Goal: Task Accomplishment & Management: Use online tool/utility

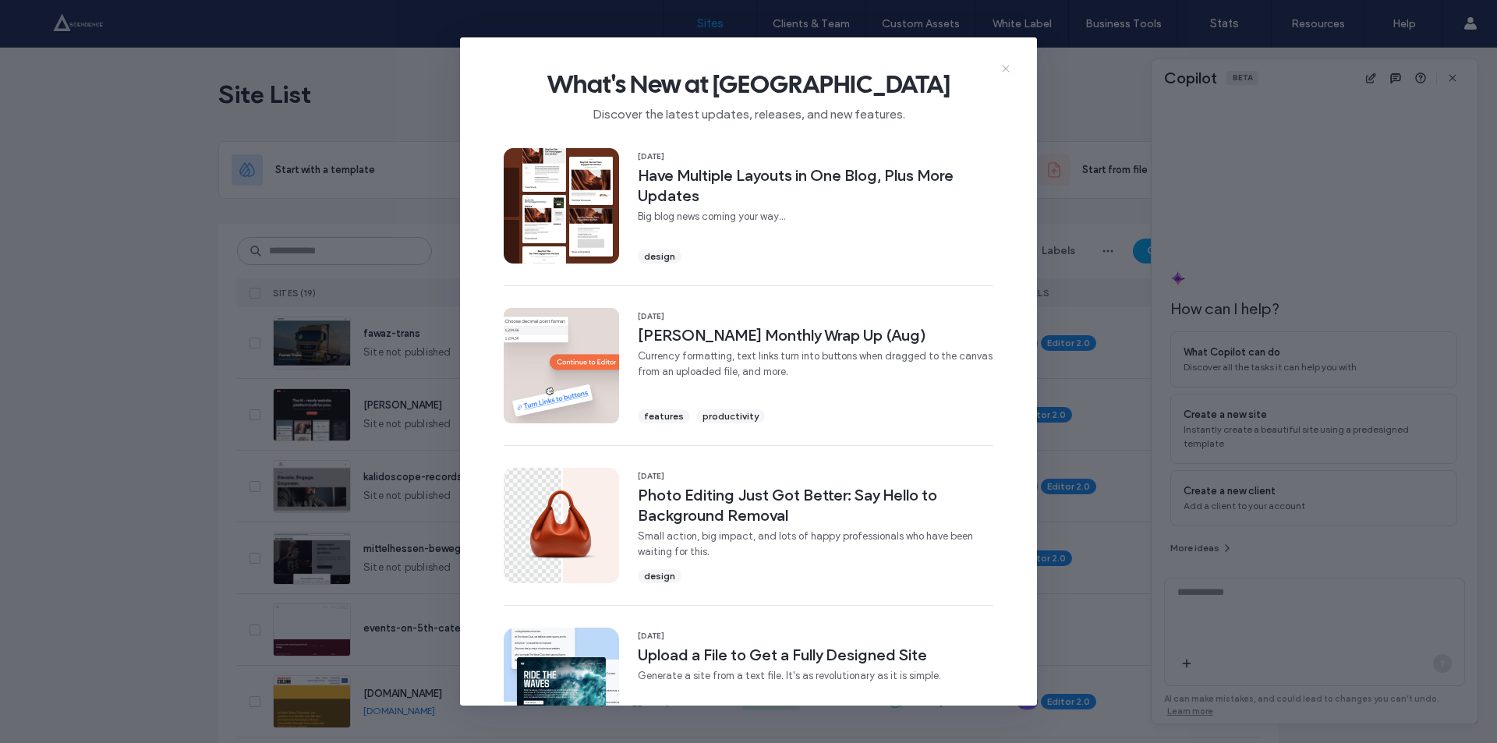
click at [1006, 65] on icon at bounding box center [1005, 68] width 12 height 12
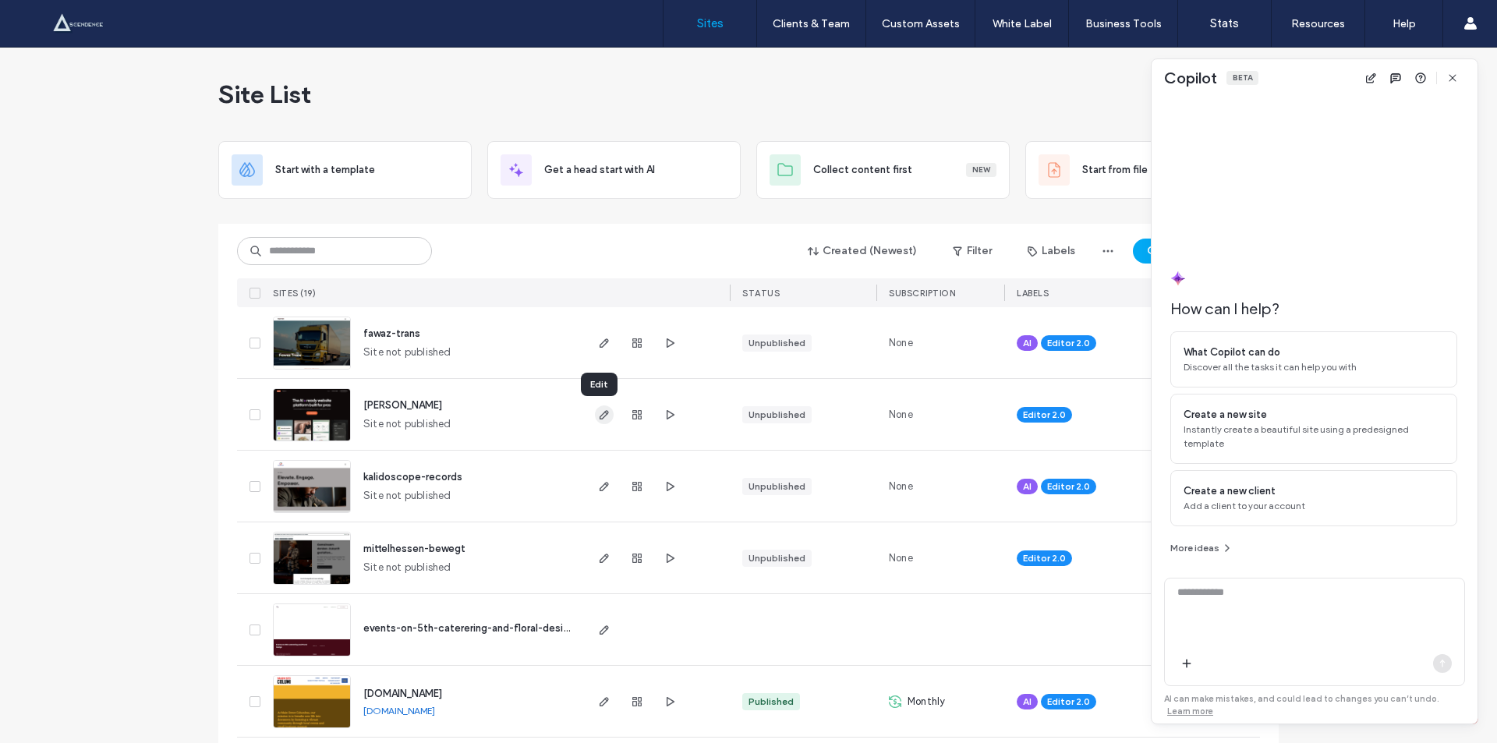
click at [598, 420] on icon "button" at bounding box center [604, 414] width 12 height 12
click at [663, 411] on icon "button" at bounding box center [669, 414] width 12 height 12
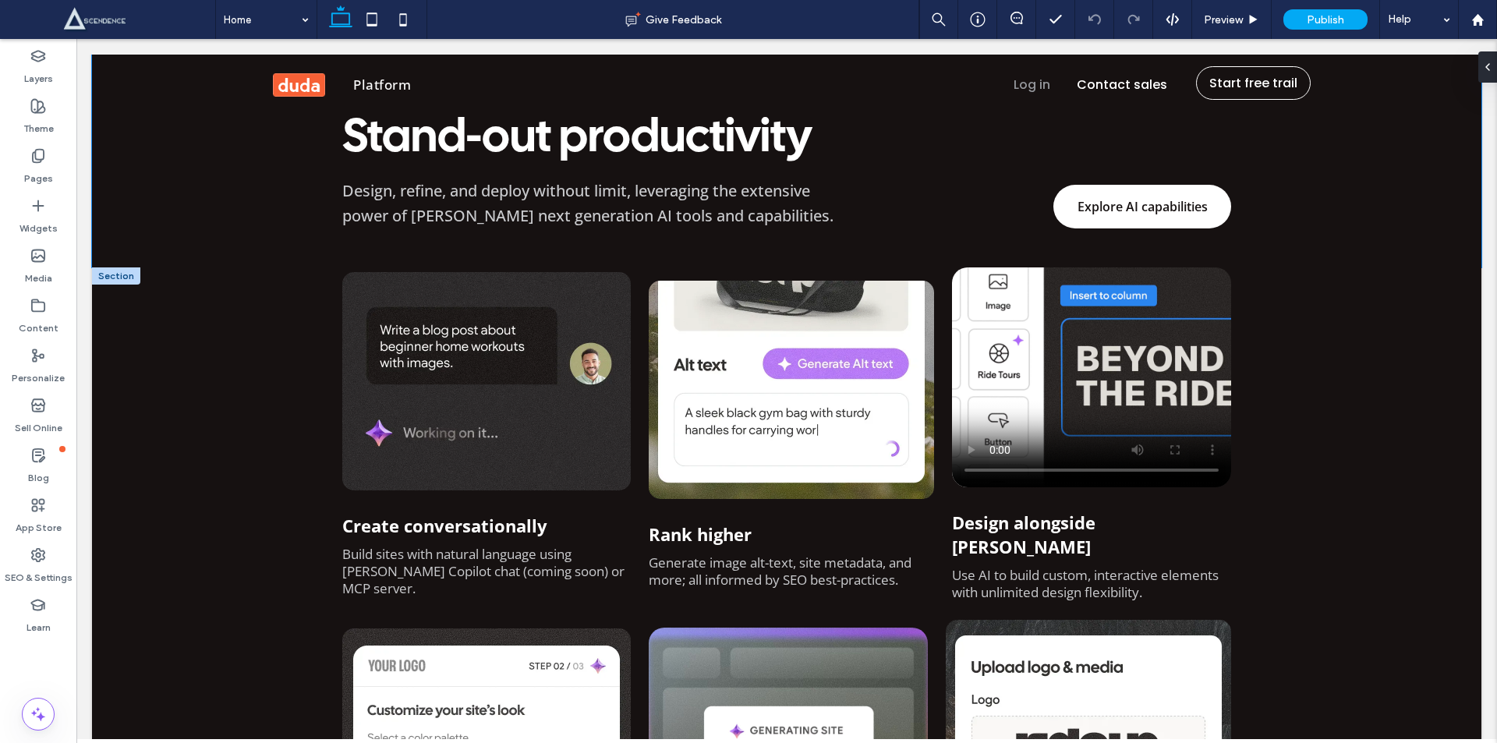
scroll to position [1091, 0]
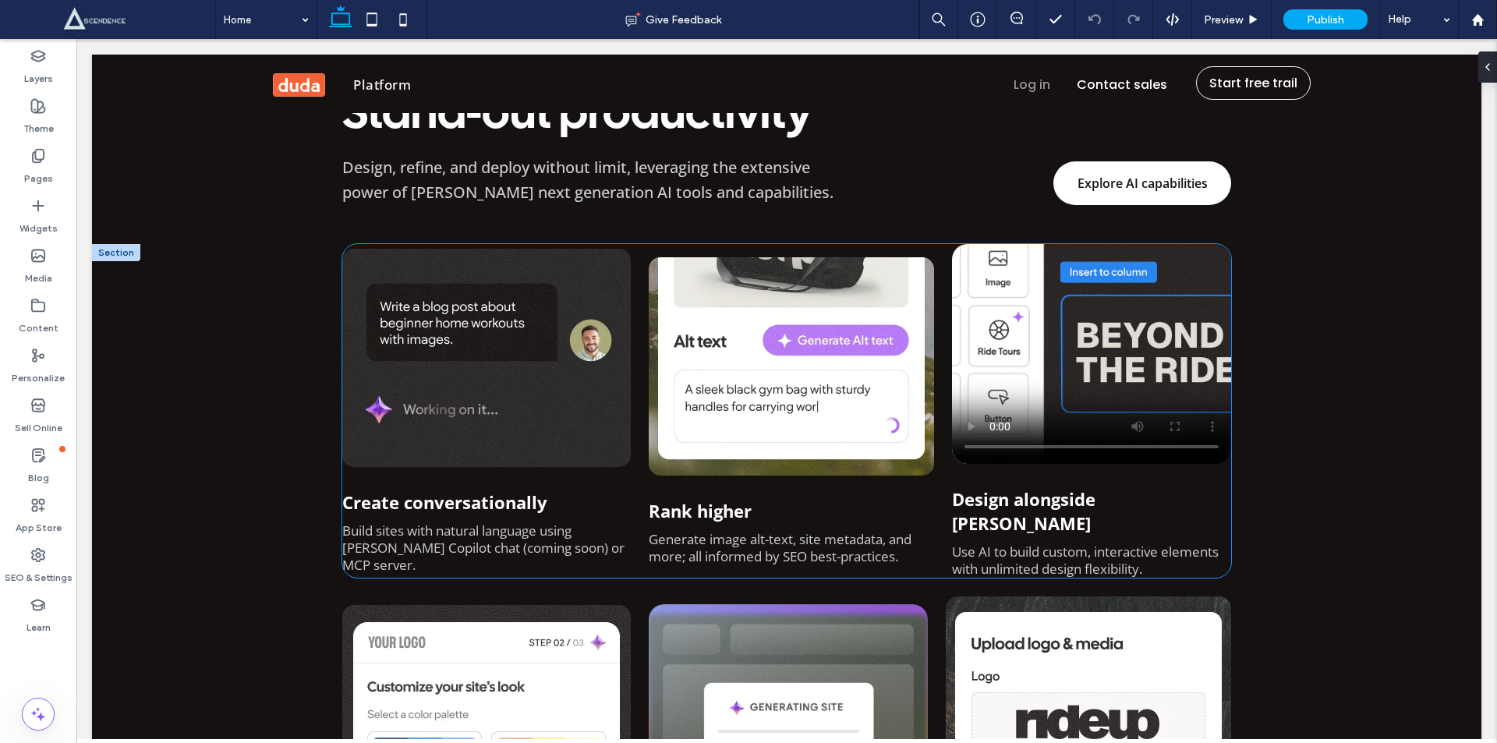
click at [1042, 345] on video at bounding box center [1091, 354] width 279 height 220
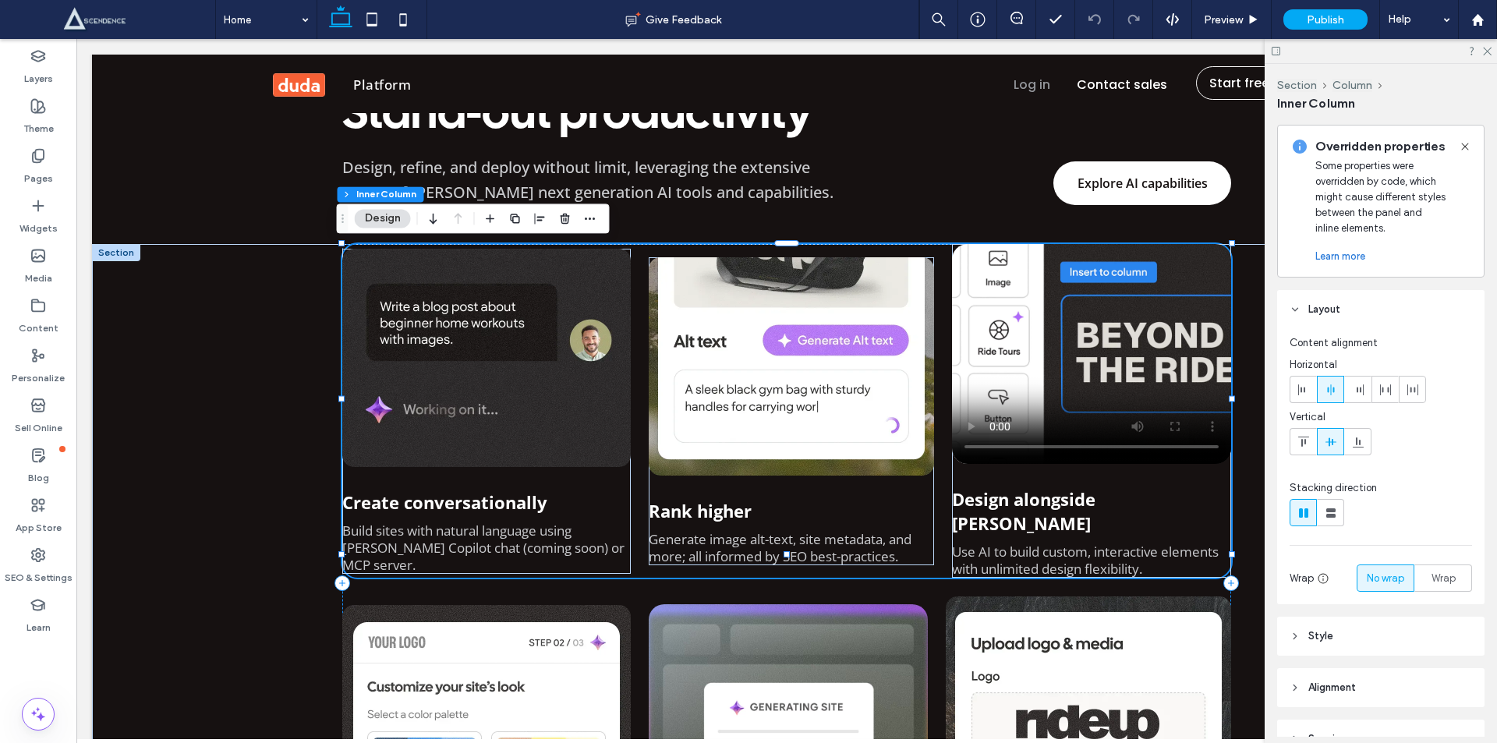
click at [1048, 345] on video at bounding box center [1091, 354] width 279 height 220
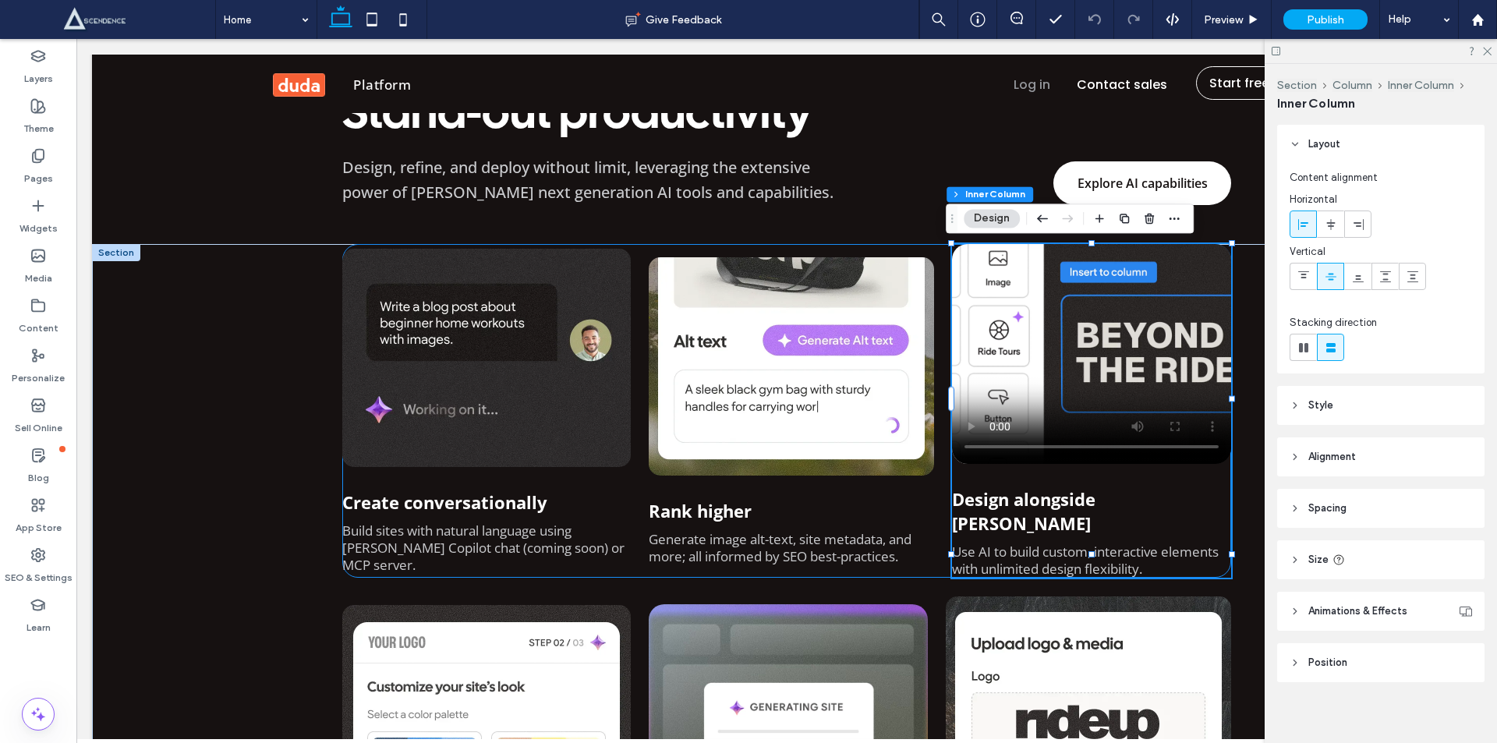
click at [1048, 345] on video at bounding box center [1091, 354] width 279 height 220
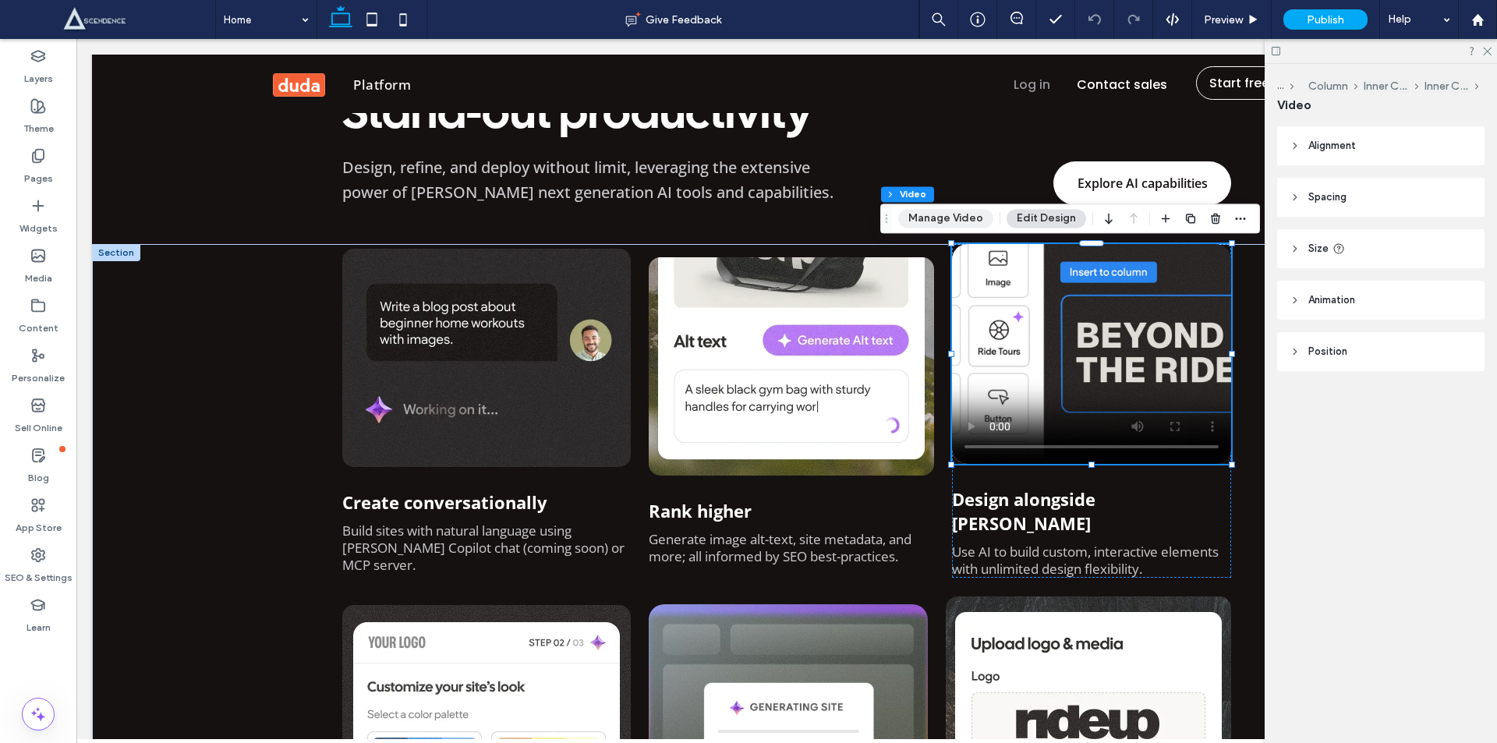
click at [937, 210] on button "Manage Video" at bounding box center [945, 218] width 95 height 19
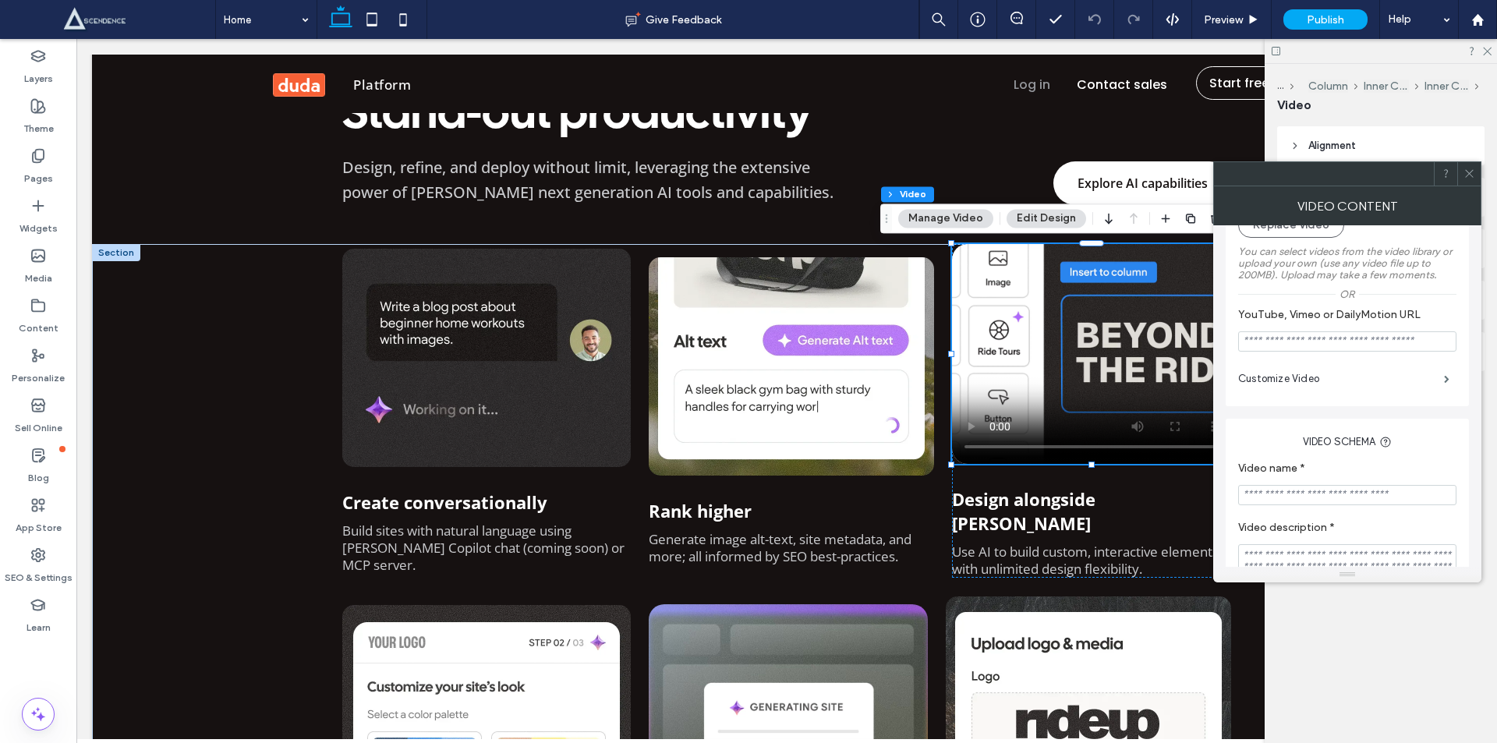
scroll to position [124, 0]
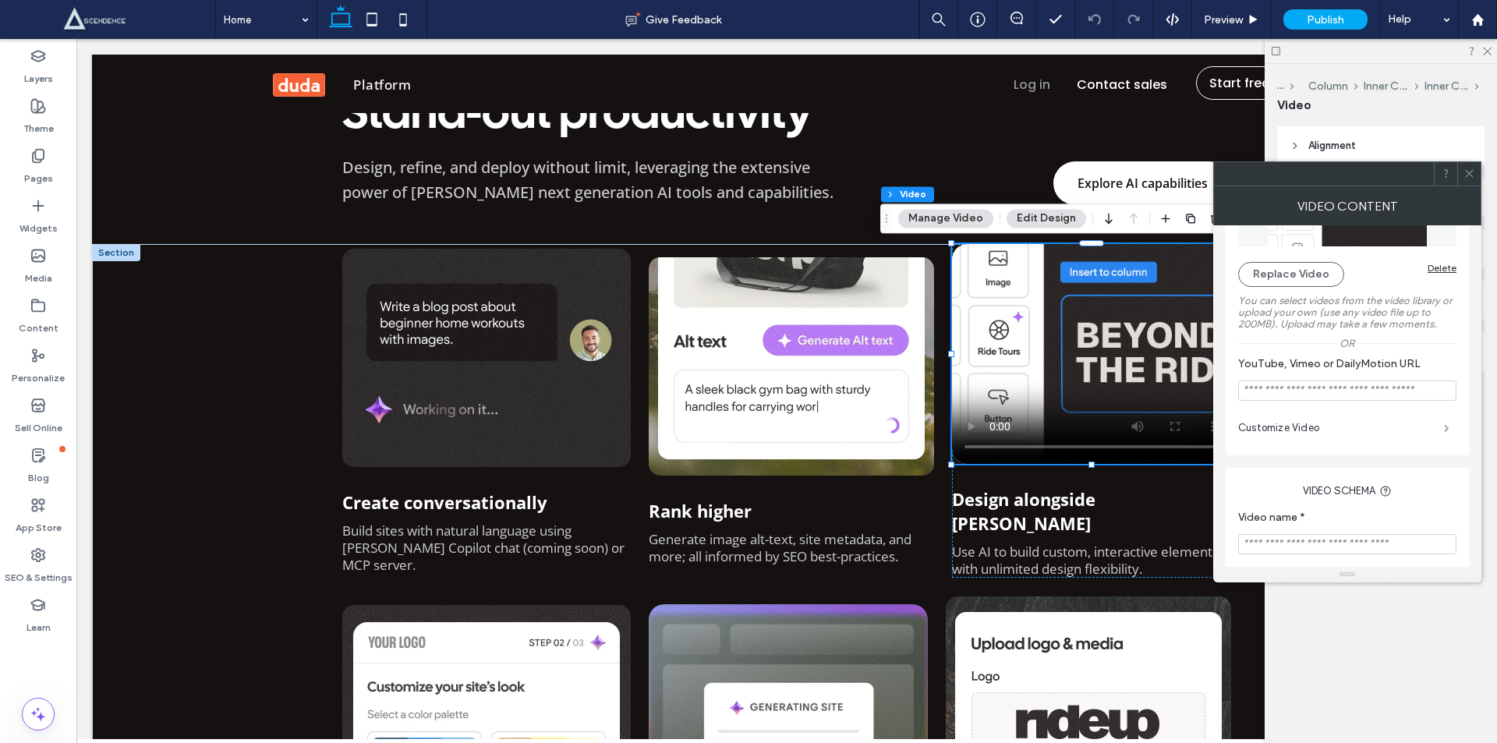
click at [1444, 432] on span at bounding box center [1446, 428] width 5 height 8
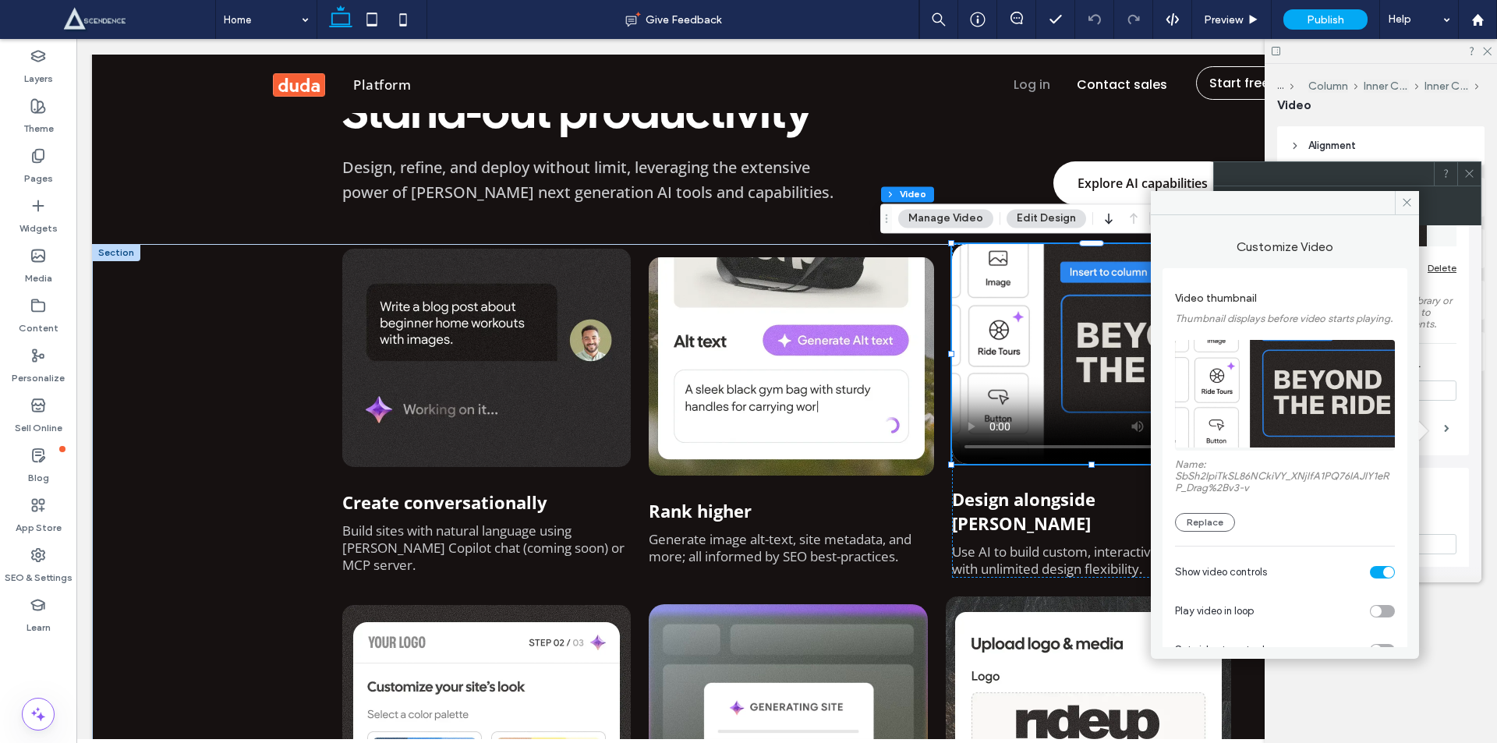
click at [1373, 578] on div "toggle" at bounding box center [1382, 572] width 25 height 12
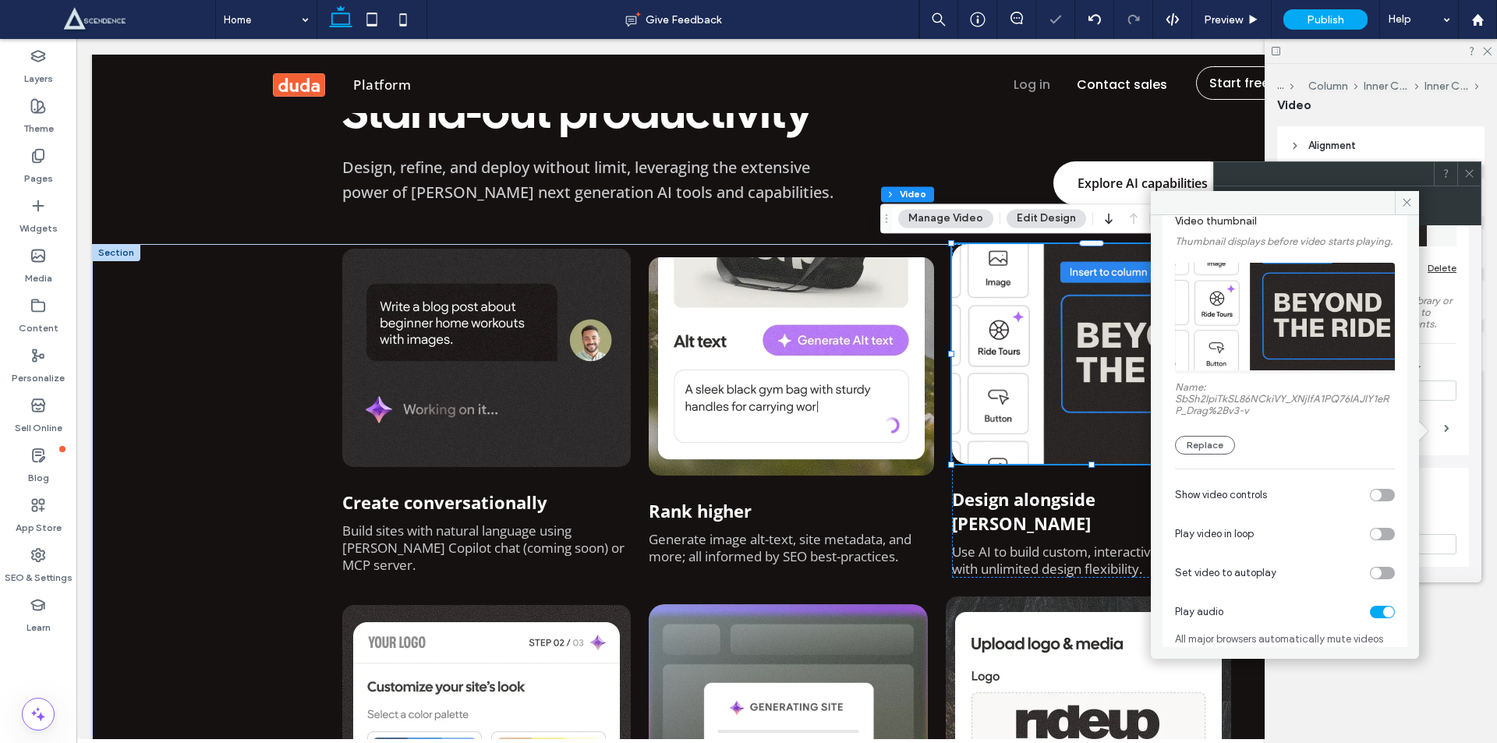
scroll to position [112, 0]
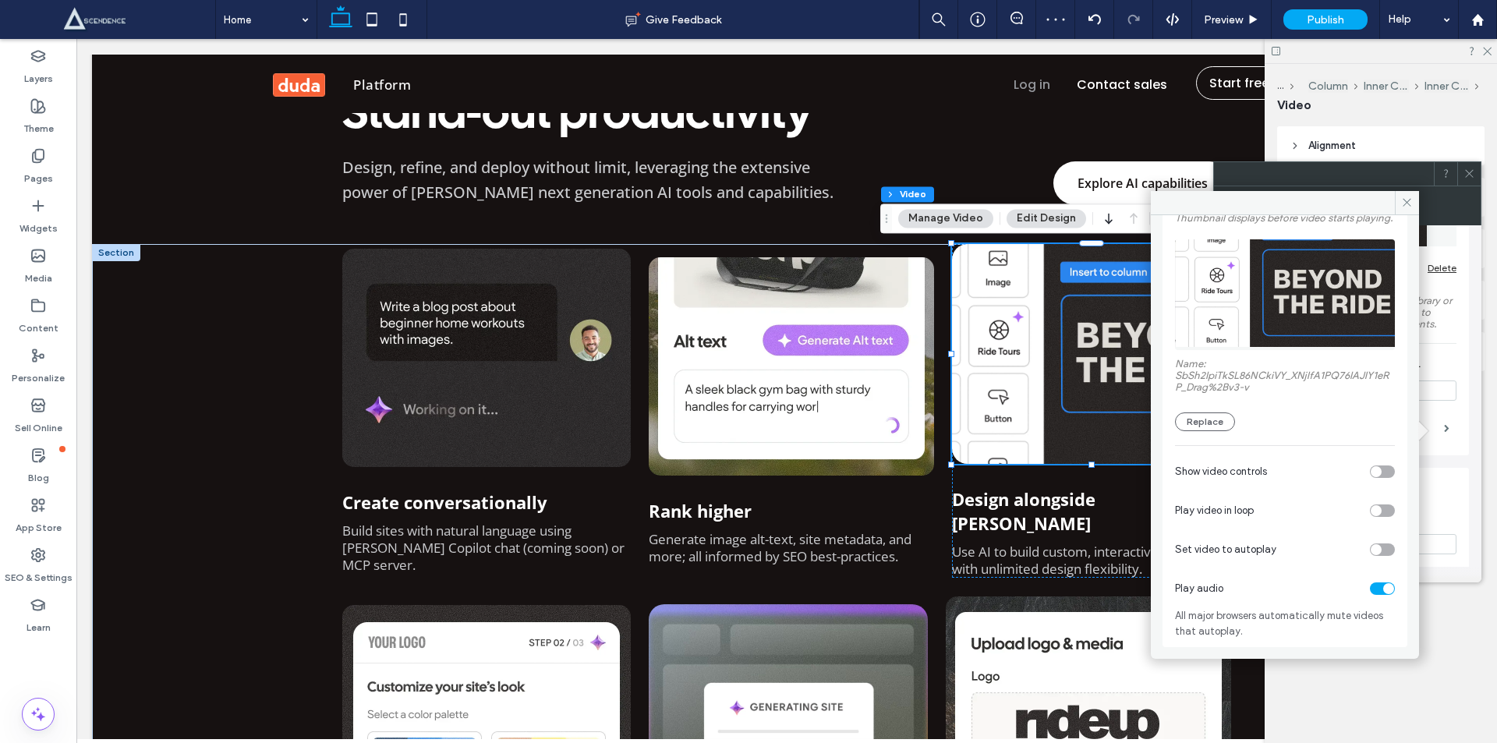
click at [1373, 517] on div "Play video in loop" at bounding box center [1285, 510] width 220 height 39
click at [1370, 514] on div "toggle" at bounding box center [1375, 510] width 11 height 11
click at [1378, 547] on div "toggle" at bounding box center [1382, 549] width 25 height 12
click at [1404, 200] on use at bounding box center [1407, 203] width 8 height 8
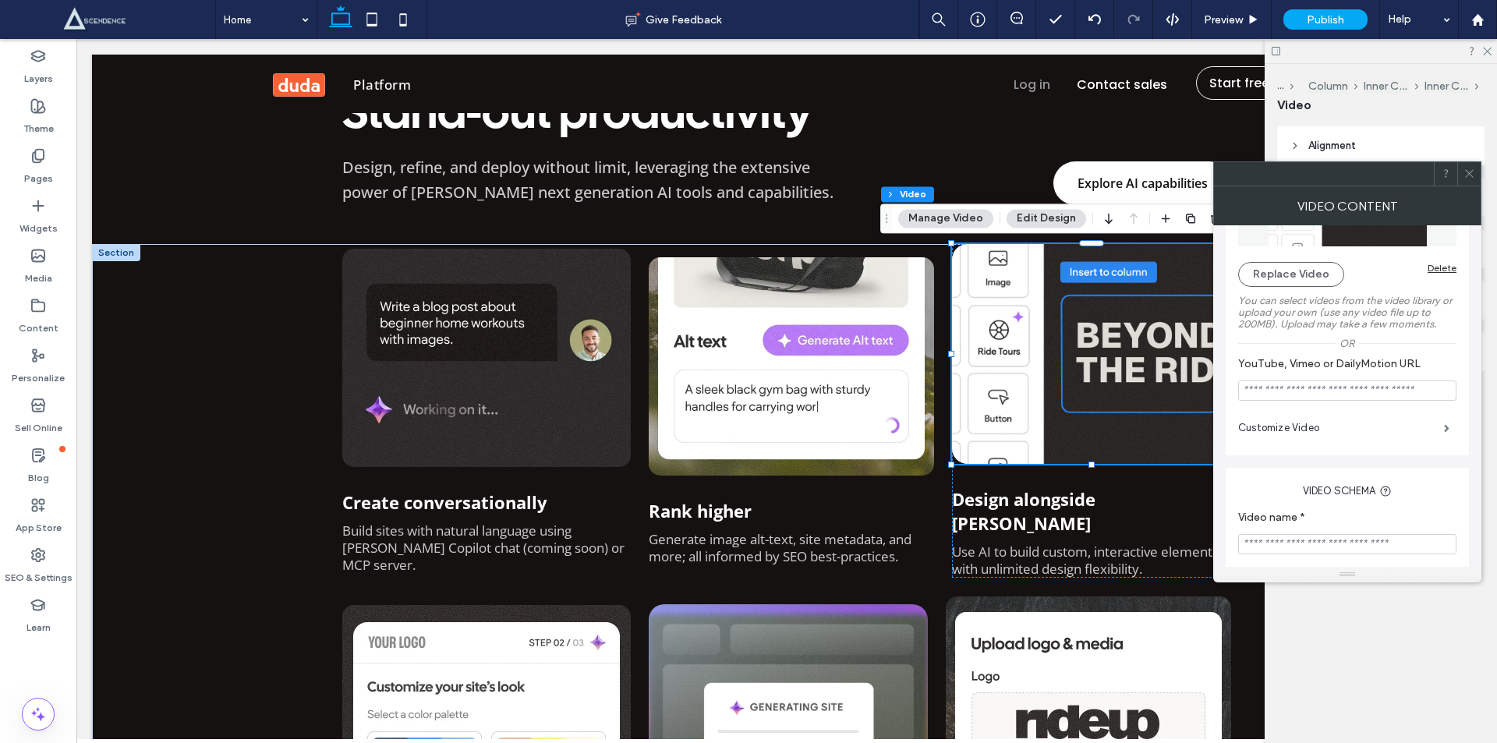
click at [1462, 171] on div at bounding box center [1468, 173] width 23 height 23
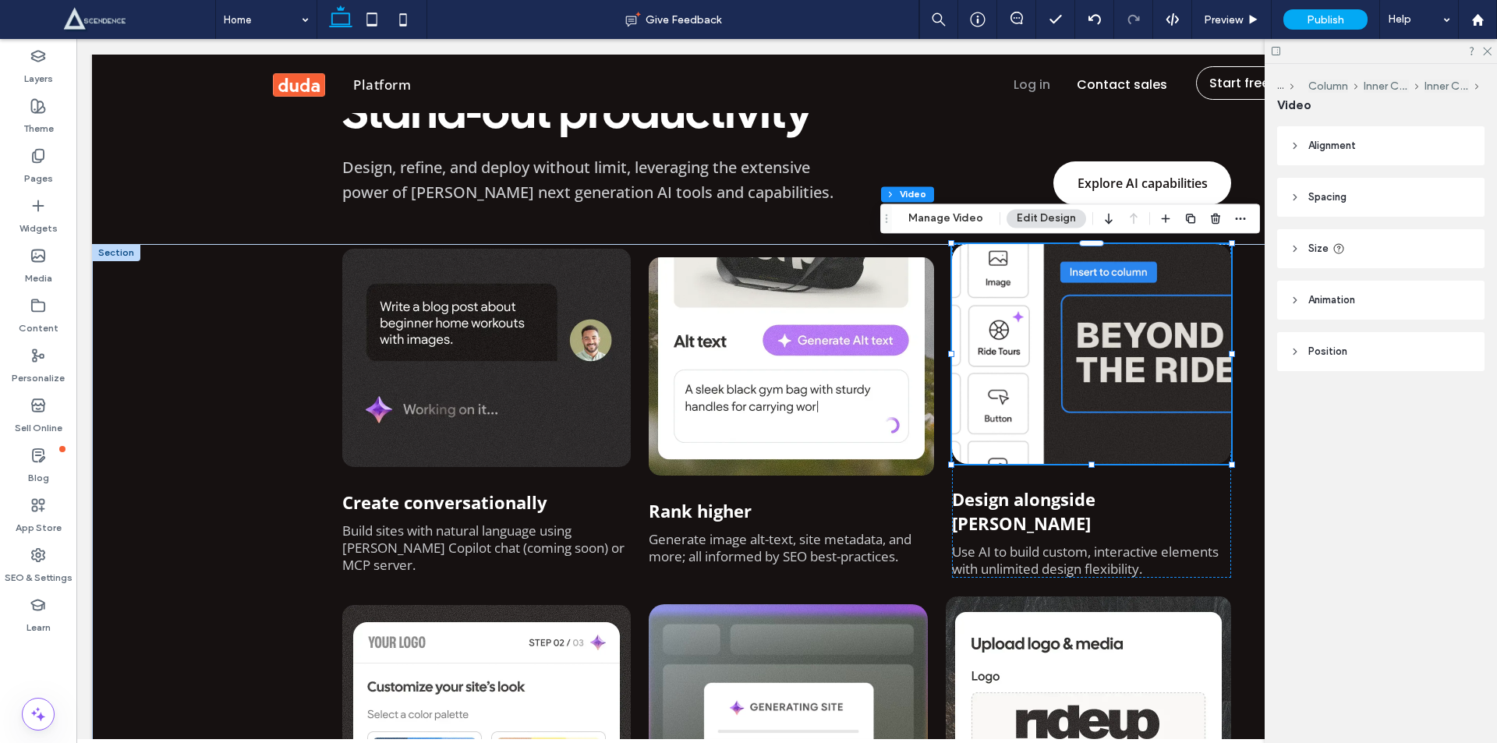
click at [1079, 332] on video at bounding box center [1091, 354] width 279 height 220
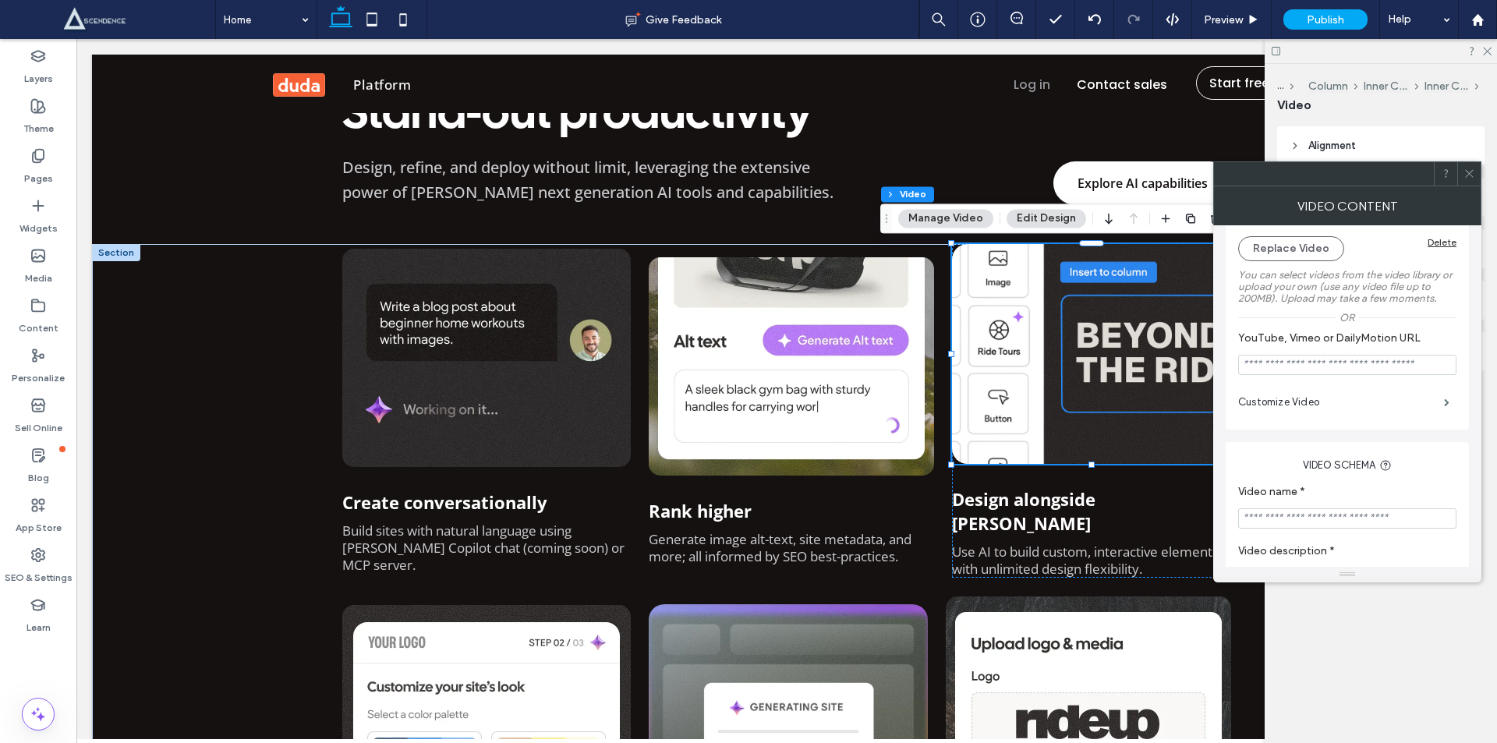
scroll to position [182, 0]
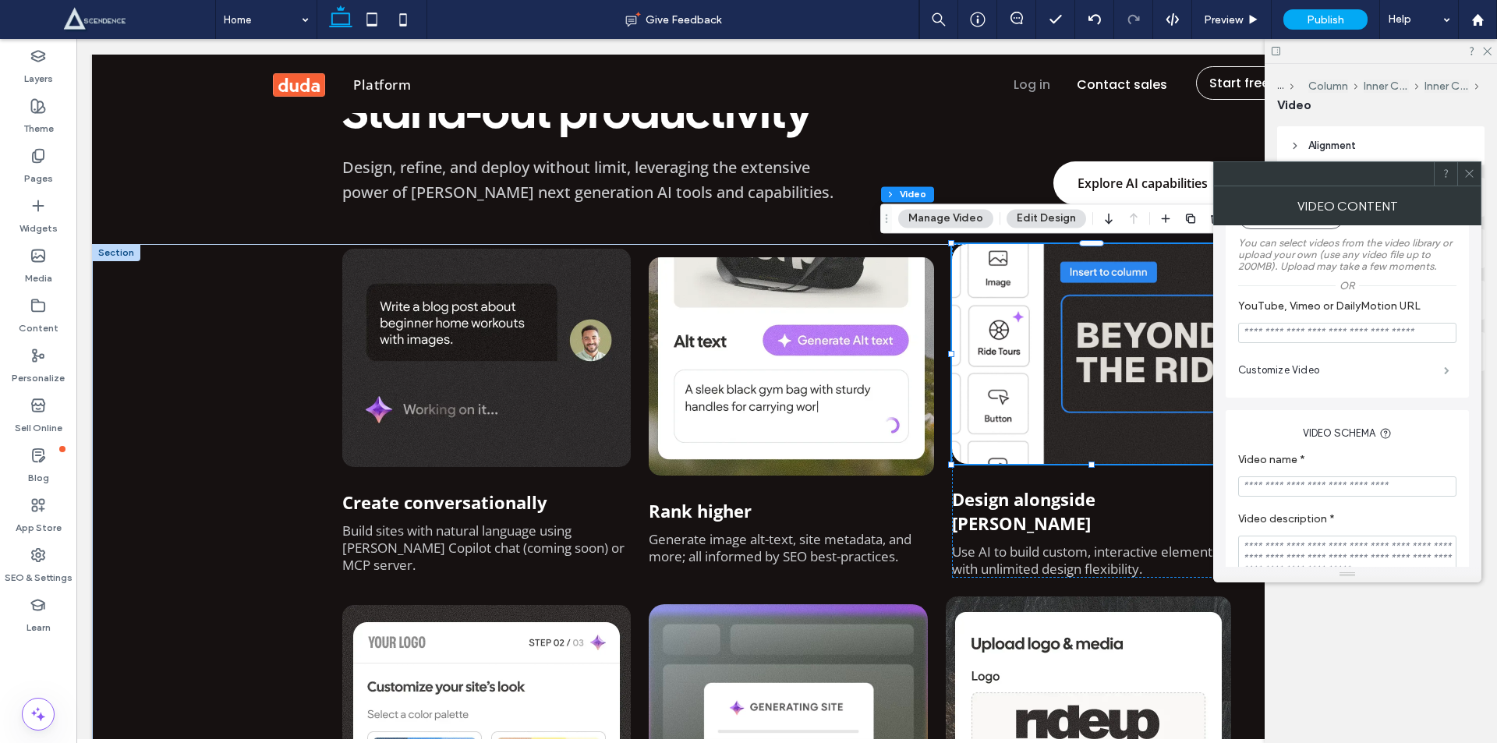
click at [1444, 374] on span at bounding box center [1446, 370] width 5 height 8
click at [1445, 368] on span at bounding box center [1446, 370] width 5 height 8
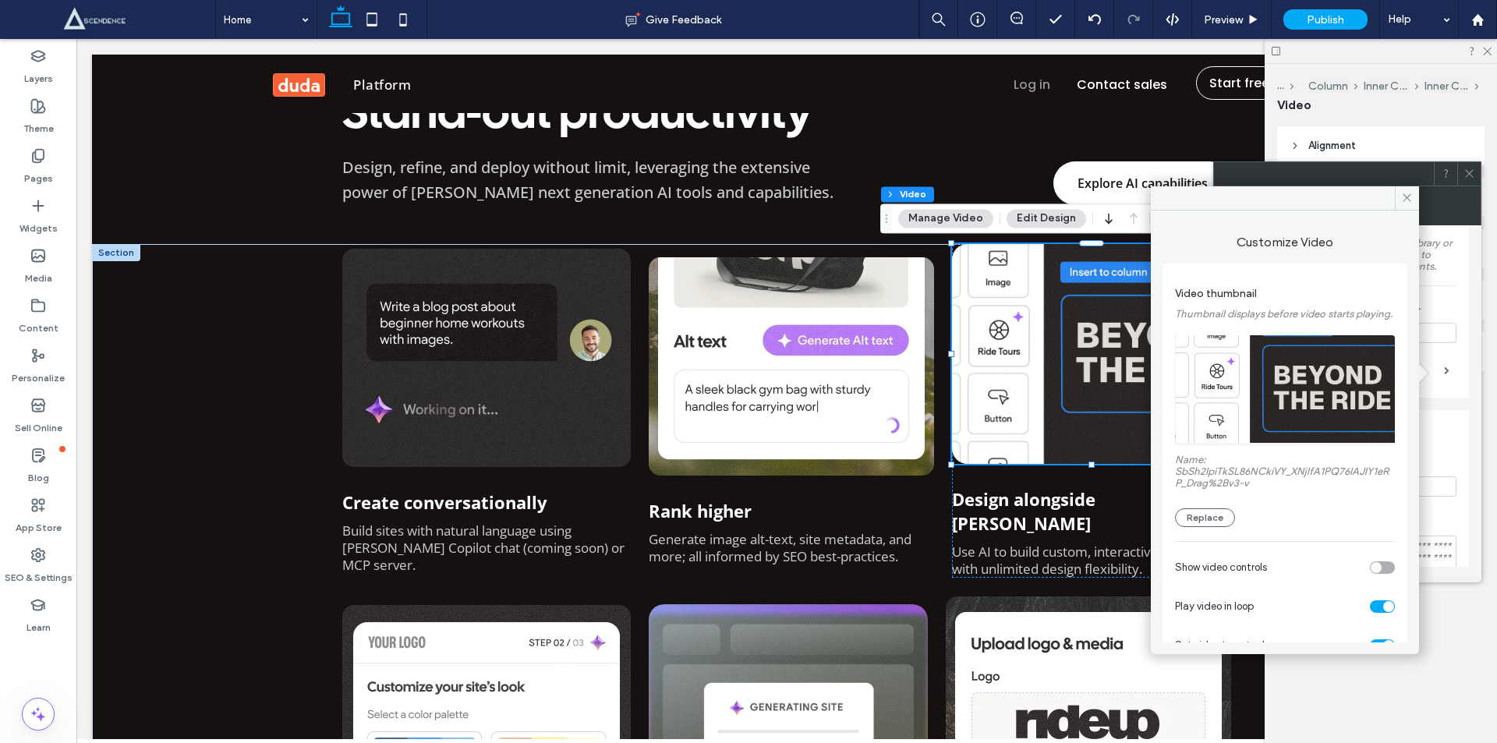
scroll to position [112, 0]
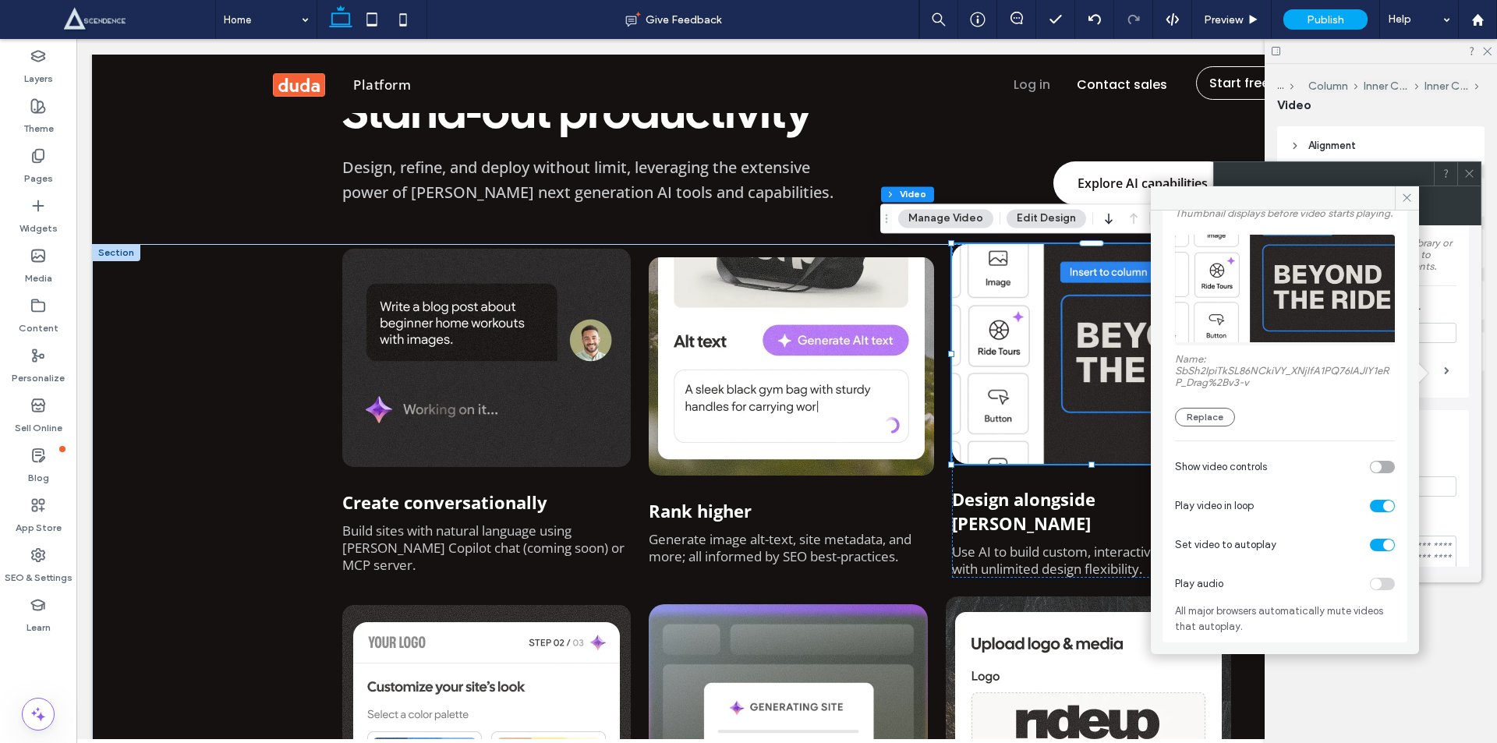
click at [1371, 546] on div "toggle" at bounding box center [1382, 545] width 25 height 12
click at [1383, 507] on div "toggle" at bounding box center [1388, 505] width 11 height 11
click at [1370, 543] on div "toggle" at bounding box center [1375, 544] width 11 height 11
click at [1370, 543] on div "toggle" at bounding box center [1382, 545] width 25 height 12
click at [1370, 543] on div "toggle" at bounding box center [1375, 544] width 11 height 11
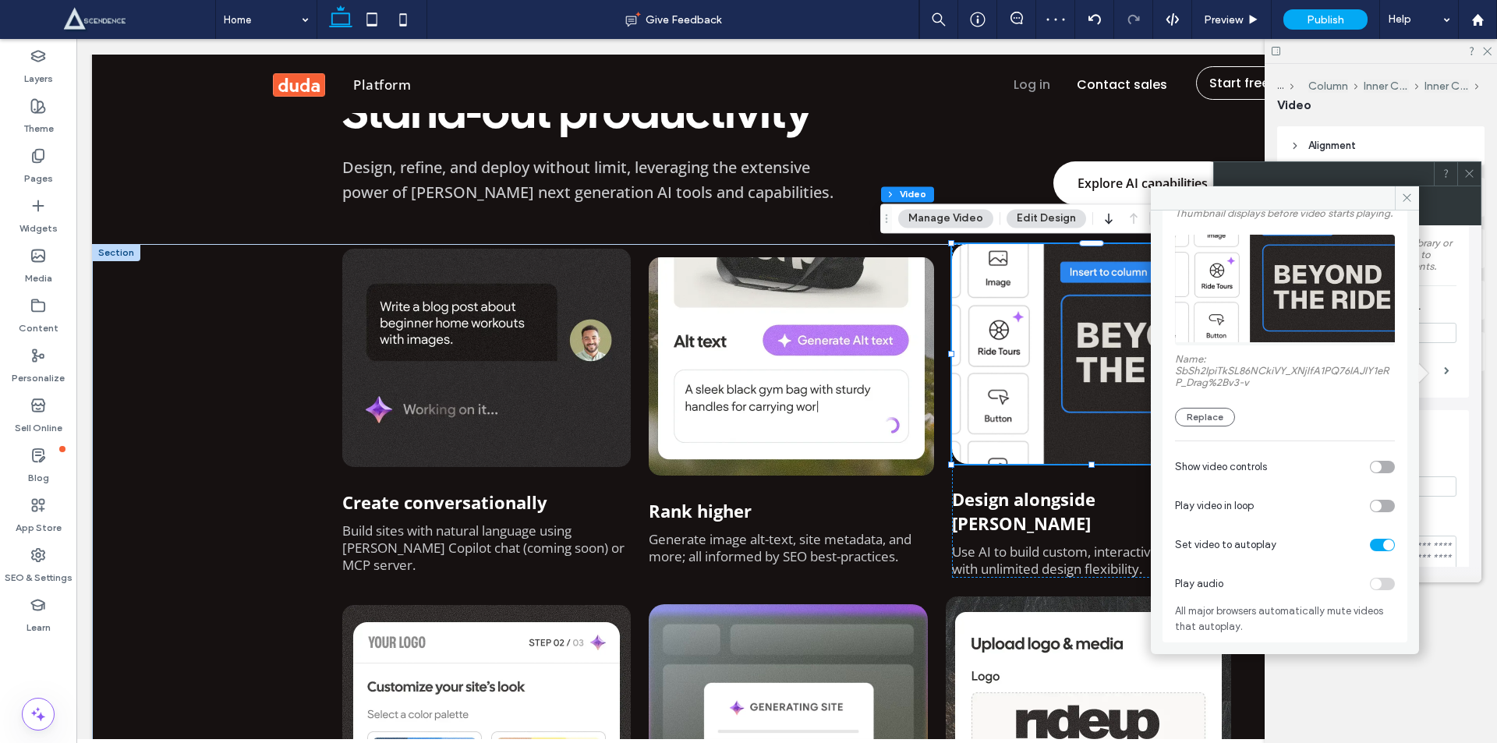
click at [1370, 511] on div "toggle" at bounding box center [1375, 505] width 11 height 11
click at [1411, 197] on icon at bounding box center [1407, 198] width 12 height 12
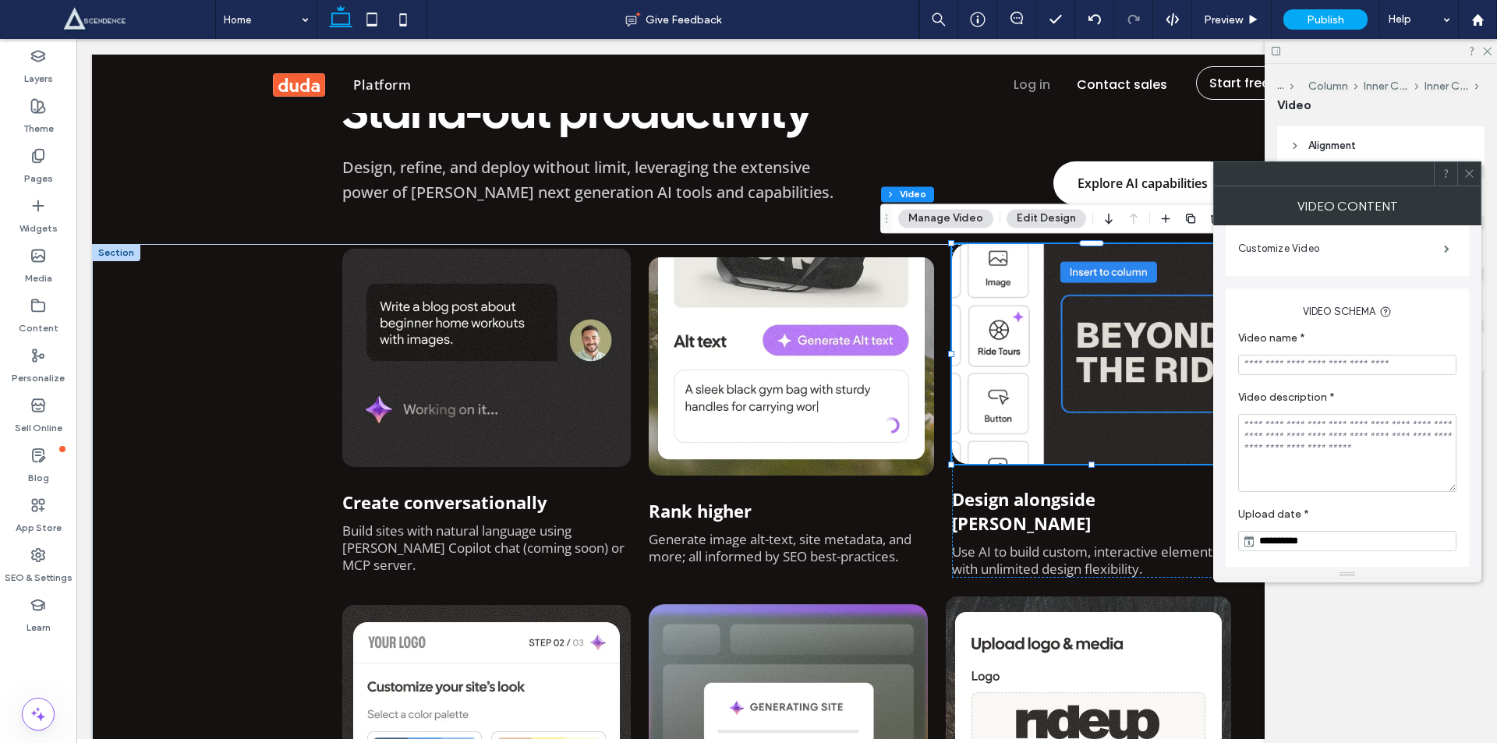
scroll to position [0, 0]
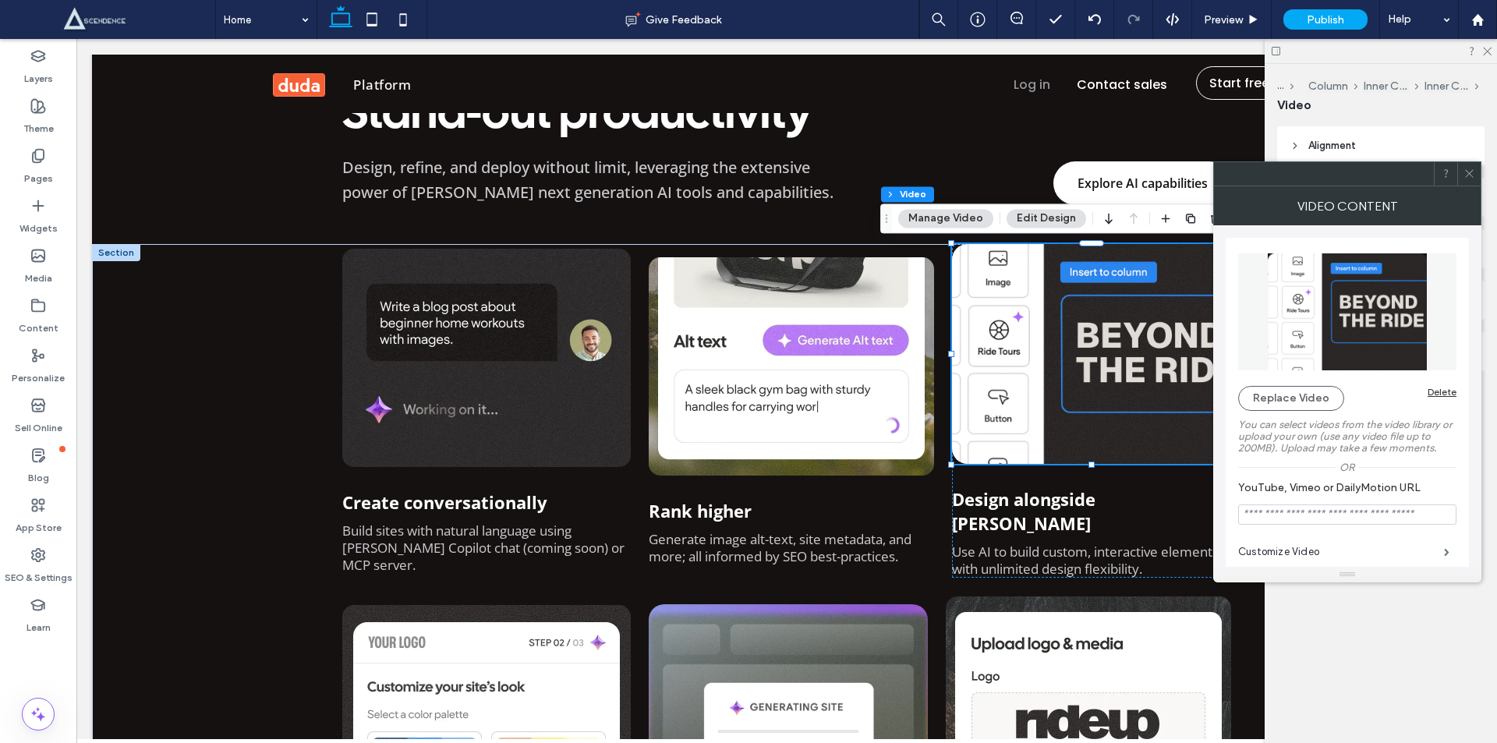
click at [1470, 164] on span at bounding box center [1469, 173] width 12 height 23
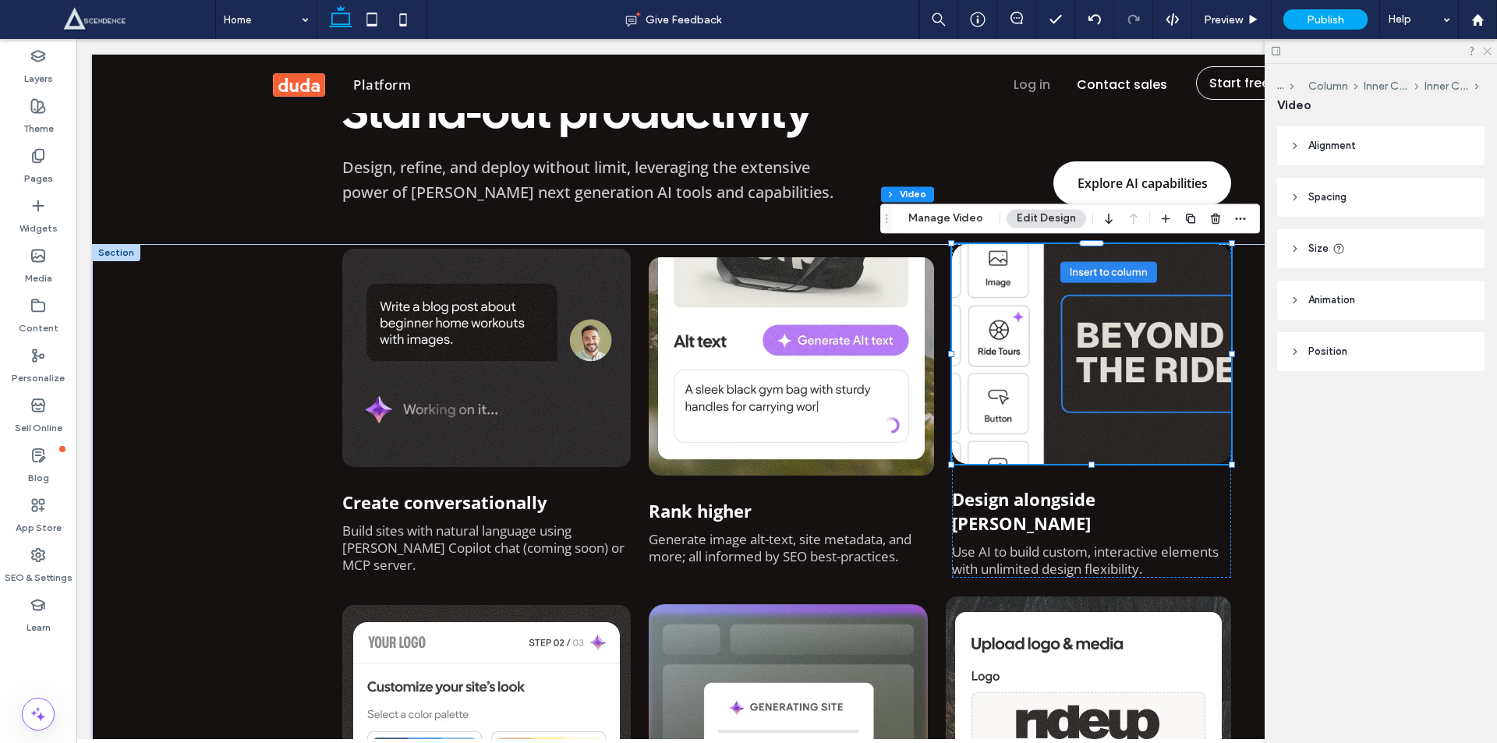
click at [1488, 53] on icon at bounding box center [1486, 50] width 10 height 10
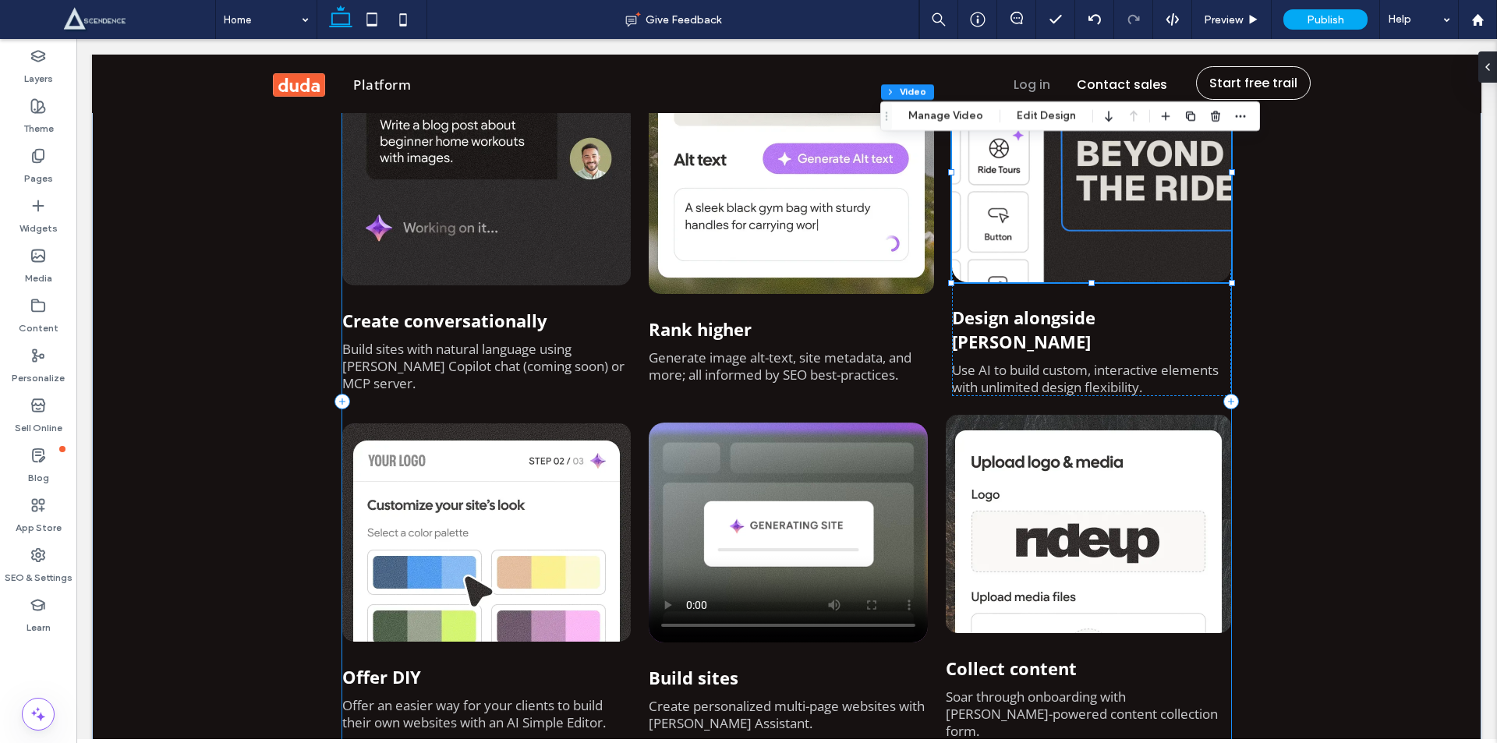
scroll to position [910, 0]
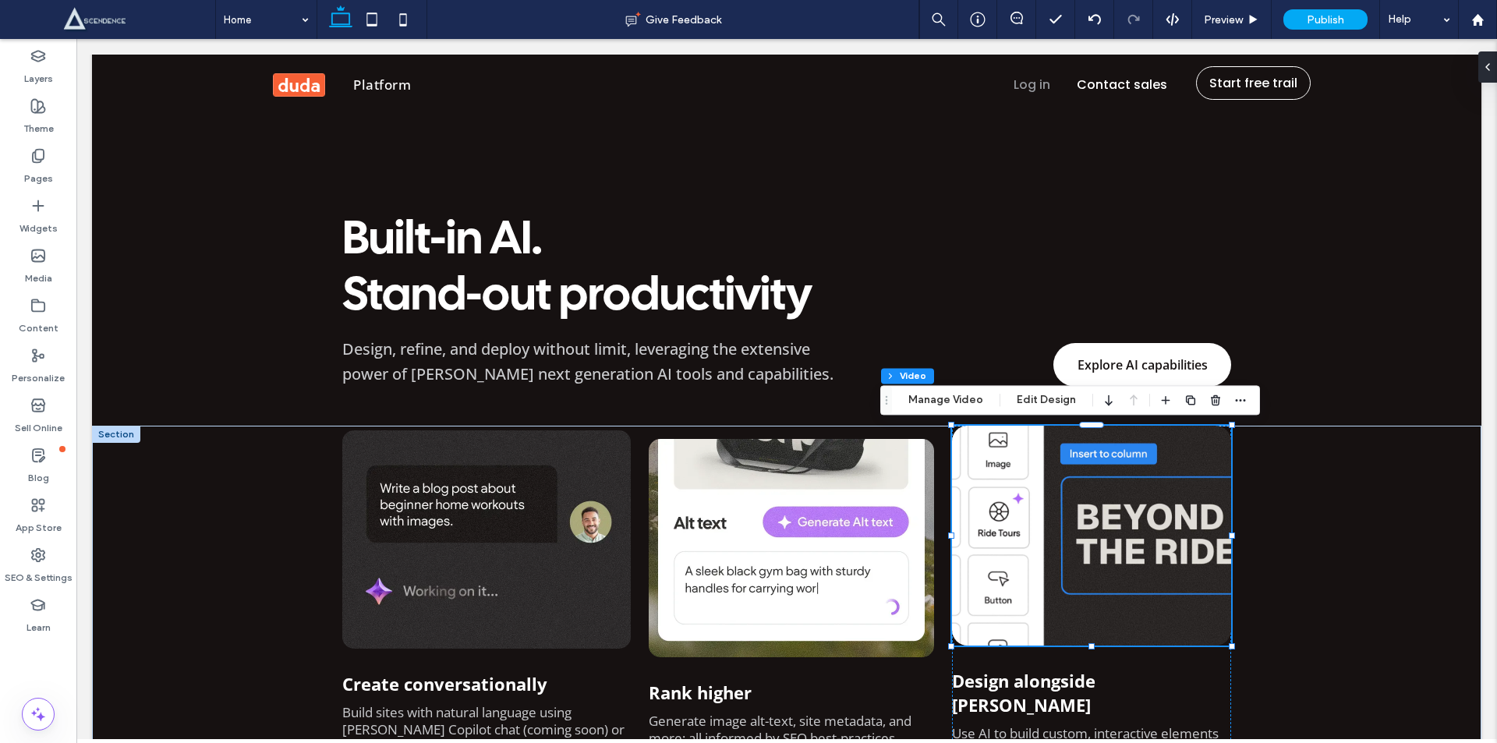
click at [1078, 515] on video at bounding box center [1091, 536] width 279 height 220
click at [928, 391] on button "Manage Video" at bounding box center [945, 400] width 95 height 19
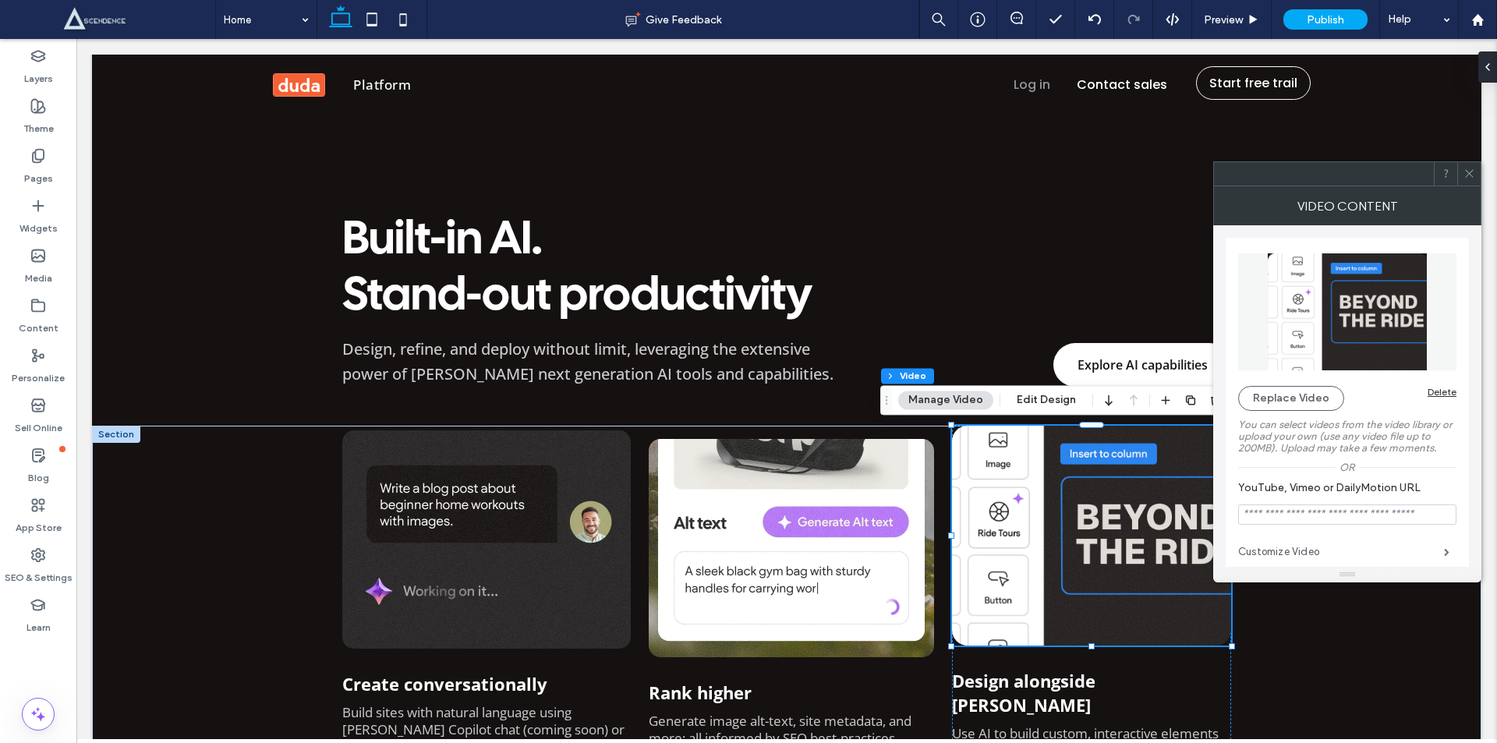
click at [1317, 546] on label "Customize Video" at bounding box center [1341, 551] width 206 height 31
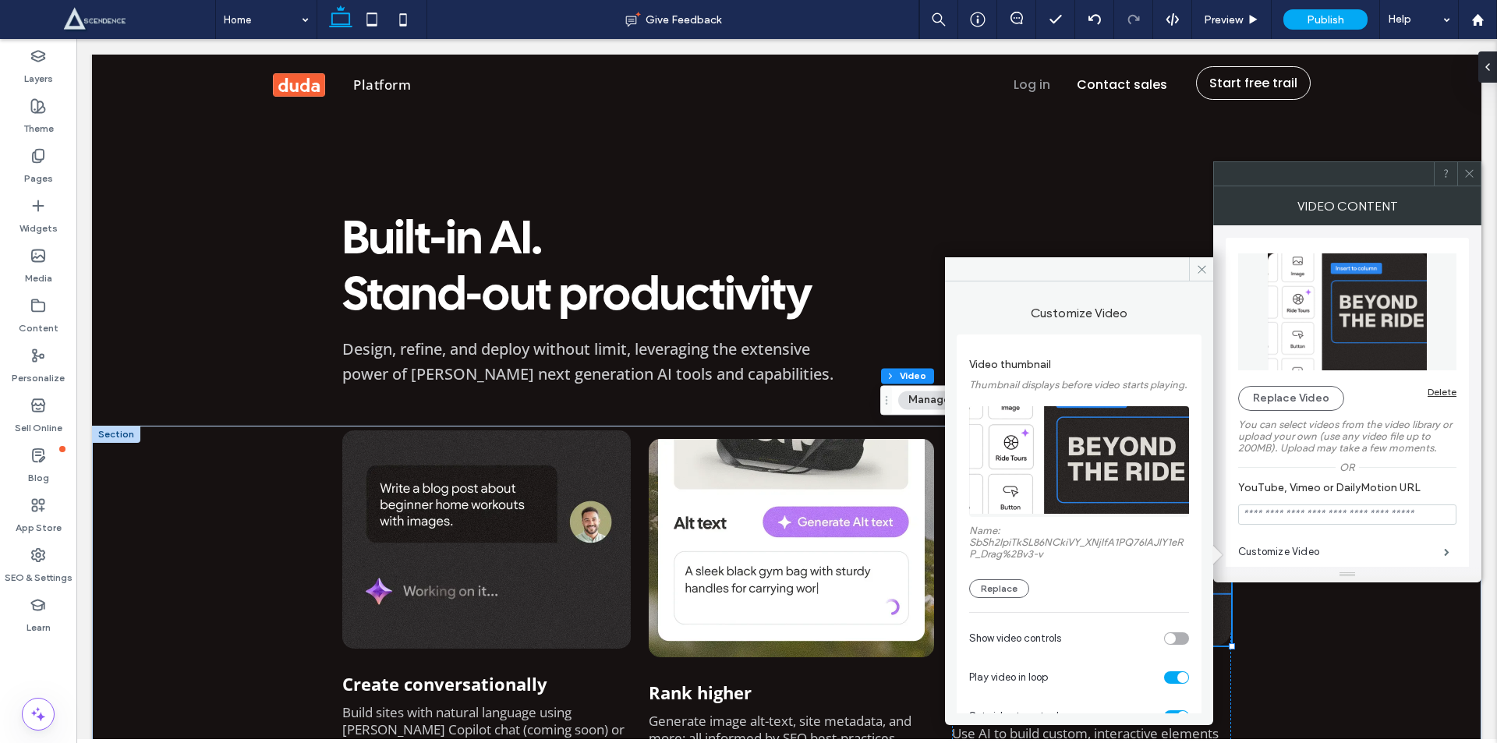
scroll to position [112, 0]
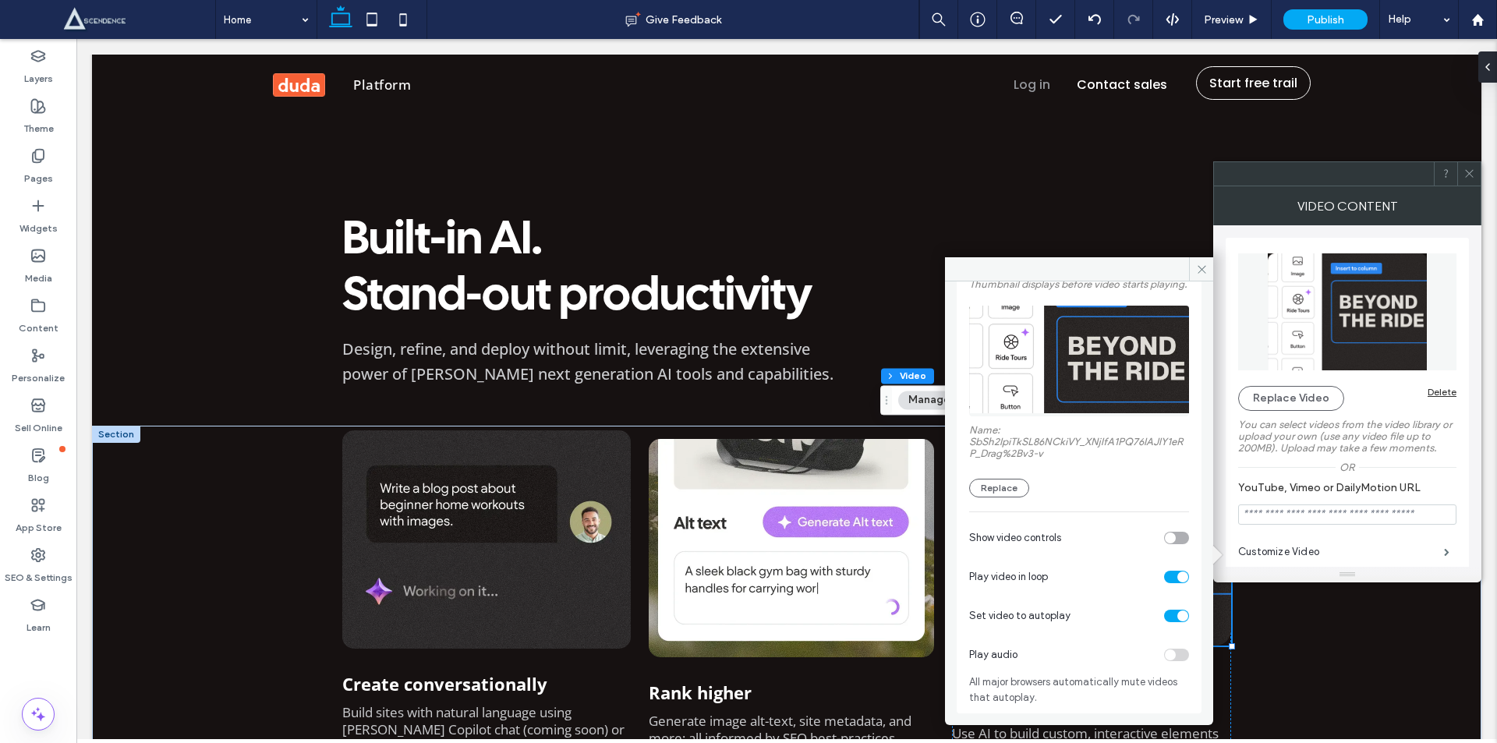
click at [1470, 175] on icon at bounding box center [1469, 174] width 12 height 12
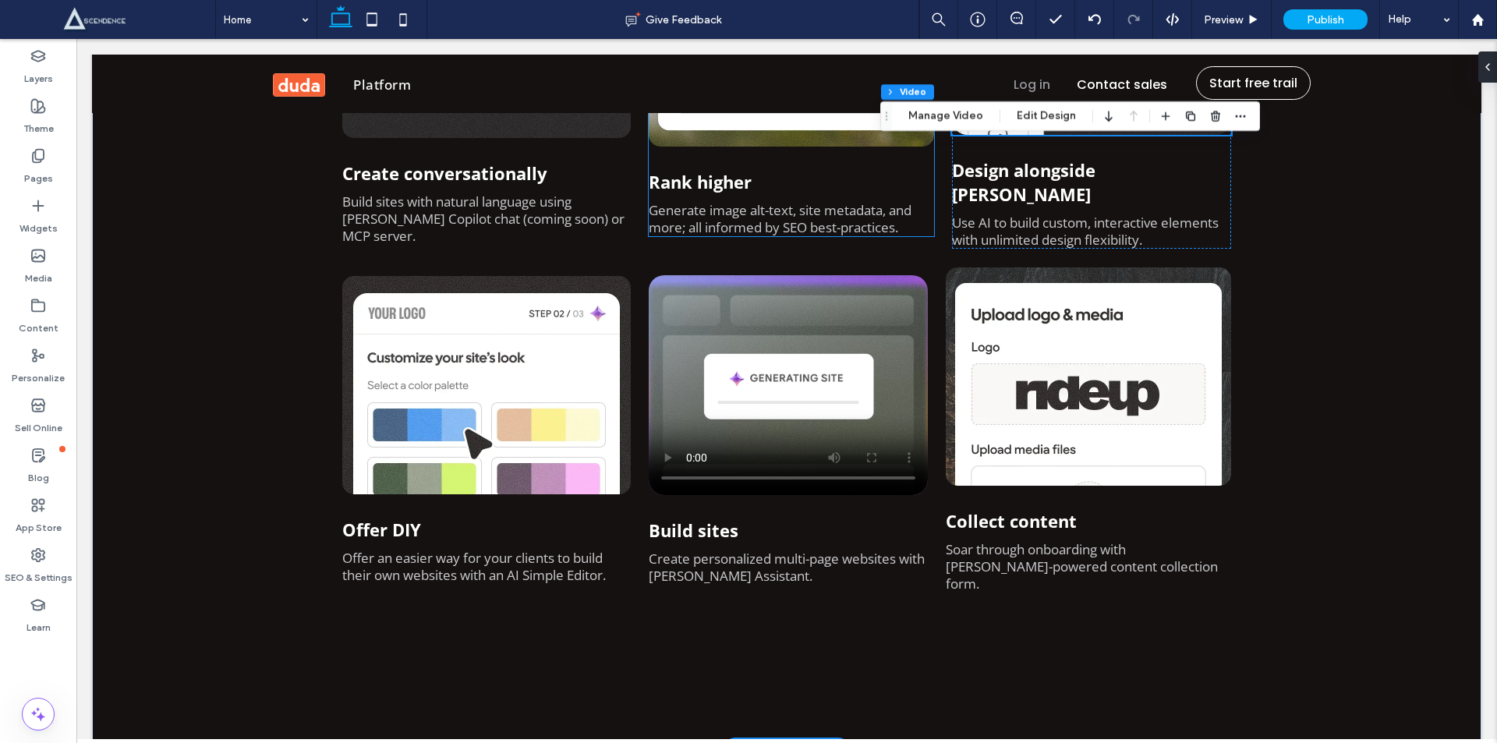
scroll to position [1455, 0]
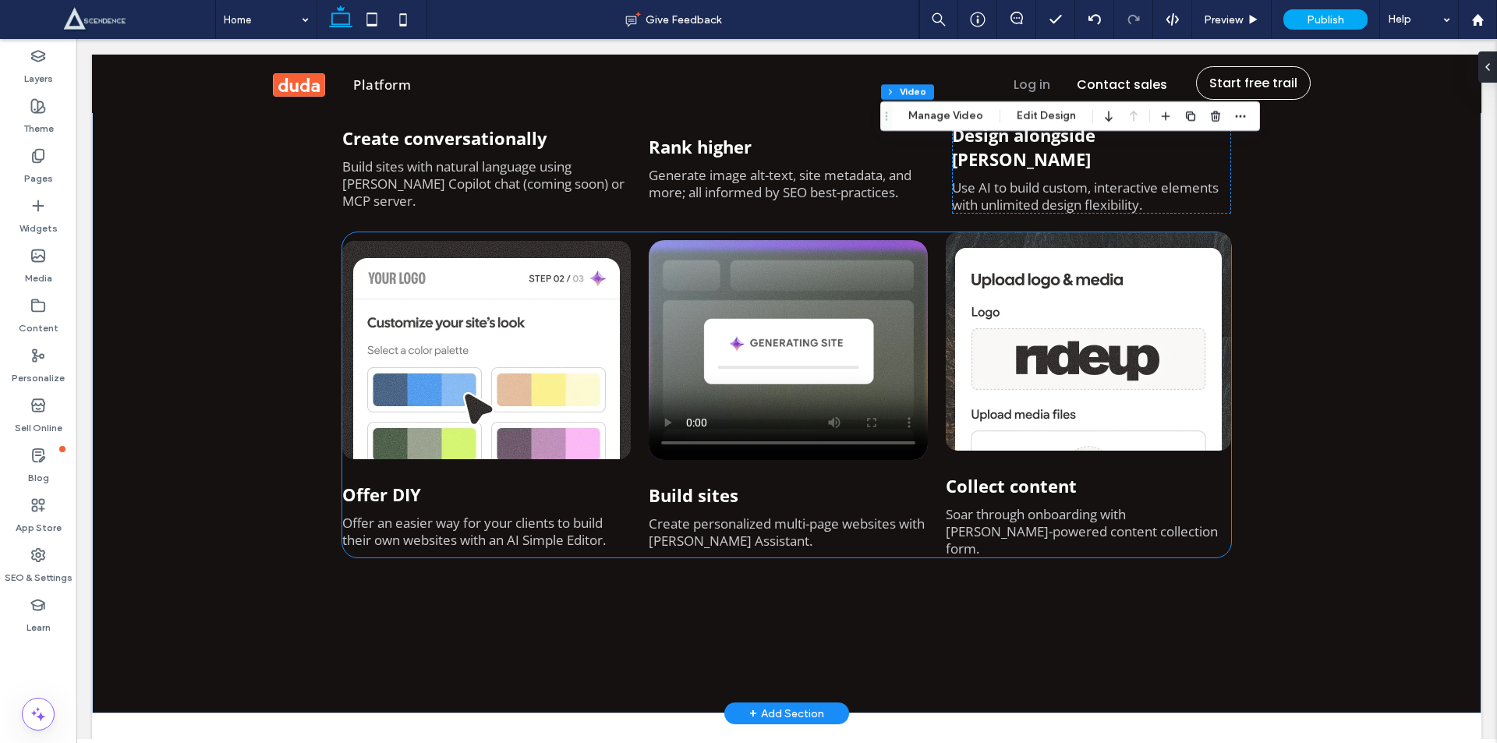
click at [765, 321] on video at bounding box center [788, 350] width 279 height 220
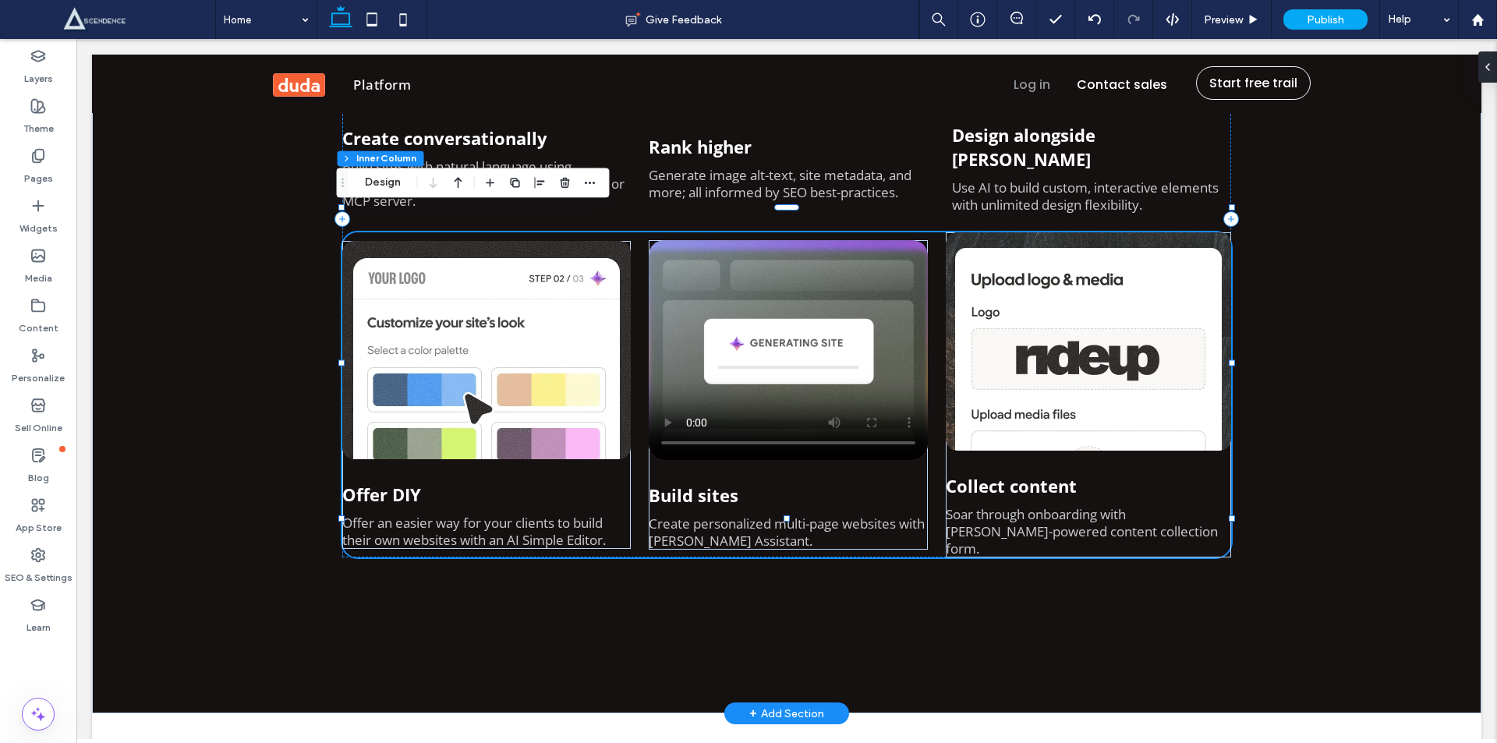
click at [765, 321] on video at bounding box center [788, 350] width 279 height 220
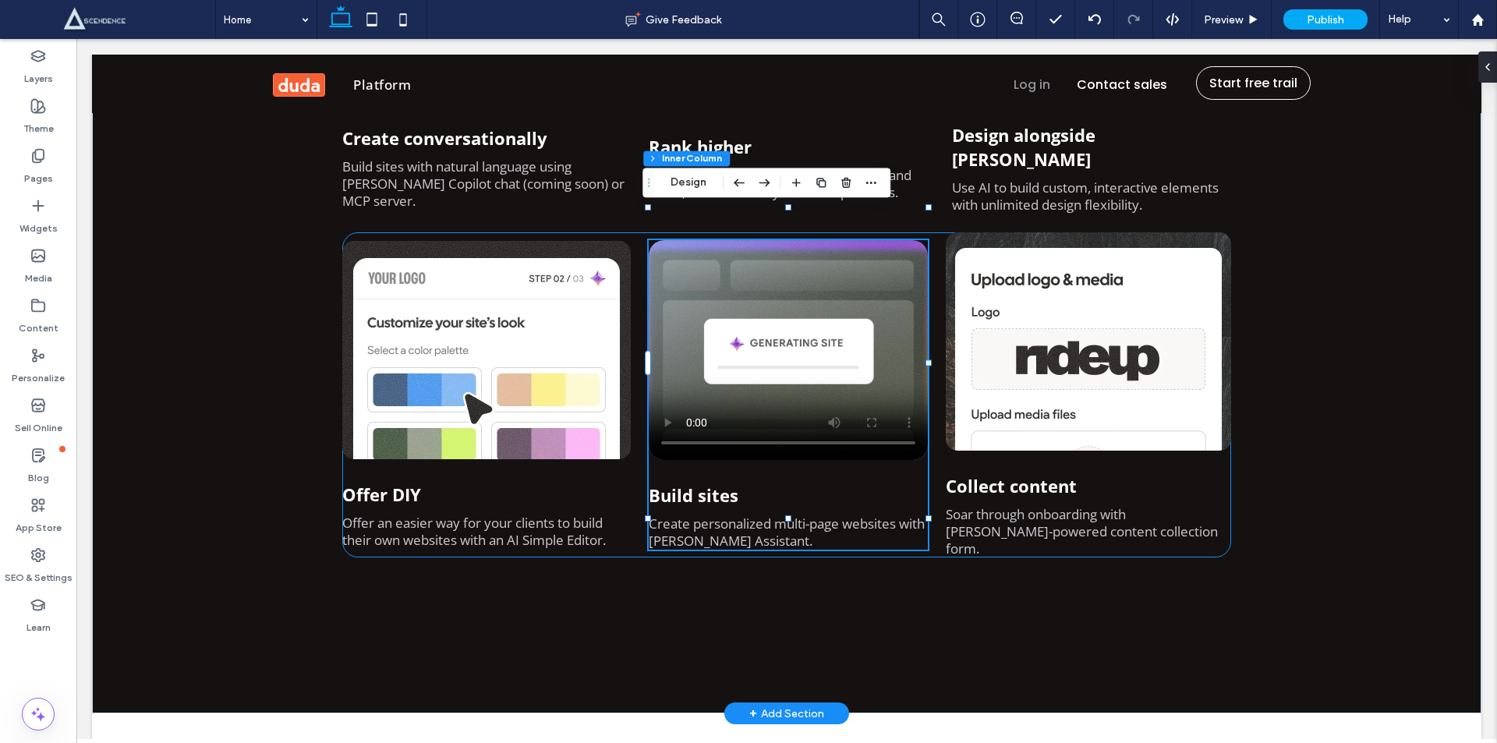
click at [765, 321] on video at bounding box center [788, 350] width 279 height 220
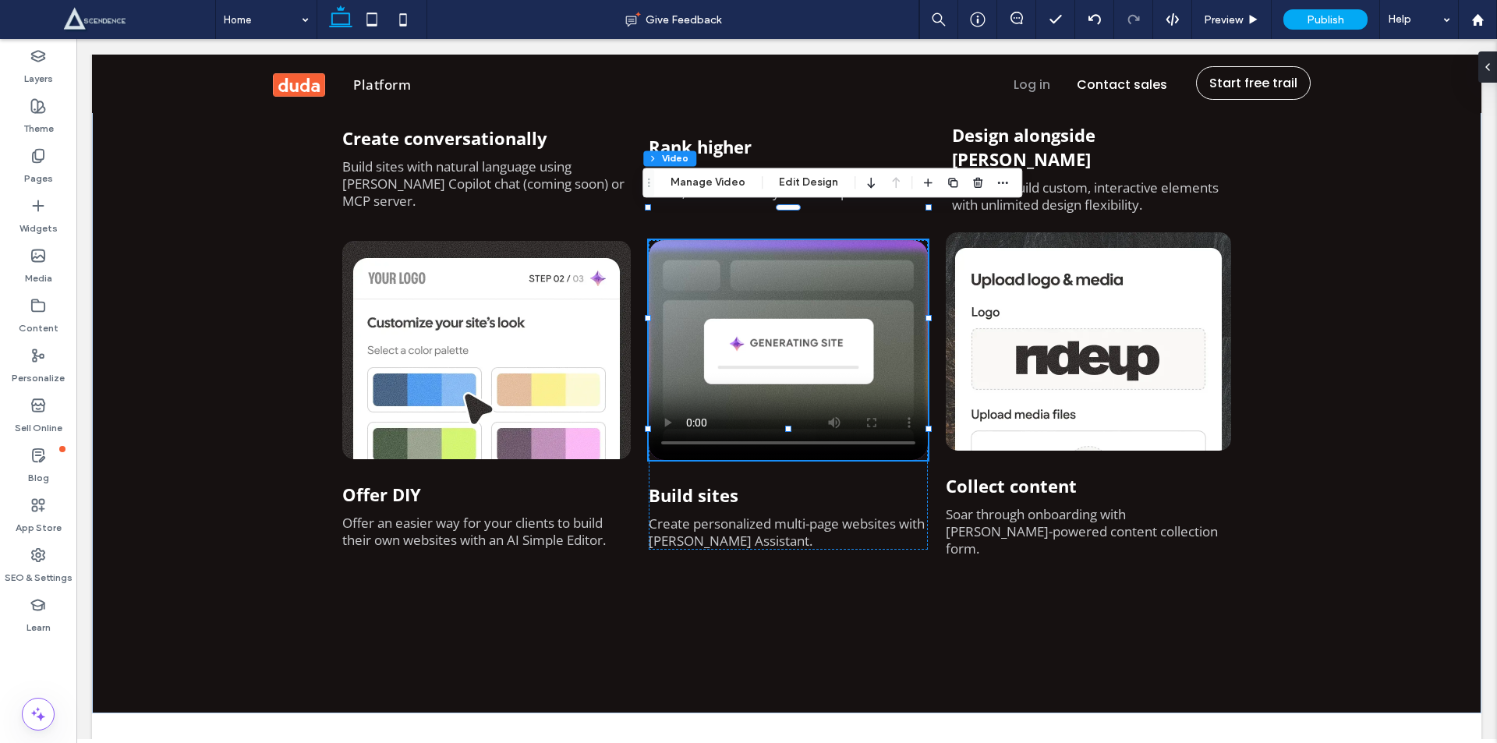
click at [713, 171] on div "Section Column Inner Column Inner Column Video Manage Video Edit Design" at bounding box center [832, 183] width 380 height 30
click at [673, 177] on button "Manage Video" at bounding box center [707, 182] width 95 height 19
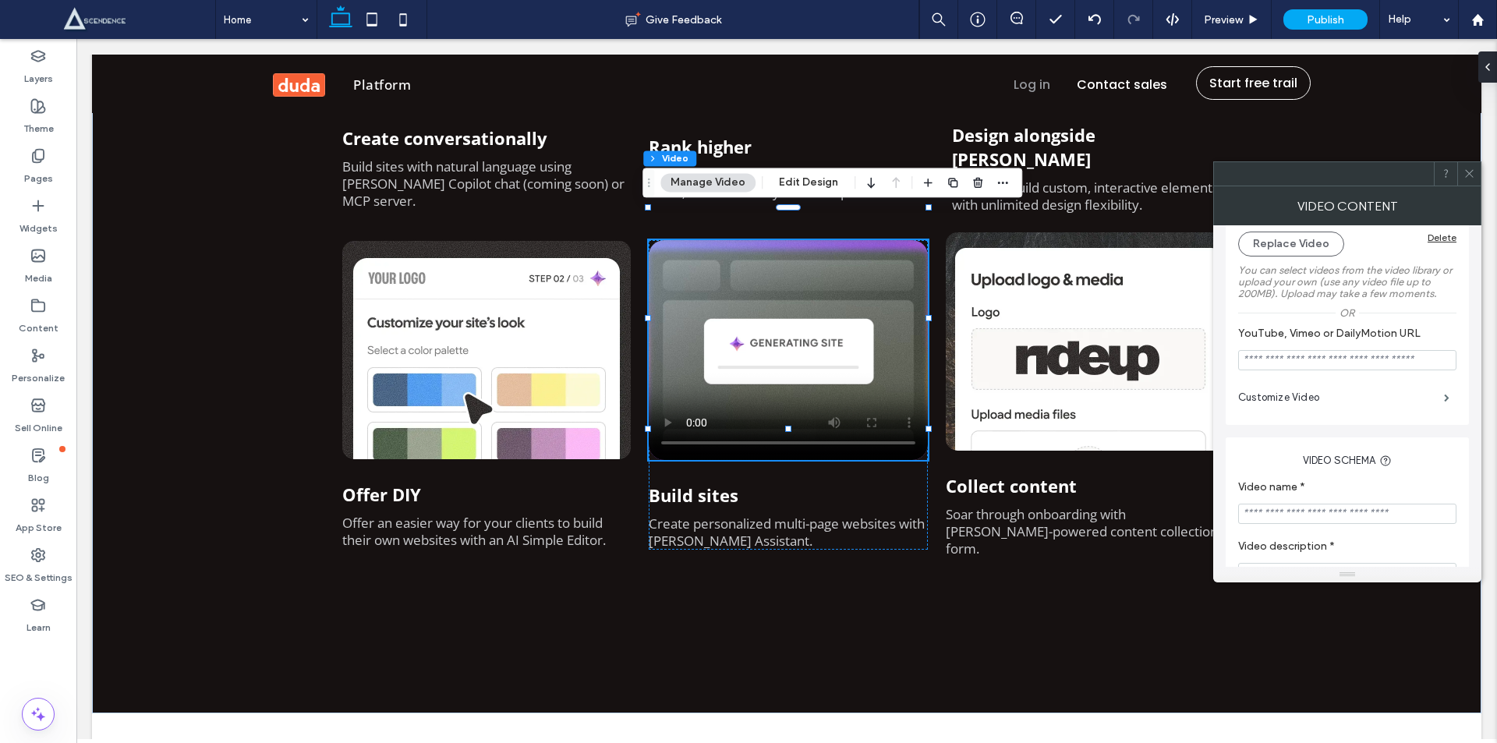
scroll to position [182, 0]
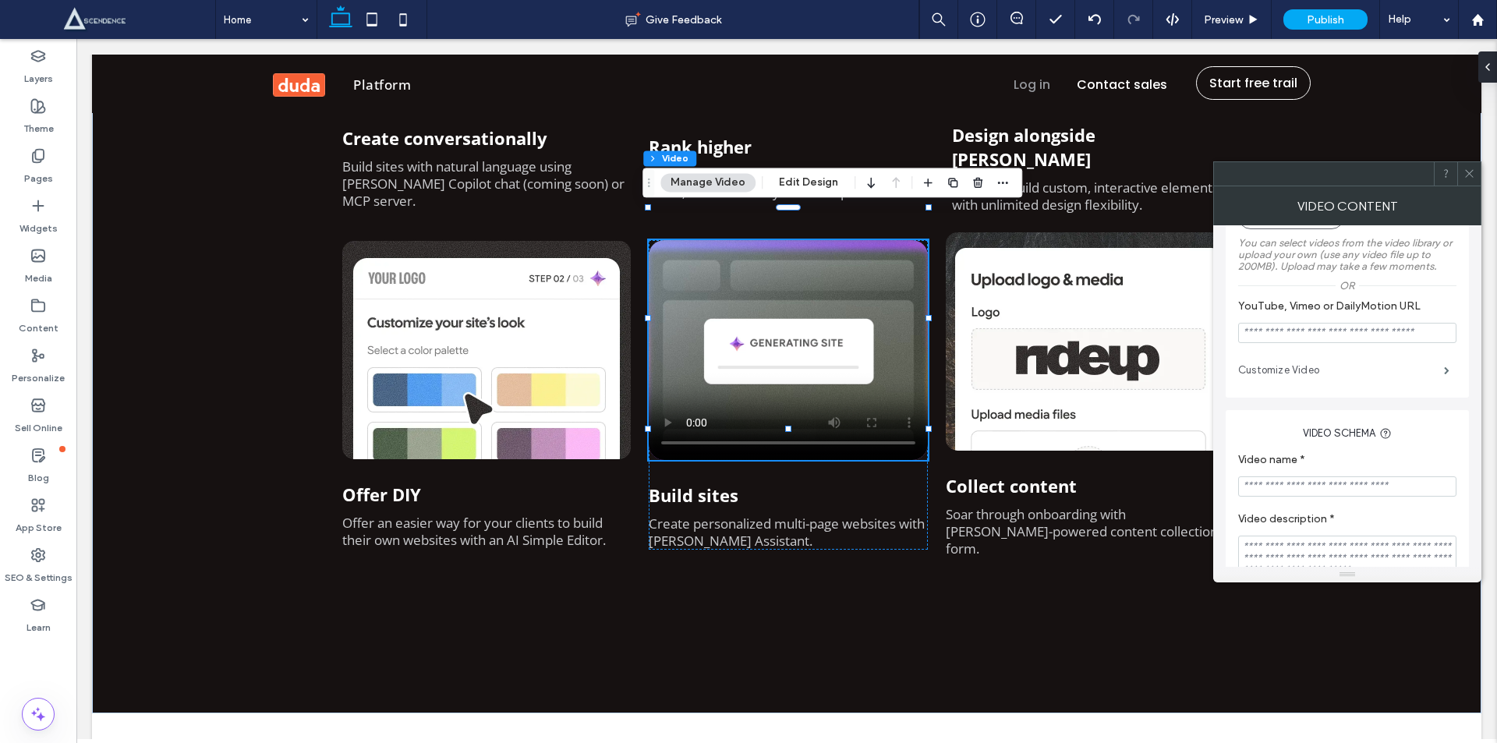
click at [1412, 371] on label "Customize Video" at bounding box center [1341, 370] width 206 height 31
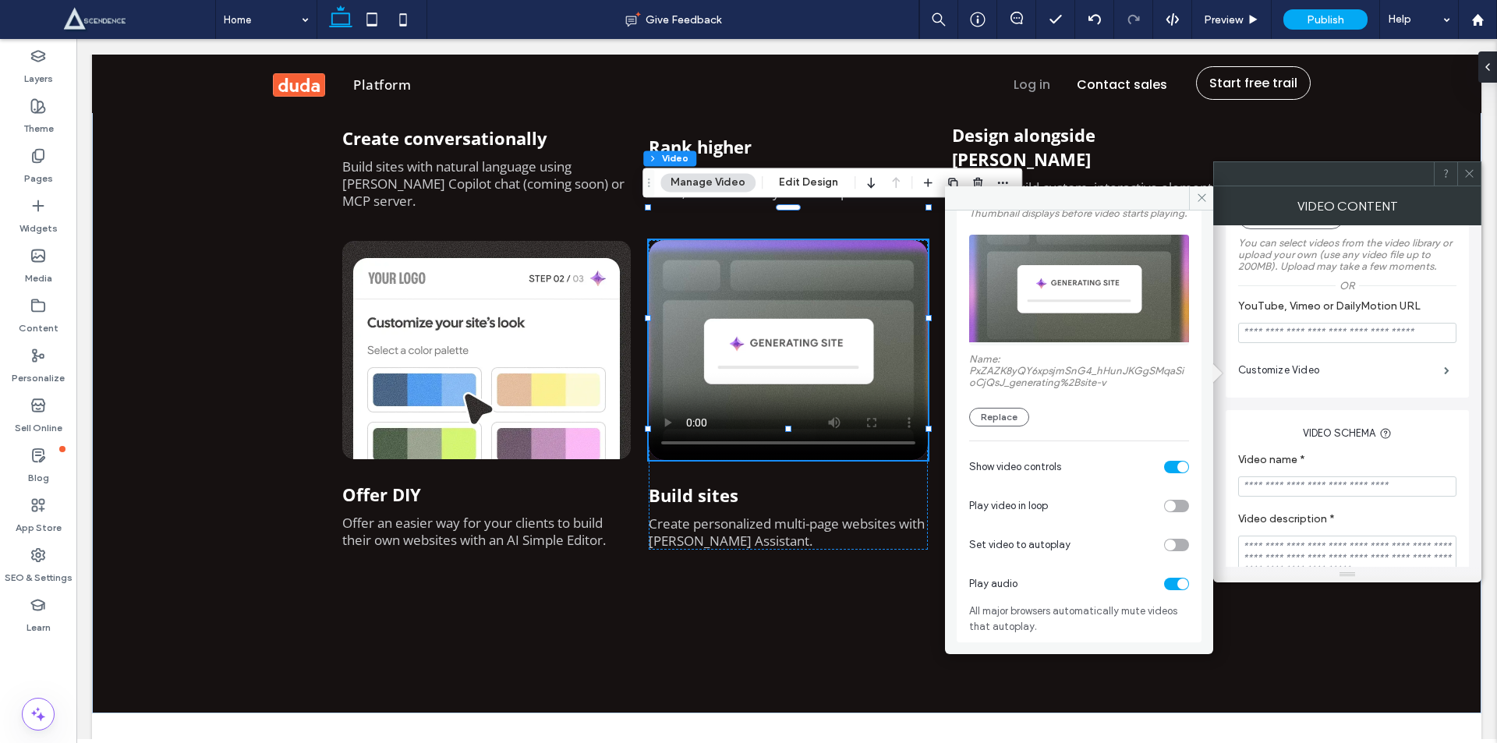
scroll to position [112, 0]
click at [1168, 465] on div "toggle" at bounding box center [1176, 467] width 25 height 12
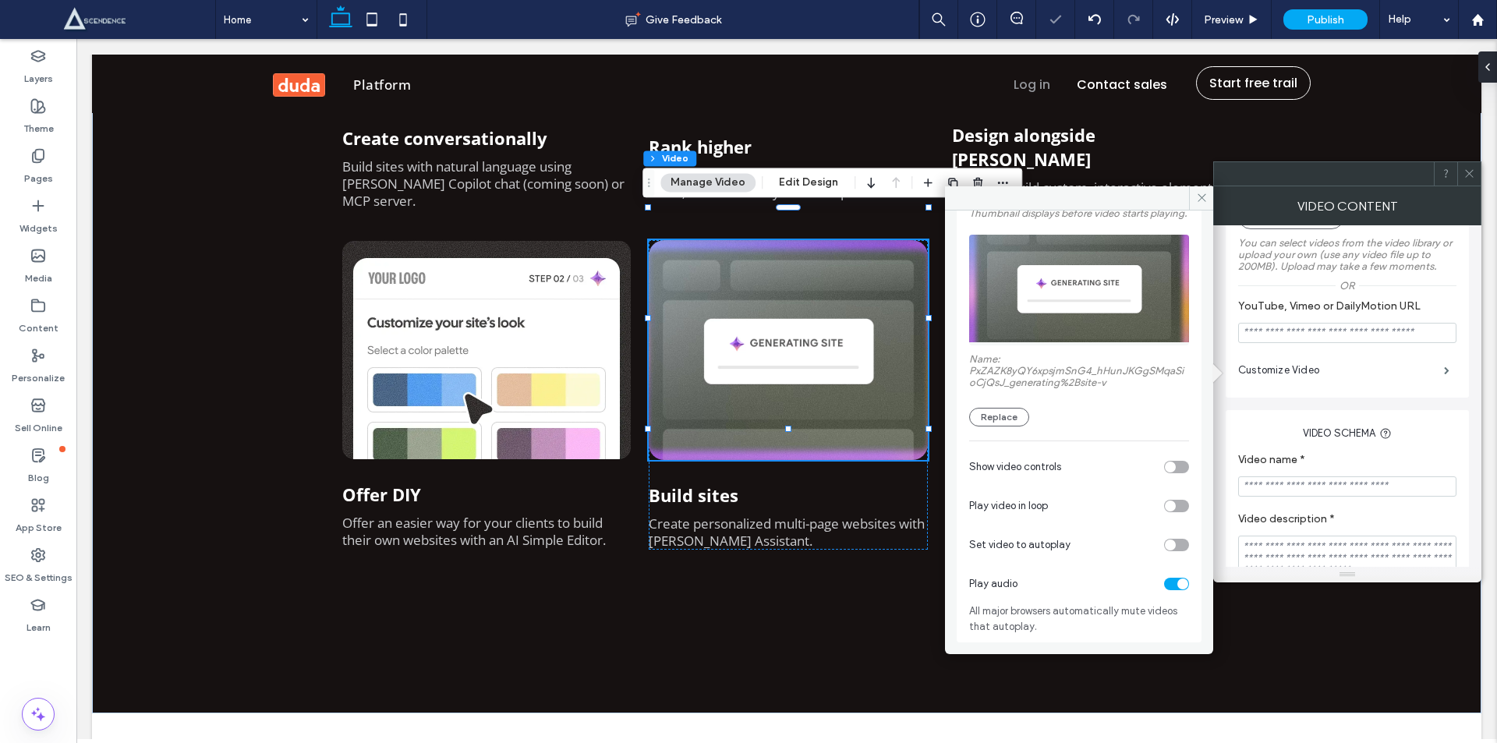
click at [1165, 501] on div "toggle" at bounding box center [1170, 505] width 11 height 11
drag, startPoint x: 1166, startPoint y: 541, endPoint x: 1165, endPoint y: 550, distance: 9.5
click at [1166, 542] on div "toggle" at bounding box center [1170, 544] width 11 height 11
click at [1470, 173] on icon at bounding box center [1469, 174] width 12 height 12
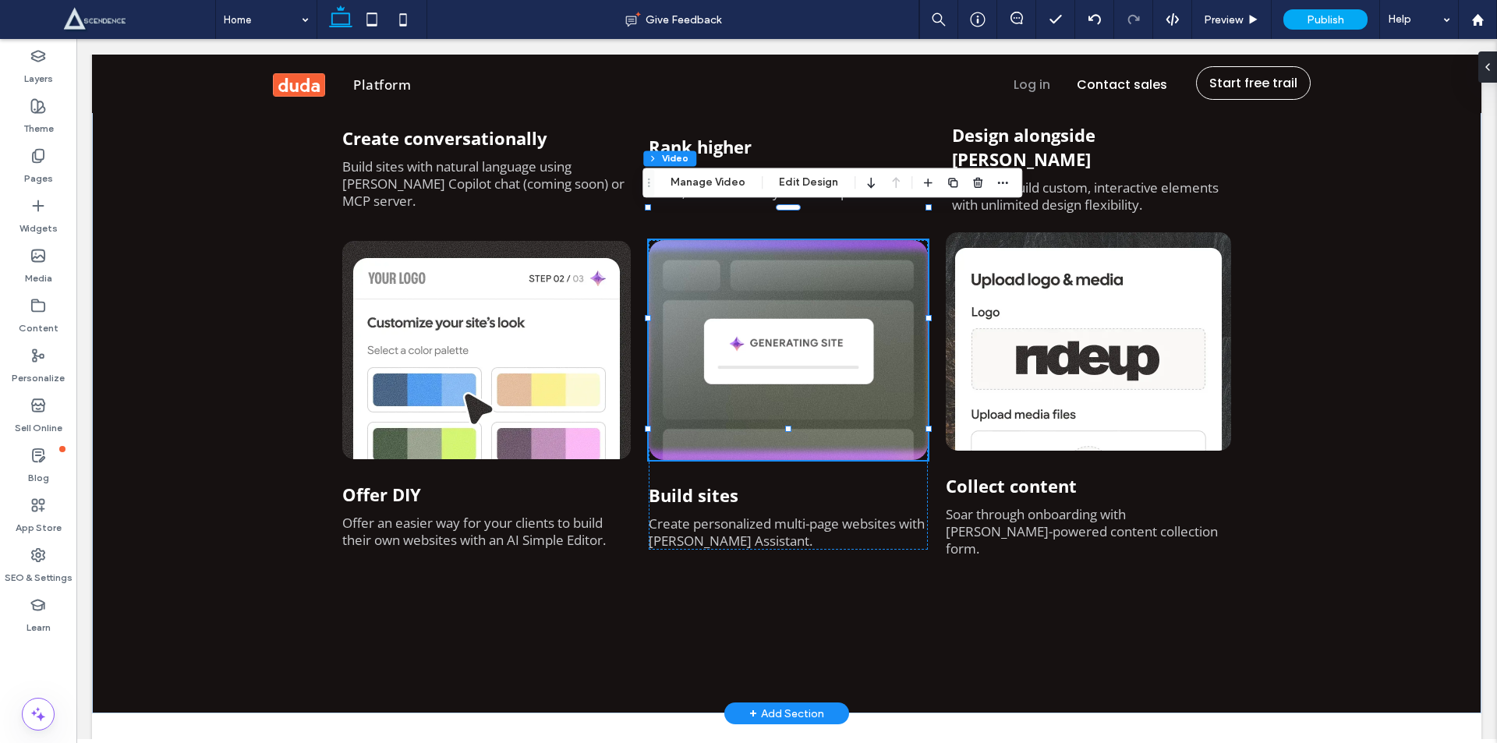
click at [790, 298] on video at bounding box center [788, 350] width 279 height 220
click at [705, 178] on button "Manage Video" at bounding box center [707, 182] width 95 height 19
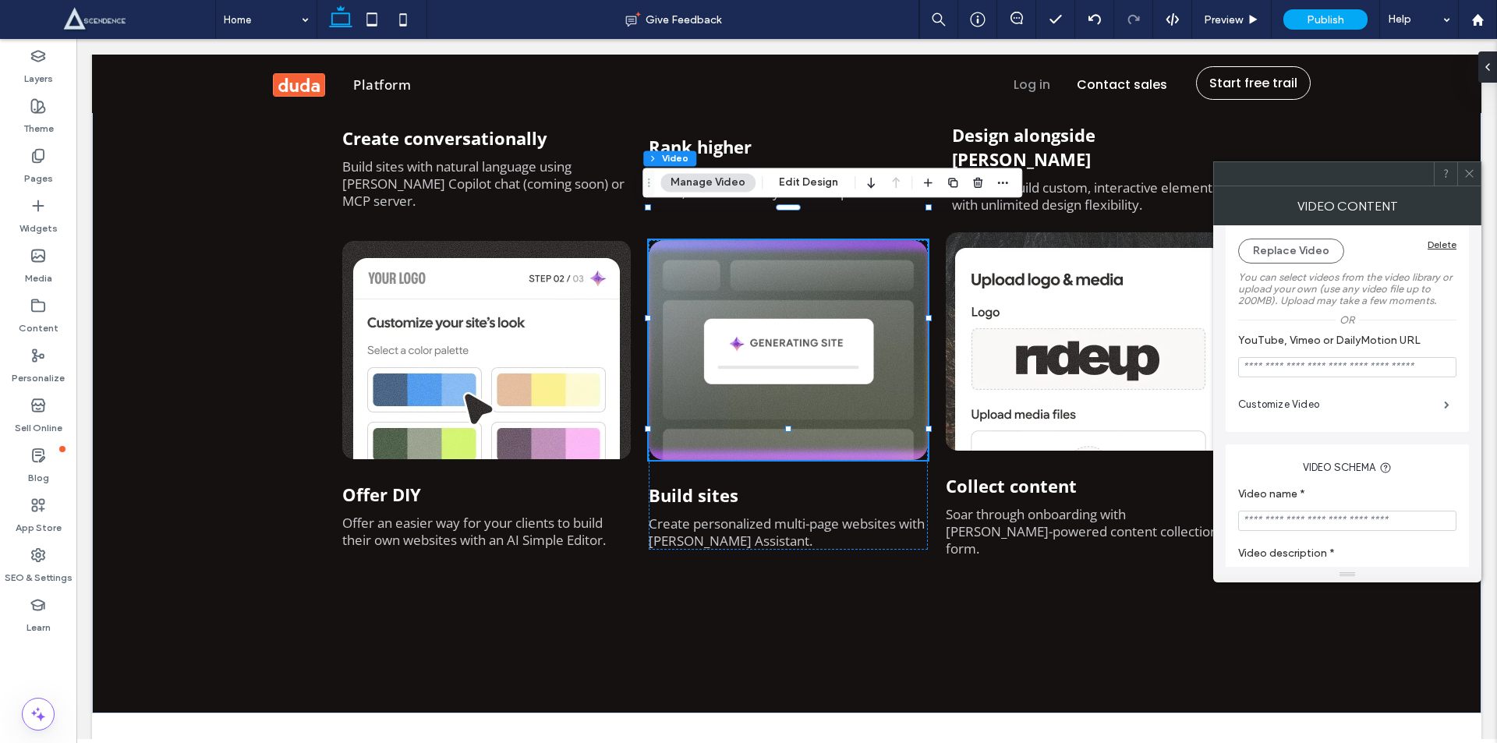
scroll to position [182, 0]
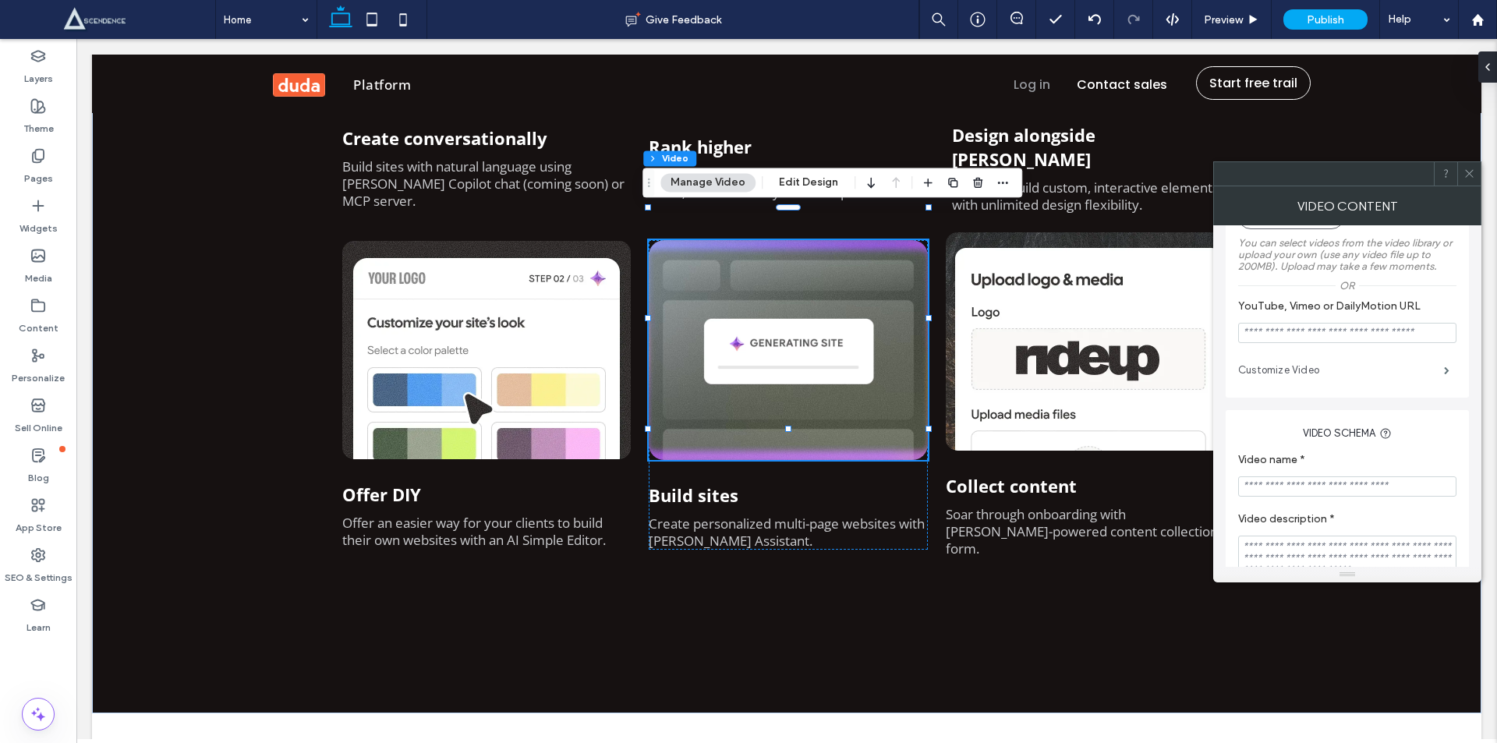
click at [1346, 369] on label "Customize Video" at bounding box center [1341, 370] width 206 height 31
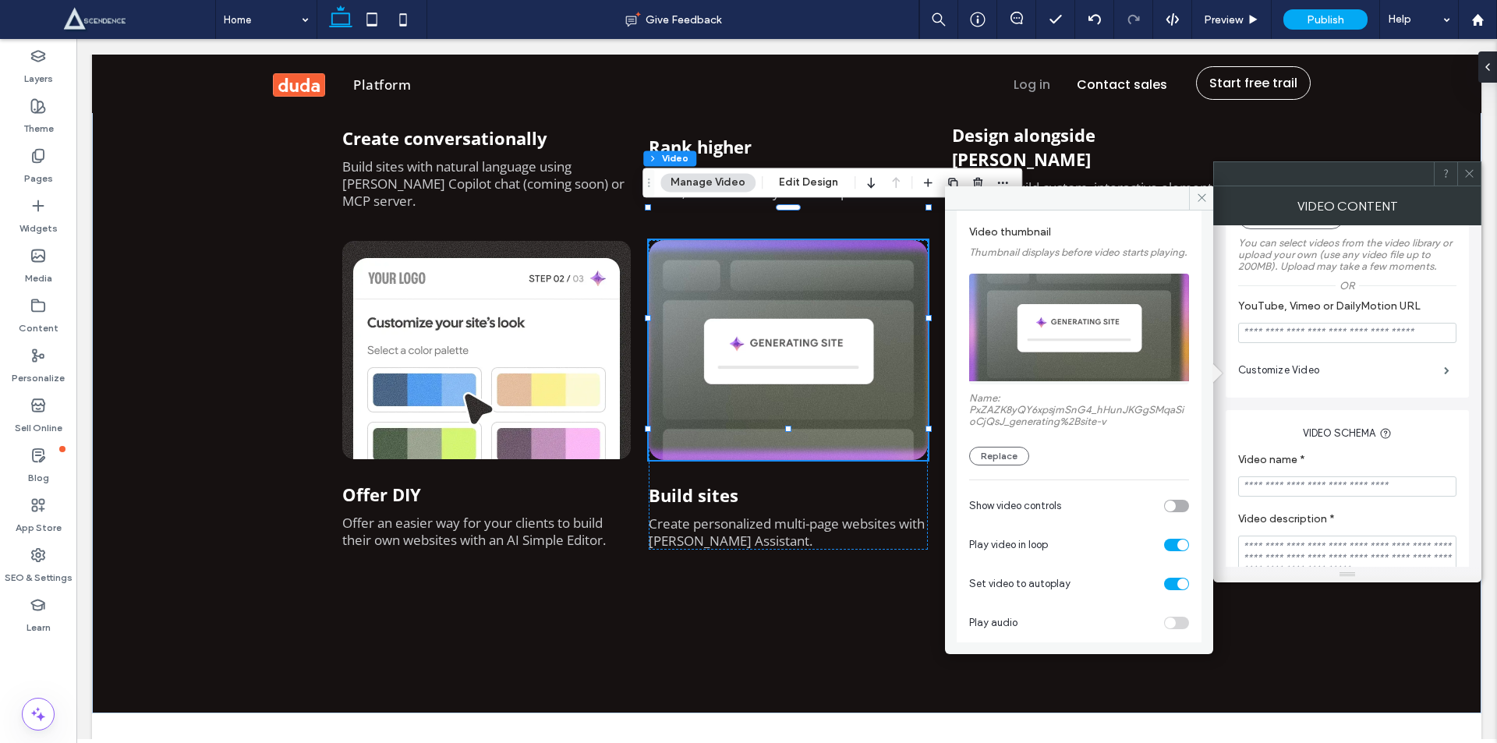
scroll to position [112, 0]
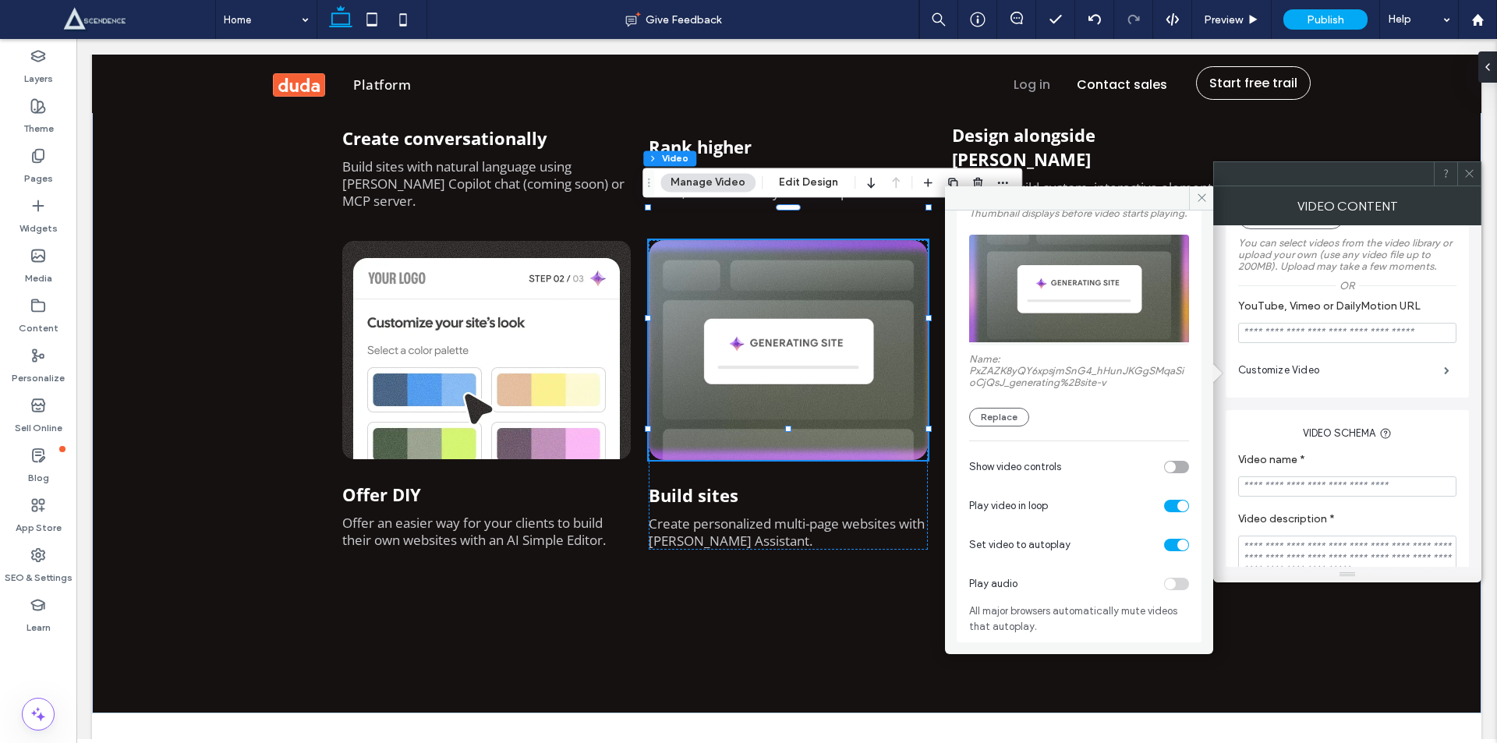
click at [1166, 463] on div "toggle" at bounding box center [1170, 466] width 11 height 11
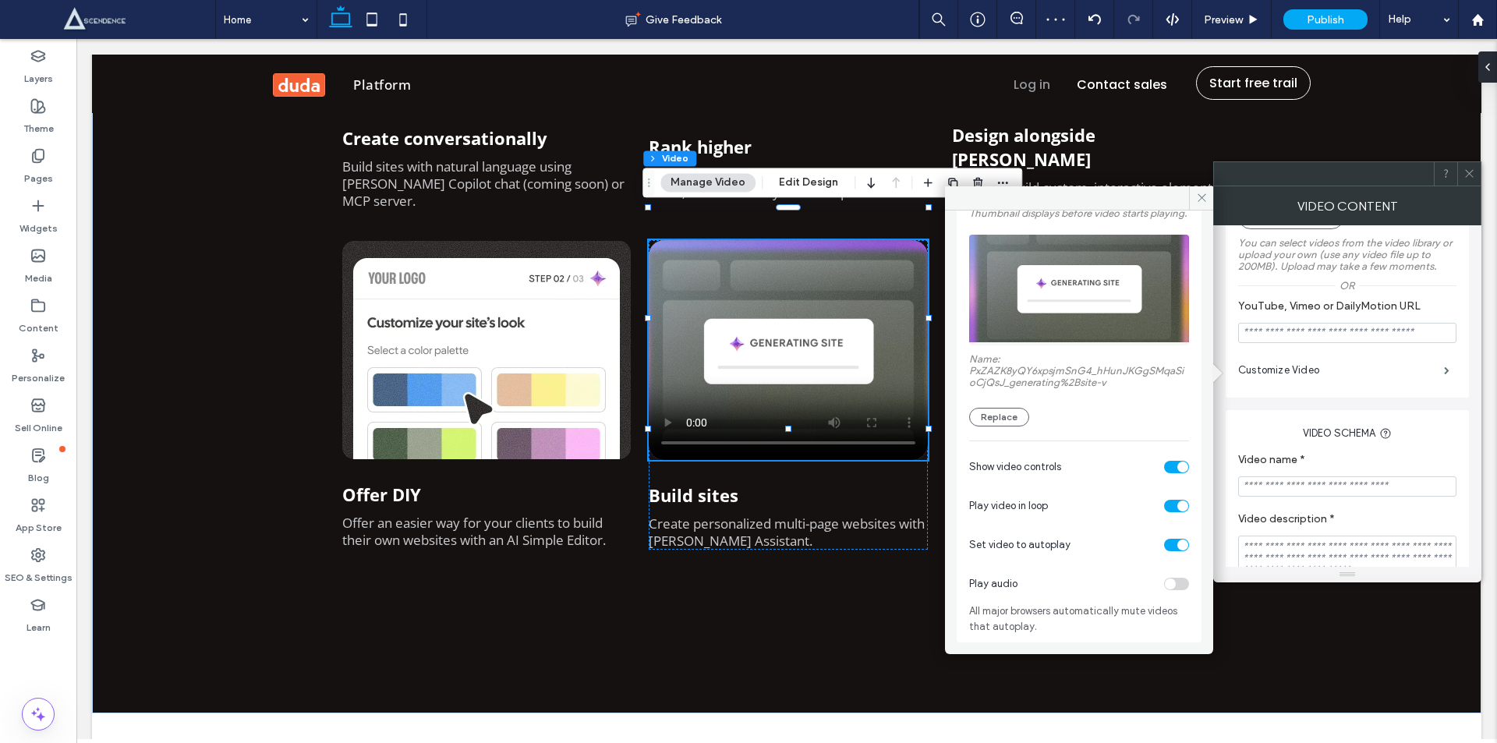
click at [1166, 463] on div "toggle" at bounding box center [1176, 467] width 25 height 12
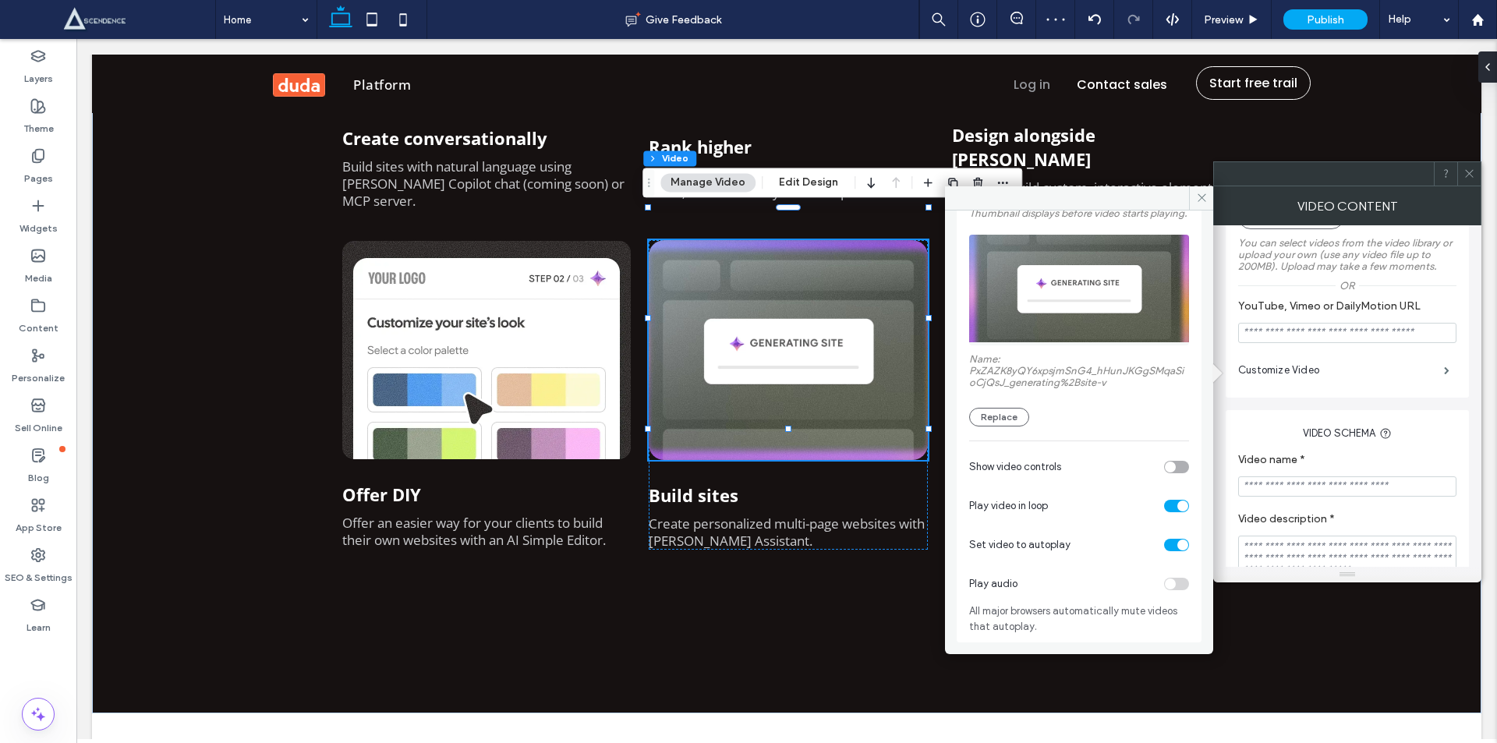
click at [1168, 503] on div "toggle" at bounding box center [1176, 506] width 25 height 12
click at [1168, 546] on div "toggle" at bounding box center [1176, 545] width 25 height 12
click at [1165, 586] on div "toggle" at bounding box center [1170, 583] width 11 height 11
click at [1164, 586] on div "toggle" at bounding box center [1176, 584] width 25 height 12
click at [1167, 546] on div "toggle" at bounding box center [1176, 545] width 25 height 12
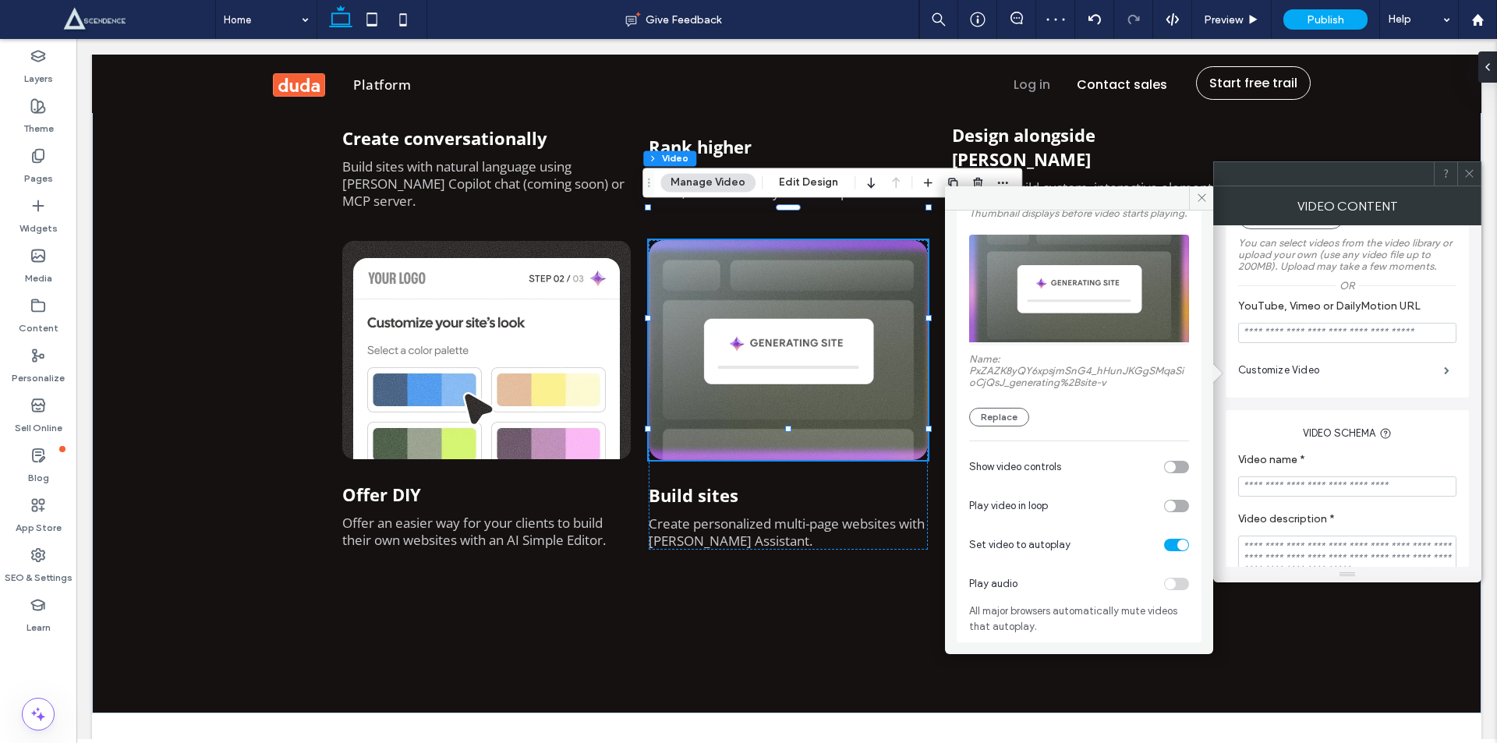
click at [1166, 504] on div "toggle" at bounding box center [1170, 505] width 11 height 11
click at [1164, 502] on div "toggle" at bounding box center [1176, 506] width 25 height 12
click at [1164, 543] on div "toggle" at bounding box center [1176, 545] width 25 height 12
click at [1165, 508] on div "toggle" at bounding box center [1170, 505] width 11 height 11
click at [1166, 546] on div "toggle" at bounding box center [1170, 544] width 11 height 11
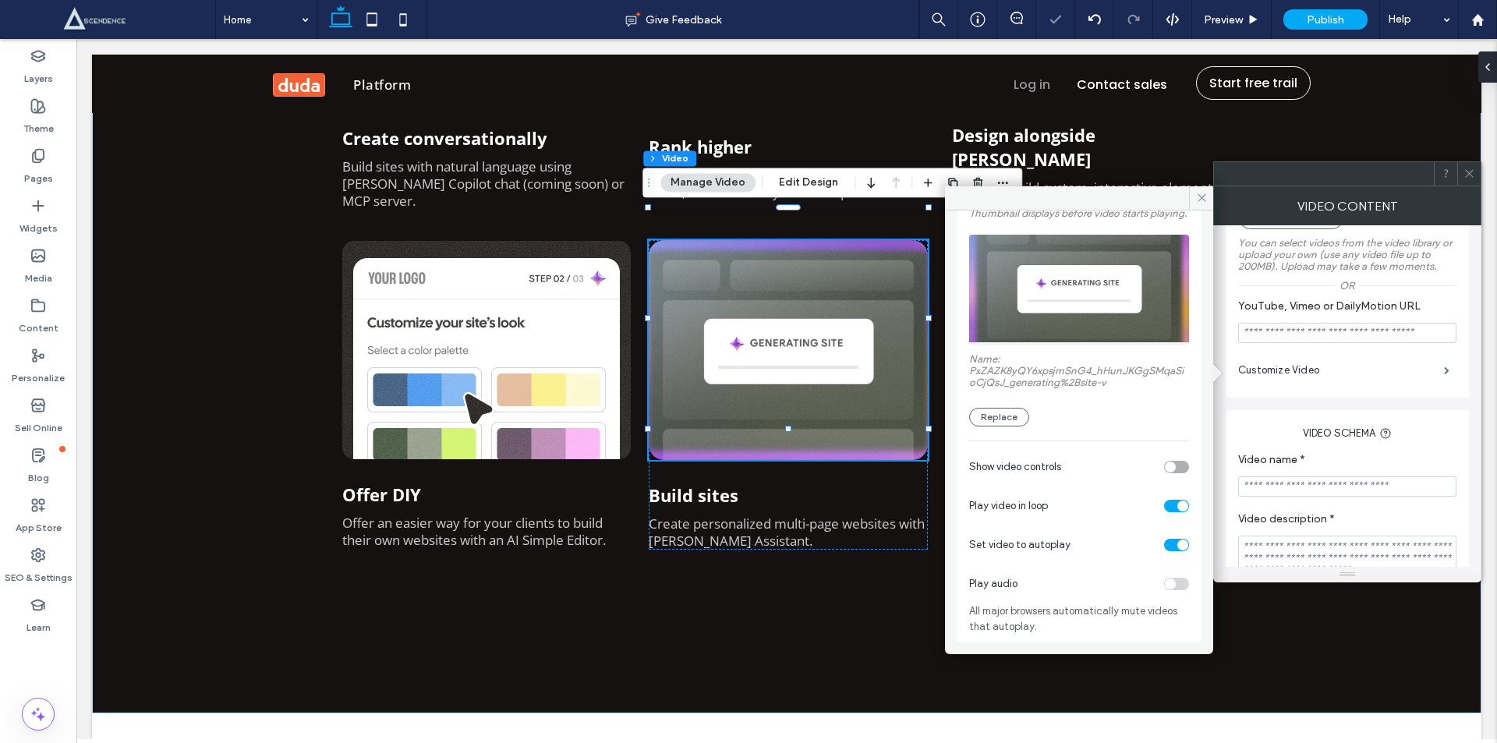
click at [1166, 546] on div "toggle" at bounding box center [1176, 545] width 25 height 12
click at [1170, 585] on div "toggle" at bounding box center [1176, 584] width 25 height 12
click at [1177, 585] on div "toggle" at bounding box center [1182, 583] width 11 height 11
click at [1173, 545] on div "toggle" at bounding box center [1176, 545] width 25 height 12
click at [1200, 196] on use at bounding box center [1201, 198] width 8 height 8
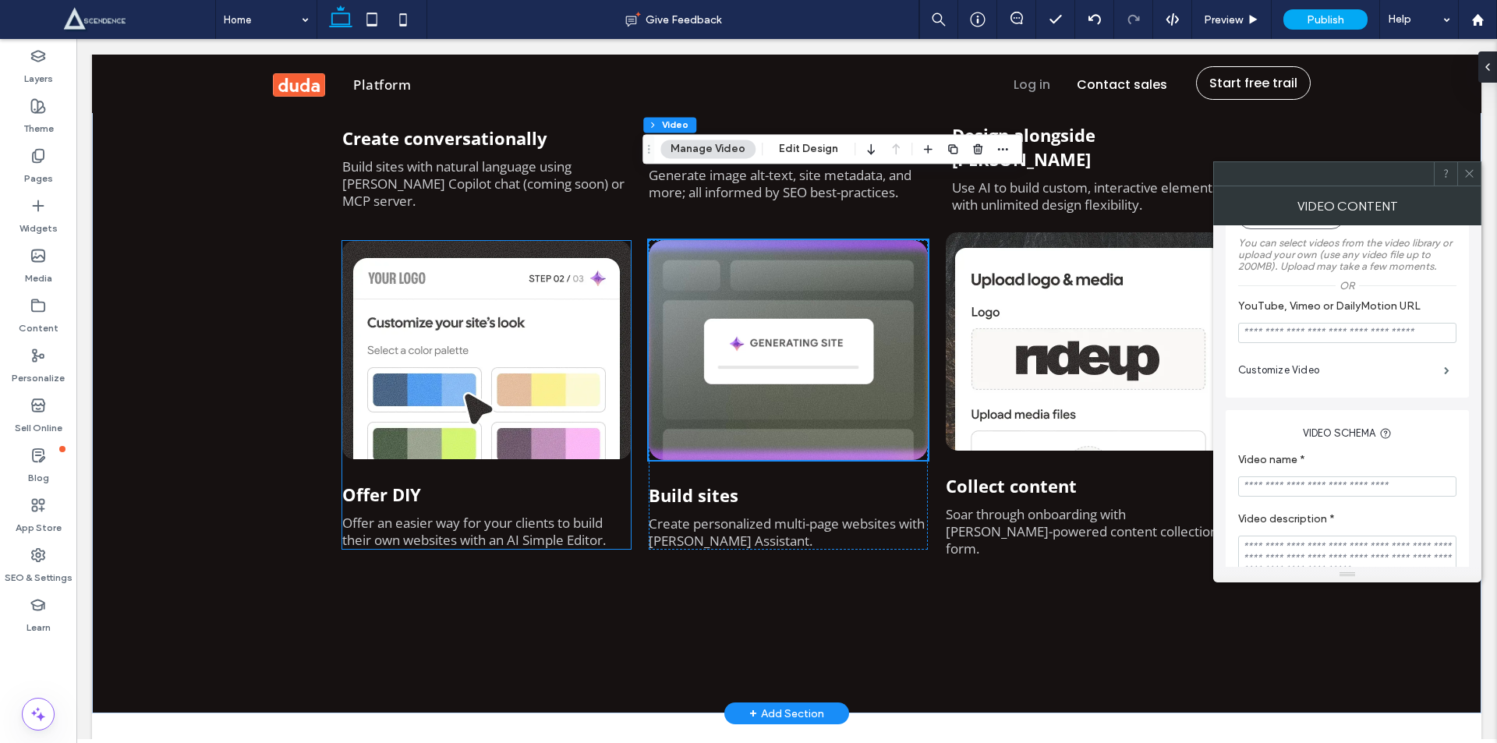
scroll to position [1637, 0]
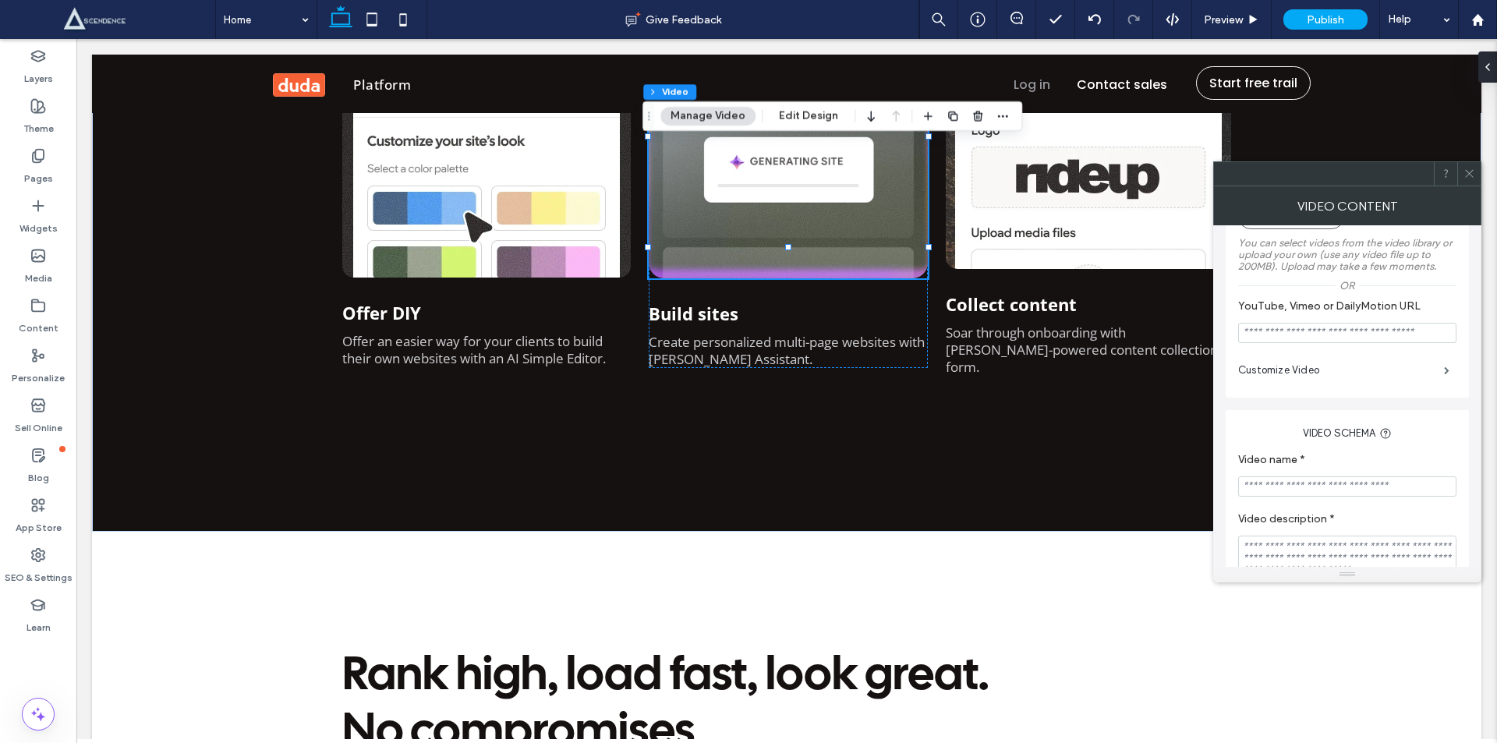
click at [1461, 177] on div at bounding box center [1468, 173] width 23 height 23
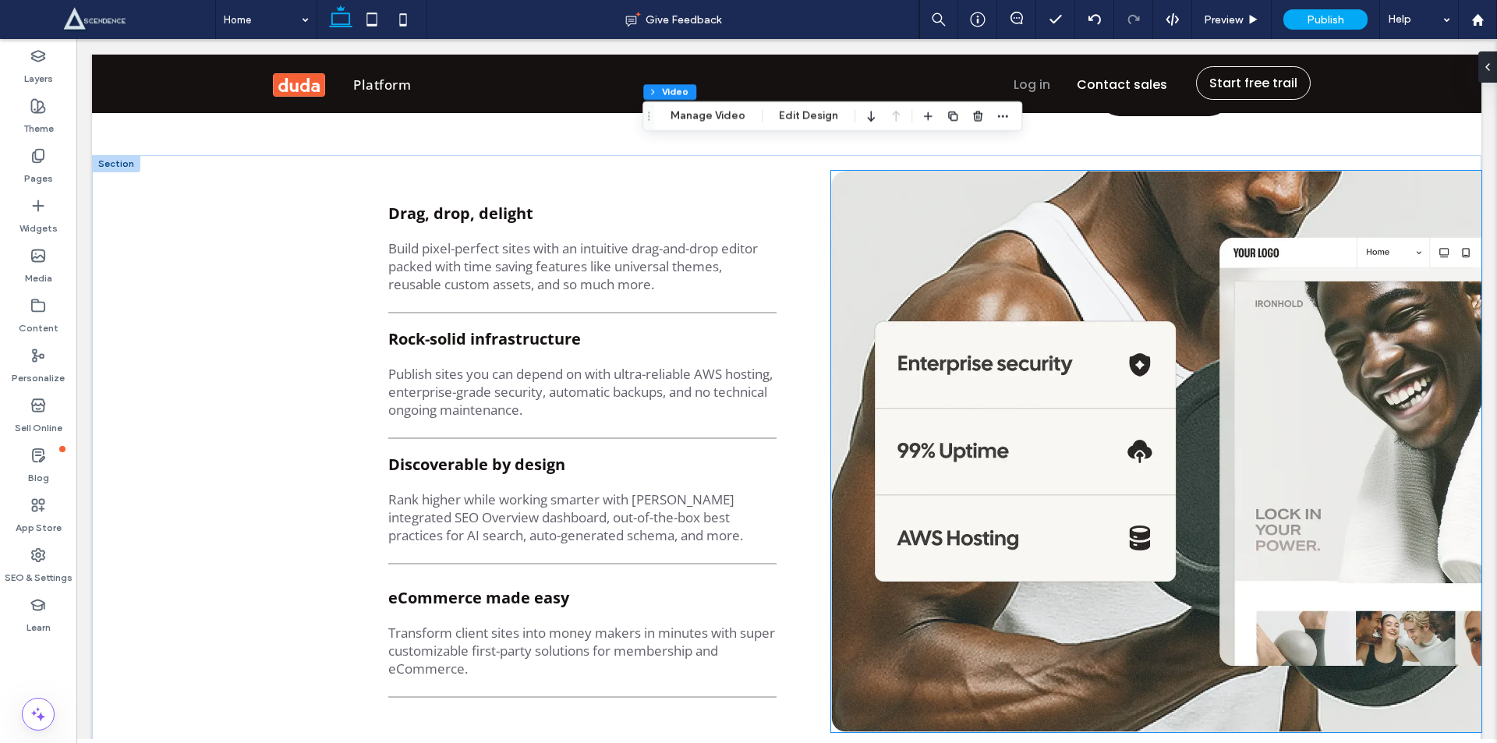
scroll to position [2182, 0]
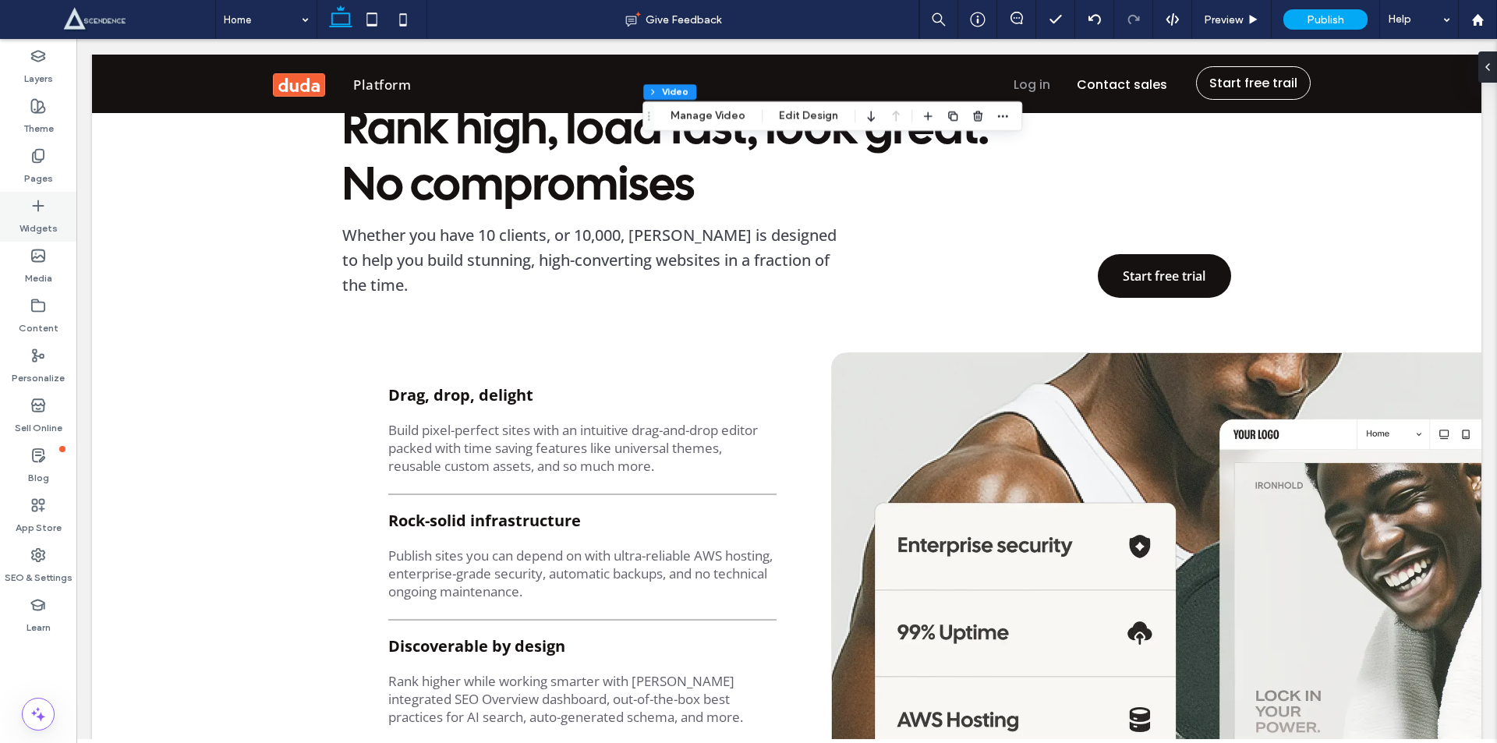
click at [38, 218] on label "Widgets" at bounding box center [38, 225] width 38 height 22
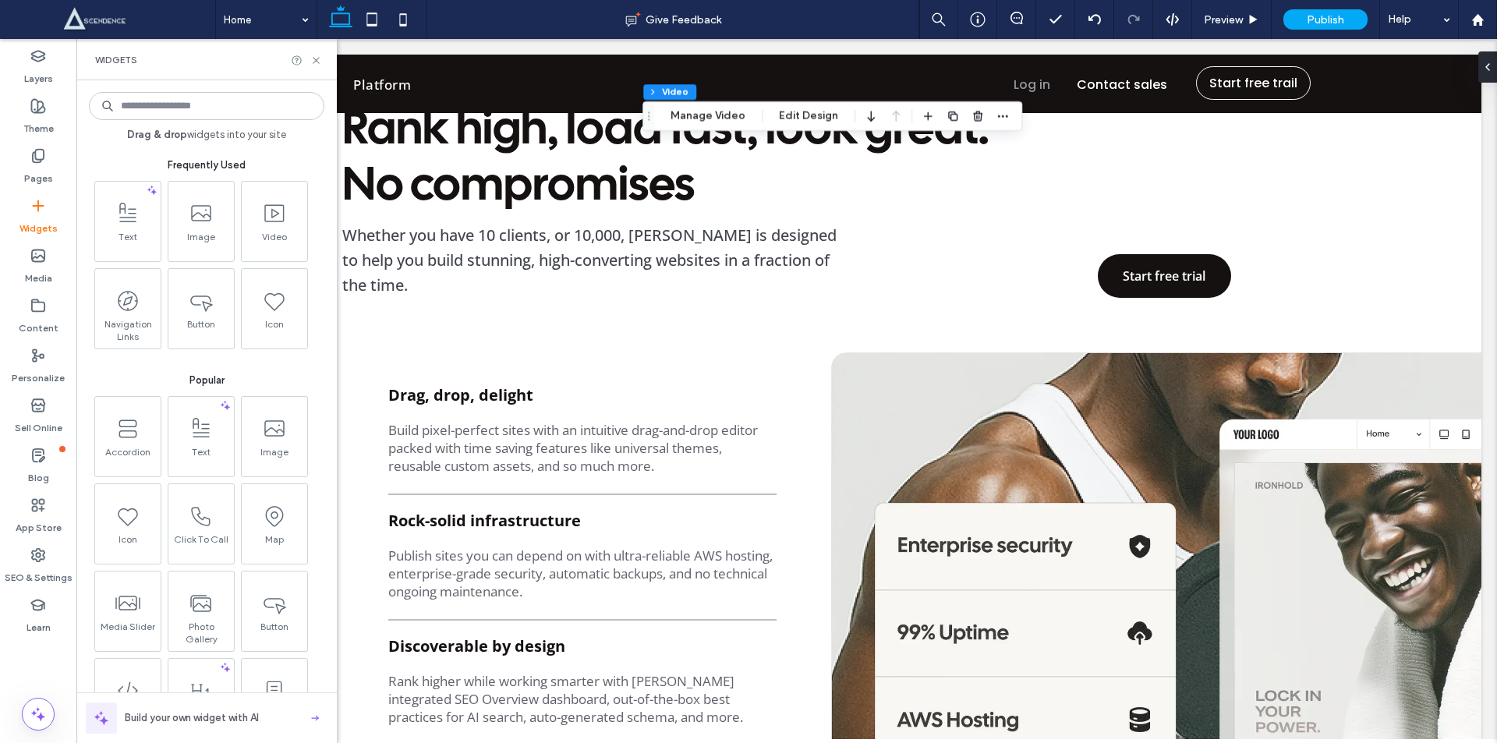
click at [218, 104] on input at bounding box center [206, 106] width 235 height 28
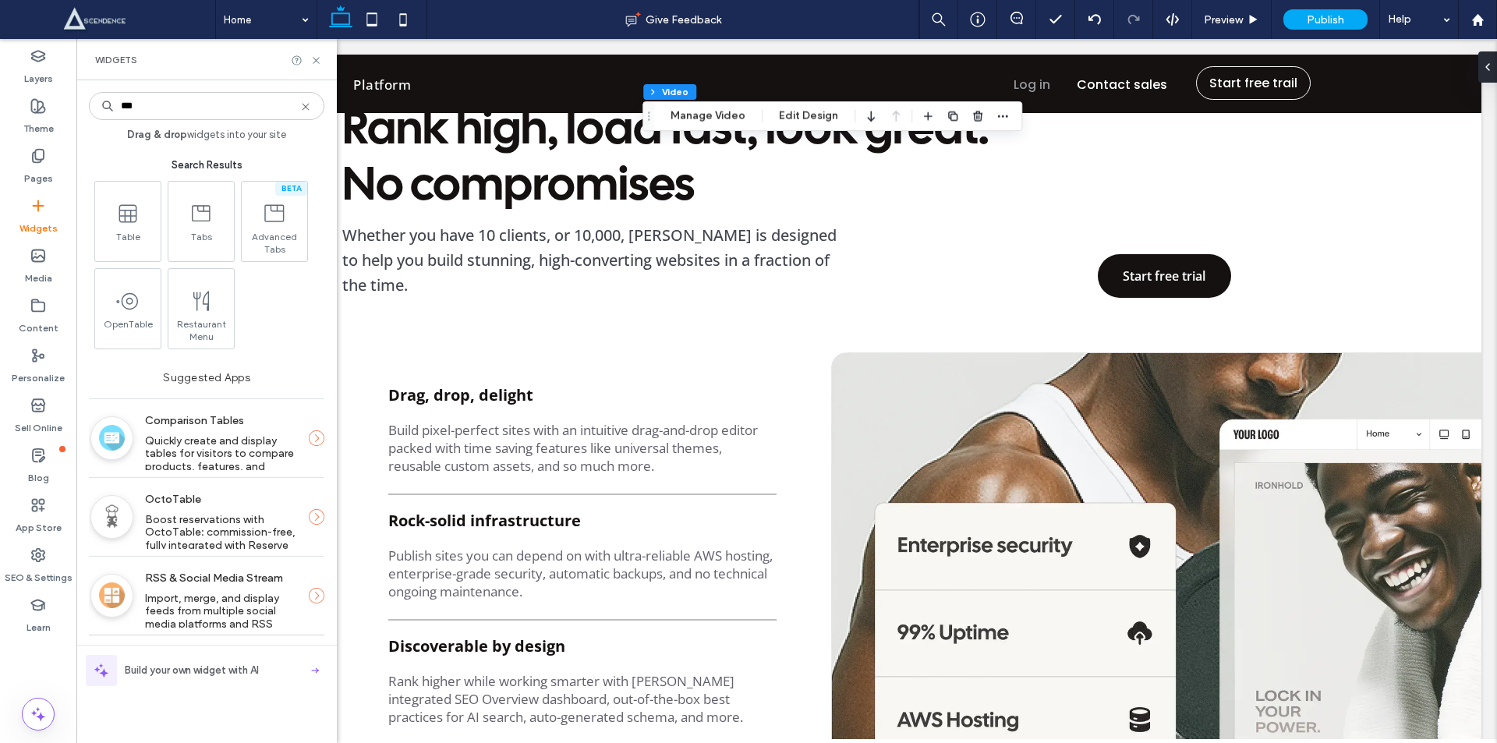
type input "***"
click at [309, 59] on div at bounding box center [306, 61] width 31 height 12
click at [317, 58] on icon at bounding box center [316, 61] width 12 height 12
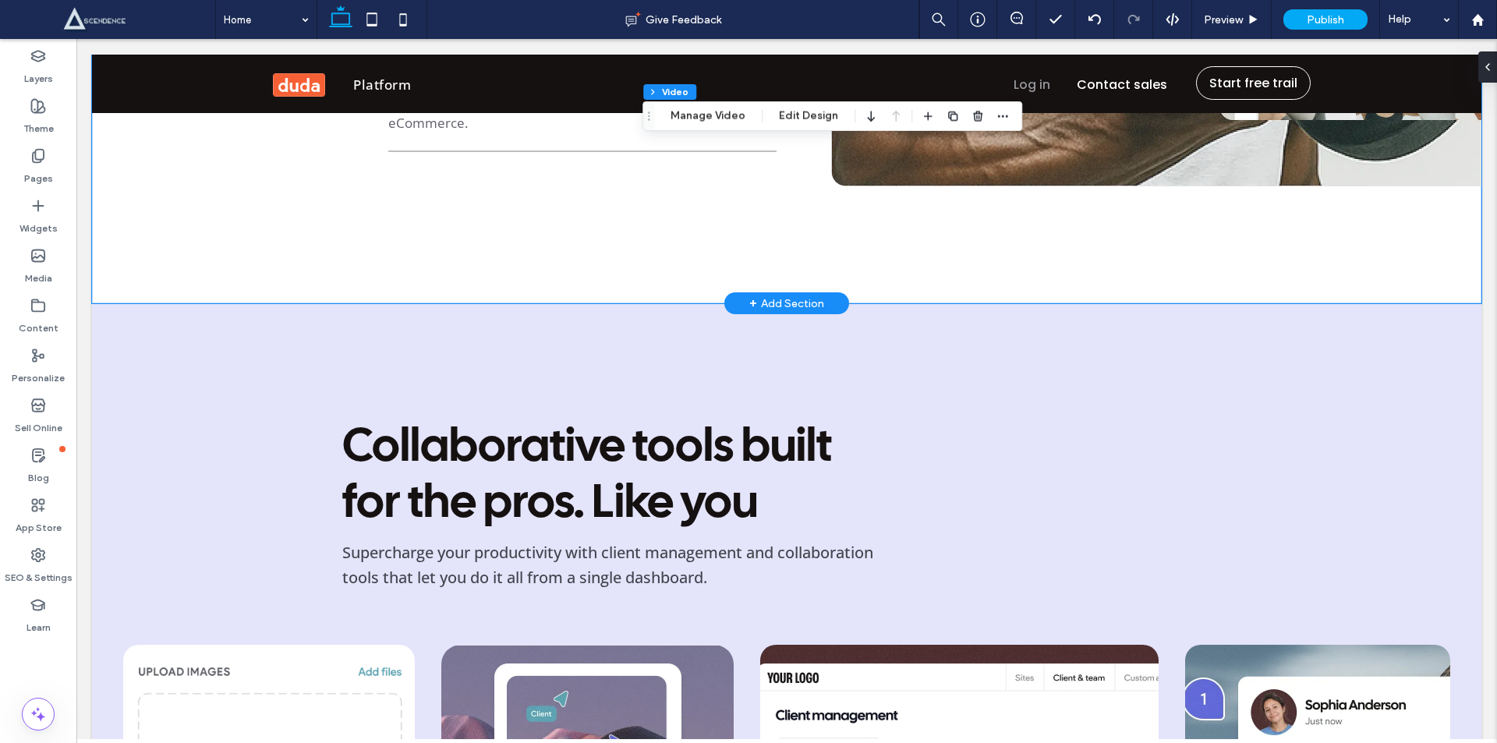
scroll to position [2728, 0]
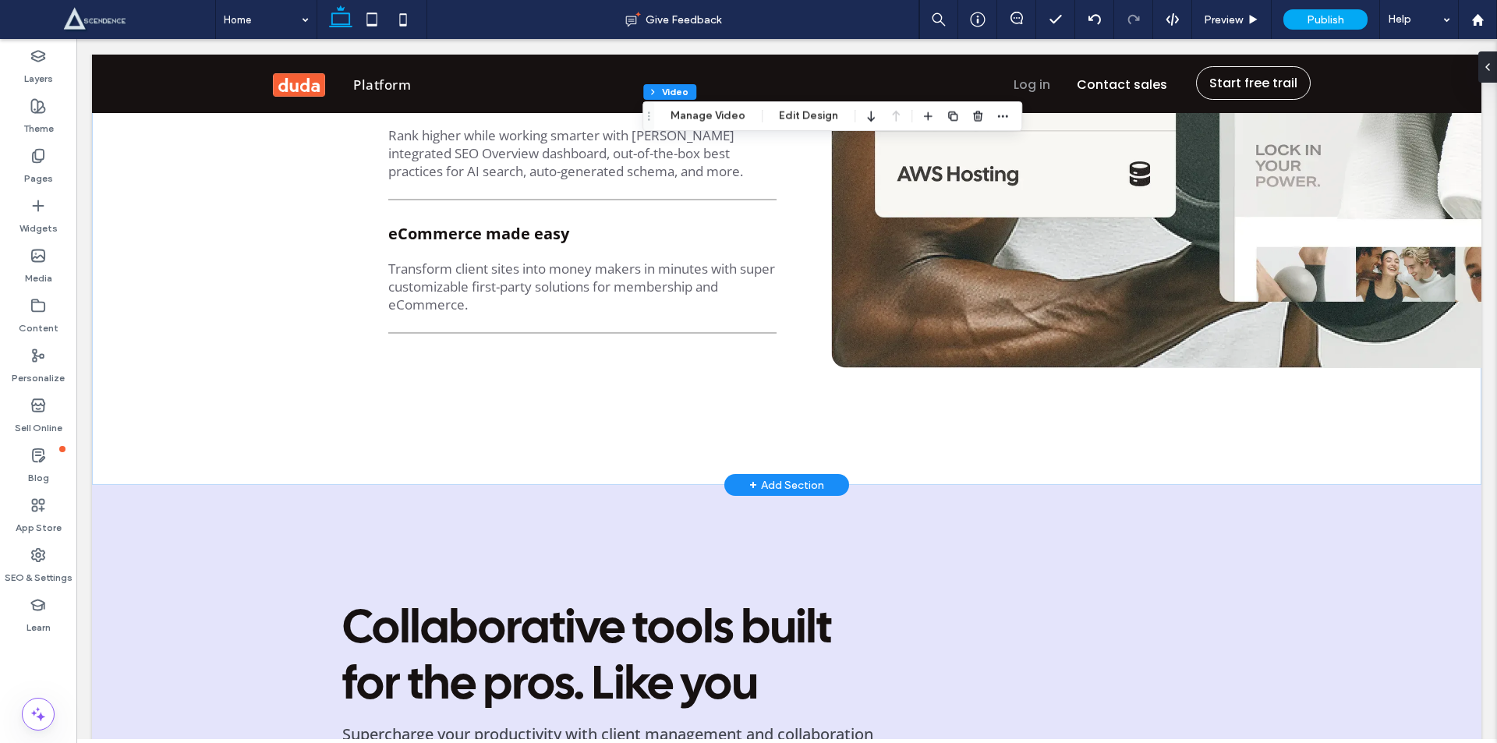
click at [784, 476] on div "+ Add Section" at bounding box center [786, 484] width 75 height 17
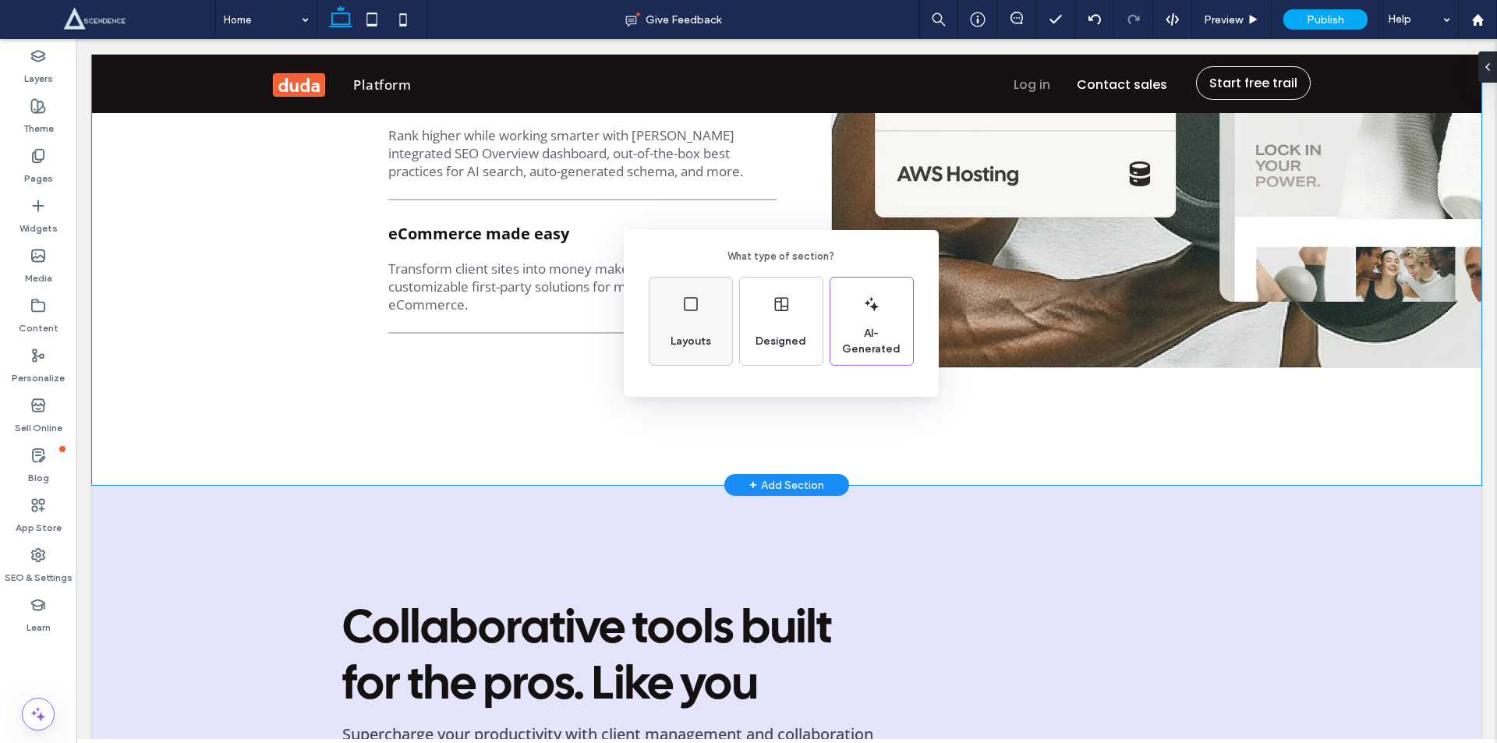
click at [677, 332] on div "Layouts" at bounding box center [690, 341] width 53 height 34
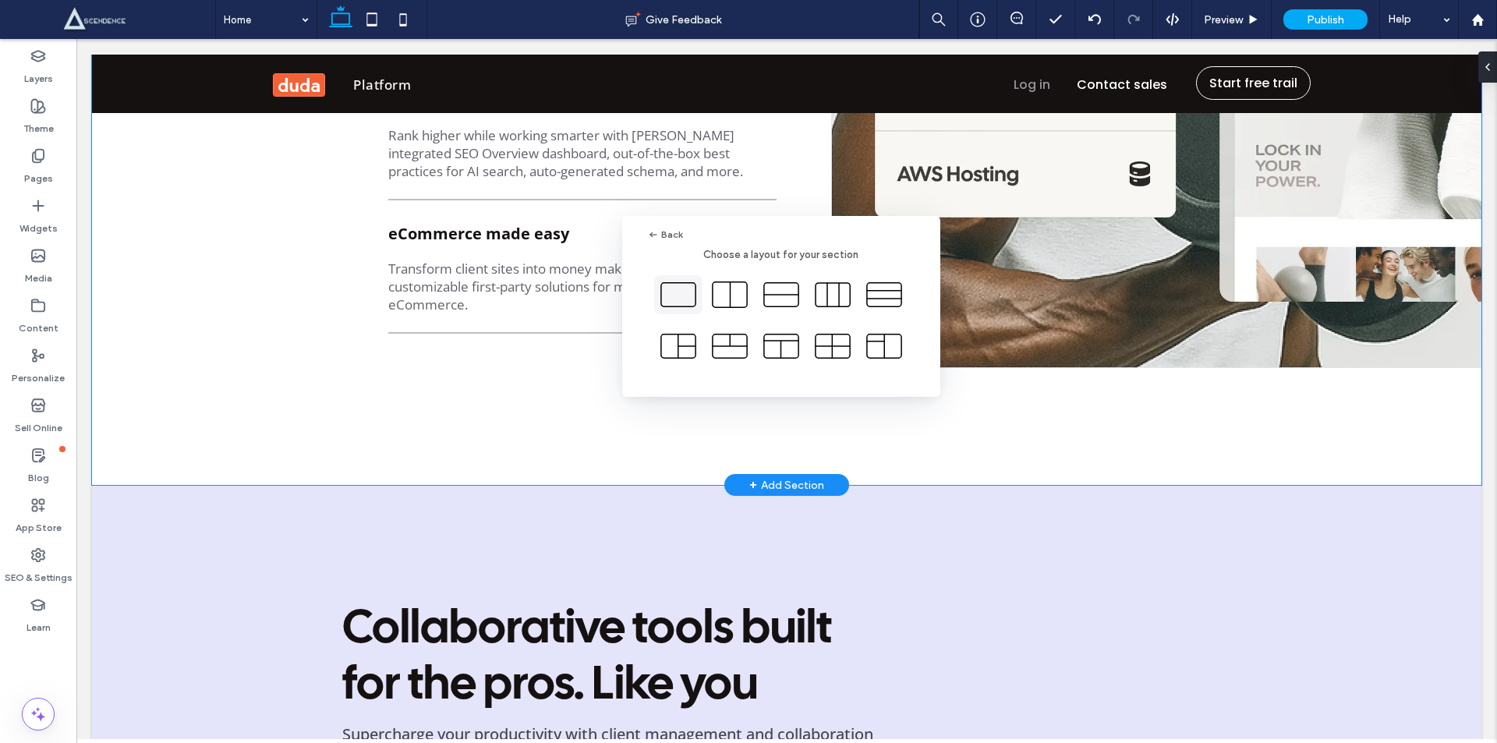
click at [680, 299] on icon at bounding box center [678, 294] width 39 height 39
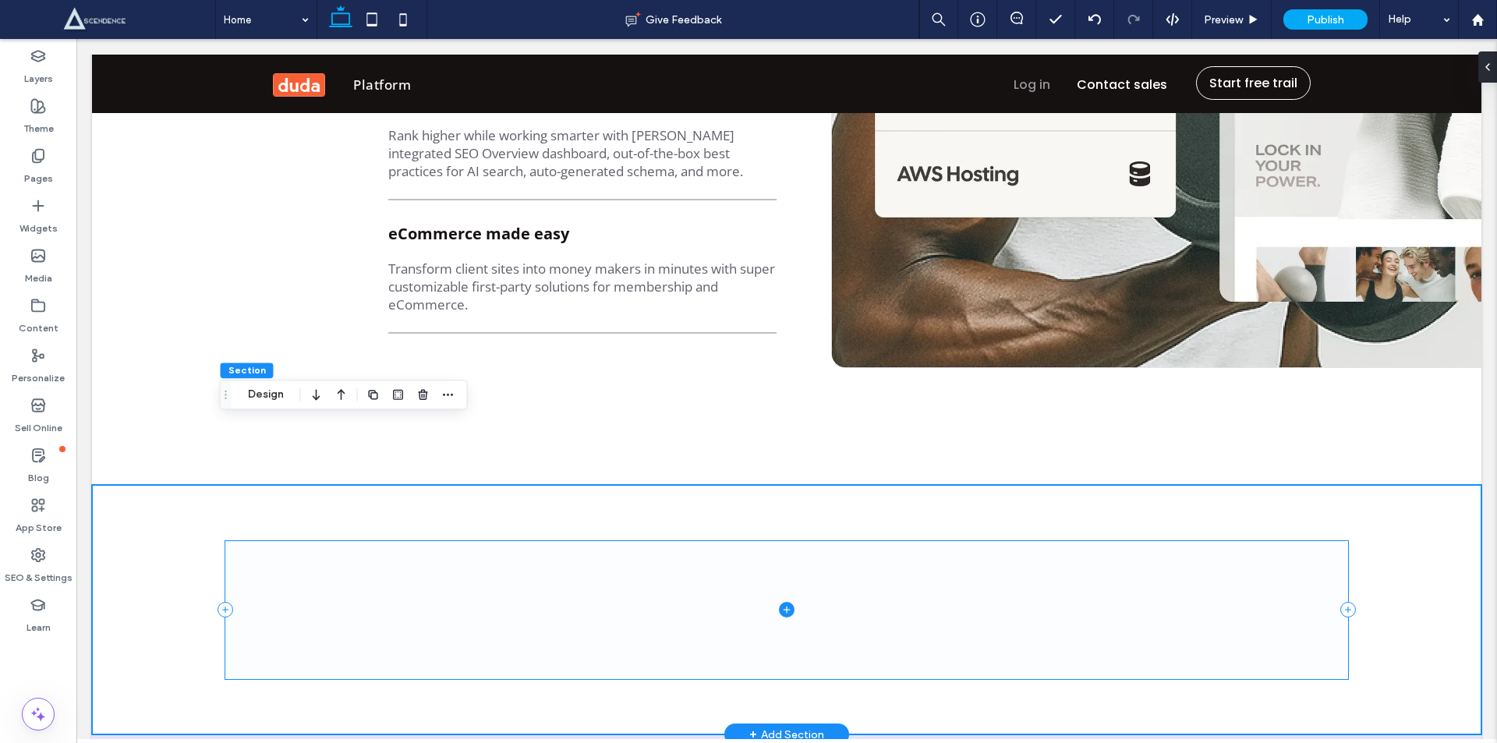
click at [786, 606] on icon at bounding box center [786, 609] width 1 height 7
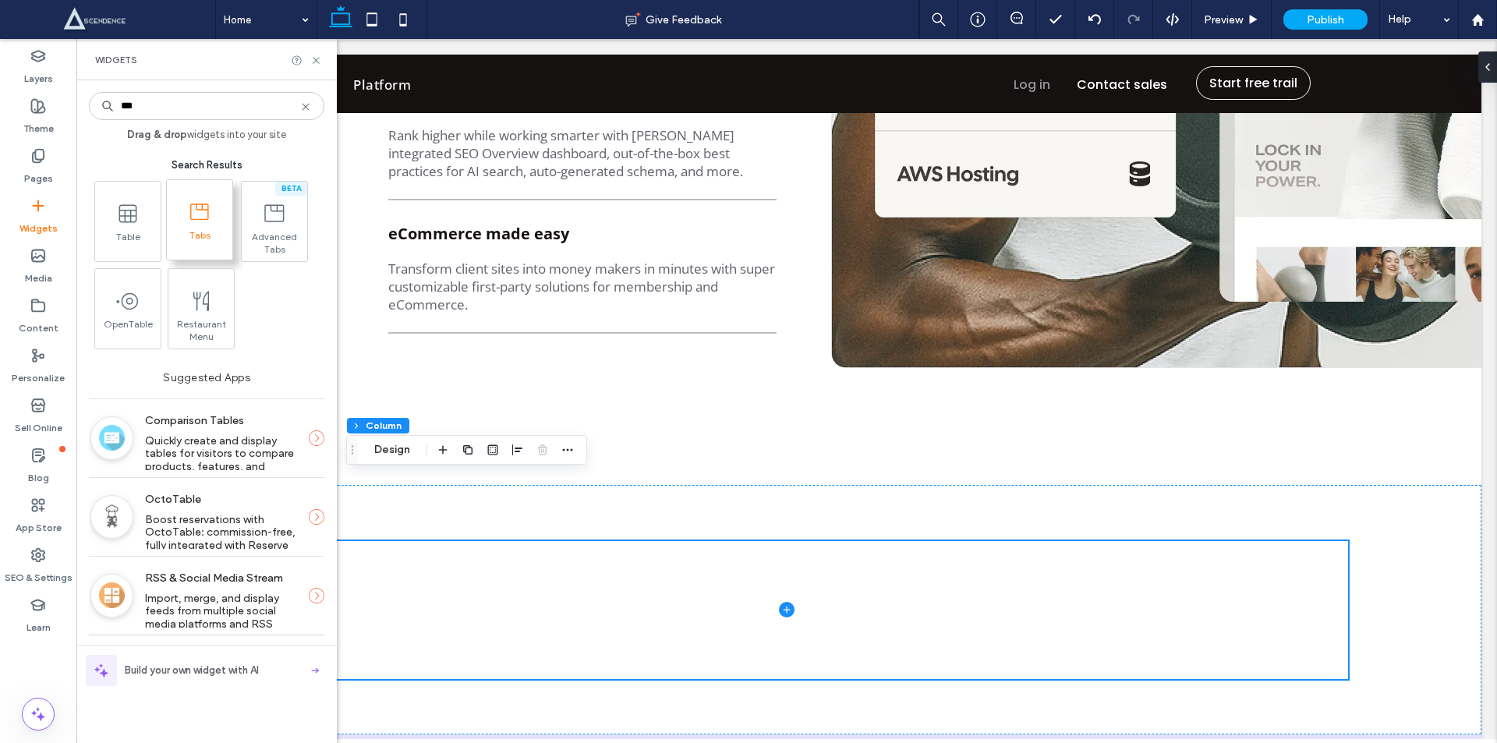
type input "***"
click at [199, 241] on span "Tabs" at bounding box center [199, 240] width 65 height 22
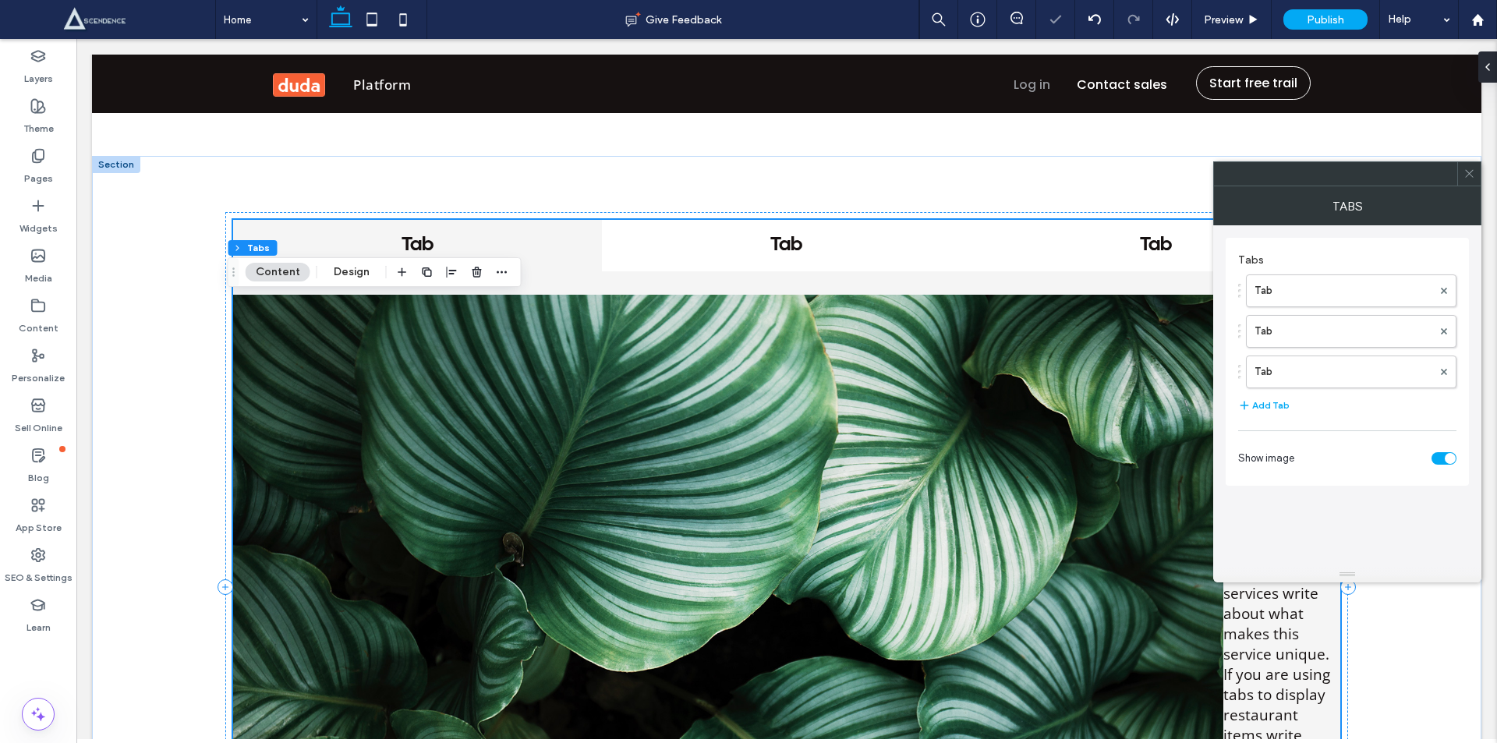
scroll to position [3092, 0]
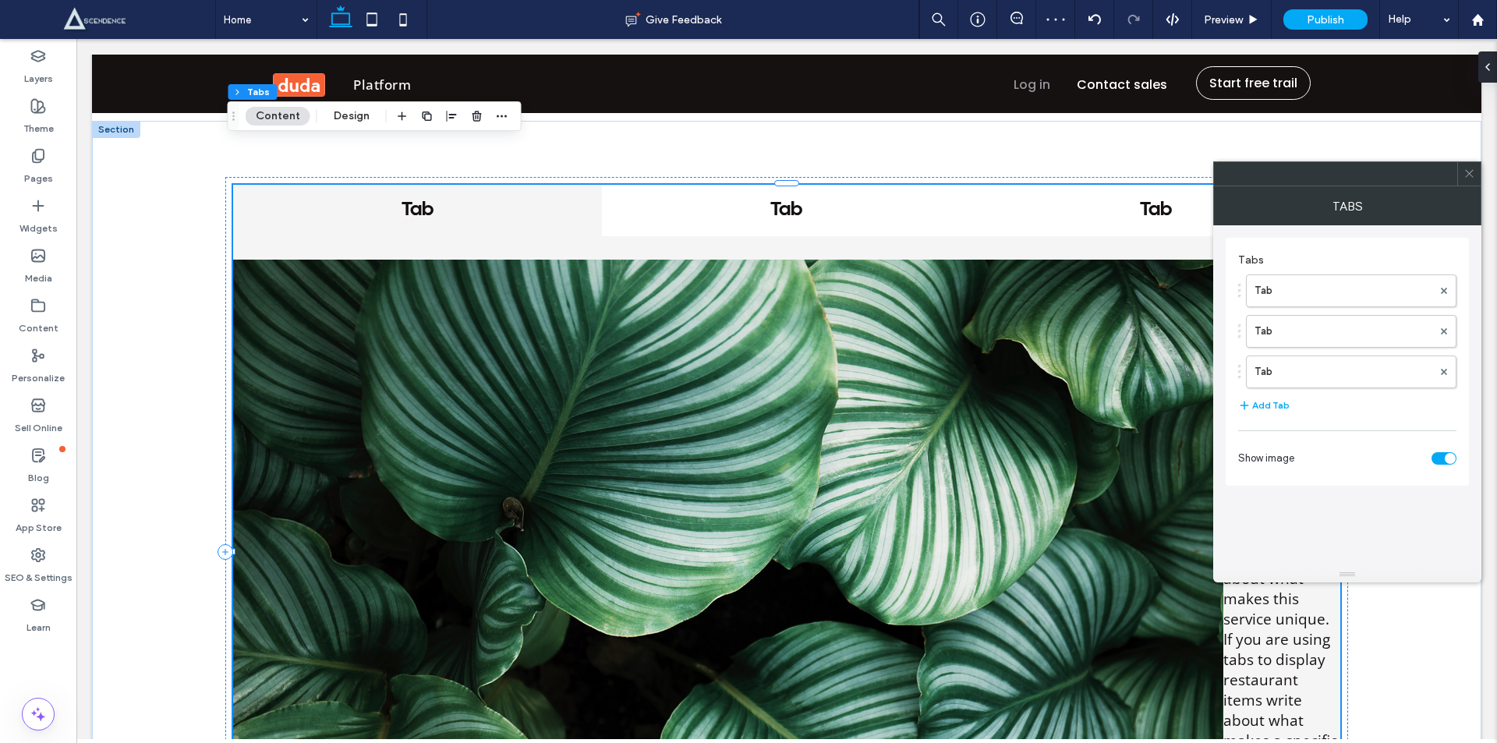
click at [1470, 170] on icon at bounding box center [1469, 174] width 12 height 12
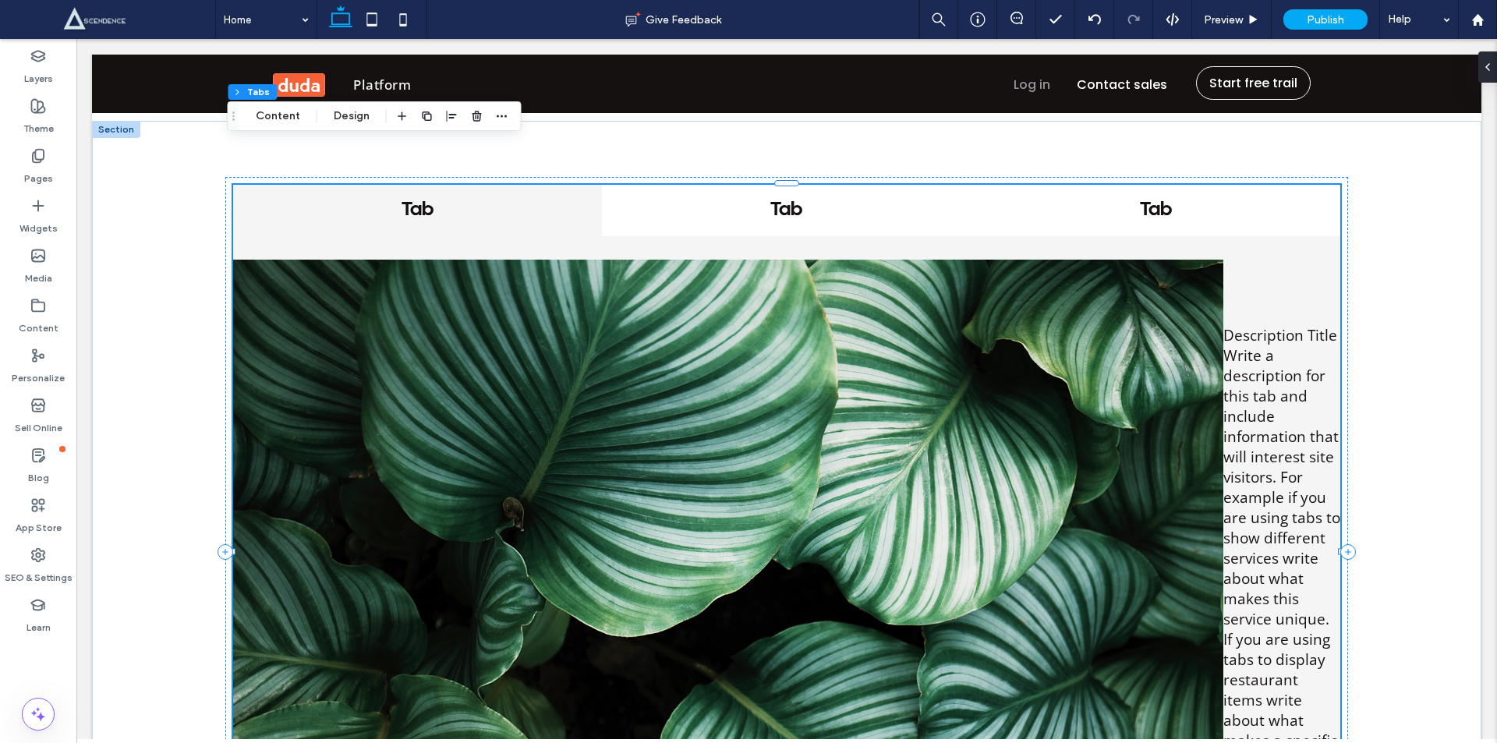
click at [405, 199] on h4 "Tab" at bounding box center [417, 210] width 341 height 23
click at [804, 199] on h4 "Tab" at bounding box center [786, 210] width 341 height 23
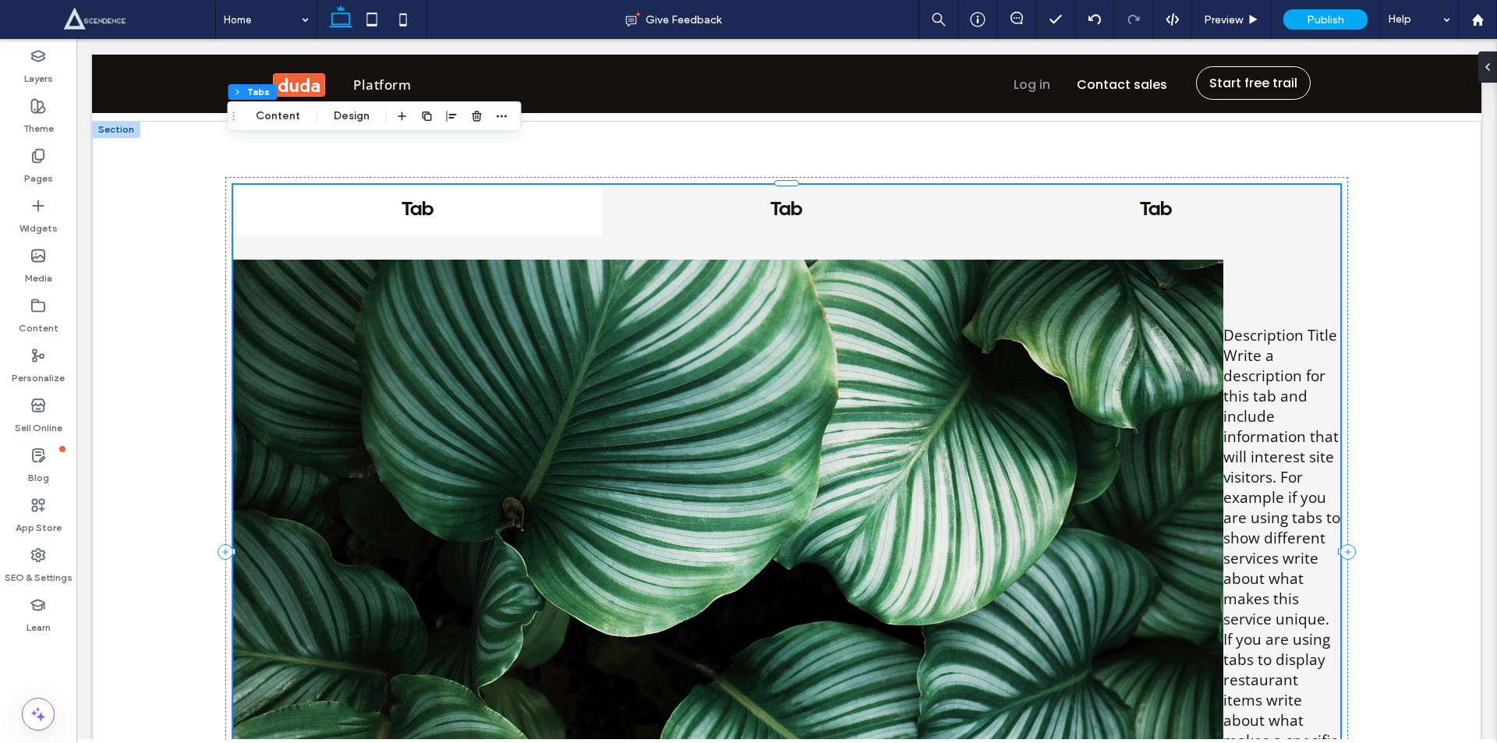
click at [1153, 199] on h4 "Tab" at bounding box center [1155, 210] width 341 height 23
click at [693, 429] on div at bounding box center [728, 590] width 990 height 660
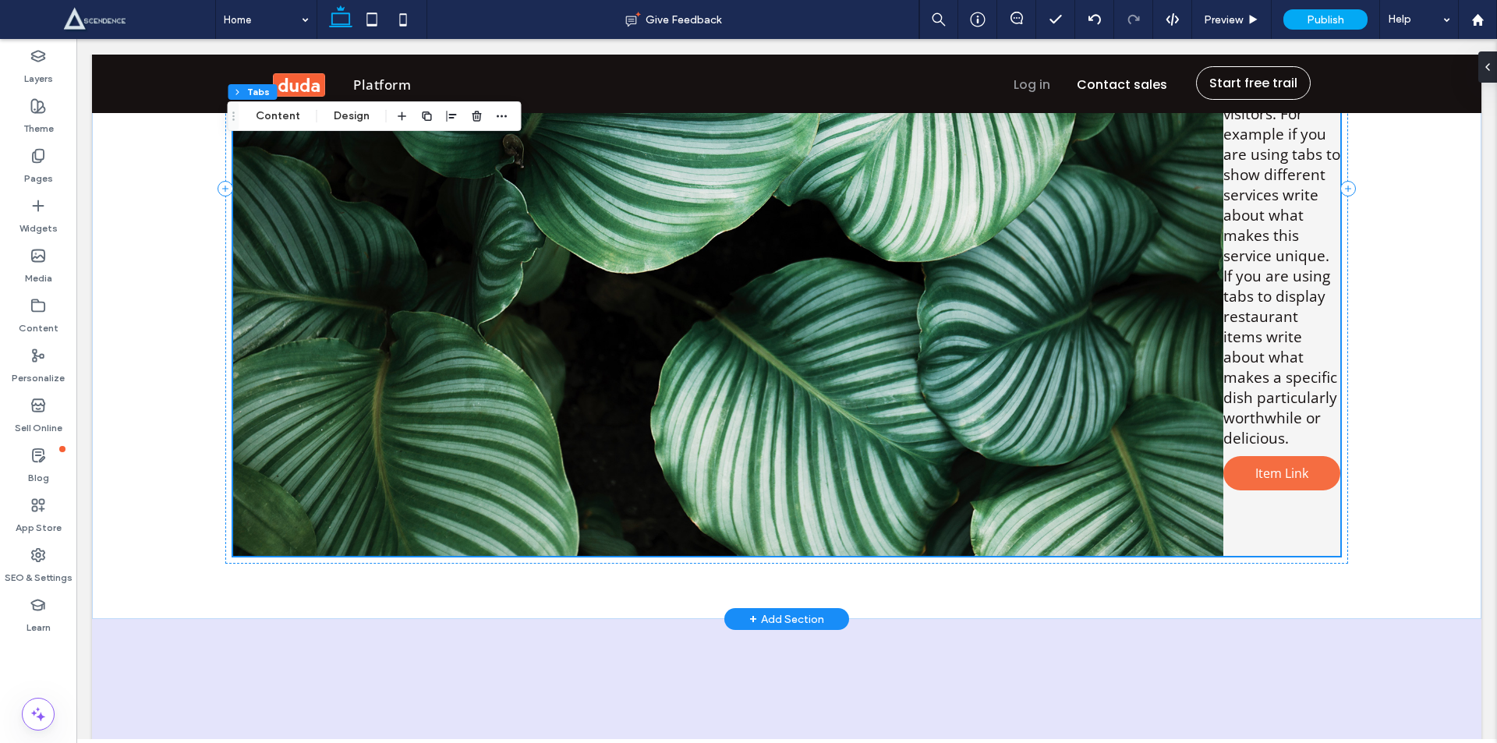
scroll to position [3274, 0]
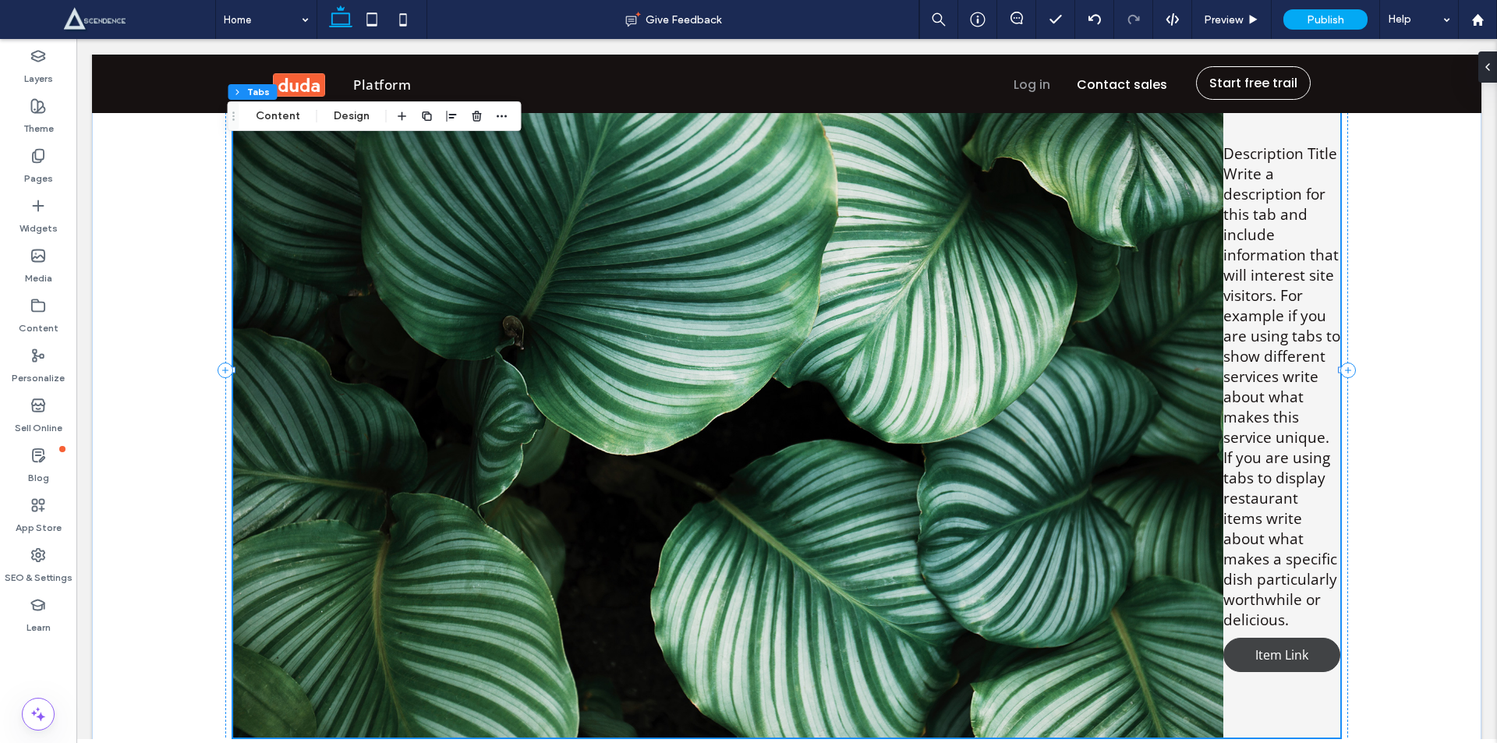
click at [1263, 638] on span "Item Link" at bounding box center [1281, 654] width 84 height 33
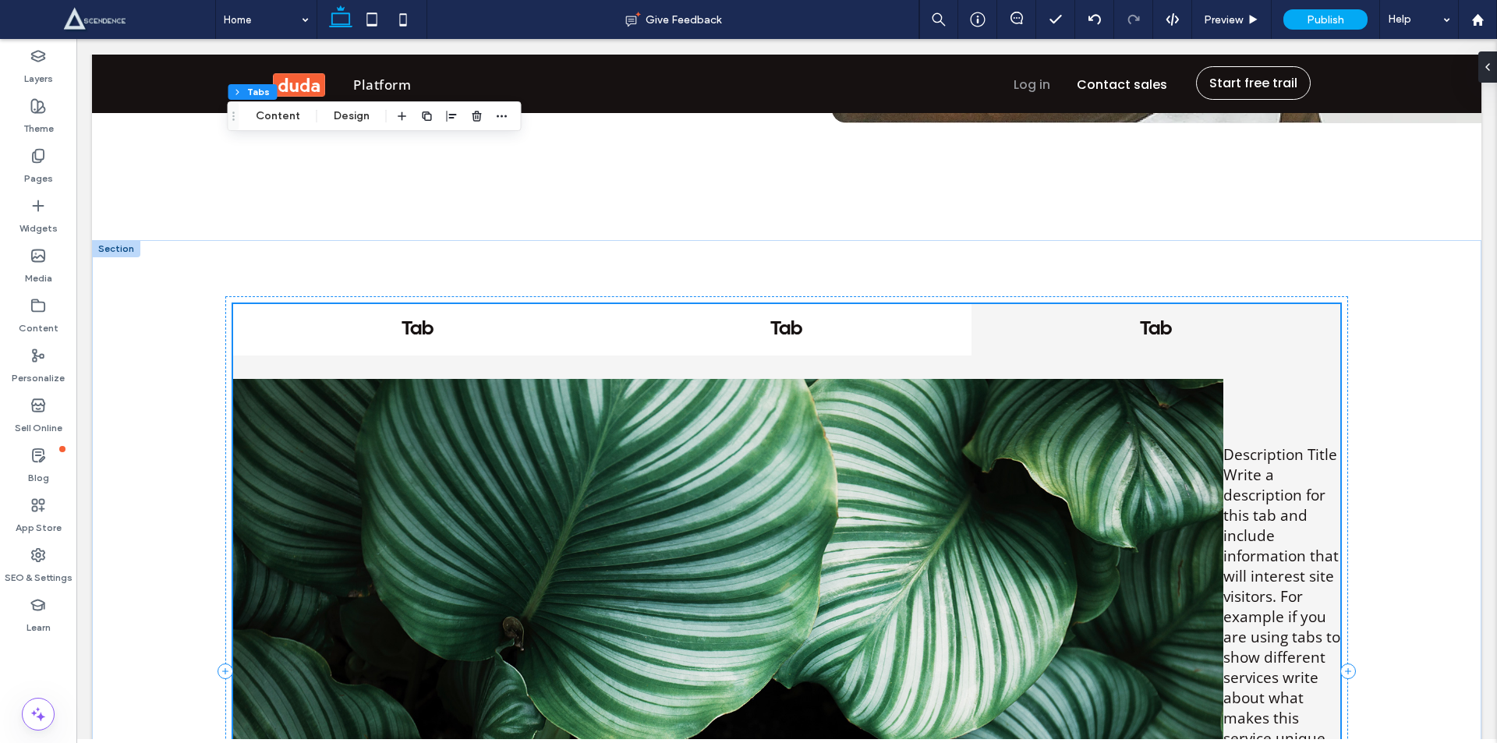
scroll to position [2910, 0]
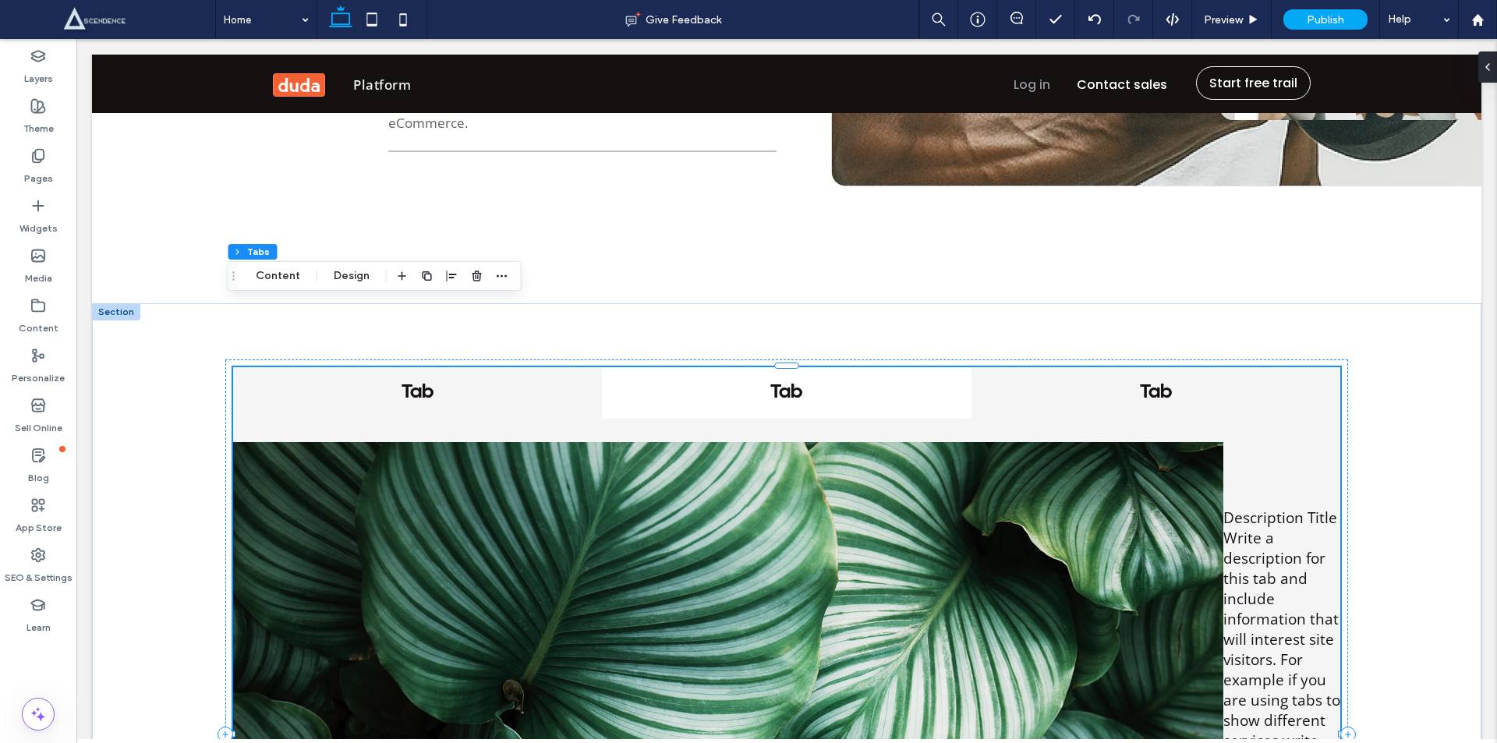
click at [413, 381] on h4 "Tab" at bounding box center [417, 392] width 341 height 23
click at [289, 268] on button "Content" at bounding box center [278, 276] width 65 height 19
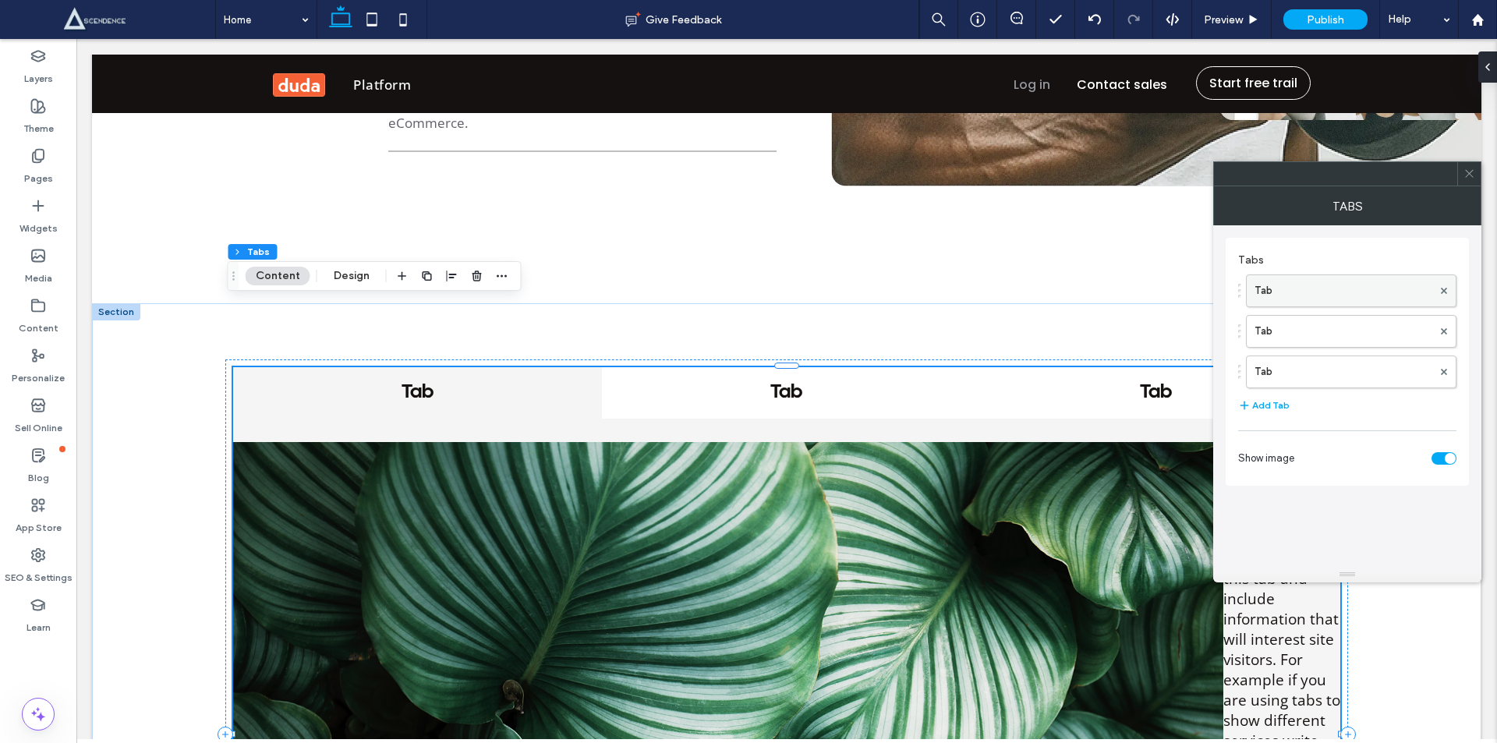
click at [1312, 293] on label "Tab" at bounding box center [1343, 290] width 178 height 31
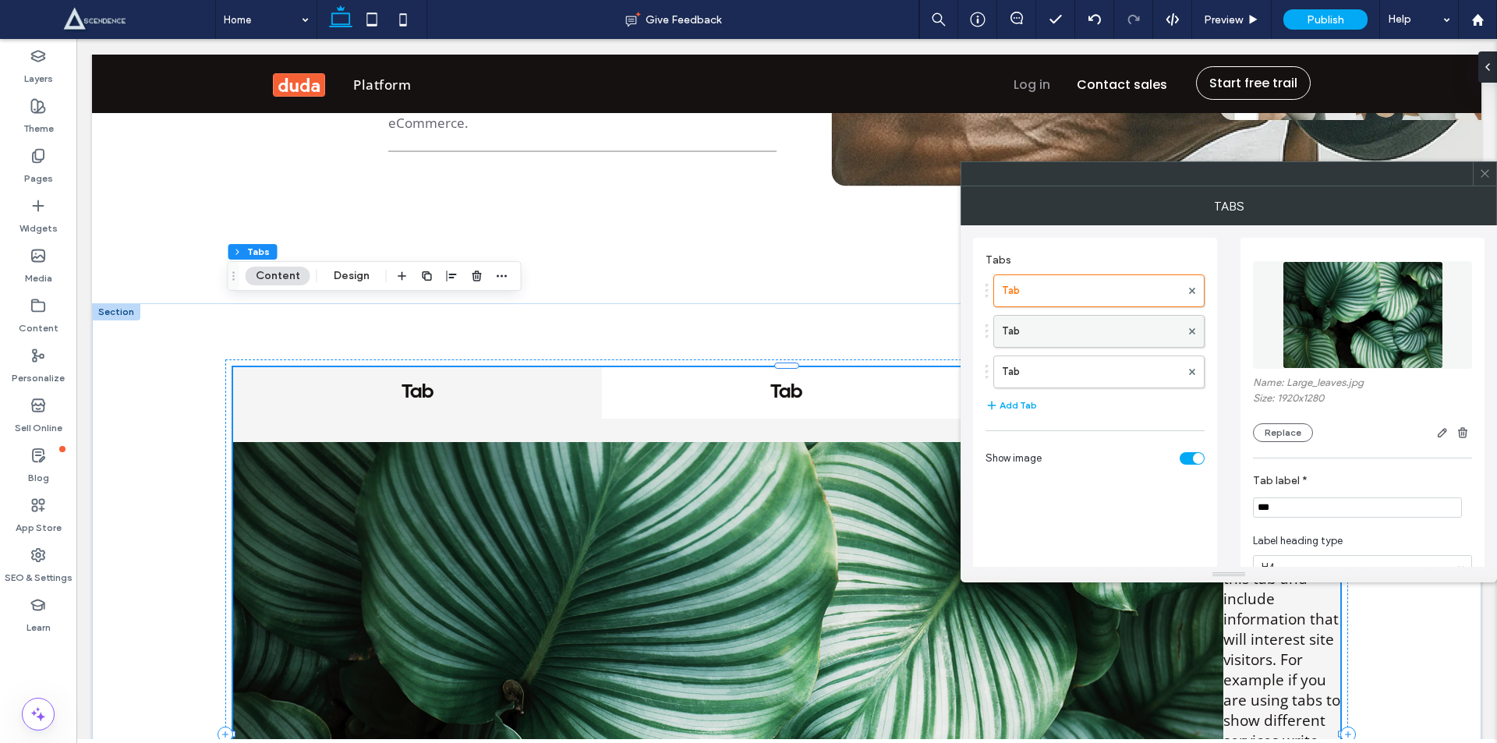
click at [1099, 317] on label "Tab" at bounding box center [1091, 331] width 178 height 31
click at [1102, 364] on label "Tab" at bounding box center [1091, 371] width 178 height 31
click at [1333, 327] on img at bounding box center [1362, 315] width 161 height 108
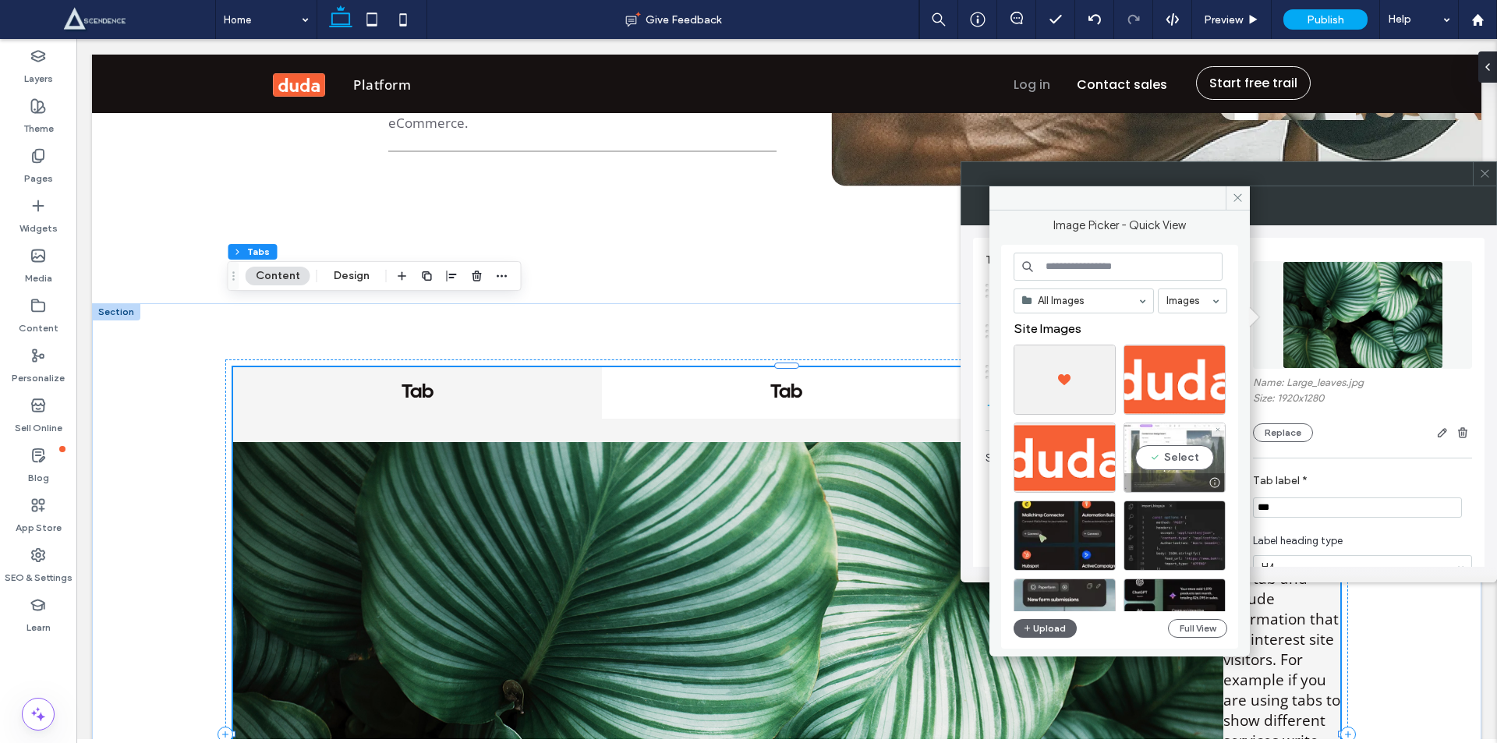
click at [1168, 456] on div "Select" at bounding box center [1174, 457] width 102 height 70
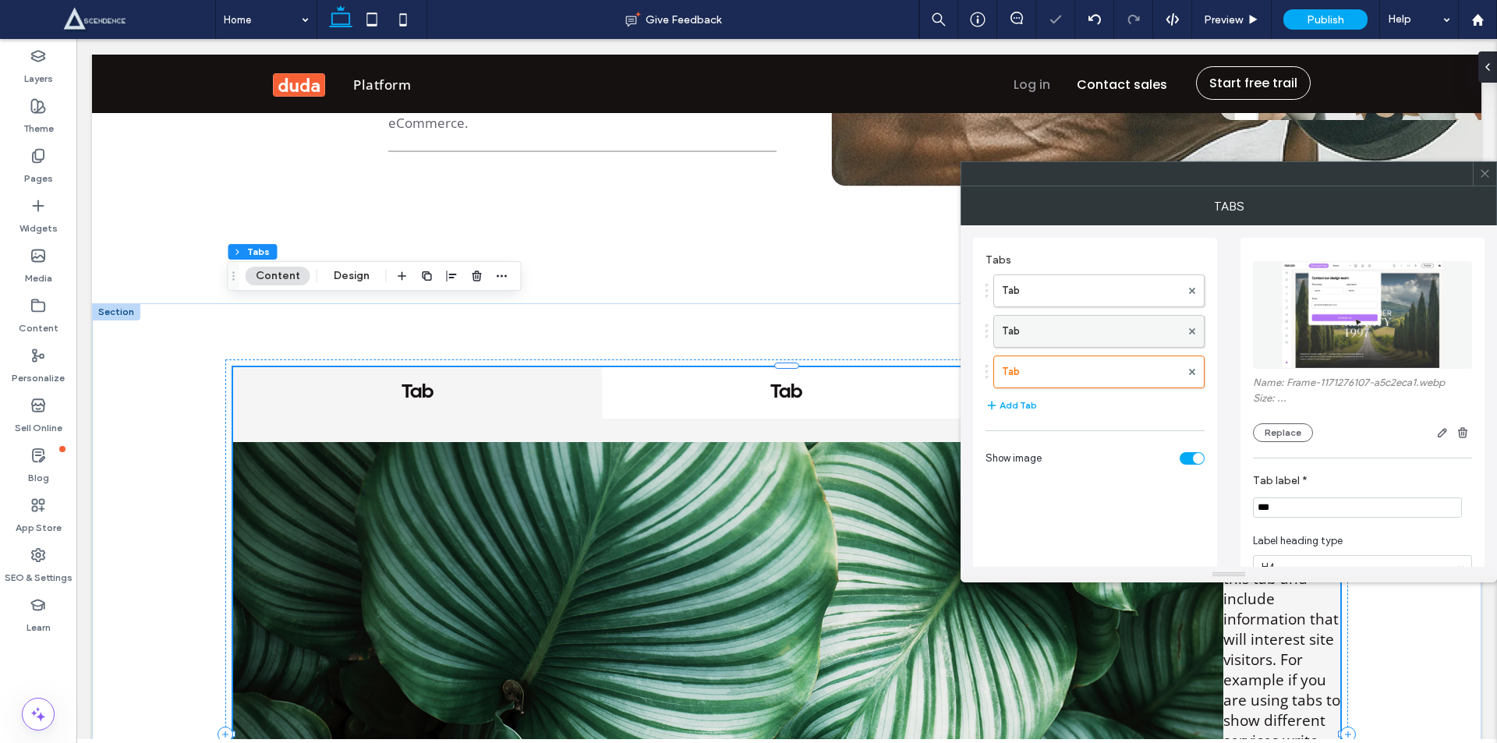
click at [1089, 335] on label "Tab" at bounding box center [1091, 331] width 178 height 31
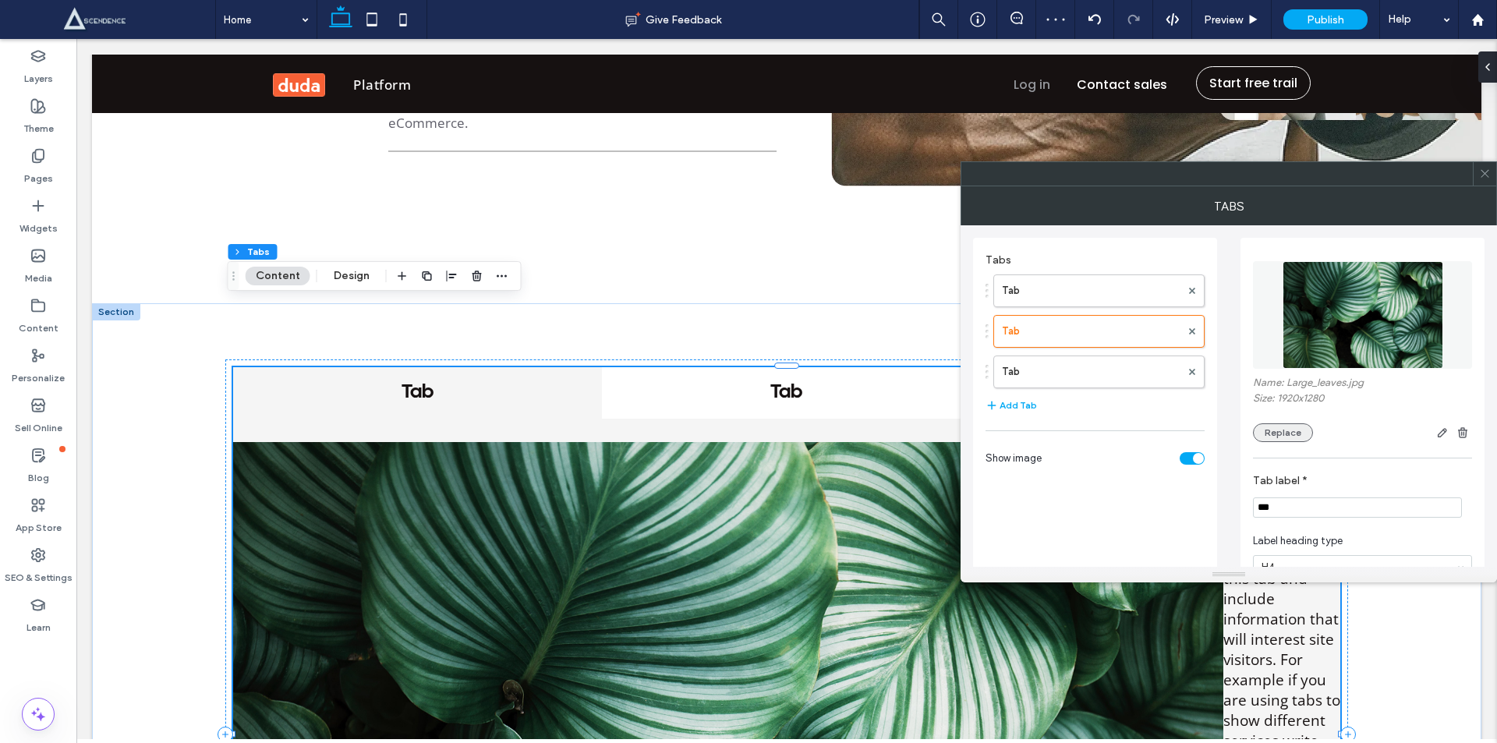
click at [1285, 432] on button "Replace" at bounding box center [1283, 432] width 60 height 19
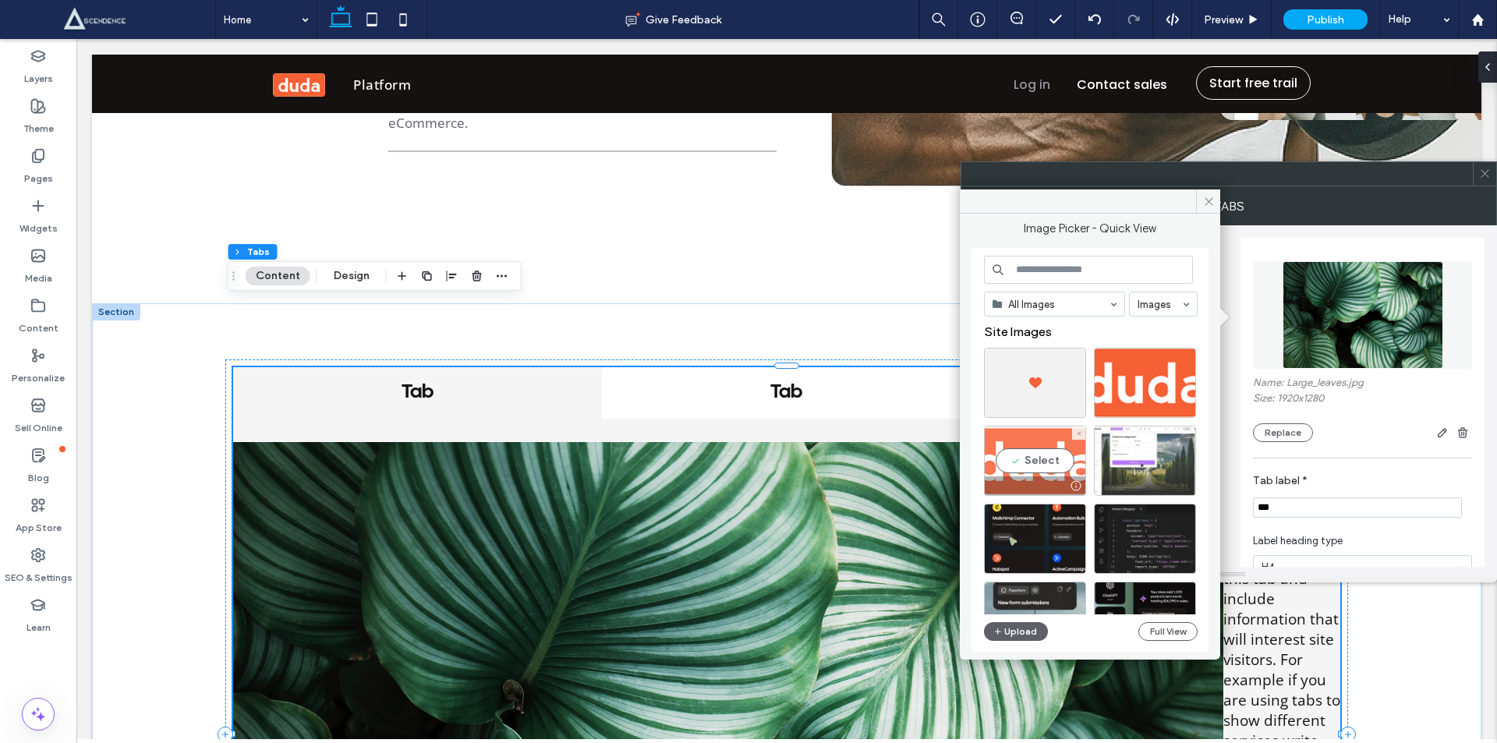
click at [1029, 454] on div "Select" at bounding box center [1035, 461] width 102 height 70
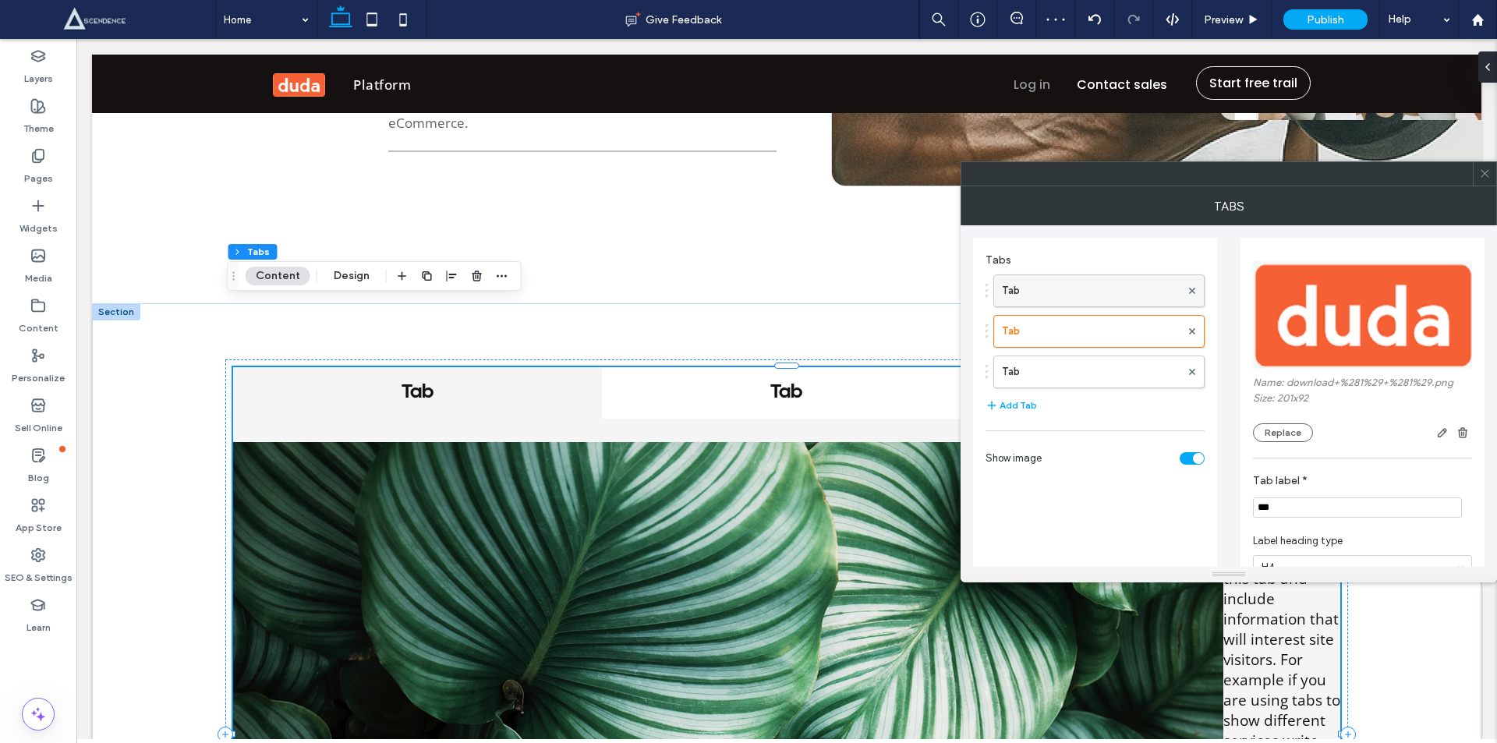
click at [1098, 293] on label "Tab" at bounding box center [1091, 290] width 178 height 31
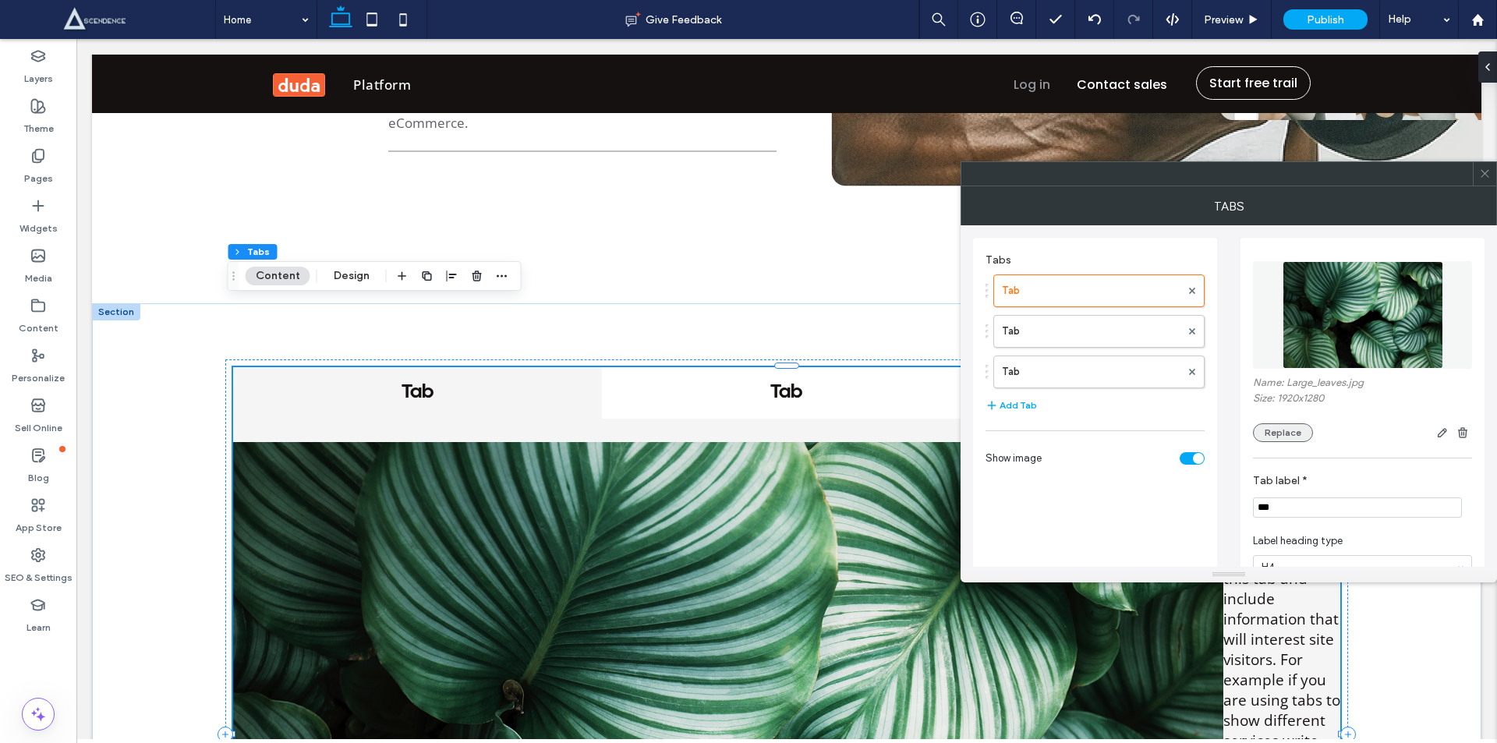
click at [1284, 433] on button "Replace" at bounding box center [1283, 432] width 60 height 19
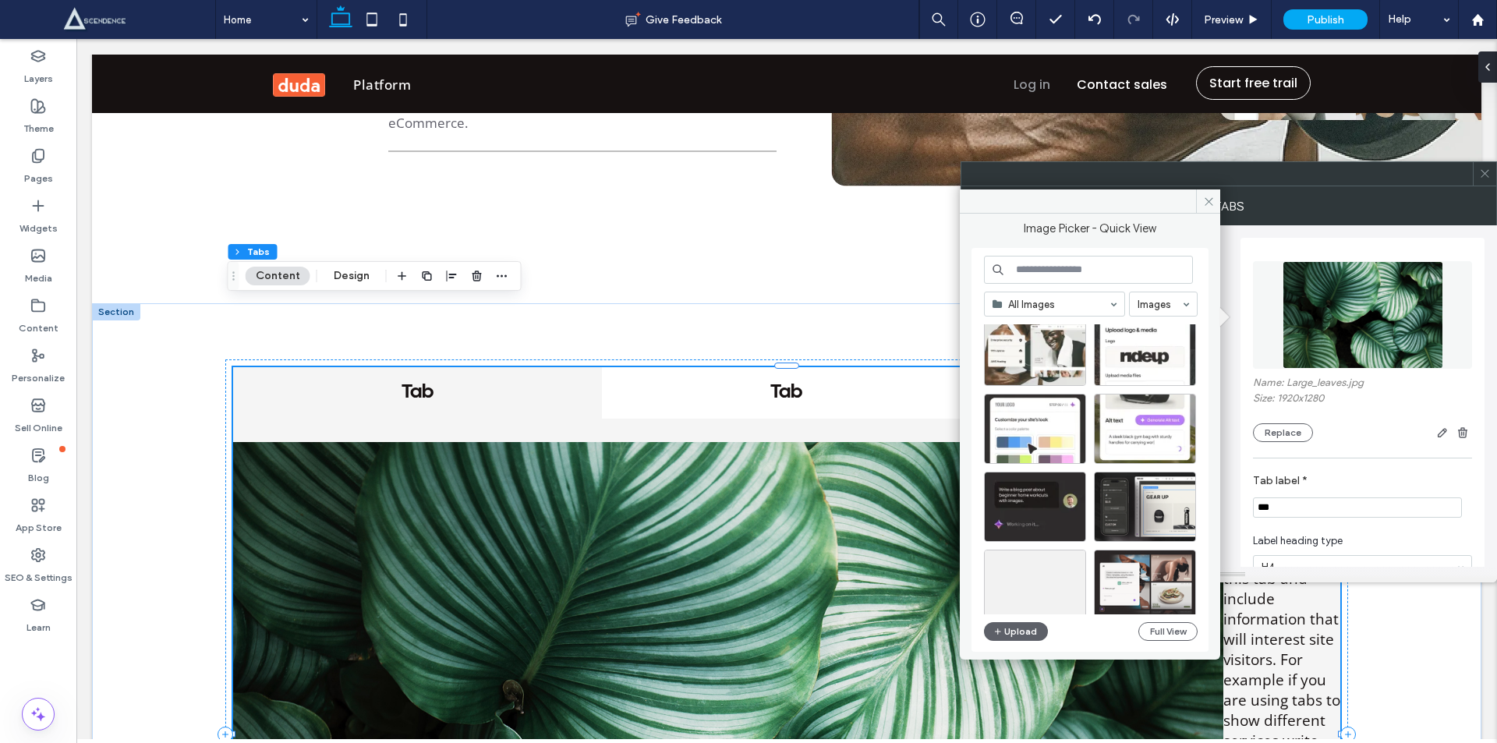
scroll to position [669, 0]
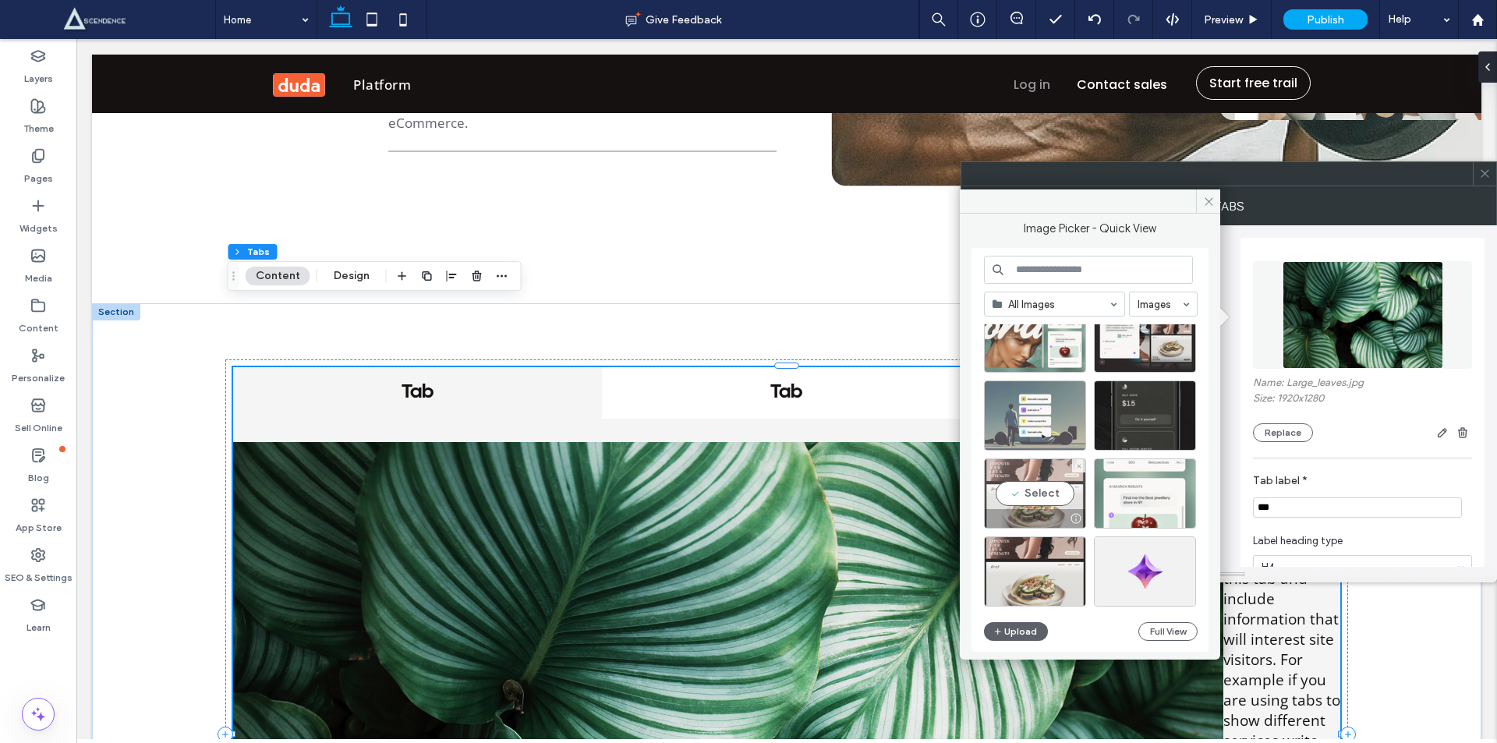
click at [1030, 496] on div "Select" at bounding box center [1035, 493] width 102 height 70
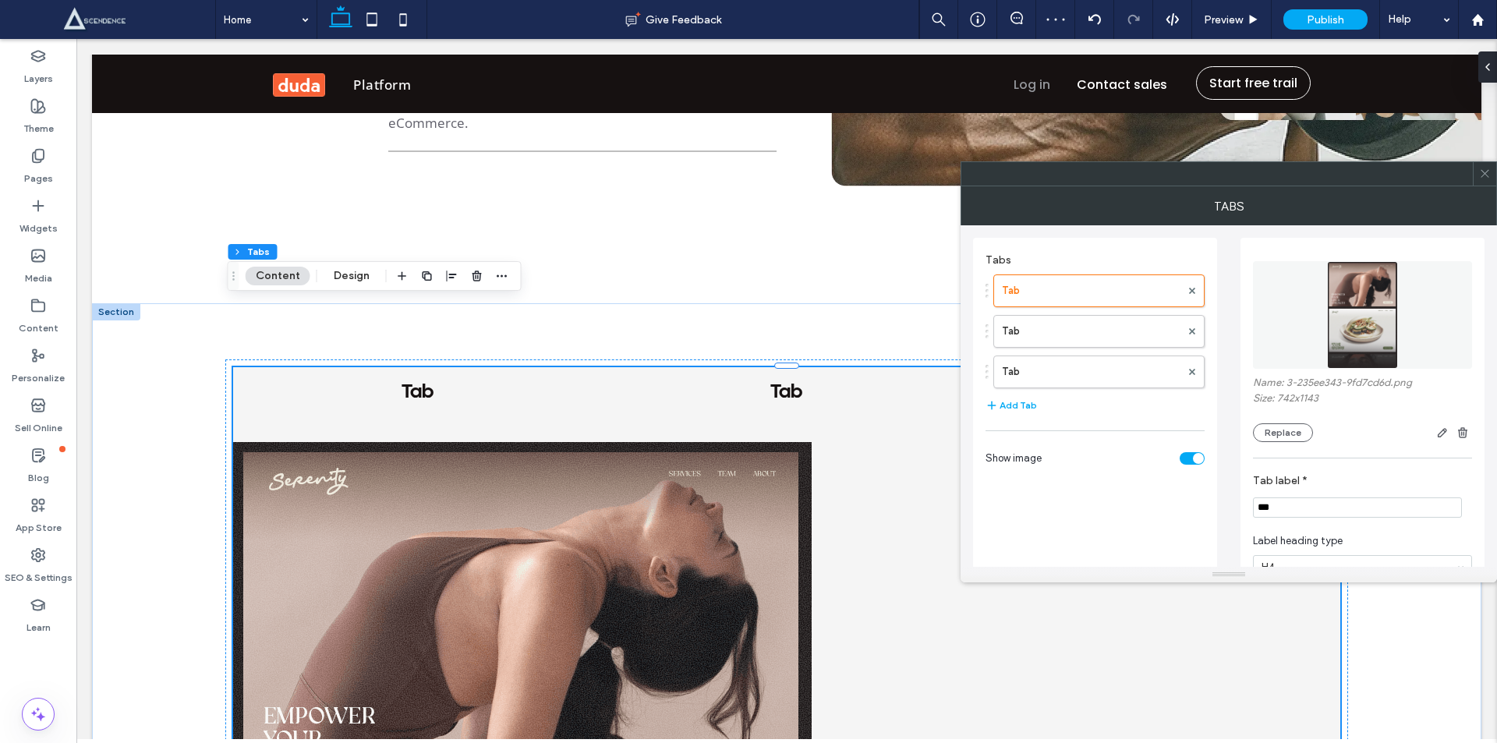
click at [791, 381] on h4 "Tab" at bounding box center [786, 392] width 341 height 23
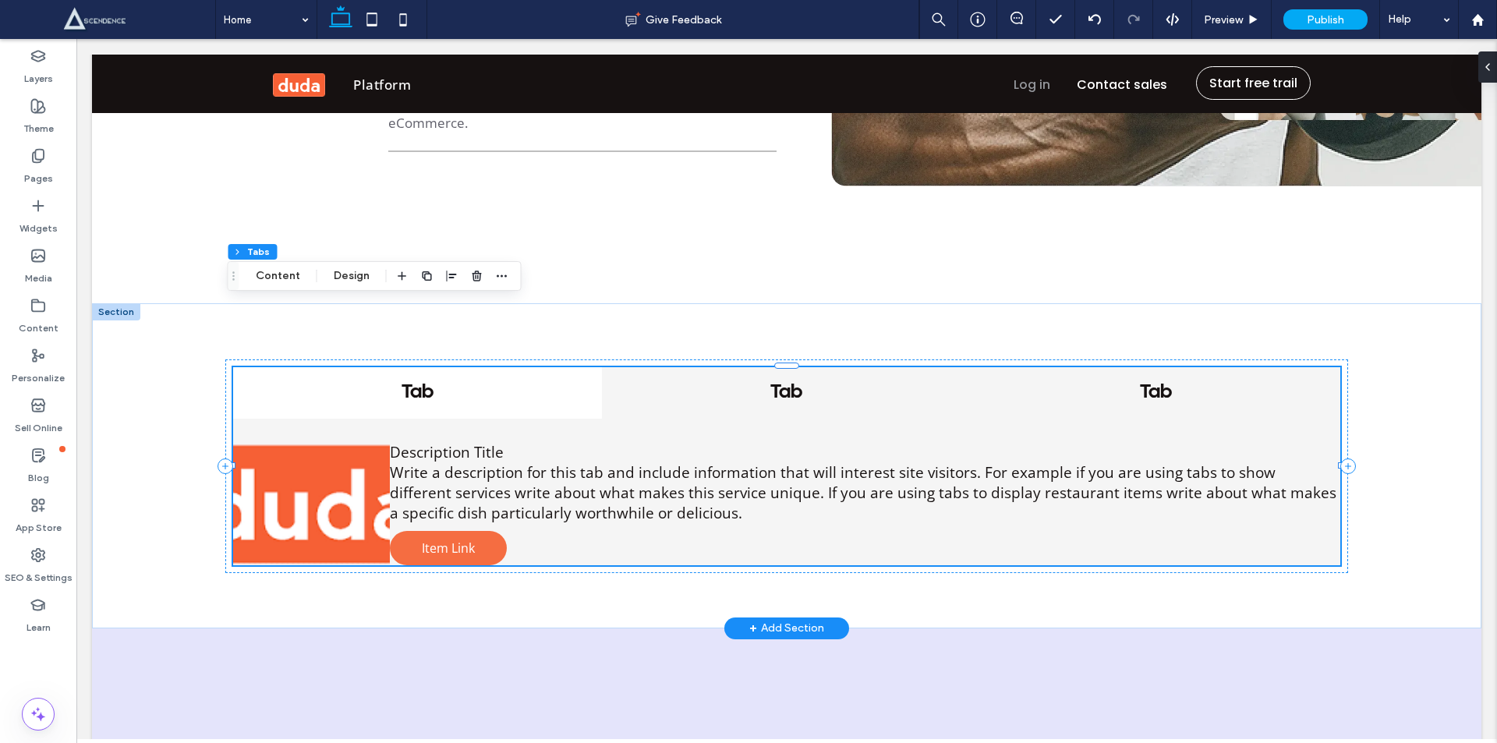
click at [1120, 381] on h4 "Tab" at bounding box center [1155, 392] width 341 height 23
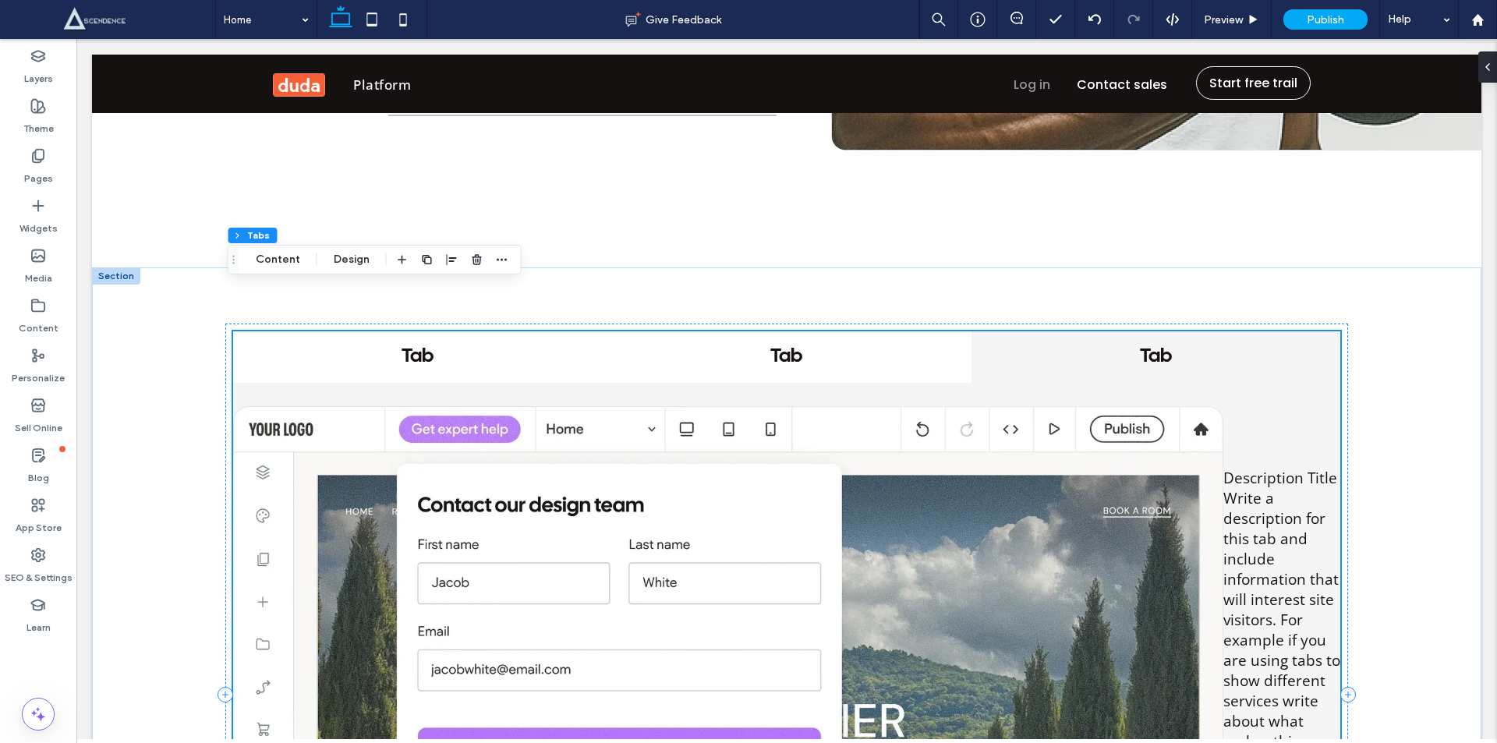
scroll to position [2910, 0]
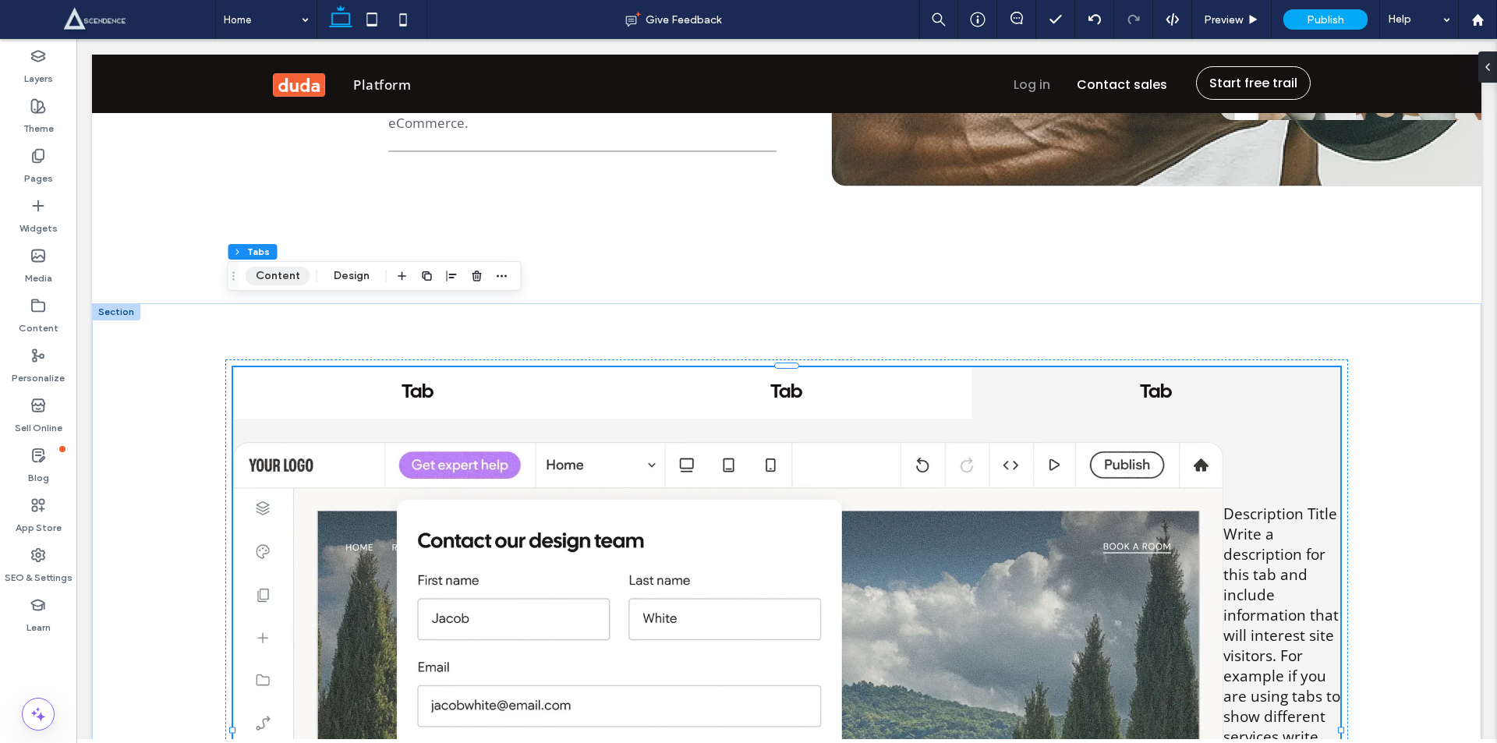
click at [277, 276] on button "Content" at bounding box center [278, 276] width 65 height 19
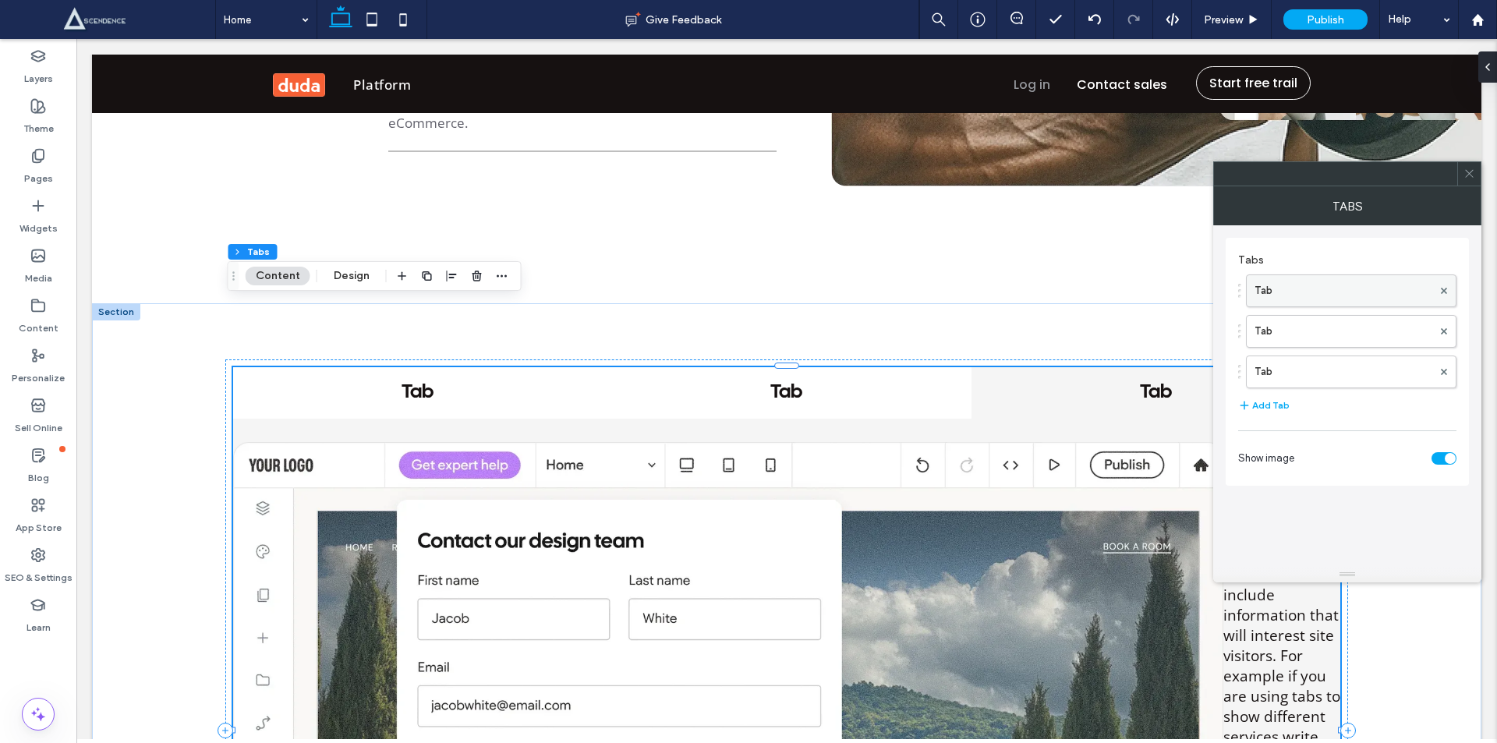
click at [1300, 301] on label "Tab" at bounding box center [1343, 290] width 178 height 31
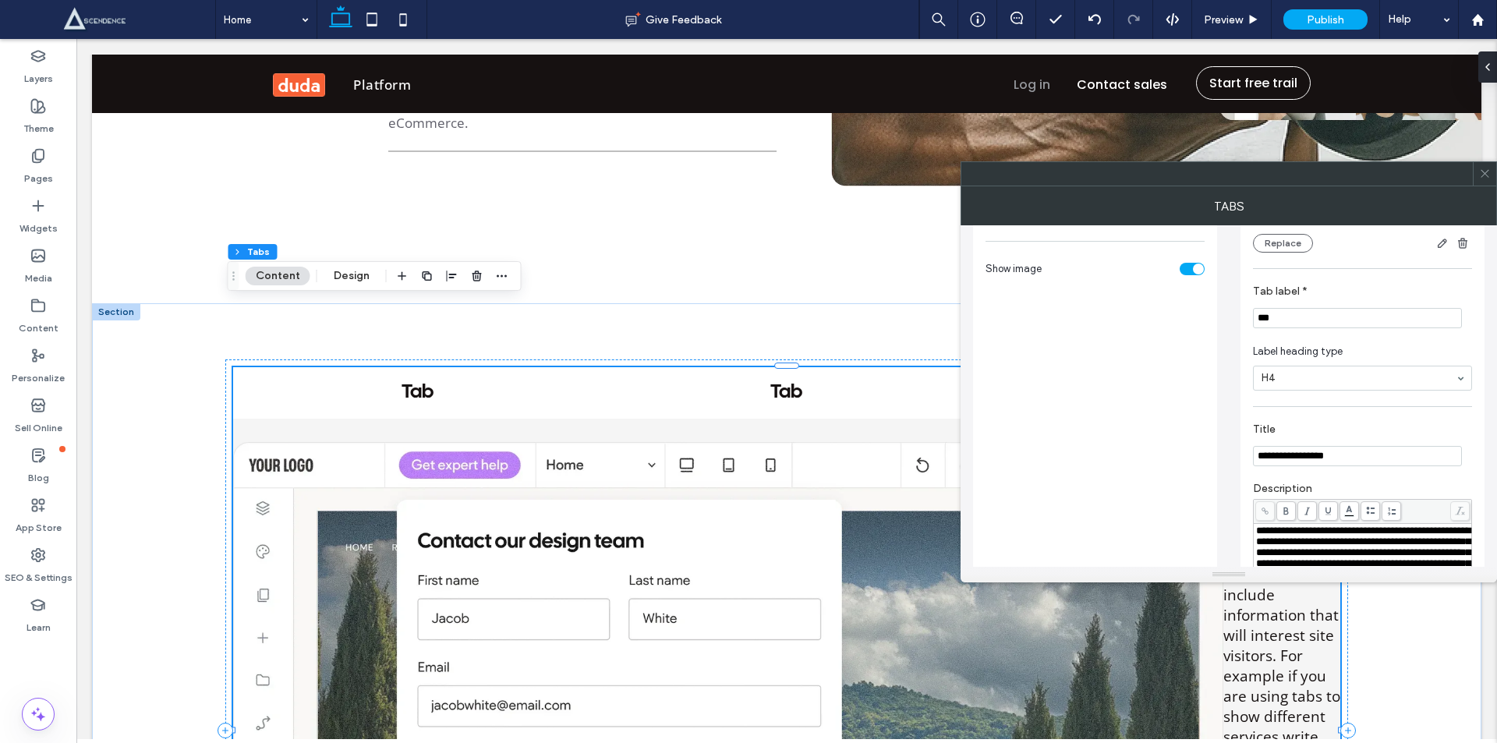
scroll to position [135, 0]
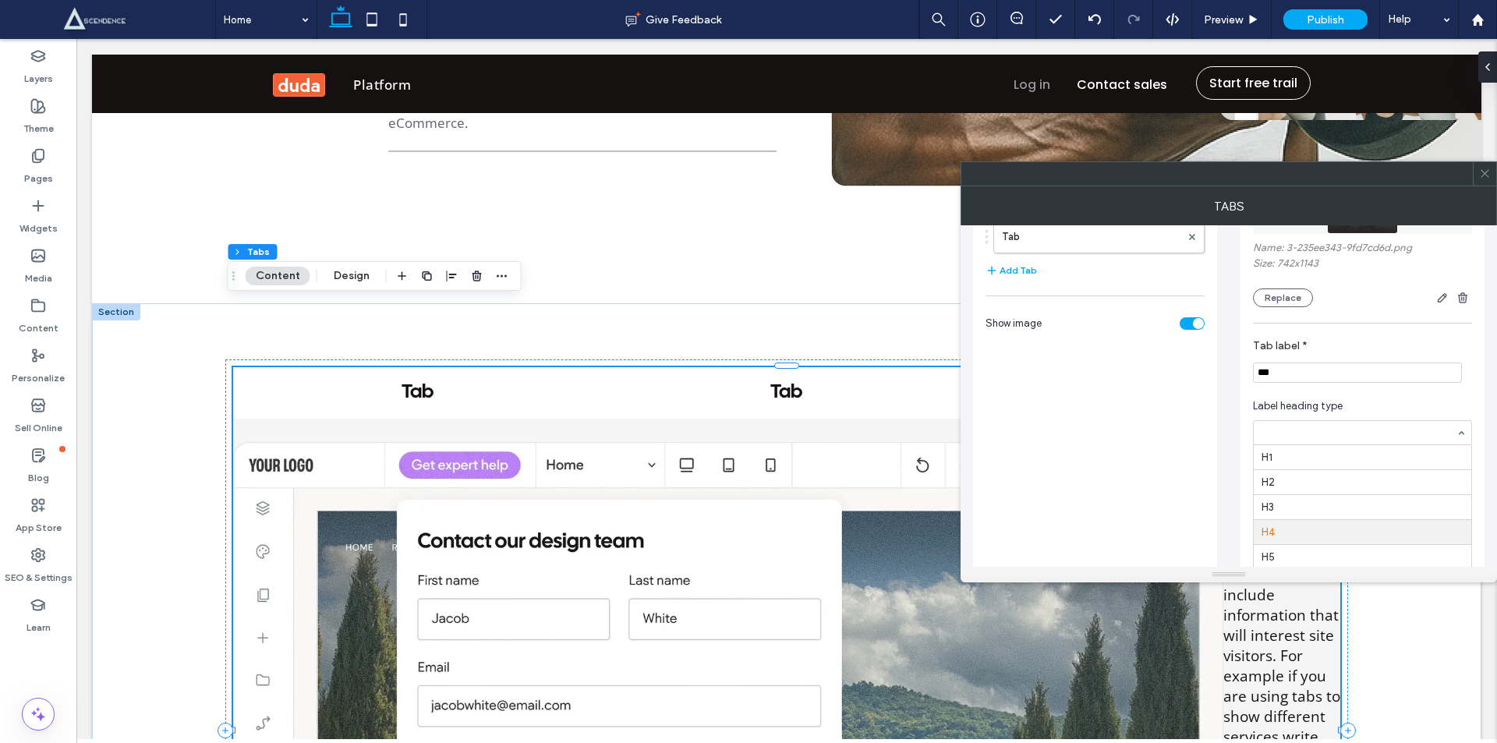
click at [1313, 430] on input at bounding box center [1358, 432] width 194 height 11
click at [1412, 394] on section "Label heading type H4" at bounding box center [1362, 422] width 219 height 62
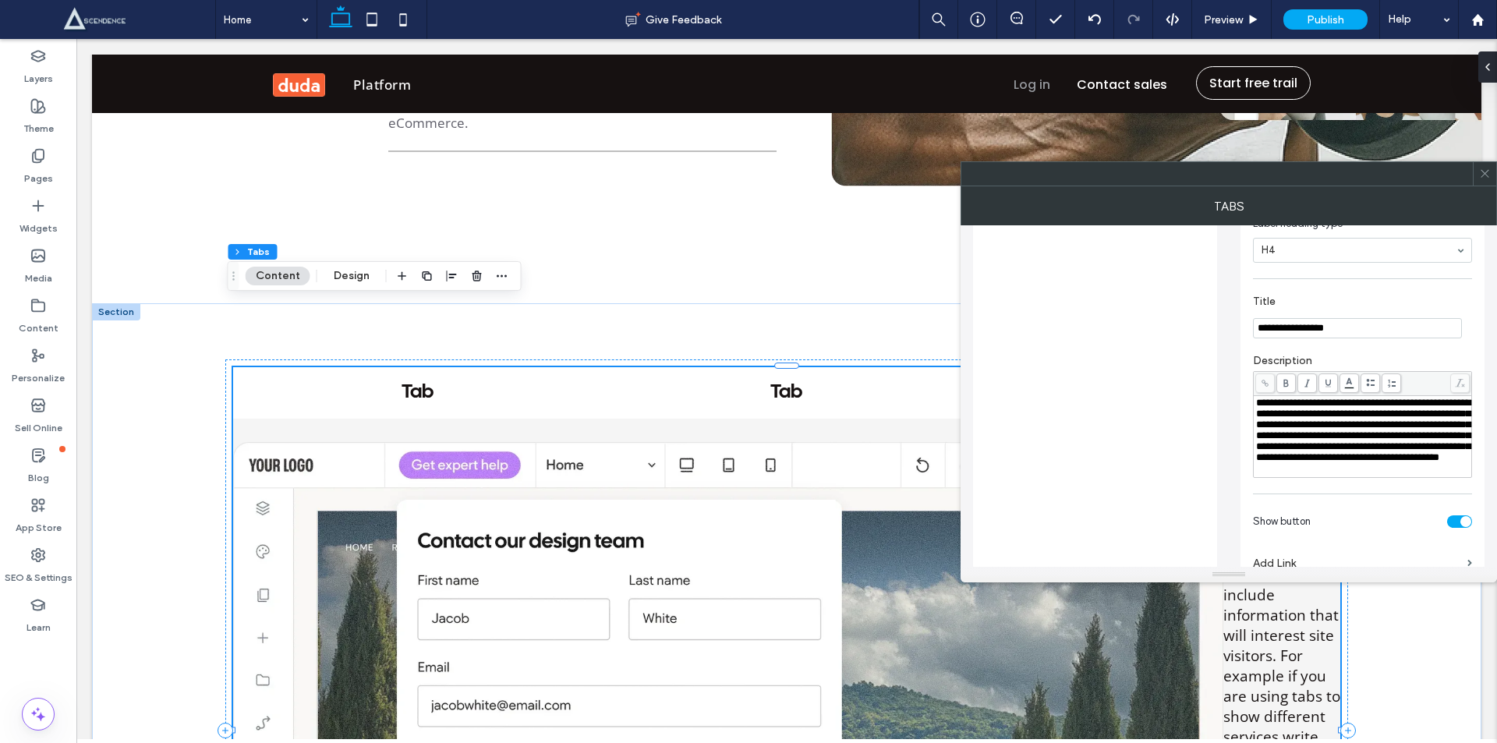
click at [1342, 336] on input "**********" at bounding box center [1357, 328] width 209 height 20
click at [1487, 175] on icon at bounding box center [1485, 174] width 12 height 12
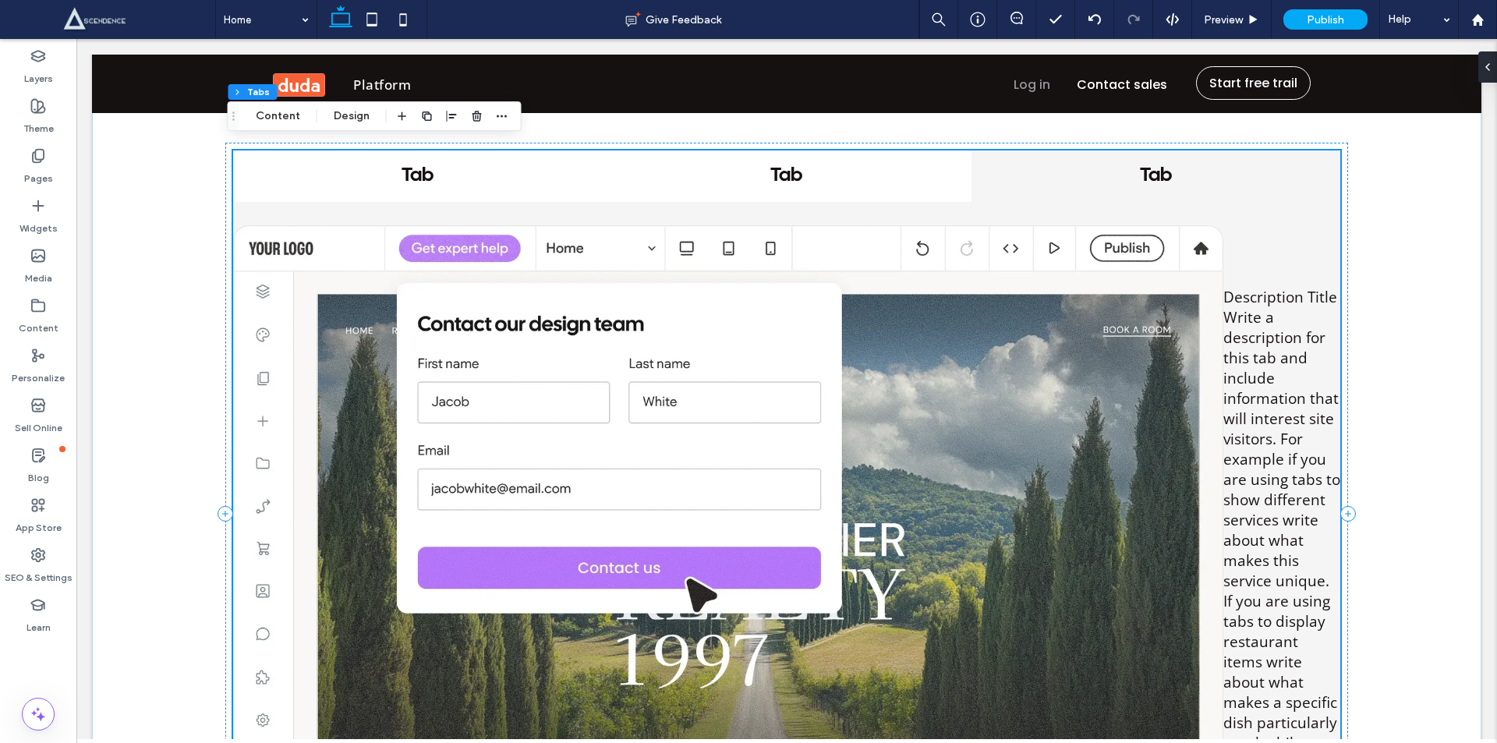
scroll to position [2910, 0]
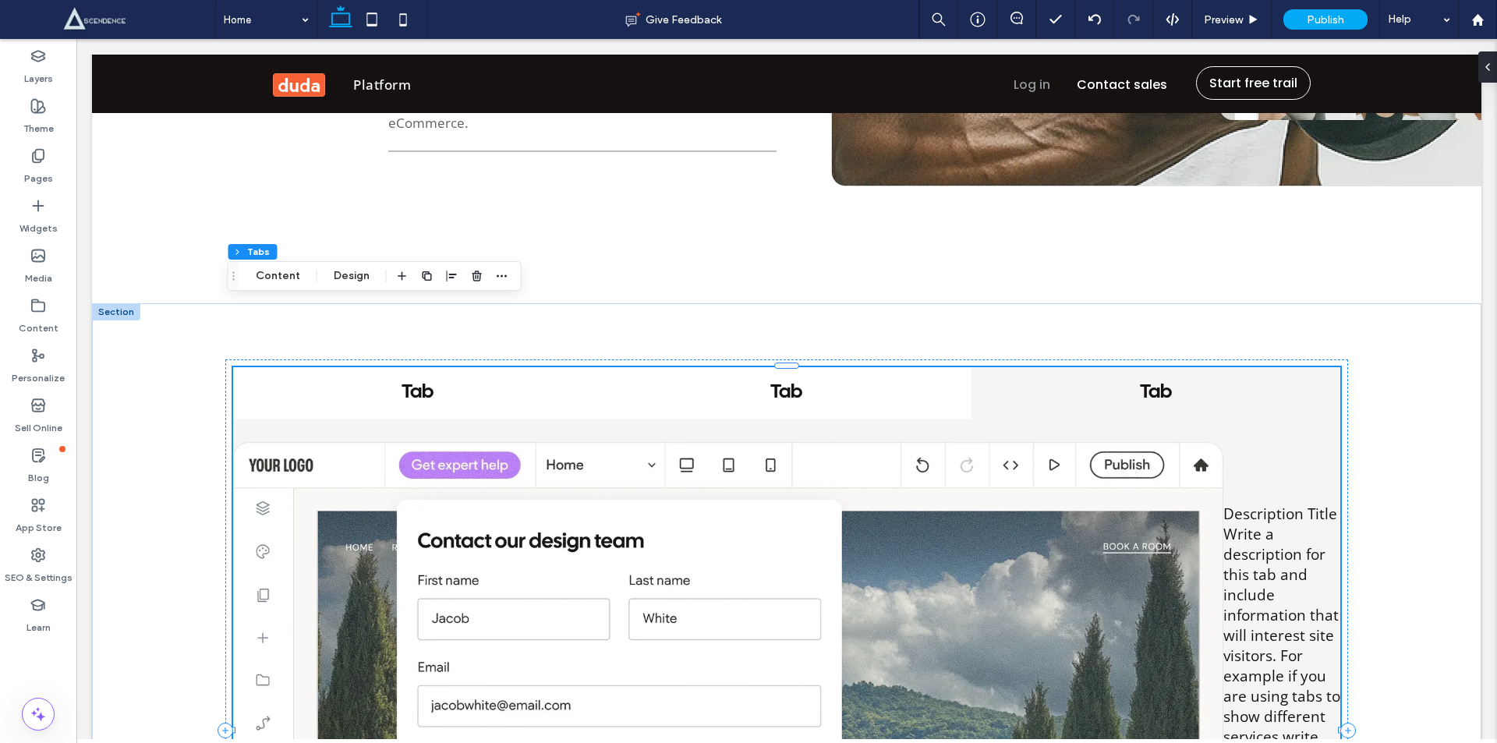
click at [407, 381] on h4 "Tab" at bounding box center [417, 392] width 341 height 23
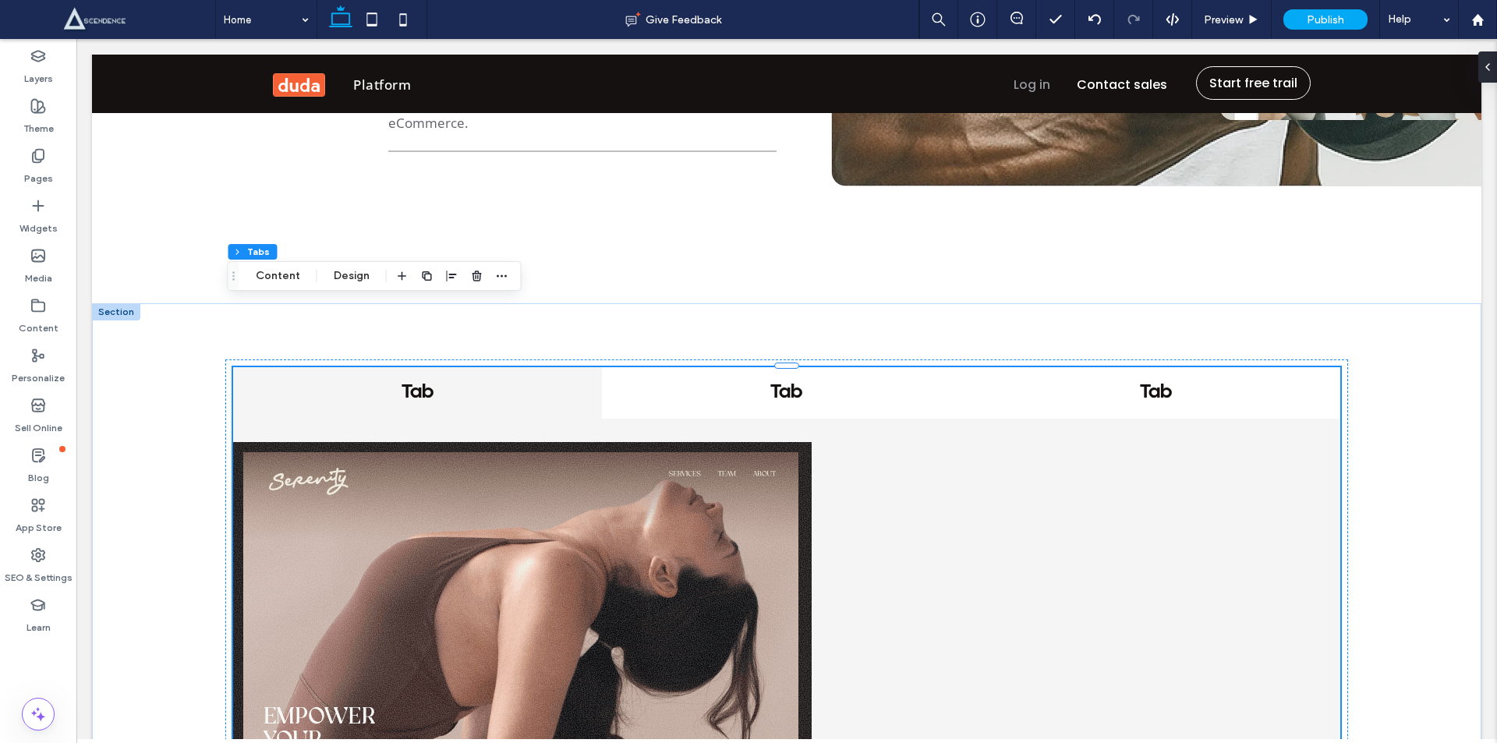
click at [419, 381] on h4 "Tab" at bounding box center [417, 392] width 341 height 23
click at [712, 381] on h4 "Tab" at bounding box center [786, 392] width 341 height 23
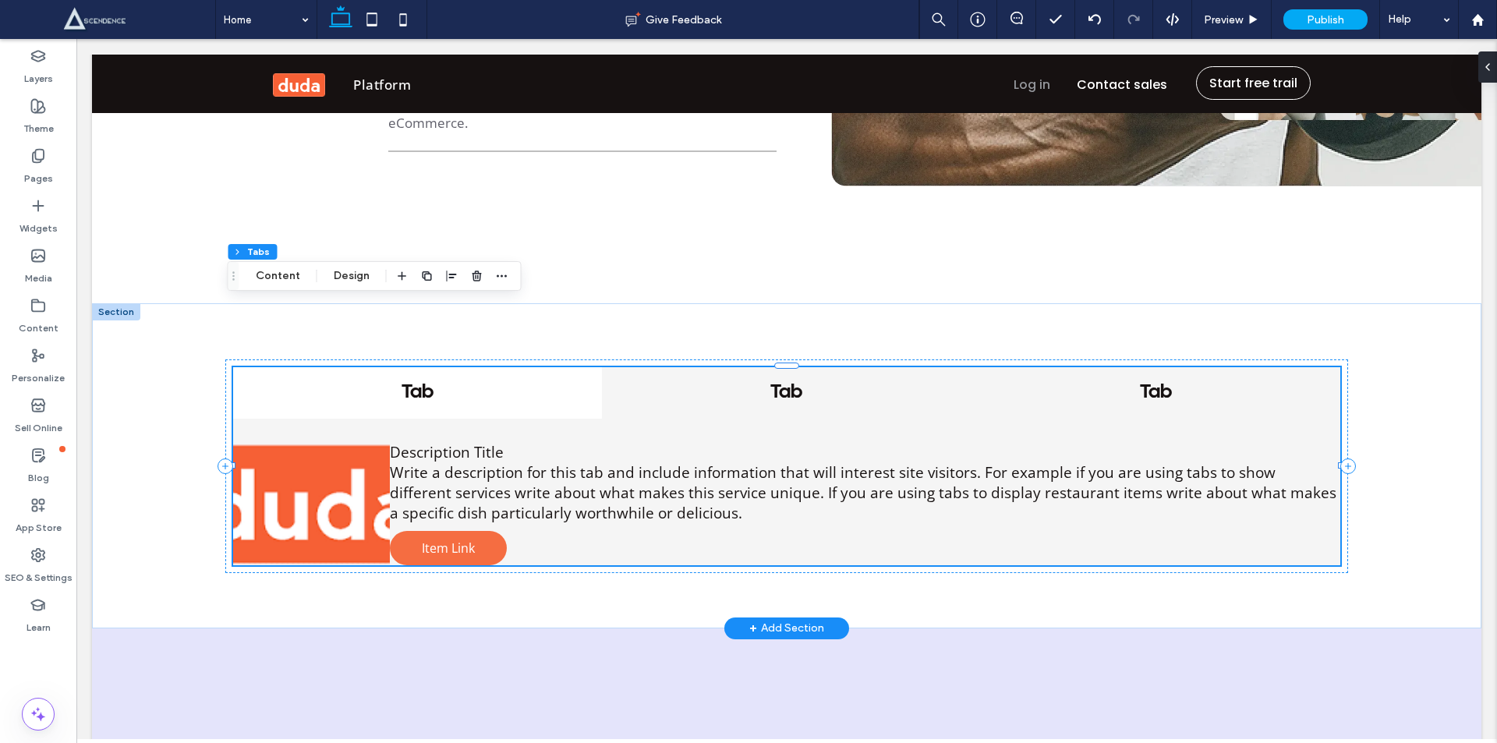
click at [1122, 381] on h4 "Tab" at bounding box center [1155, 392] width 341 height 23
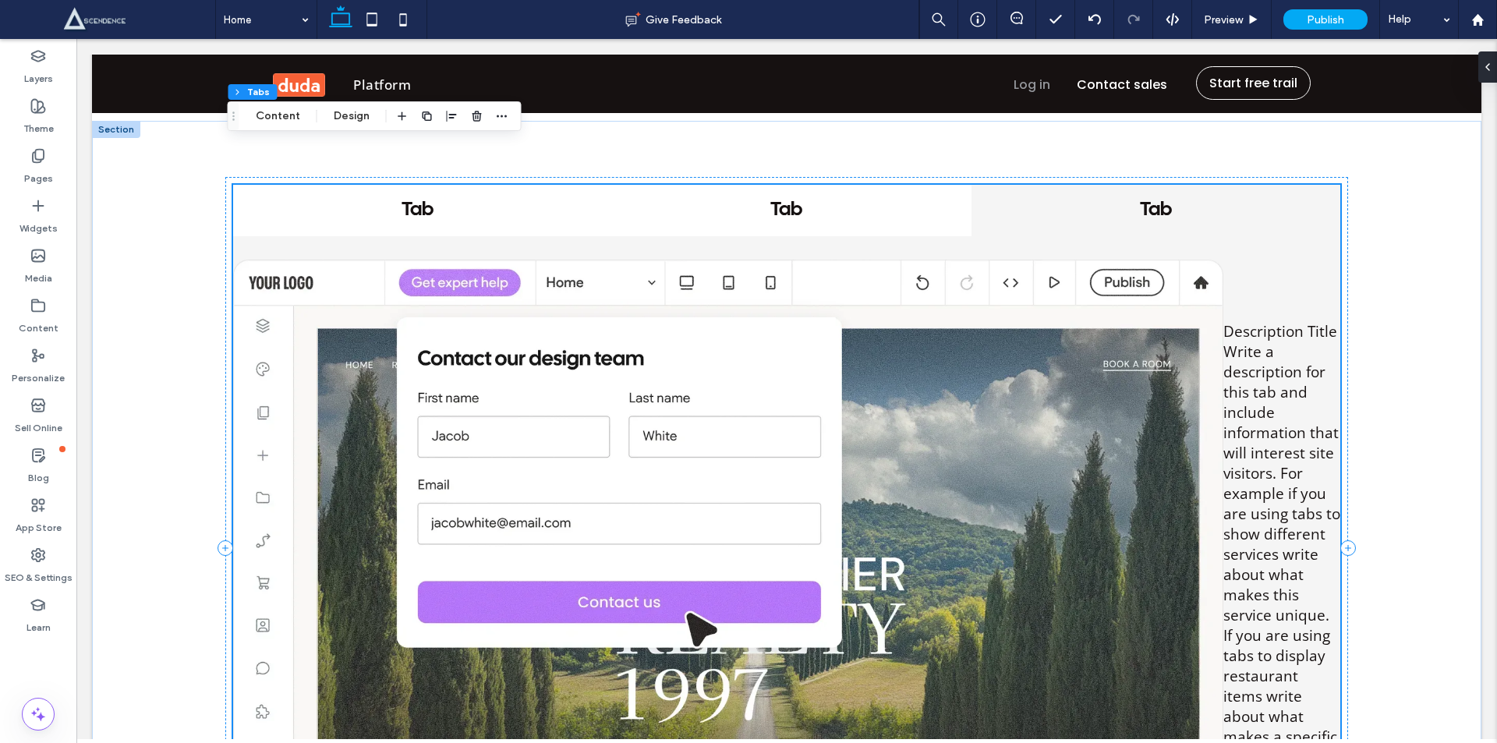
scroll to position [2728, 0]
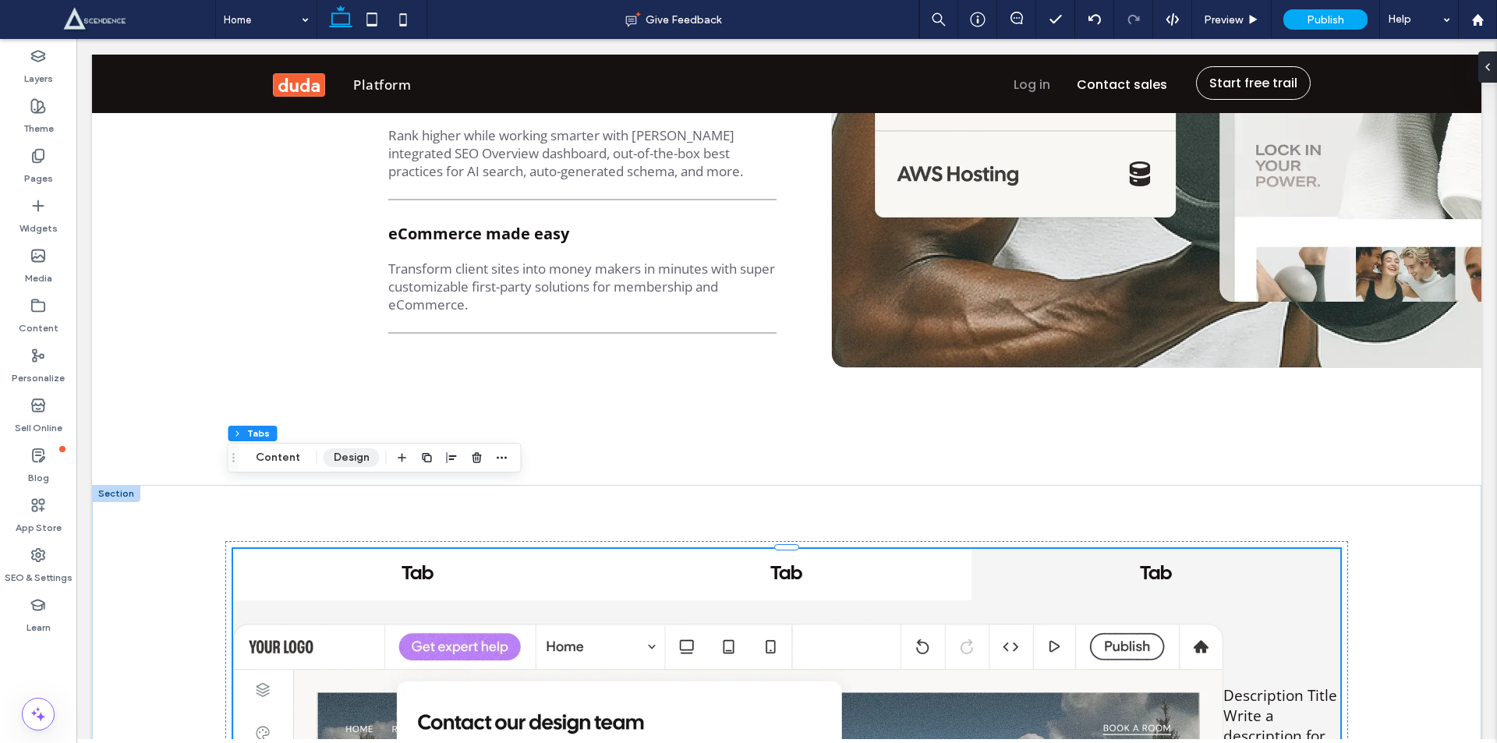
click at [346, 456] on button "Design" at bounding box center [351, 457] width 56 height 19
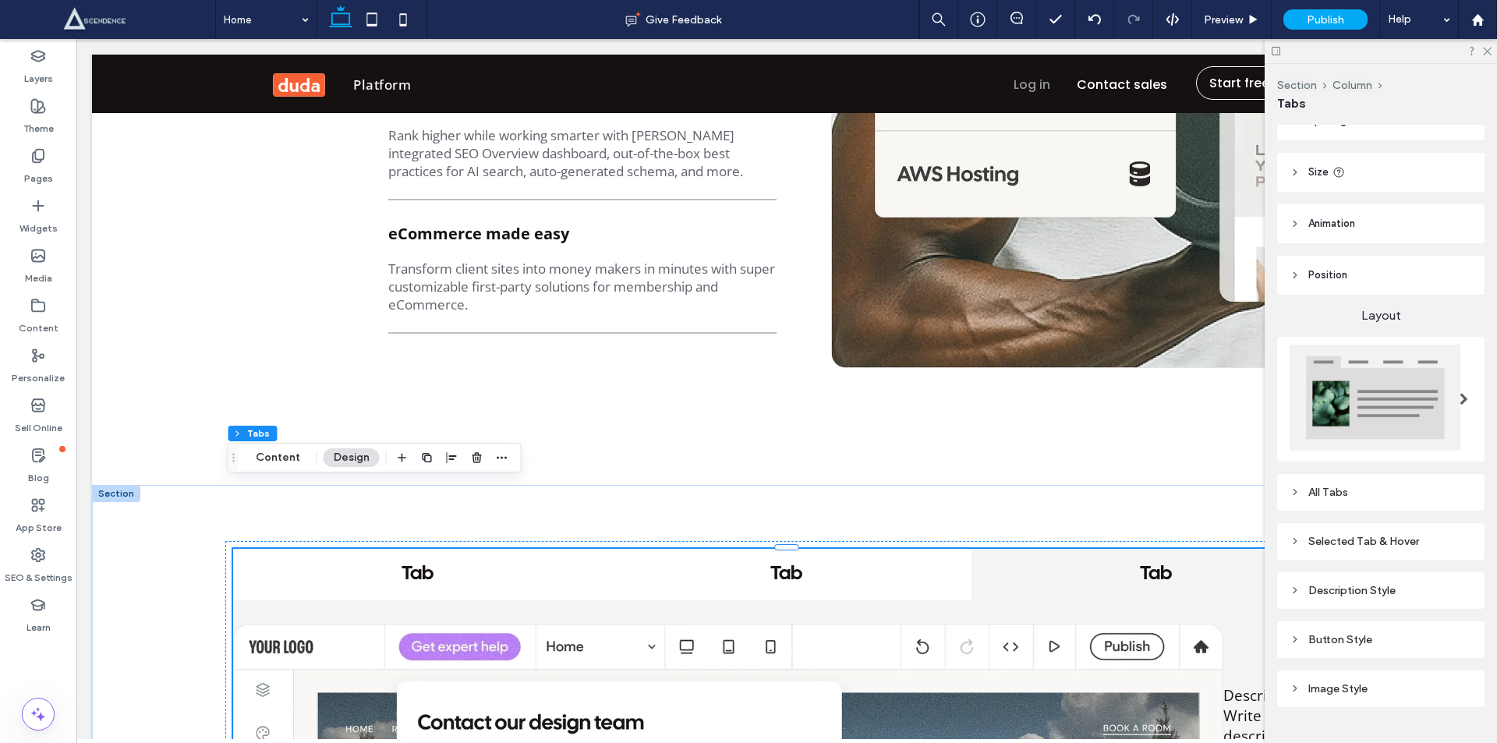
scroll to position [111, 0]
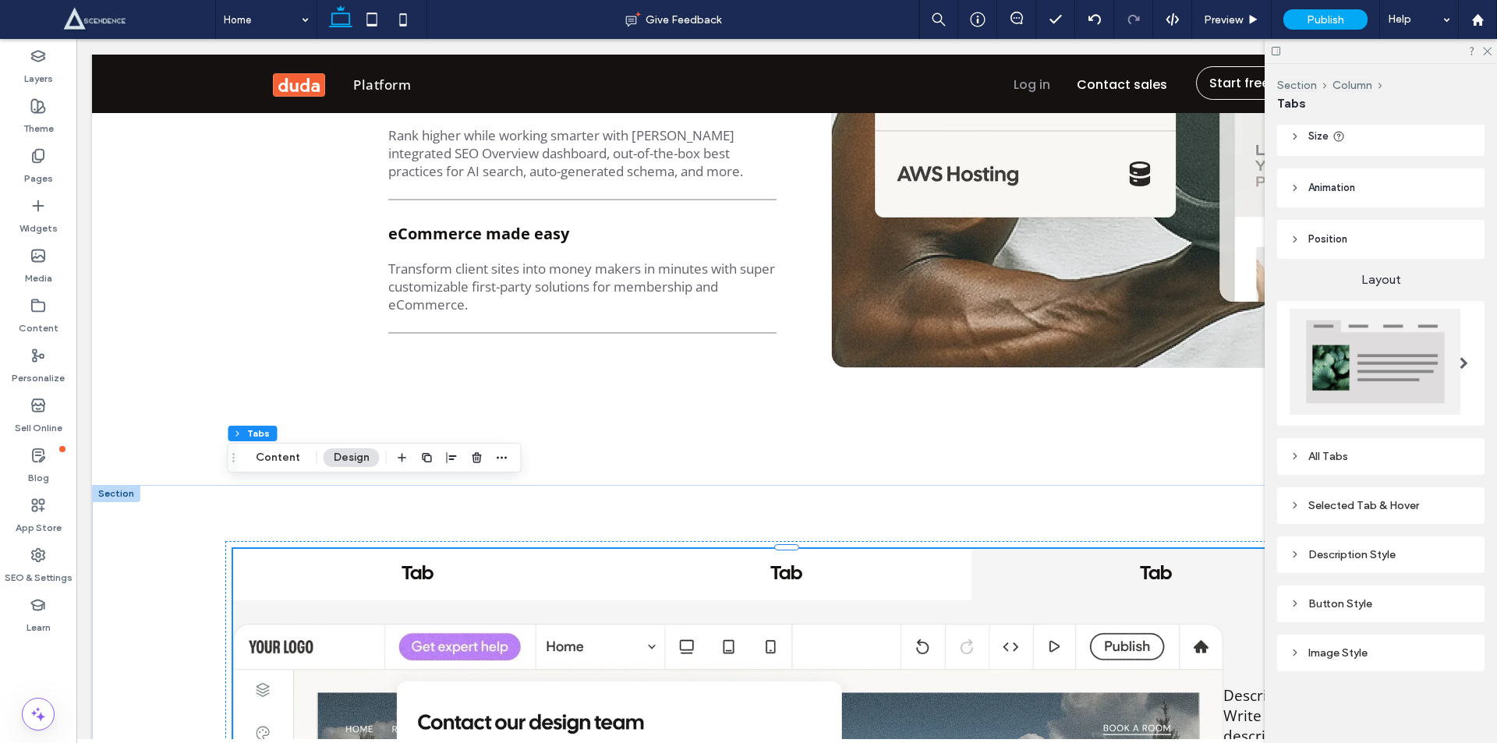
click at [1298, 647] on icon at bounding box center [1294, 652] width 11 height 11
click at [1294, 649] on icon at bounding box center [1294, 652] width 11 height 11
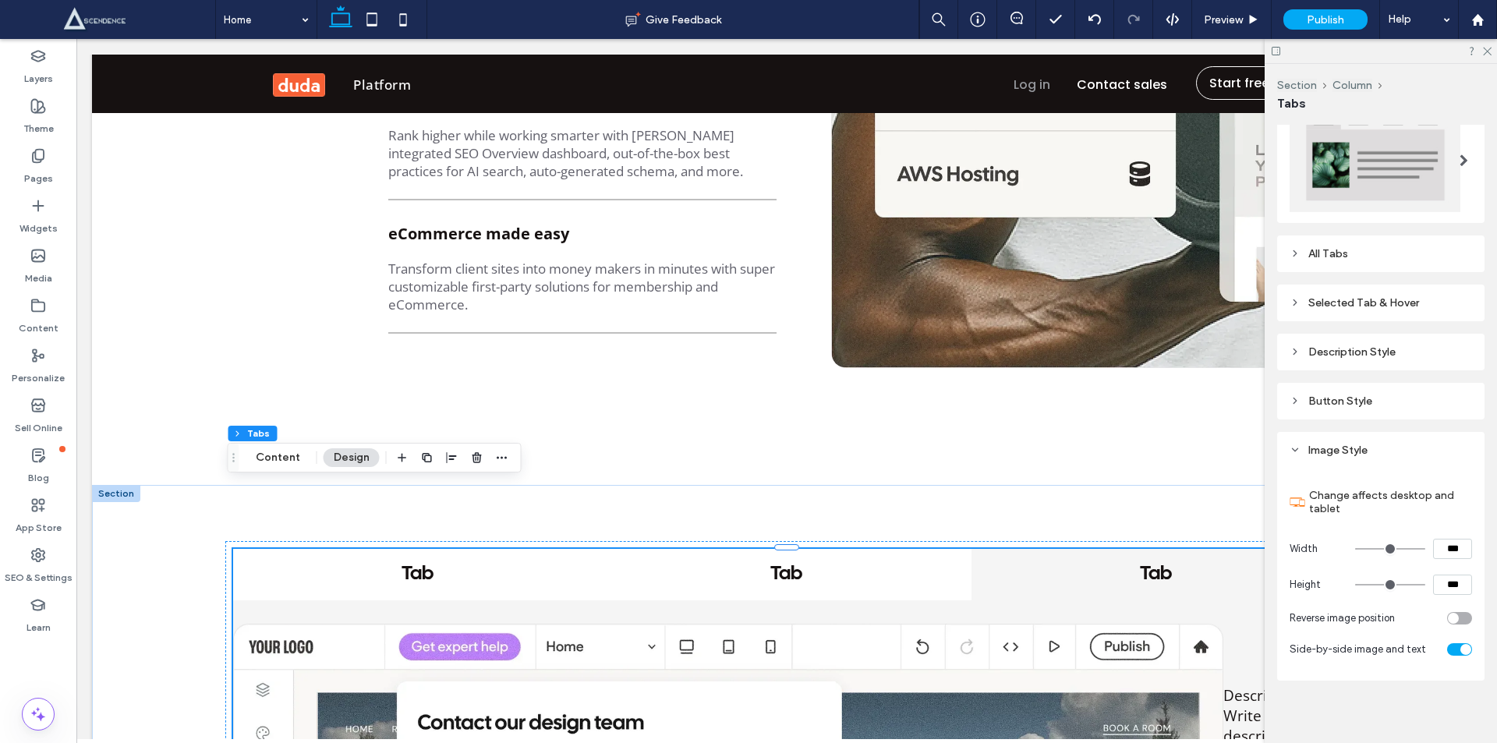
scroll to position [324, 0]
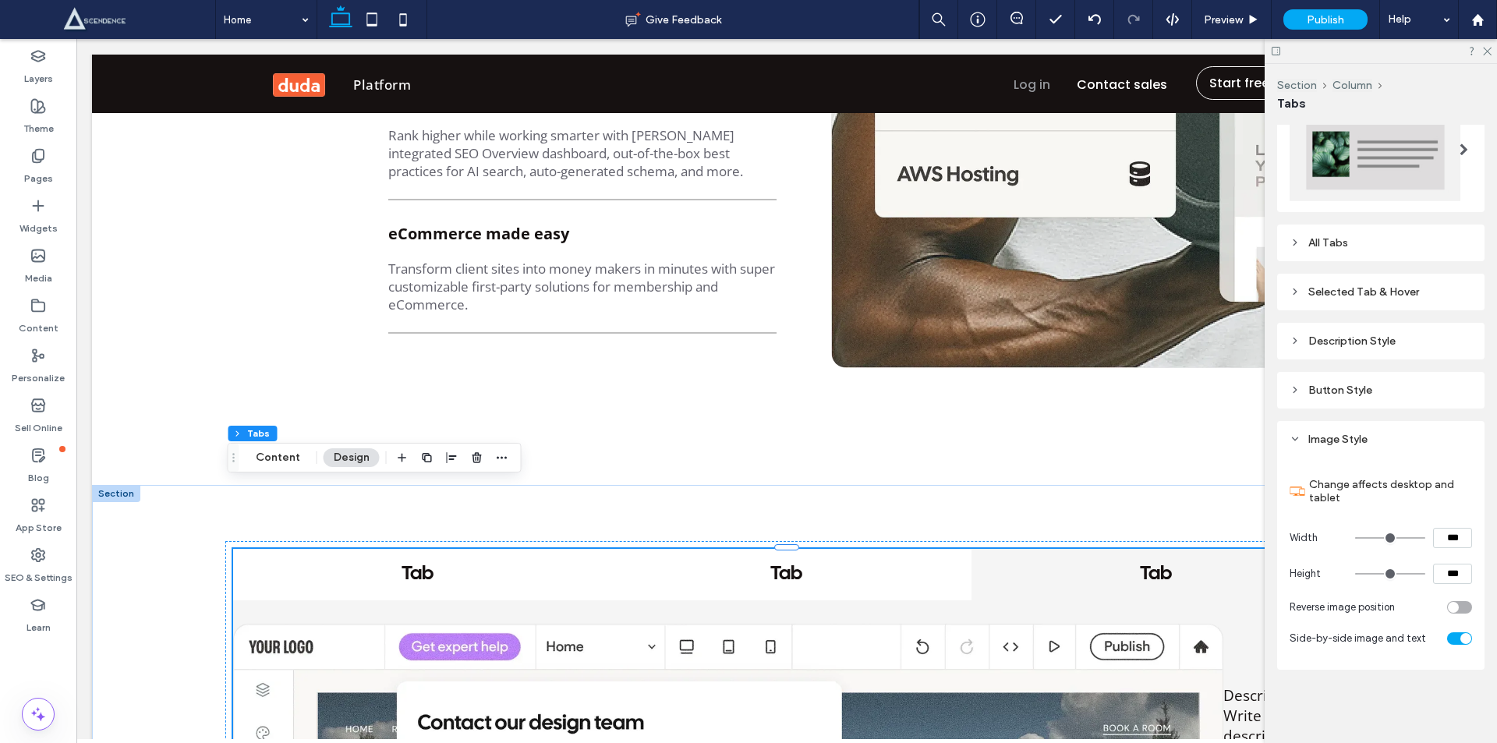
click at [1460, 635] on div "toggle" at bounding box center [1465, 638] width 11 height 11
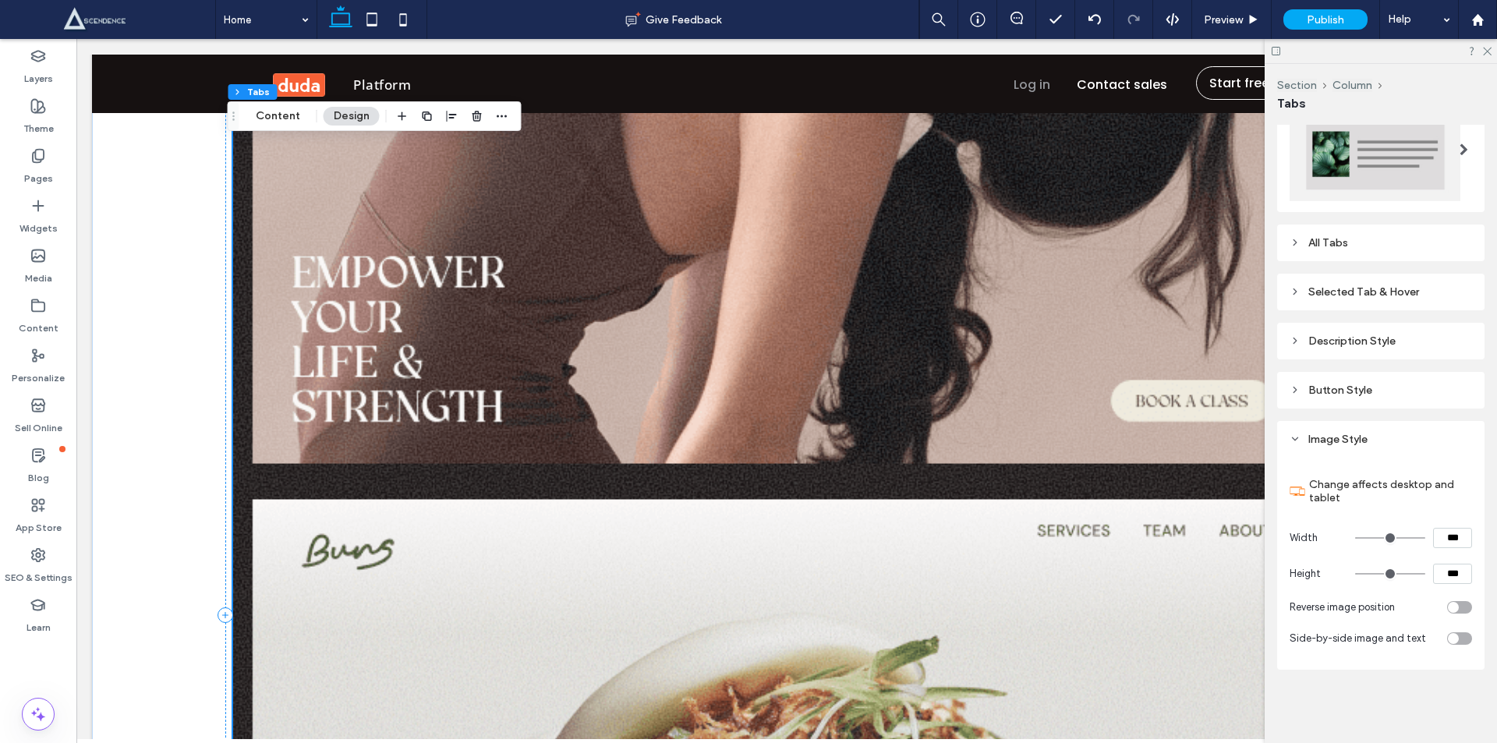
scroll to position [3455, 0]
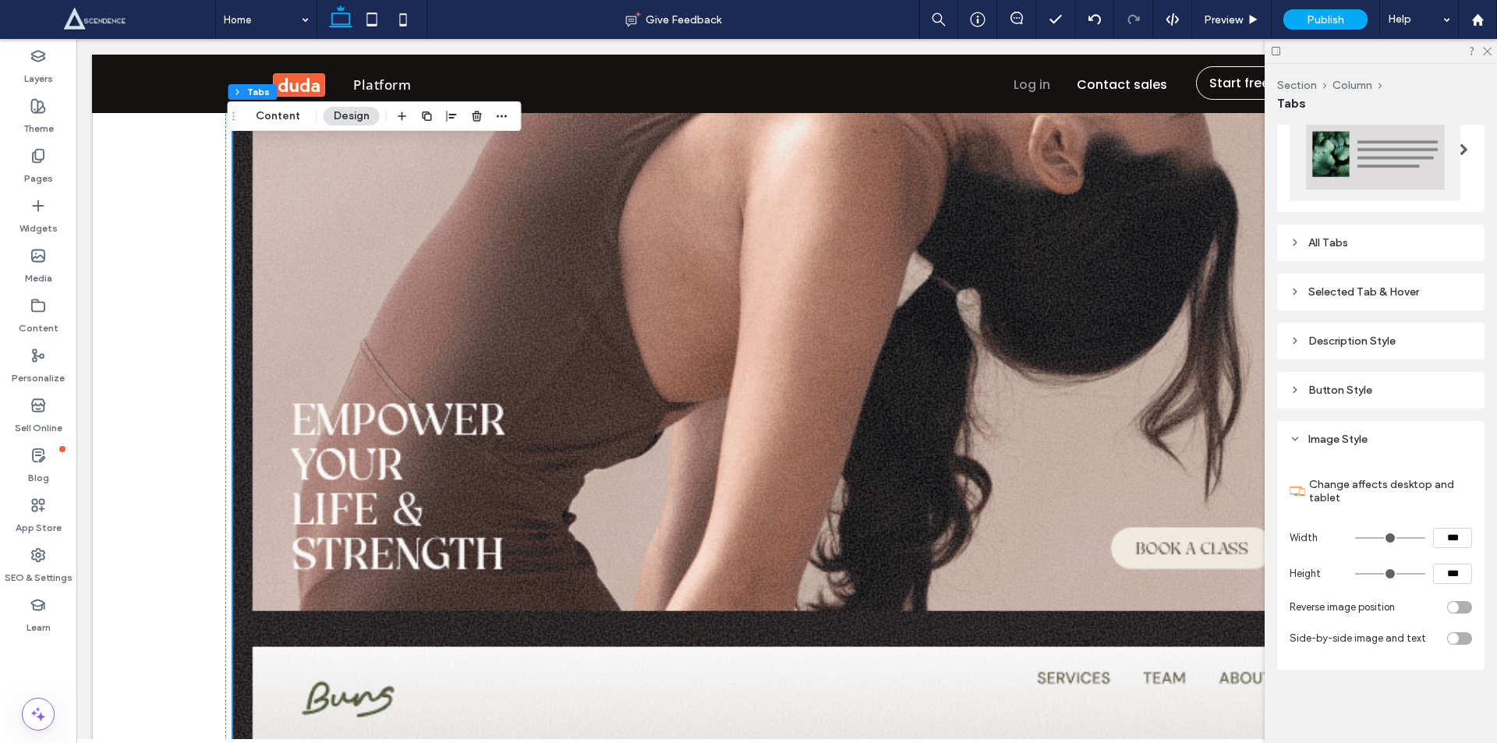
click at [1450, 639] on div "toggle" at bounding box center [1459, 638] width 25 height 12
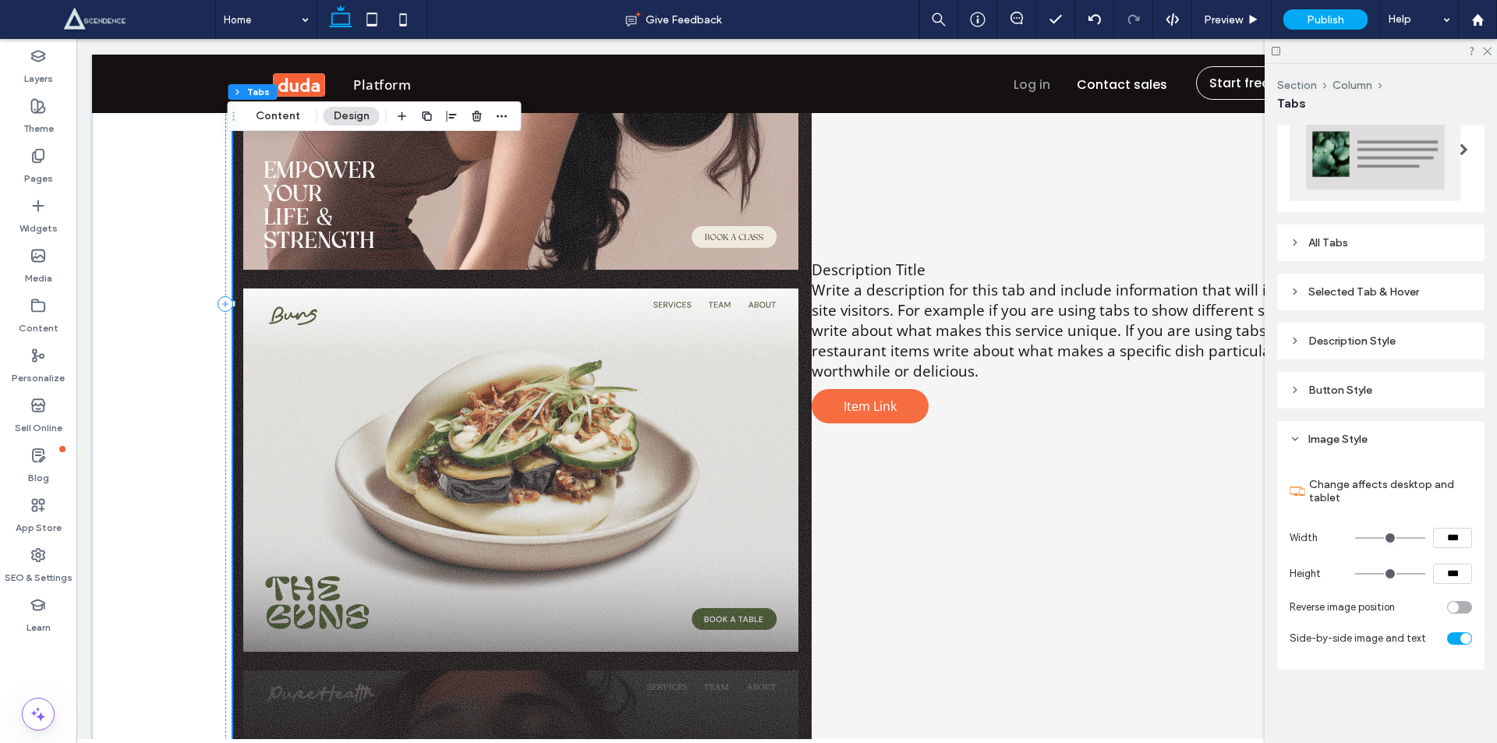
click at [1298, 434] on icon at bounding box center [1294, 438] width 11 height 11
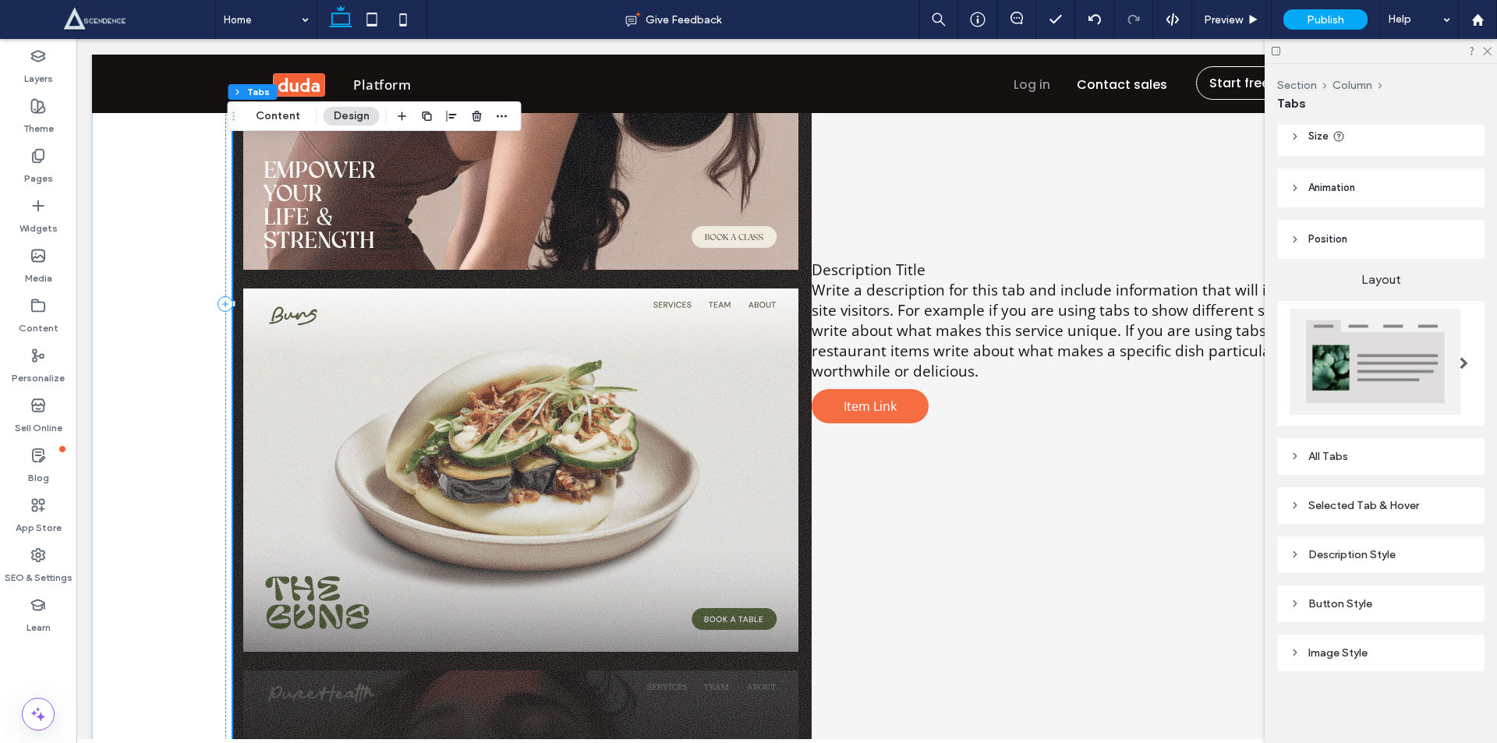
click at [1295, 458] on div "All Tabs" at bounding box center [1380, 456] width 182 height 21
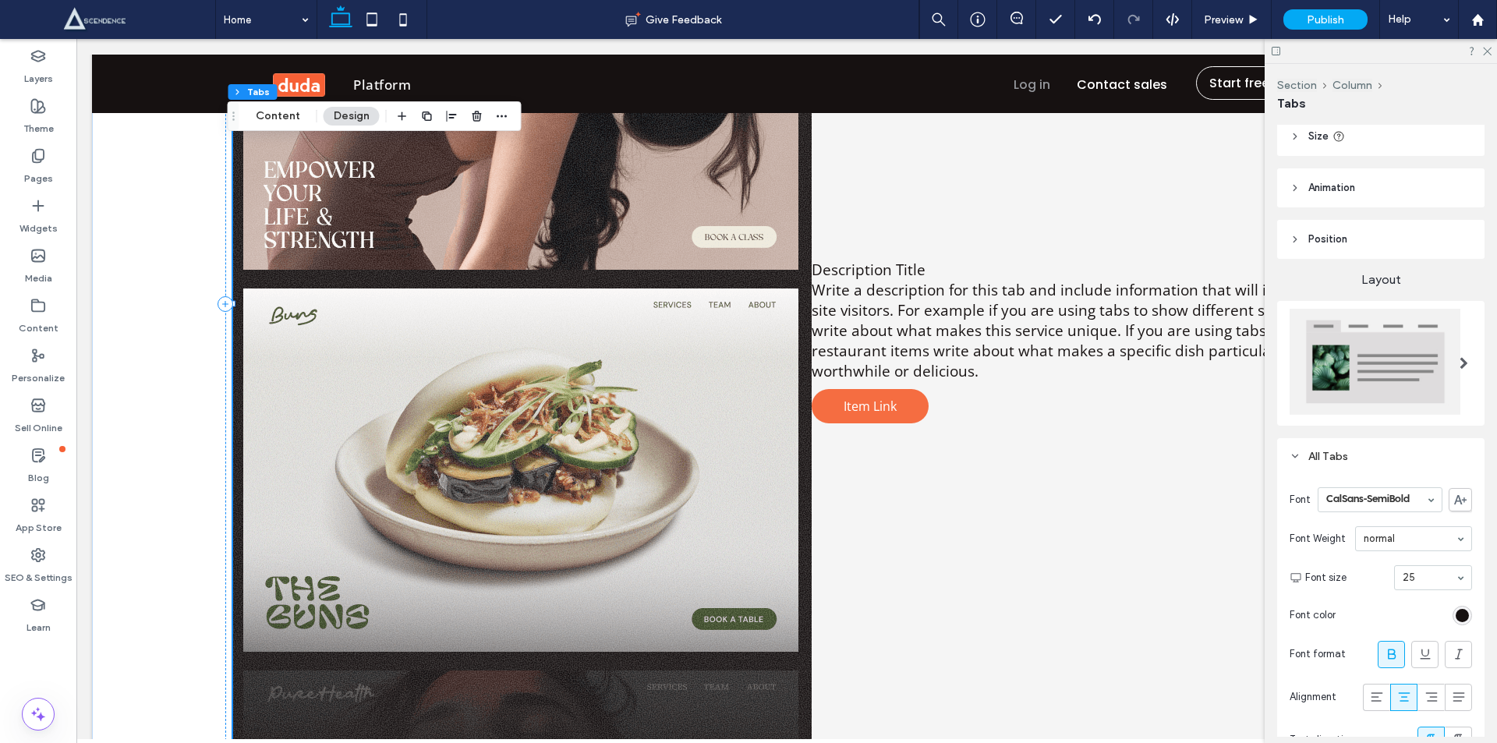
scroll to position [324, 0]
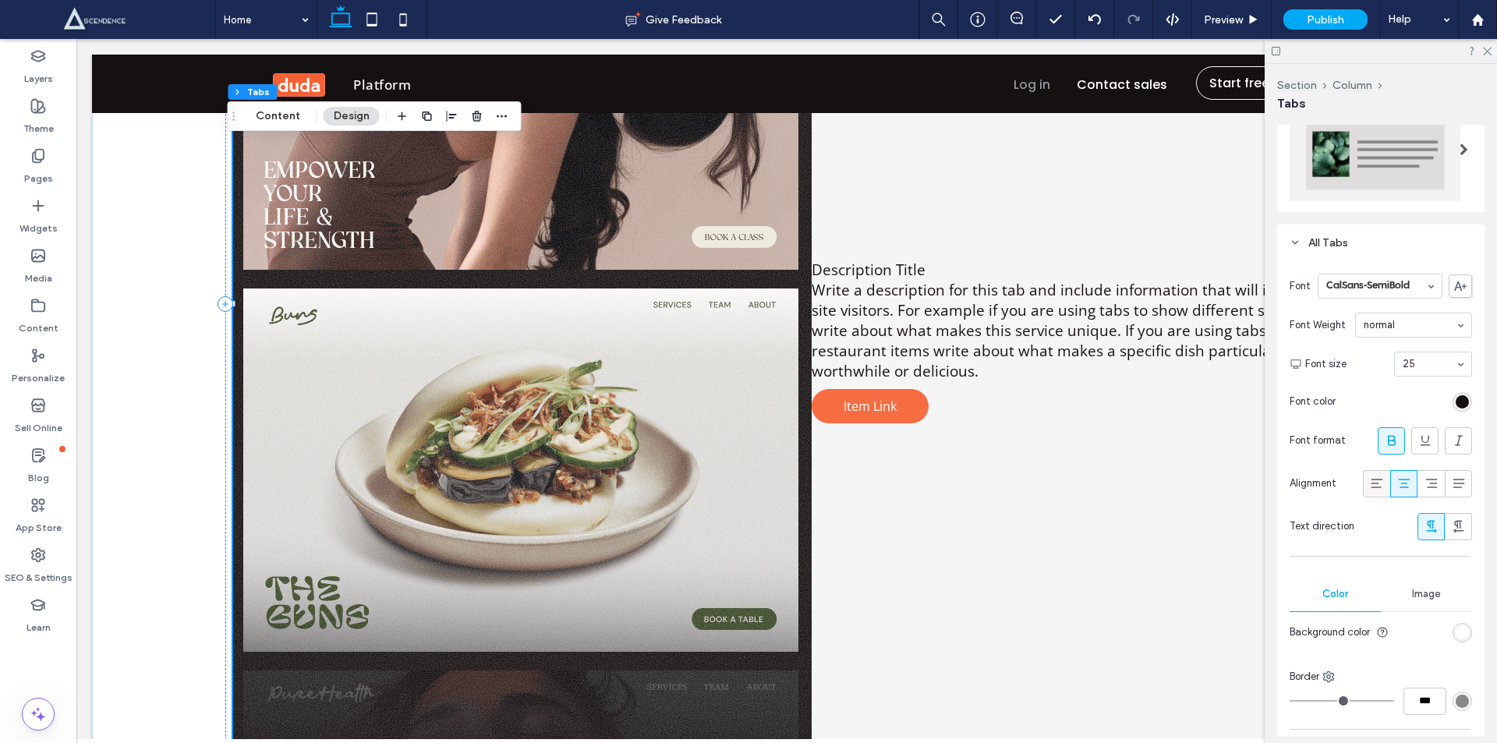
click at [1369, 480] on icon at bounding box center [1377, 483] width 16 height 16
click at [1396, 479] on icon at bounding box center [1404, 483] width 16 height 16
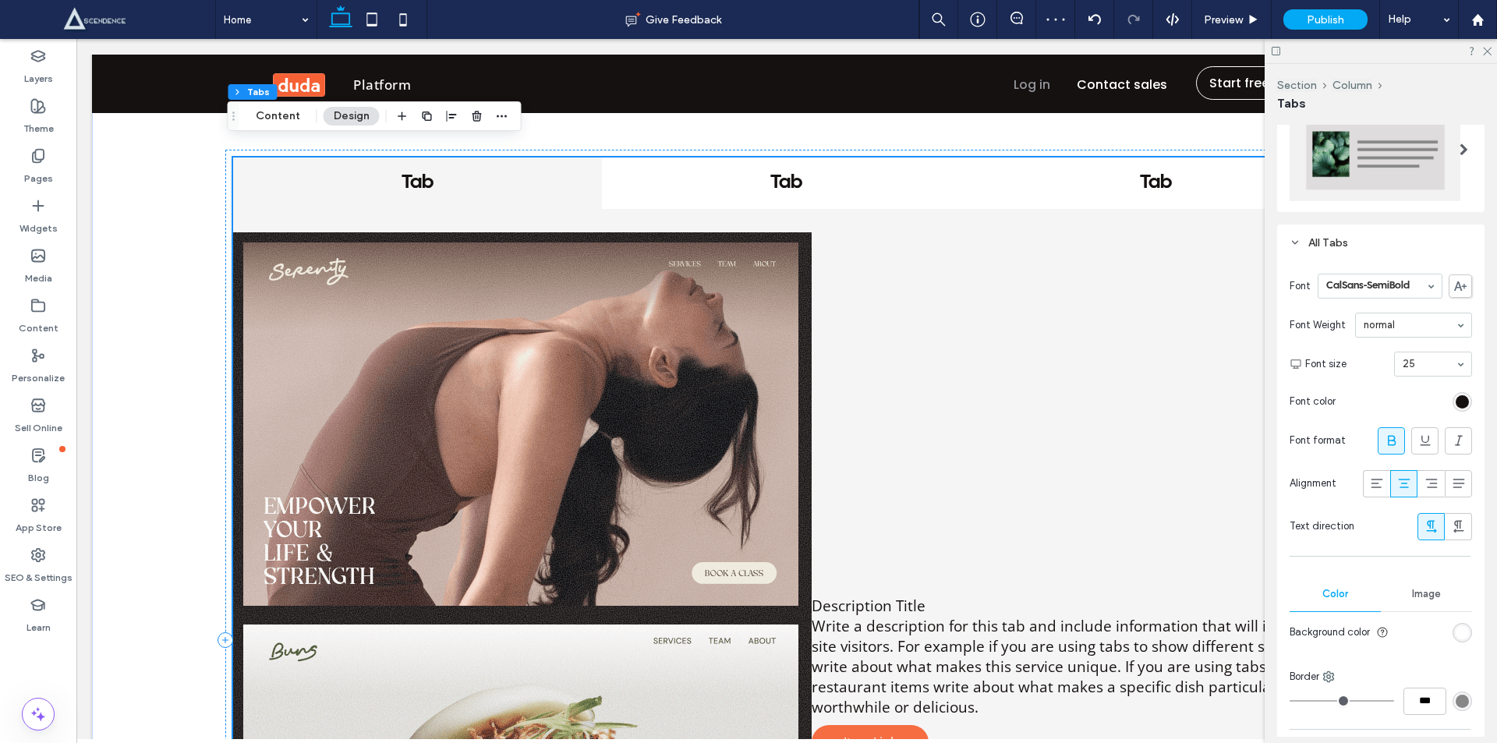
scroll to position [3092, 0]
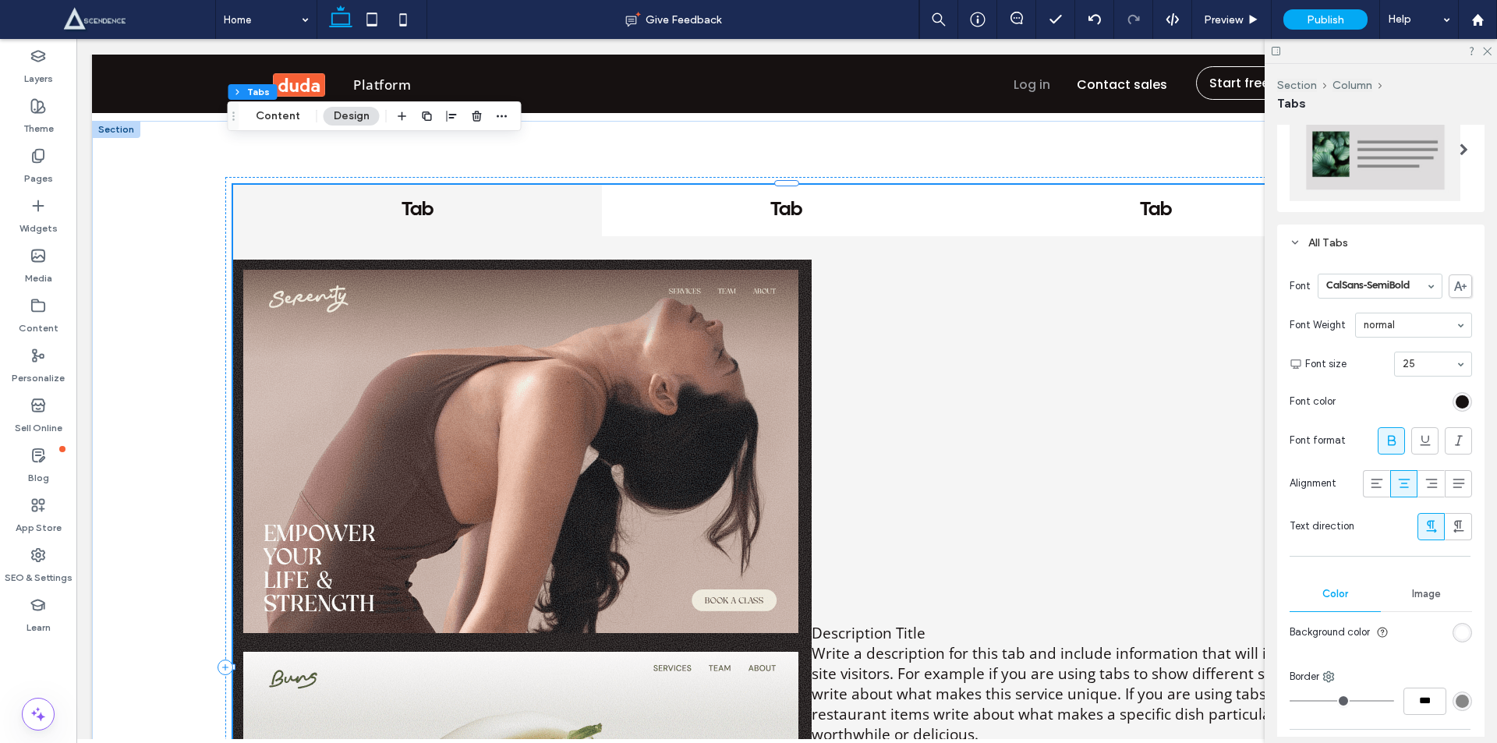
click at [415, 199] on h4 "Tab" at bounding box center [417, 210] width 341 height 23
click at [783, 199] on h4 "Tab" at bounding box center [786, 210] width 341 height 23
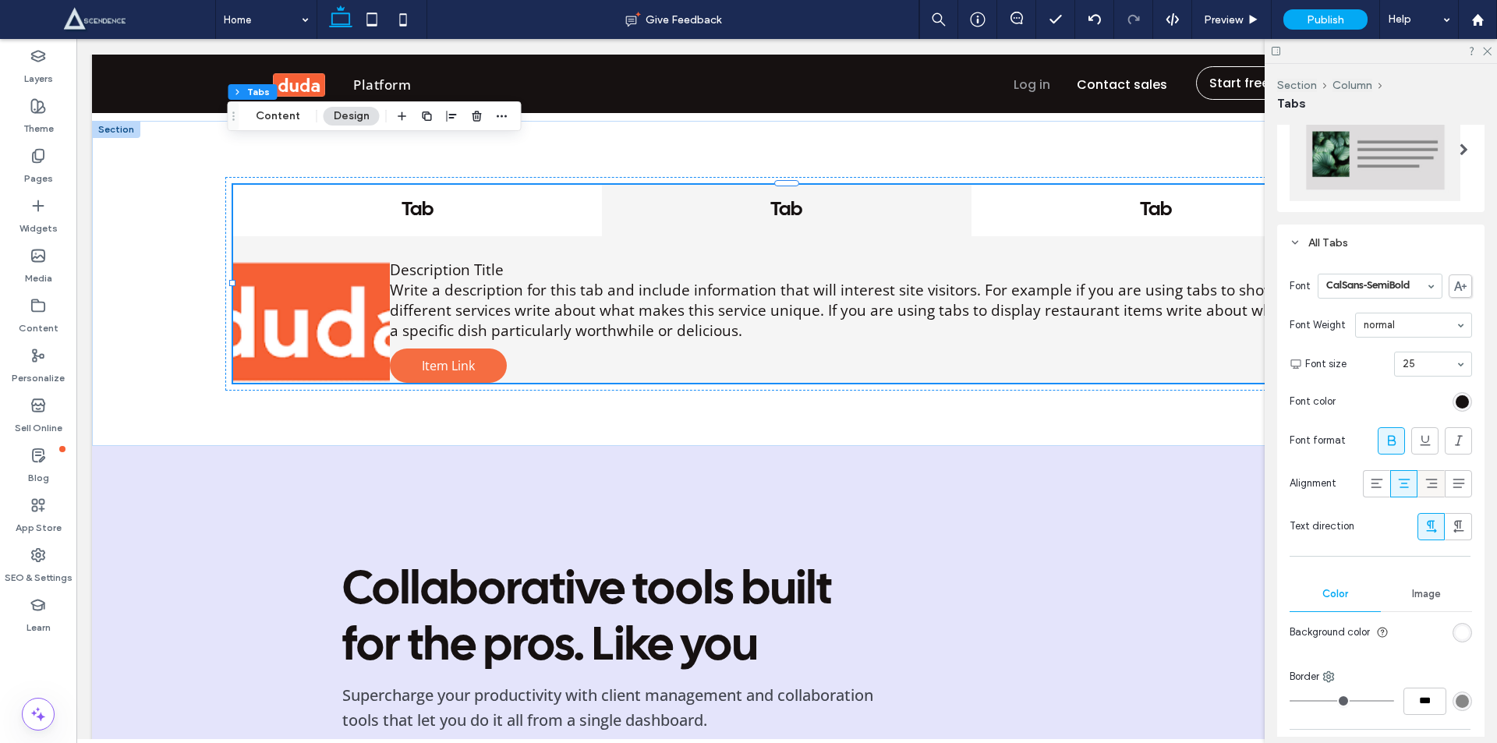
click at [1423, 481] on icon at bounding box center [1431, 483] width 16 height 16
click at [1396, 481] on icon at bounding box center [1404, 483] width 16 height 16
click at [1369, 482] on icon at bounding box center [1377, 483] width 16 height 16
click at [1396, 475] on icon at bounding box center [1404, 483] width 16 height 16
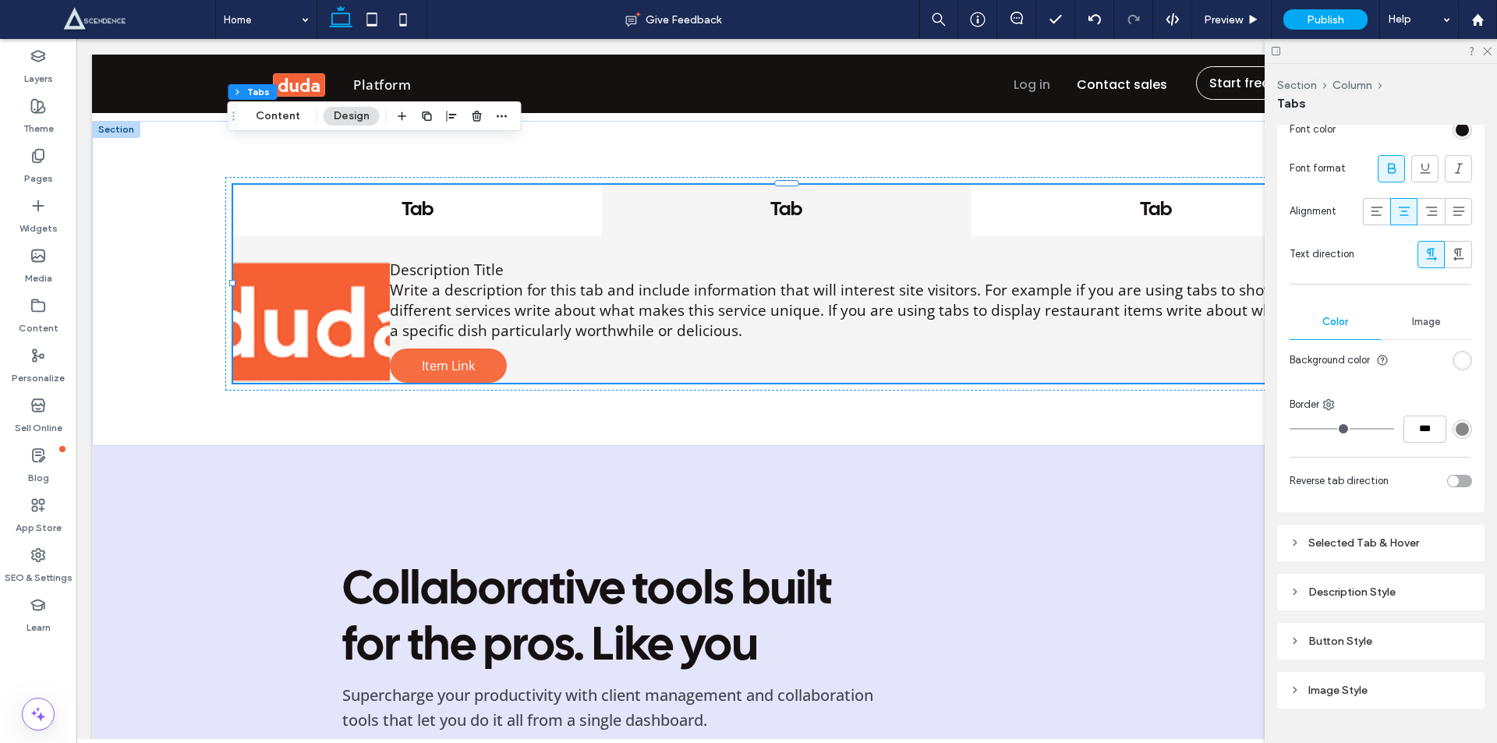
scroll to position [634, 0]
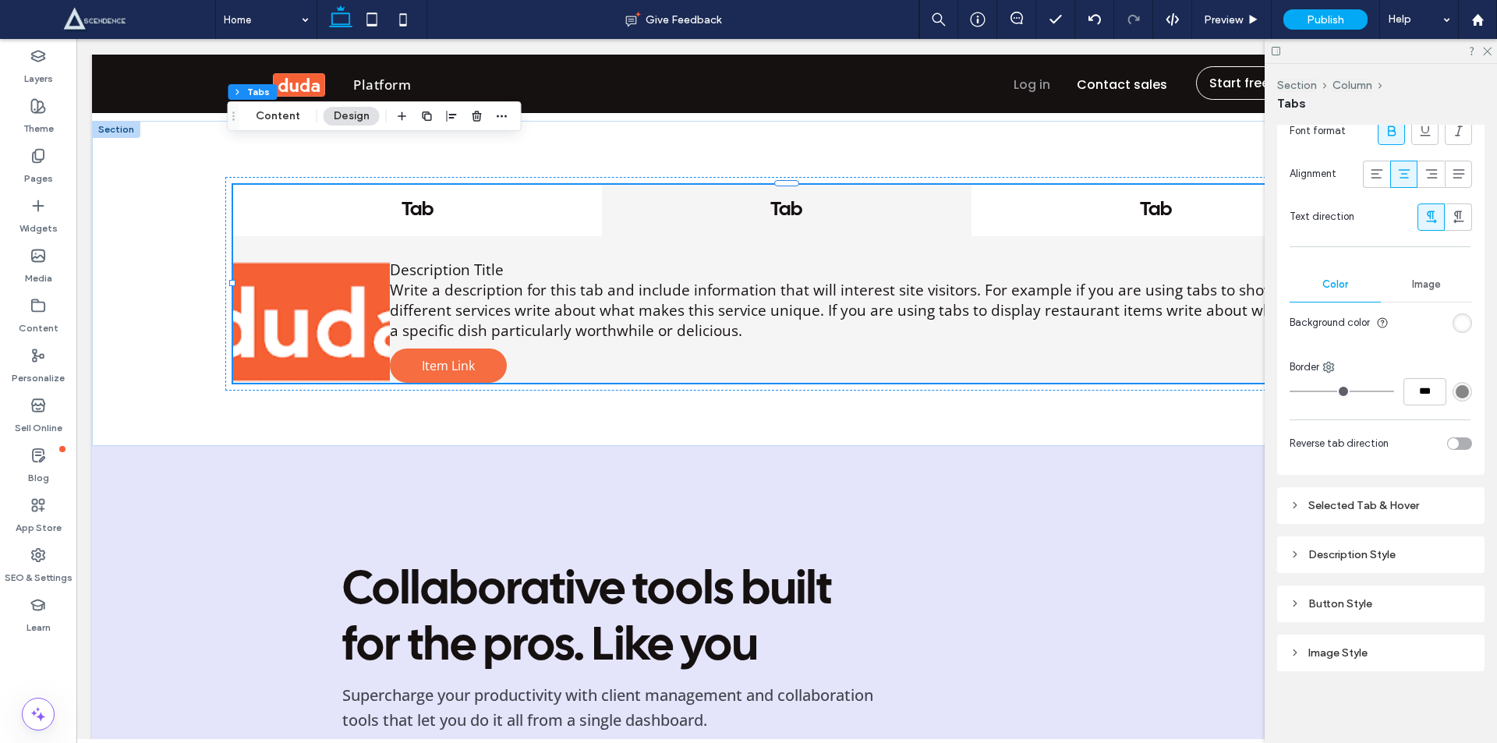
click at [1295, 552] on icon at bounding box center [1294, 554] width 11 height 11
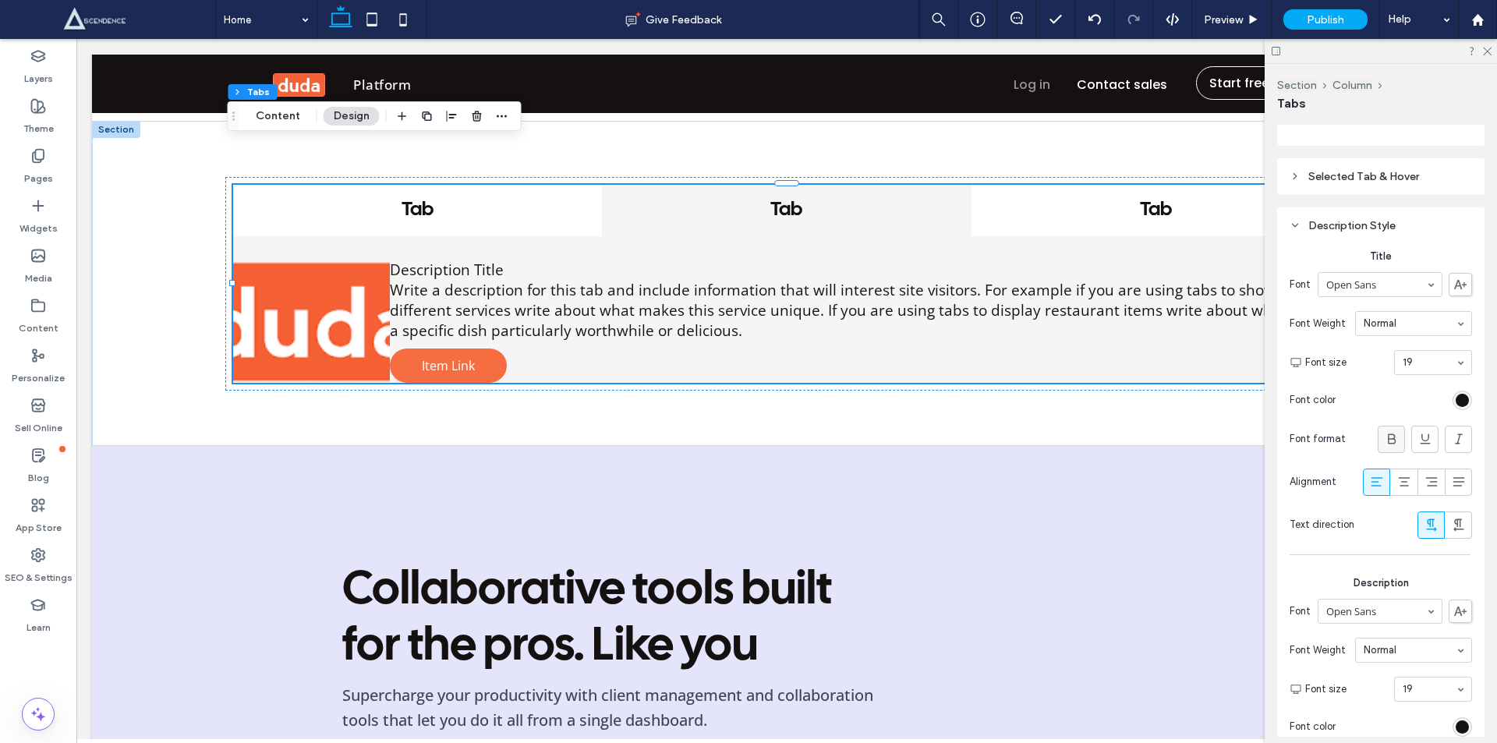
scroll to position [998, 0]
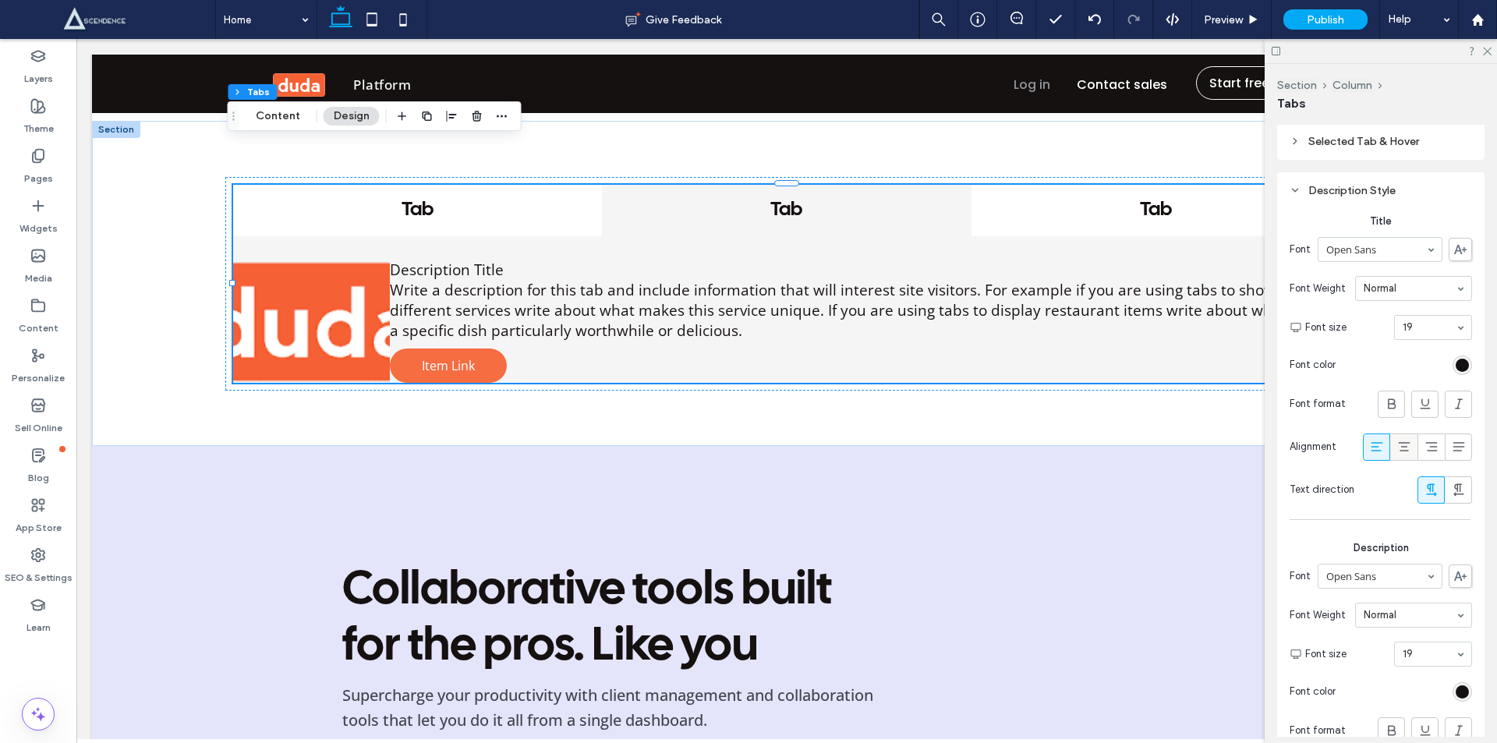
click at [1398, 446] on use at bounding box center [1404, 447] width 12 height 9
click at [1370, 444] on icon at bounding box center [1377, 447] width 16 height 16
click at [1396, 434] on span at bounding box center [1404, 447] width 16 height 26
click at [1370, 444] on icon at bounding box center [1377, 447] width 16 height 16
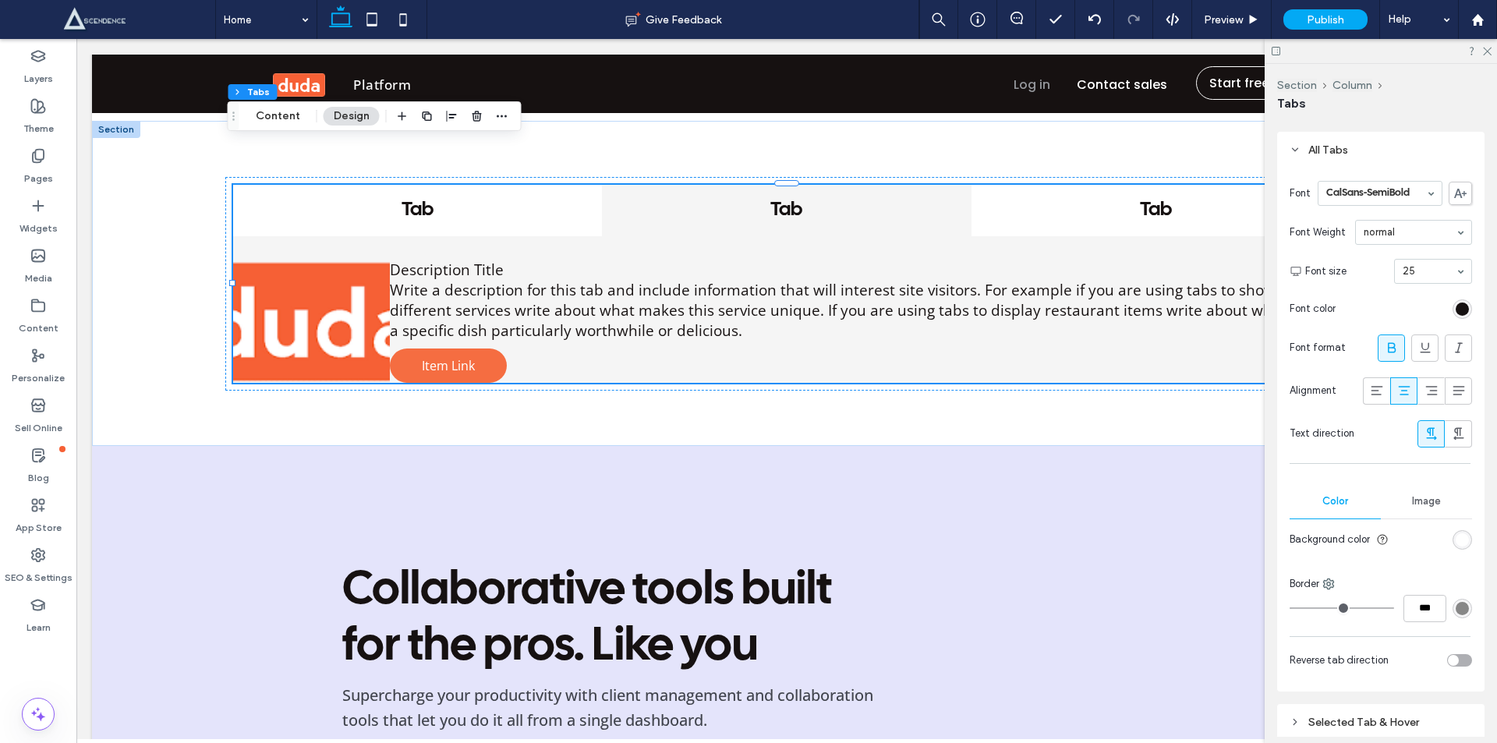
scroll to position [452, 0]
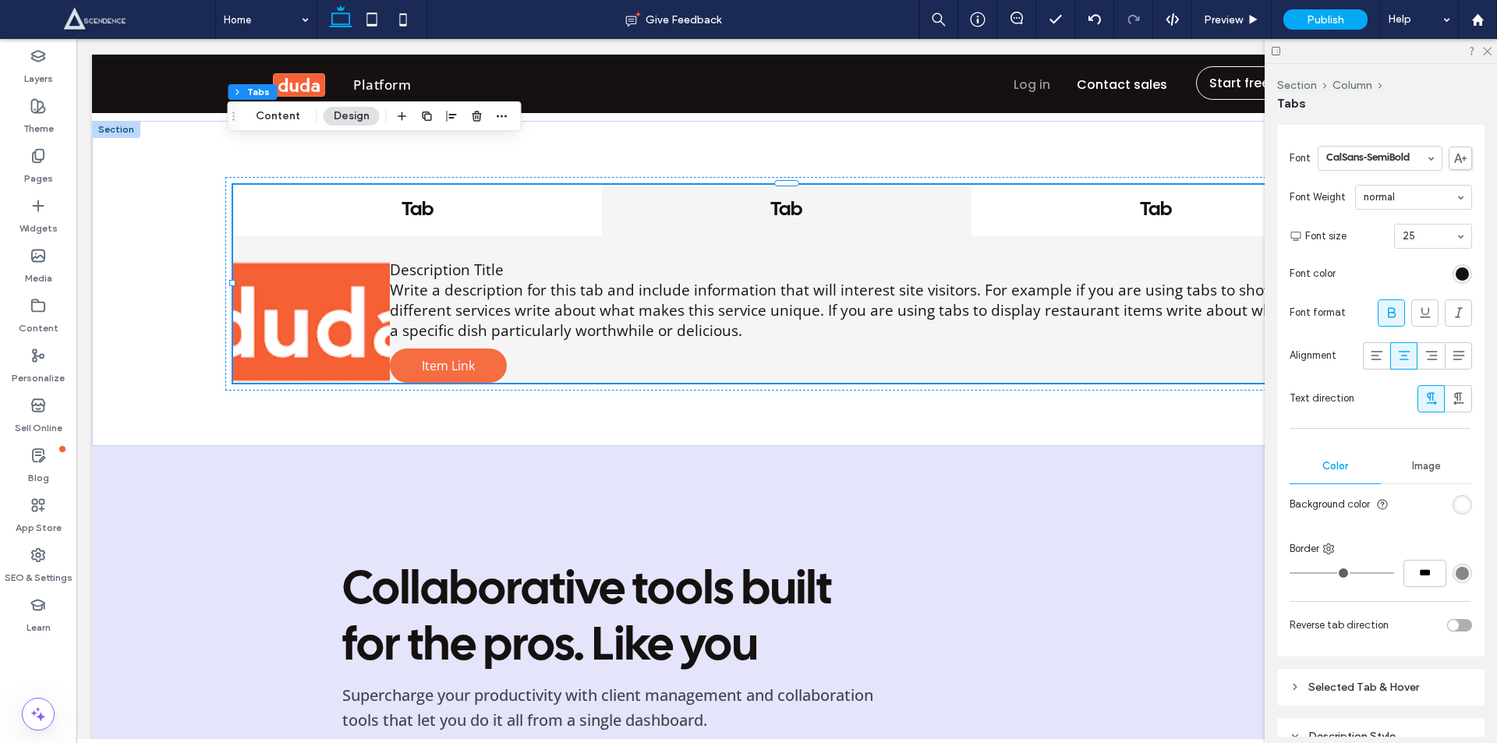
click at [1454, 619] on div "toggle" at bounding box center [1459, 625] width 25 height 12
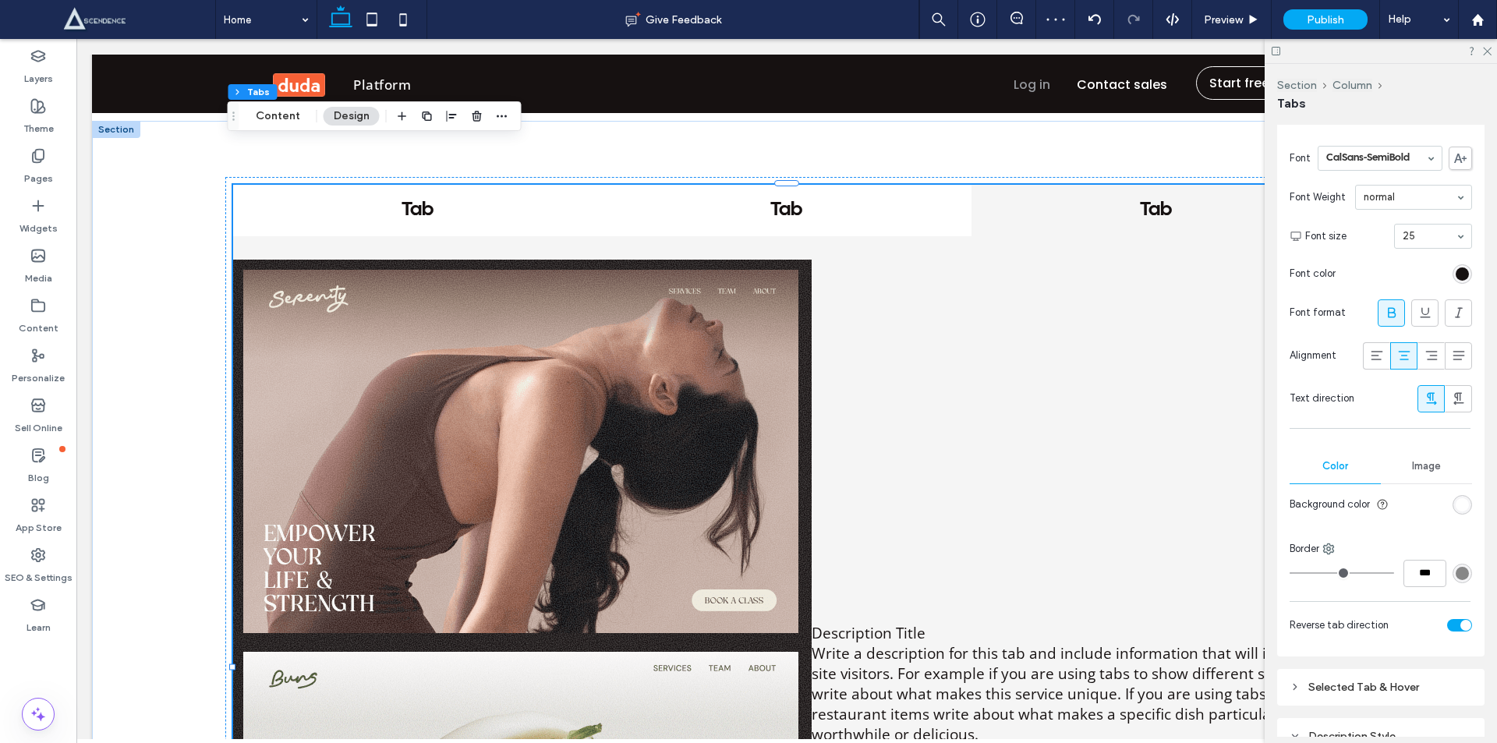
click at [1460, 620] on div "toggle" at bounding box center [1465, 625] width 11 height 11
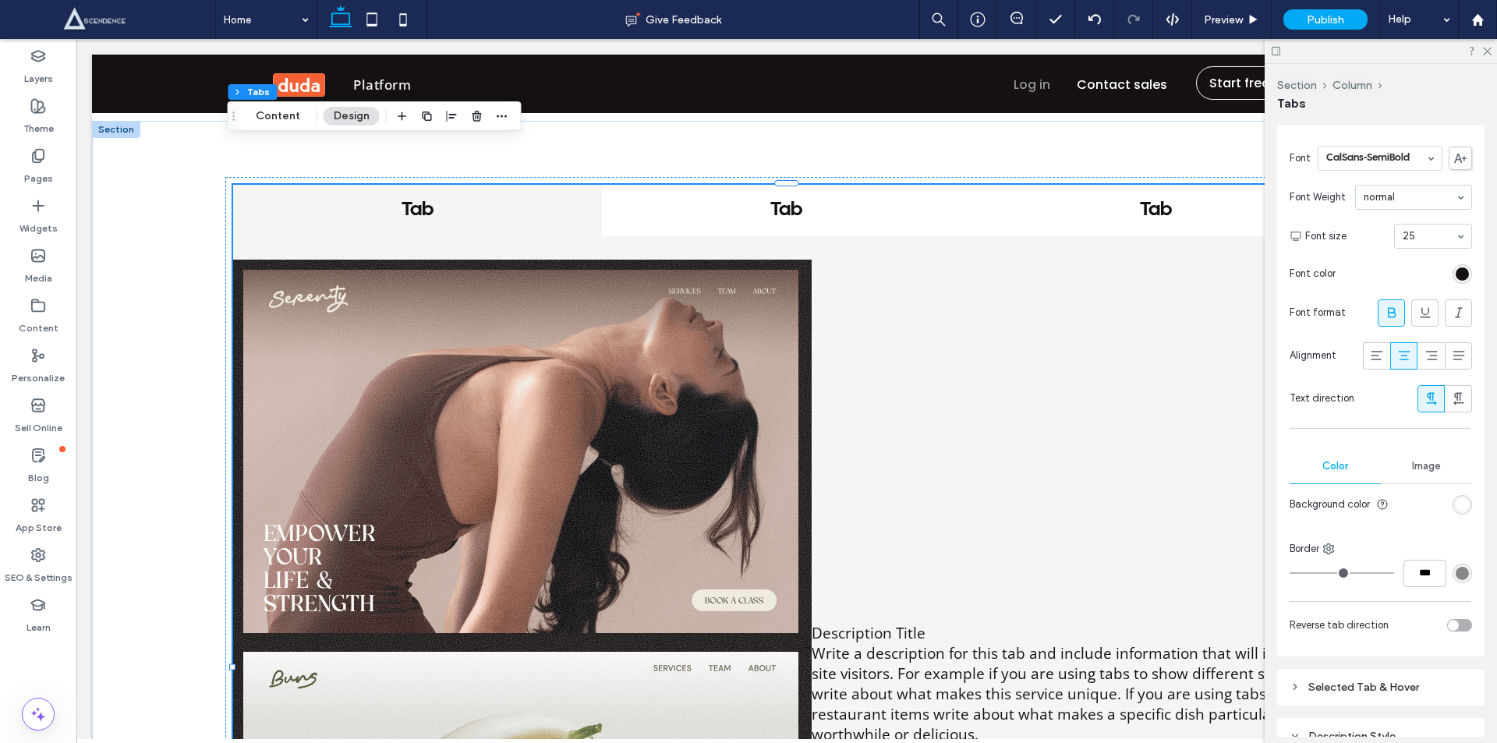
click at [1454, 619] on div "toggle" at bounding box center [1459, 625] width 25 height 12
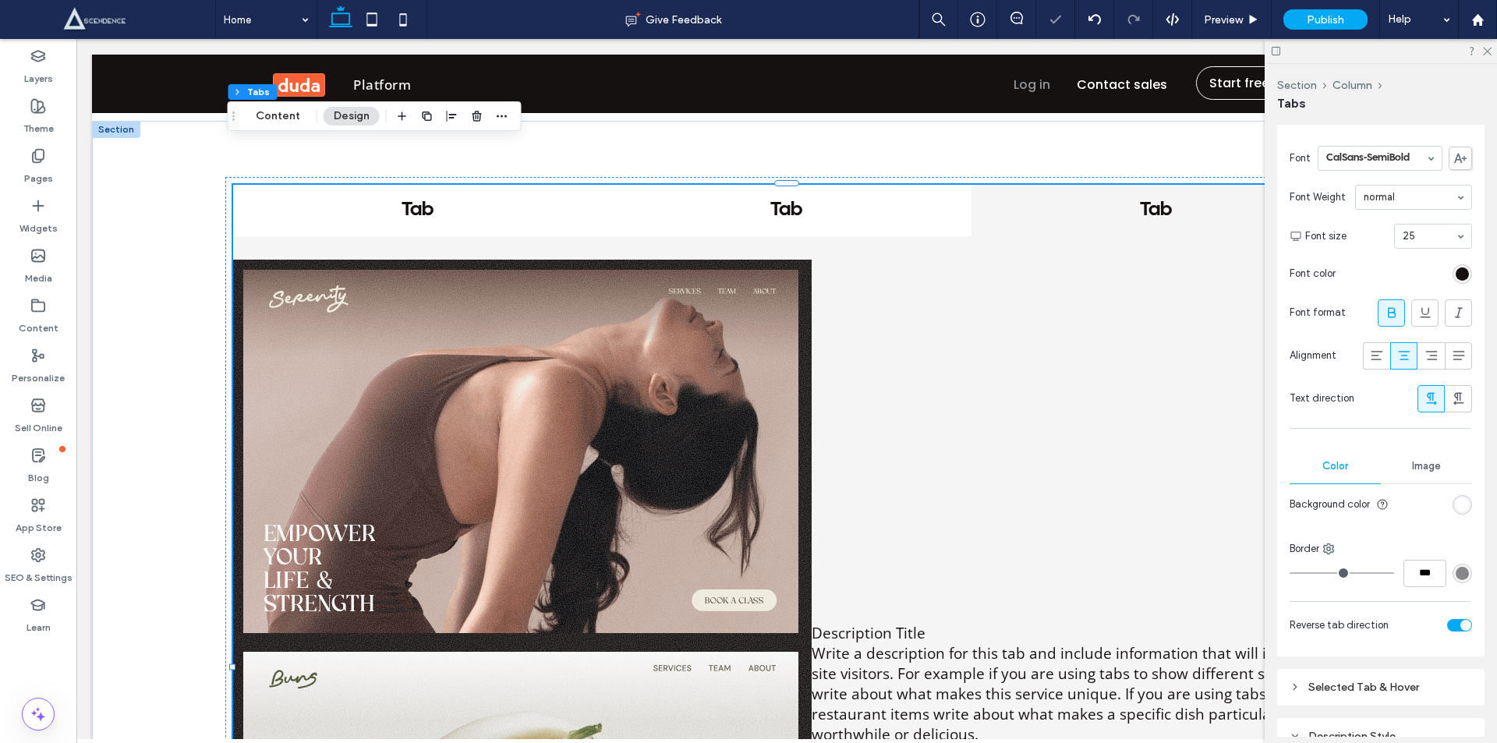
click at [1460, 620] on div "toggle" at bounding box center [1465, 625] width 11 height 11
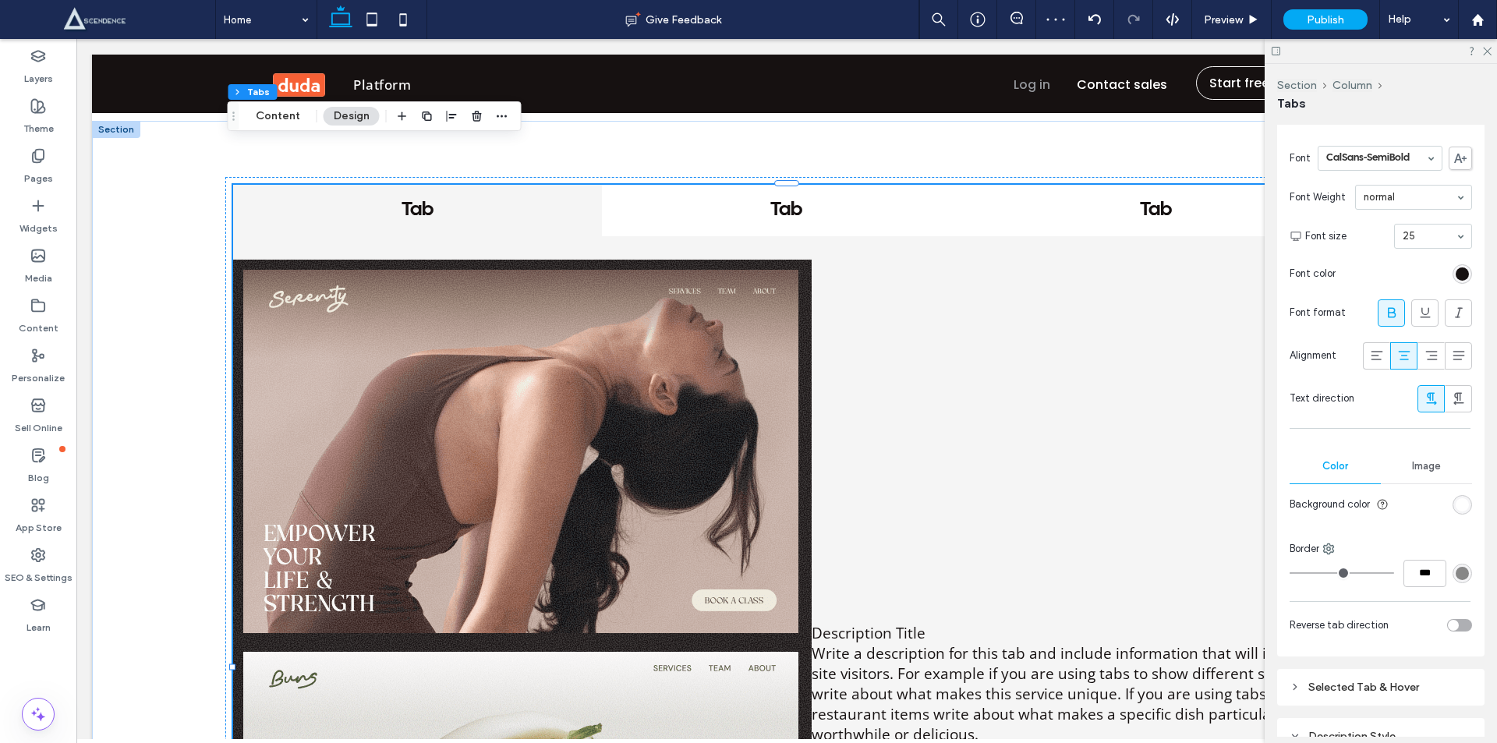
click at [1454, 619] on div "toggle" at bounding box center [1459, 625] width 25 height 12
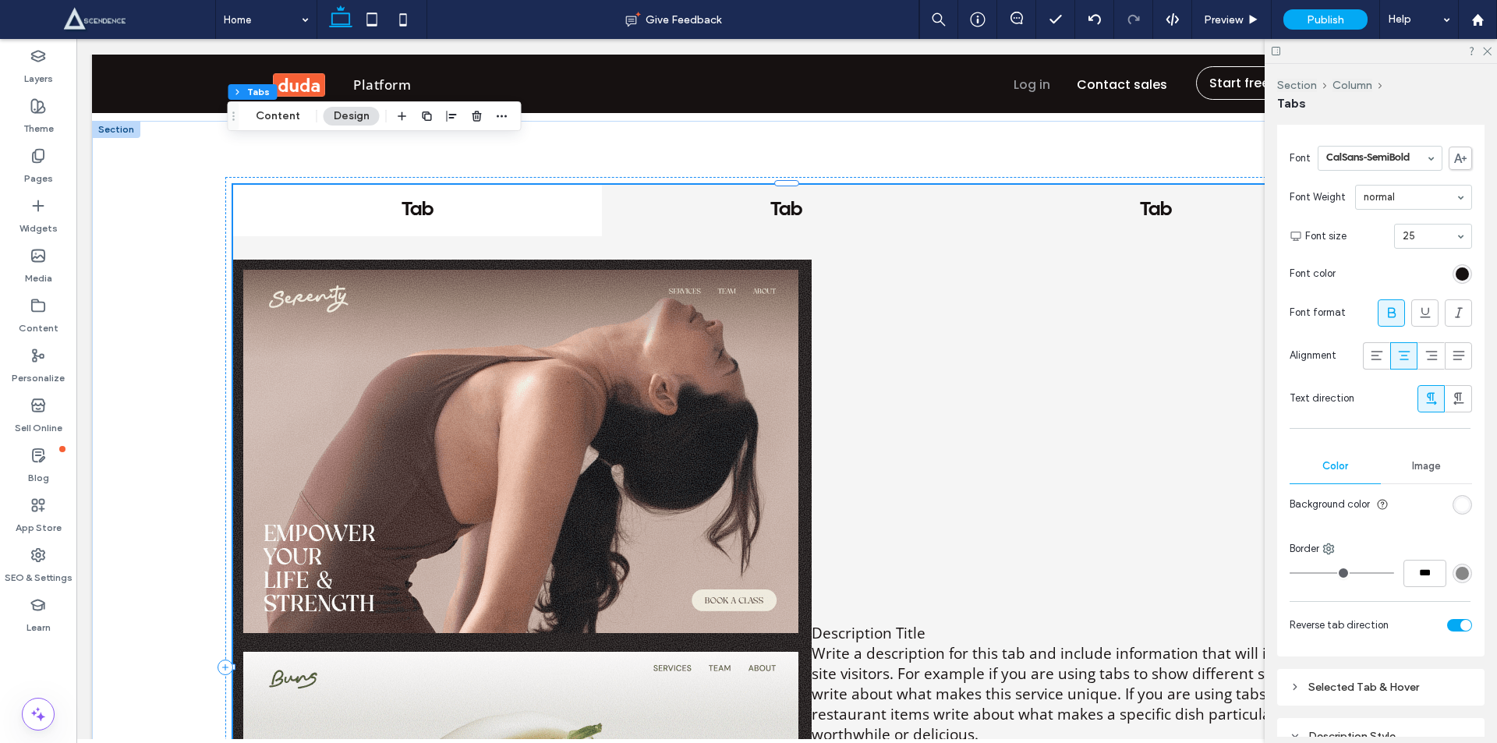
click at [818, 199] on h4 "Tab" at bounding box center [786, 210] width 341 height 23
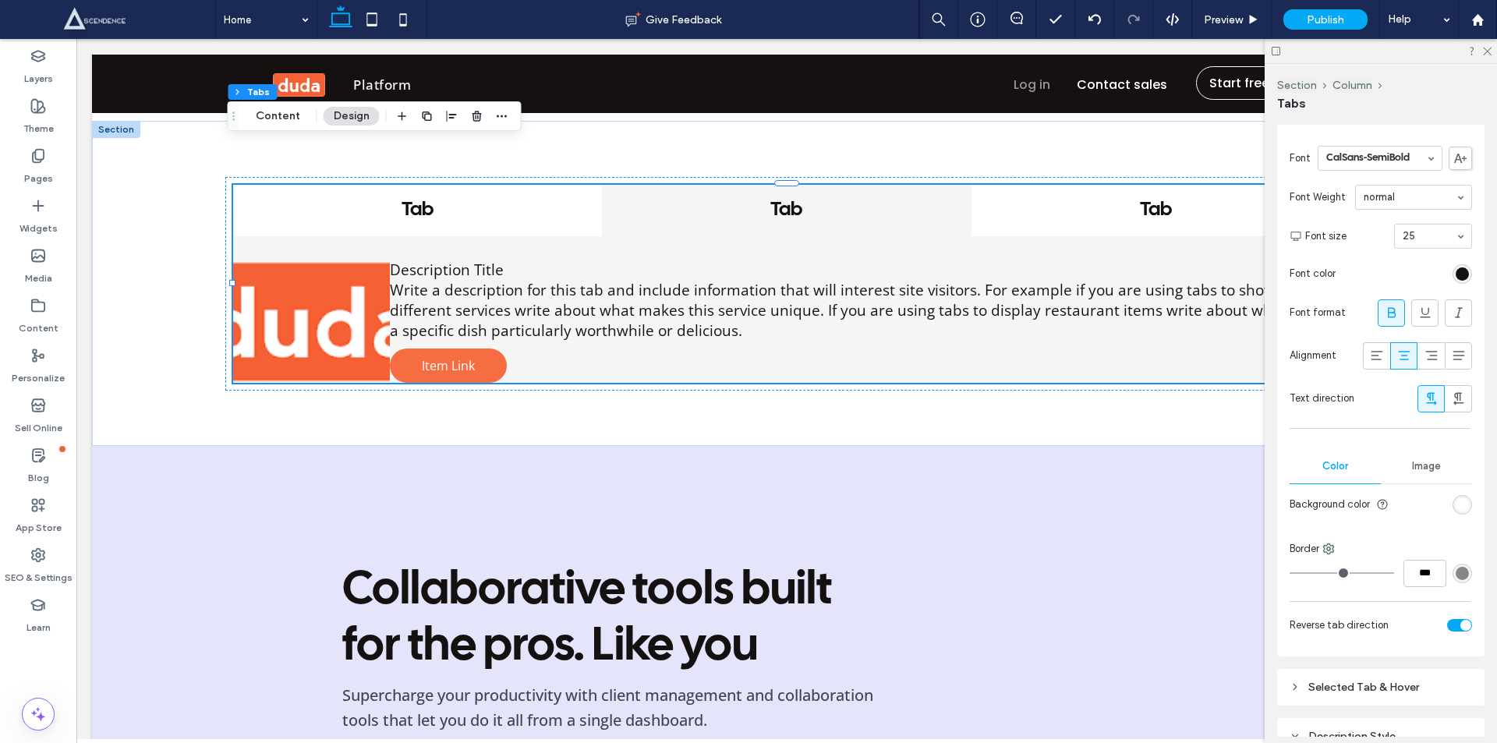
click at [1447, 619] on div "toggle" at bounding box center [1459, 625] width 25 height 12
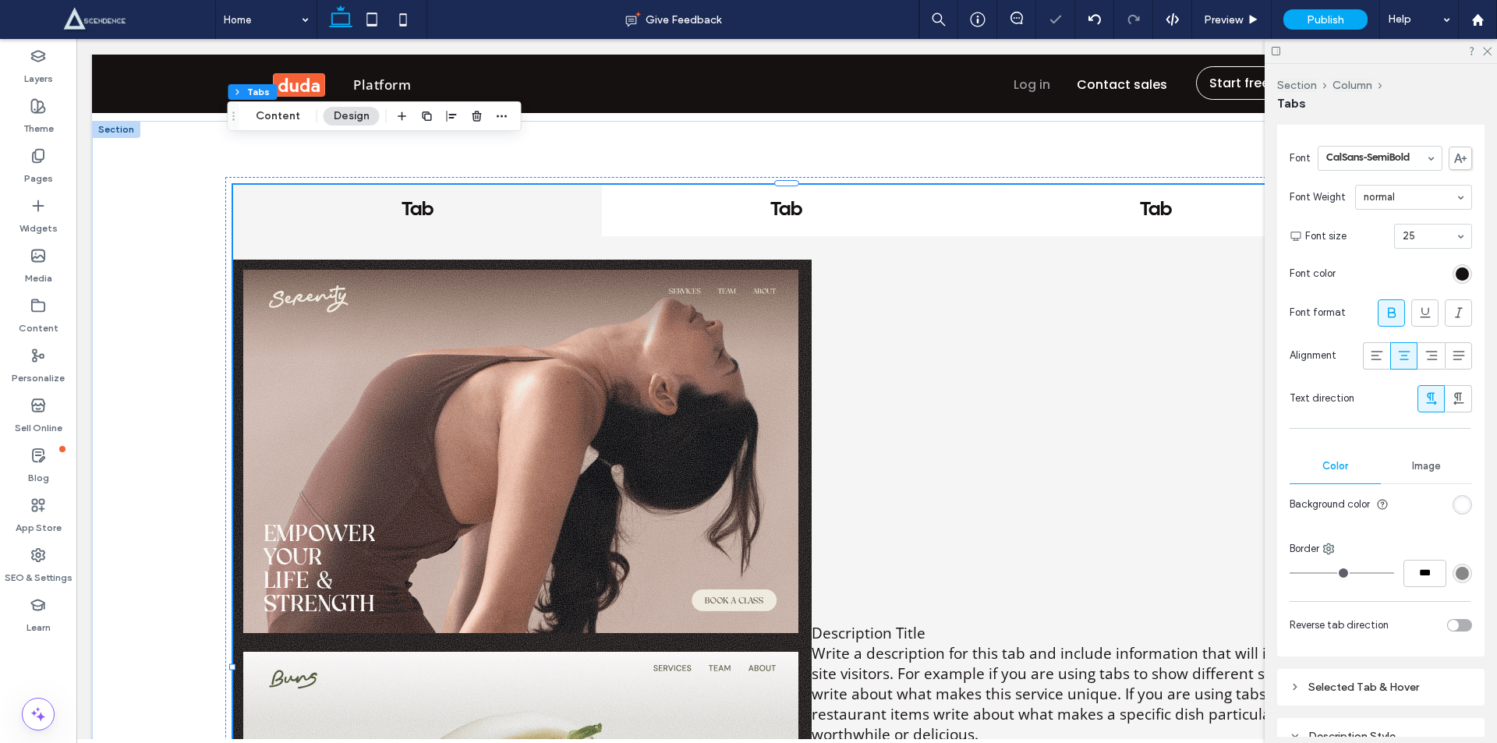
click at [1447, 620] on div "toggle" at bounding box center [1452, 625] width 11 height 11
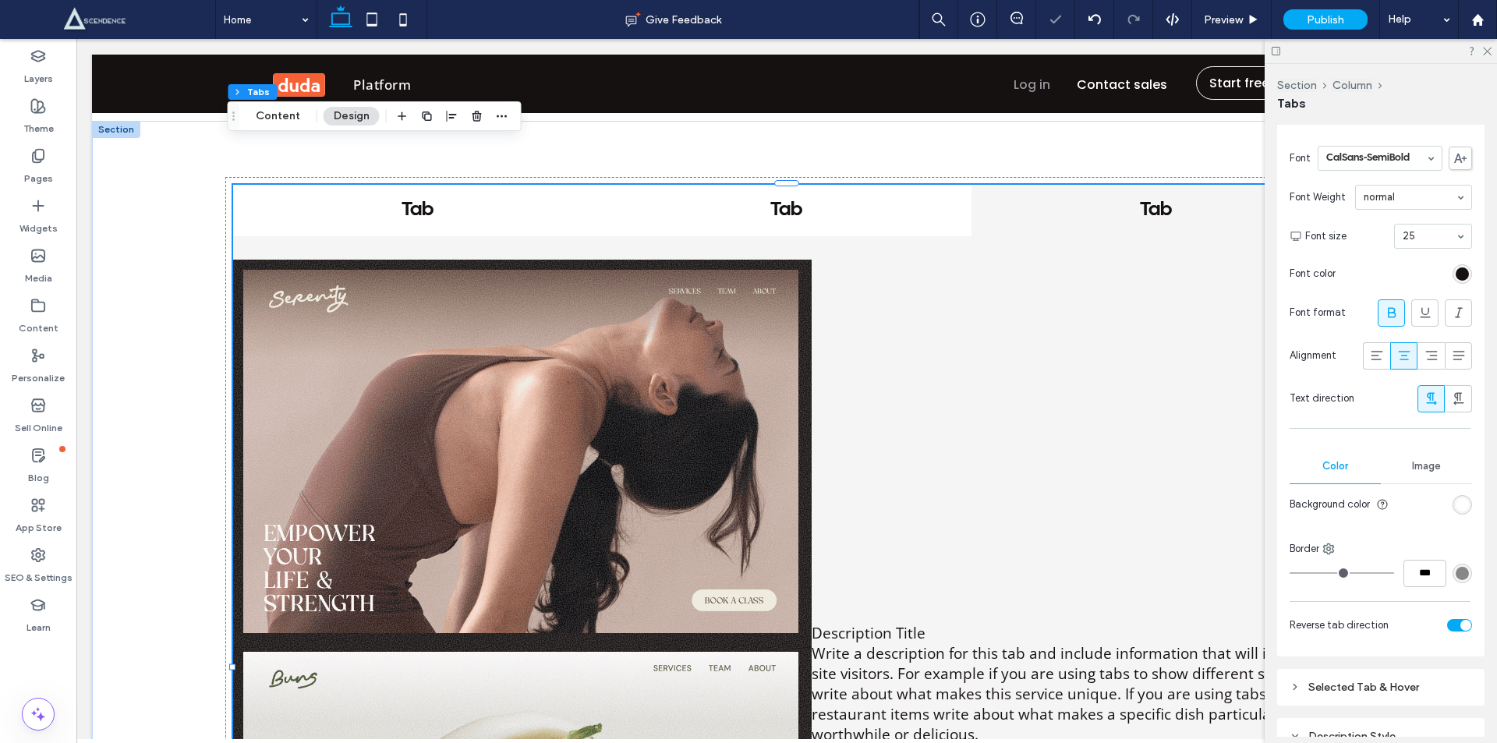
scroll to position [634, 0]
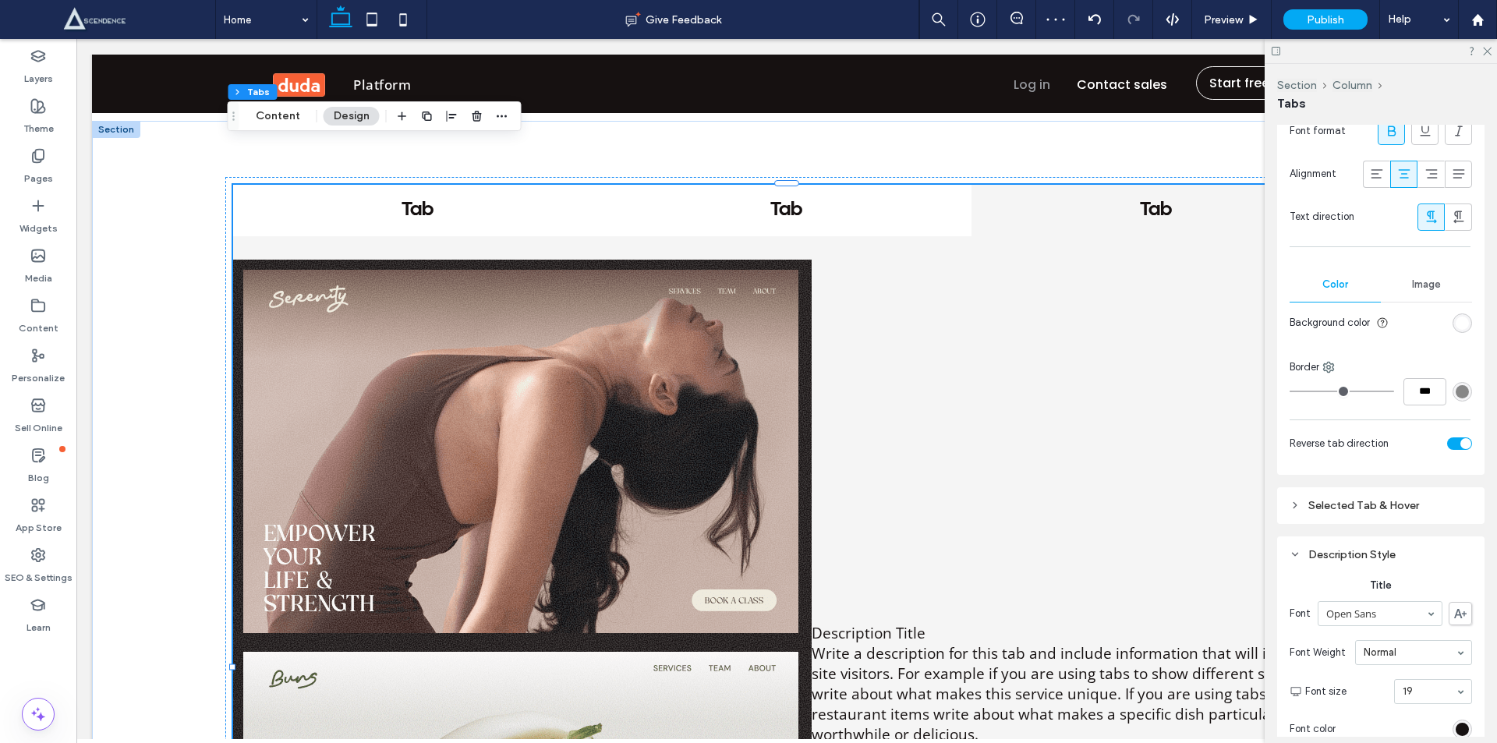
click at [1292, 502] on icon at bounding box center [1294, 505] width 11 height 11
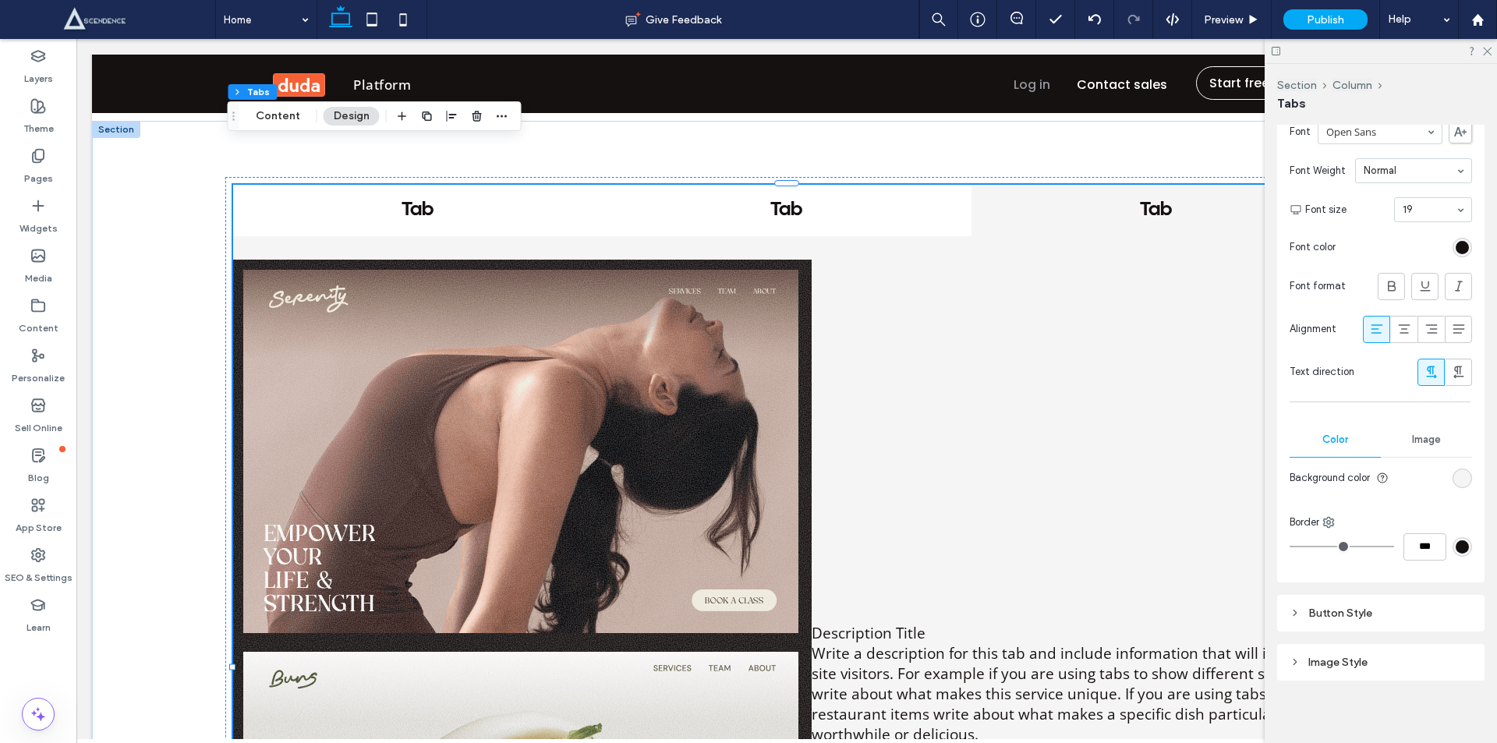
scroll to position [1927, 0]
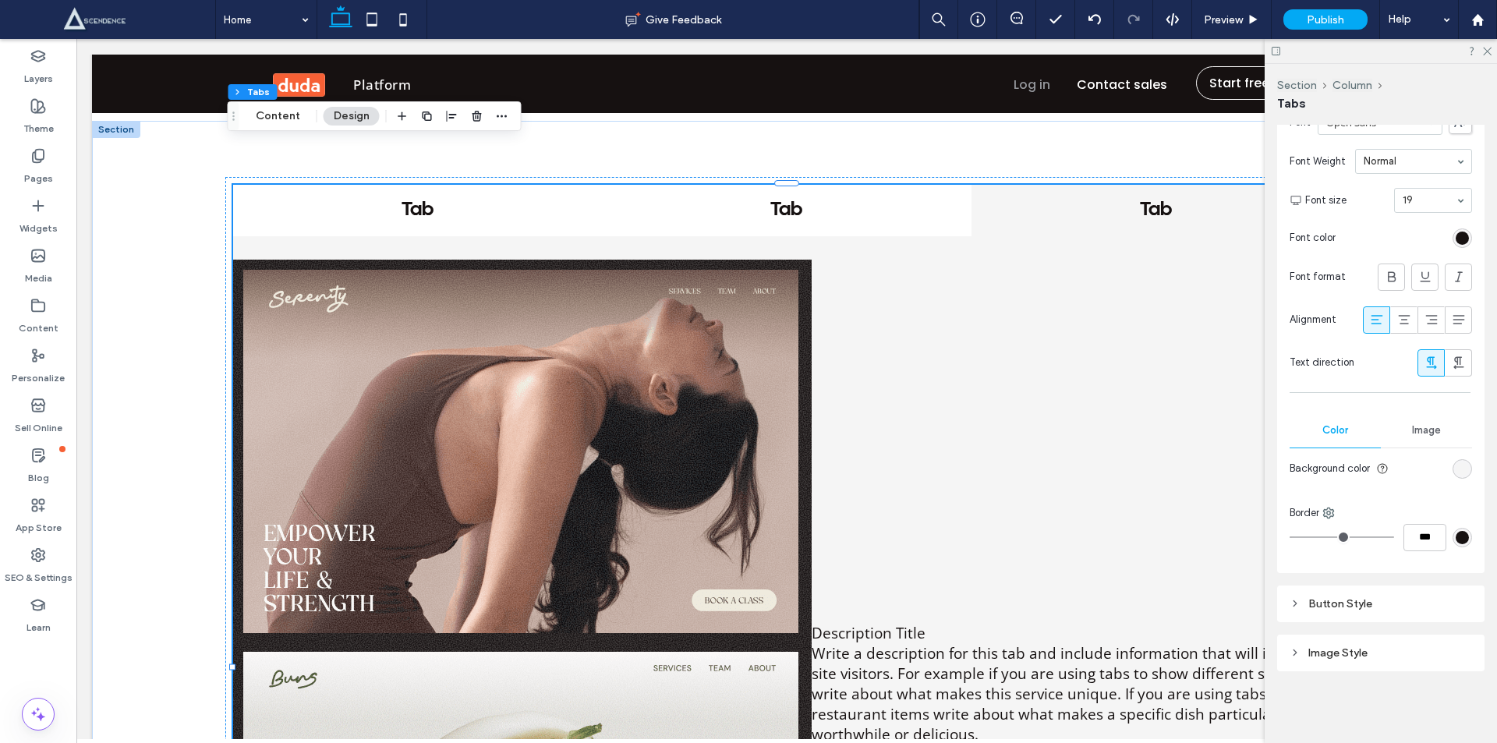
click at [1296, 602] on icon at bounding box center [1294, 603] width 11 height 11
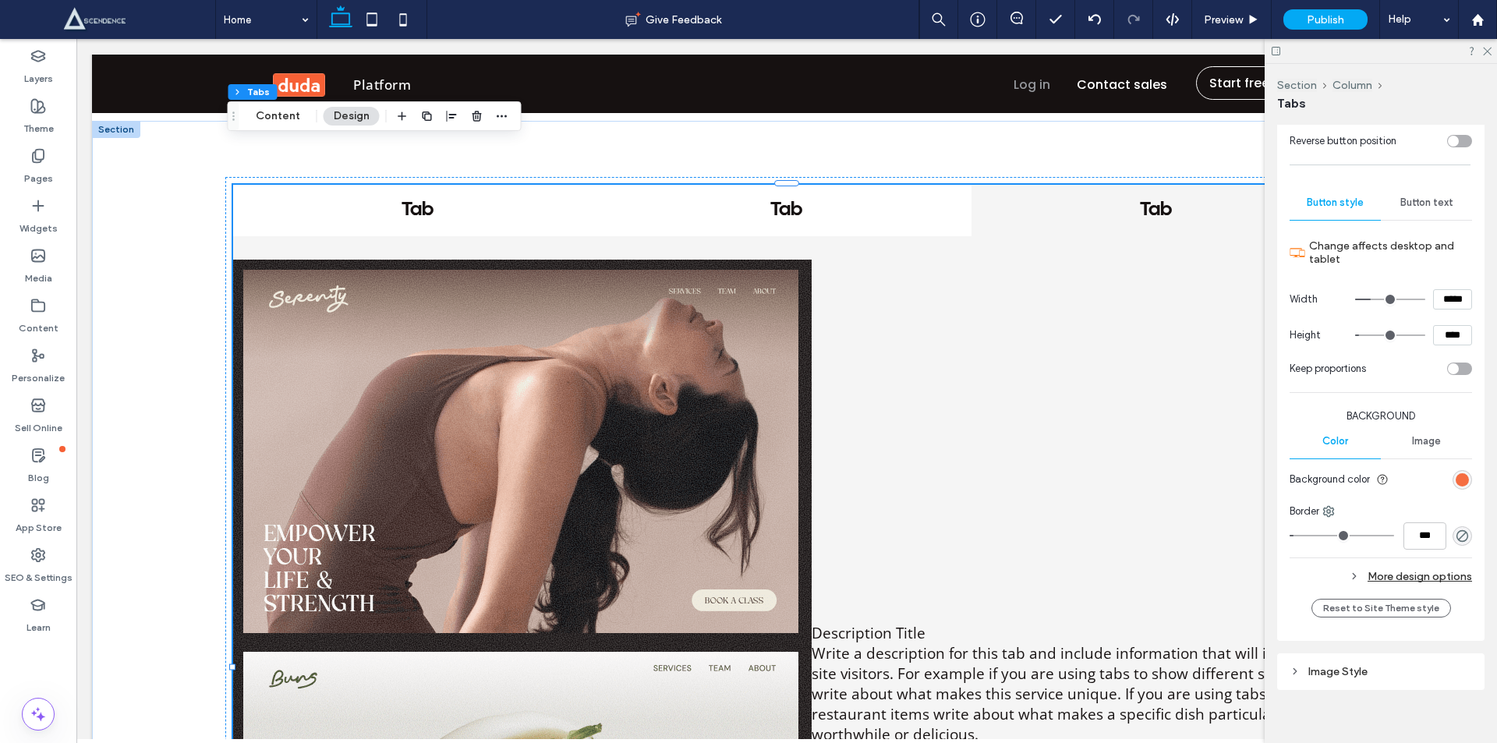
scroll to position [2436, 0]
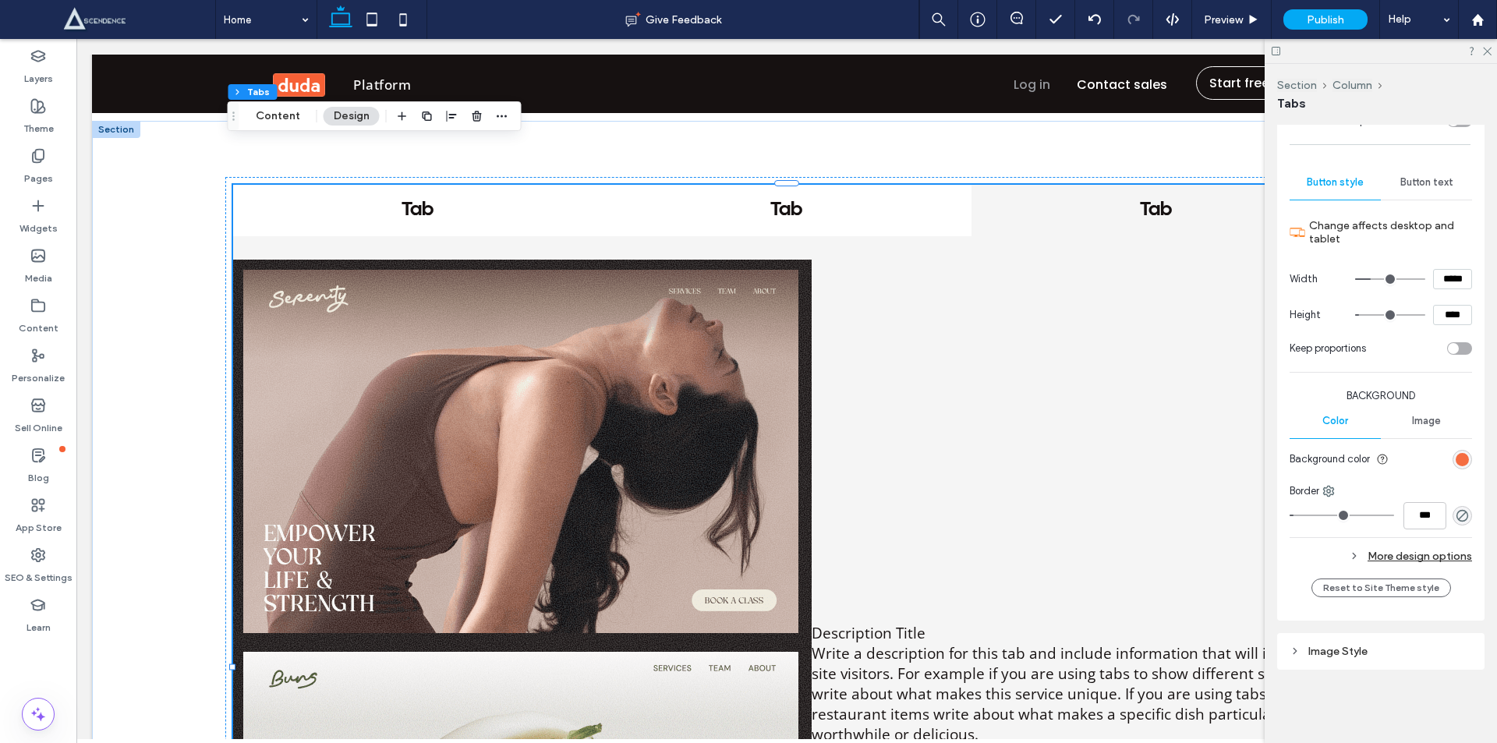
click at [1296, 653] on icon at bounding box center [1294, 650] width 11 height 11
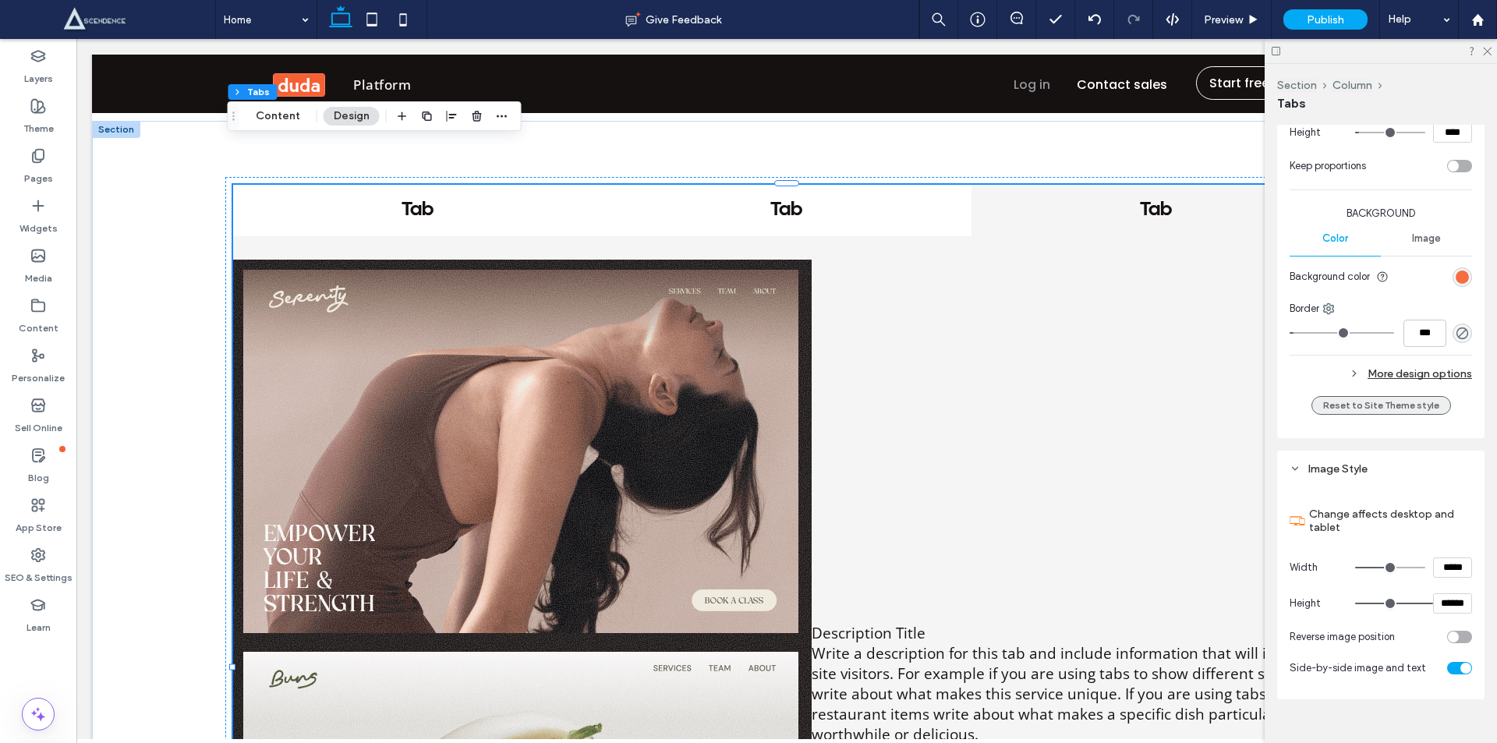
scroll to position [2649, 0]
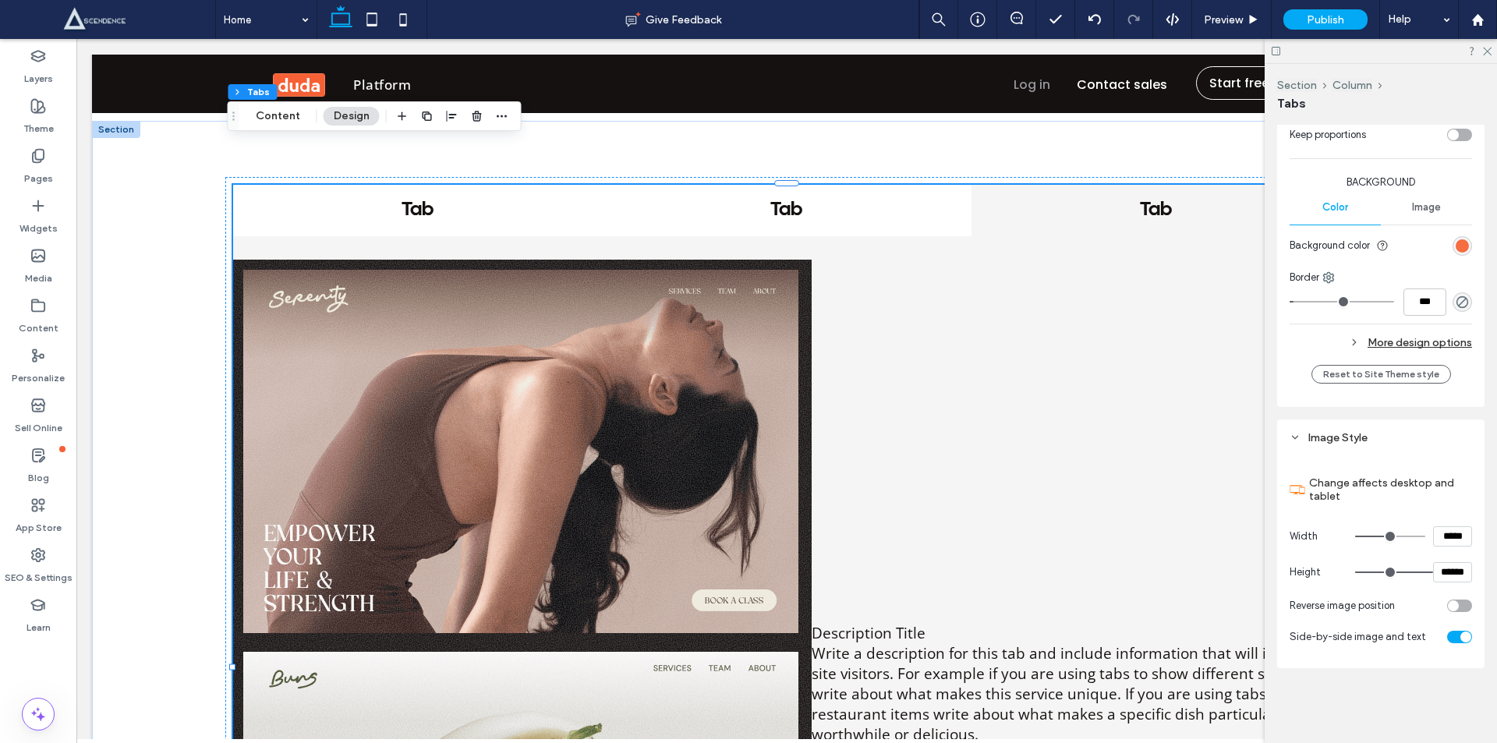
click at [1449, 638] on div "toggle" at bounding box center [1459, 637] width 25 height 12
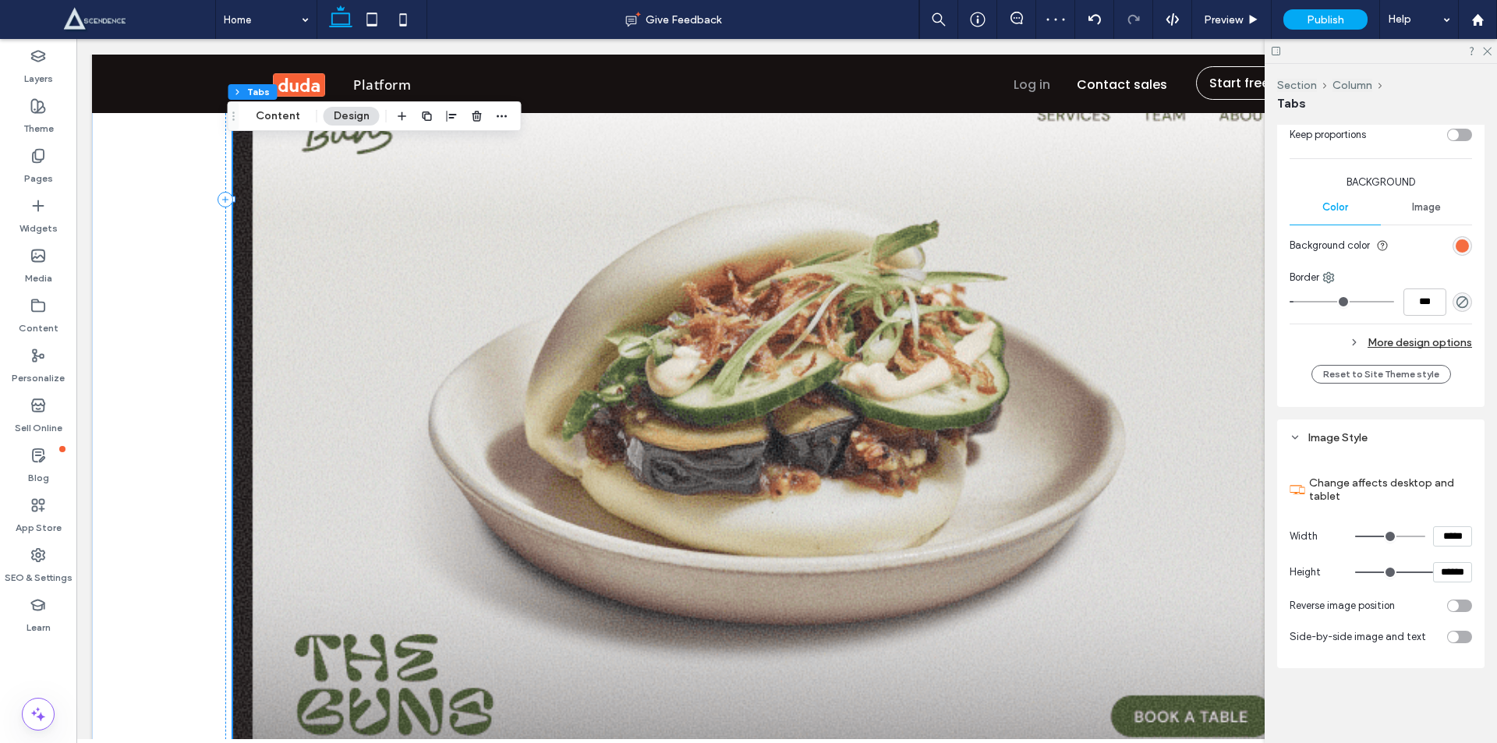
scroll to position [4365, 0]
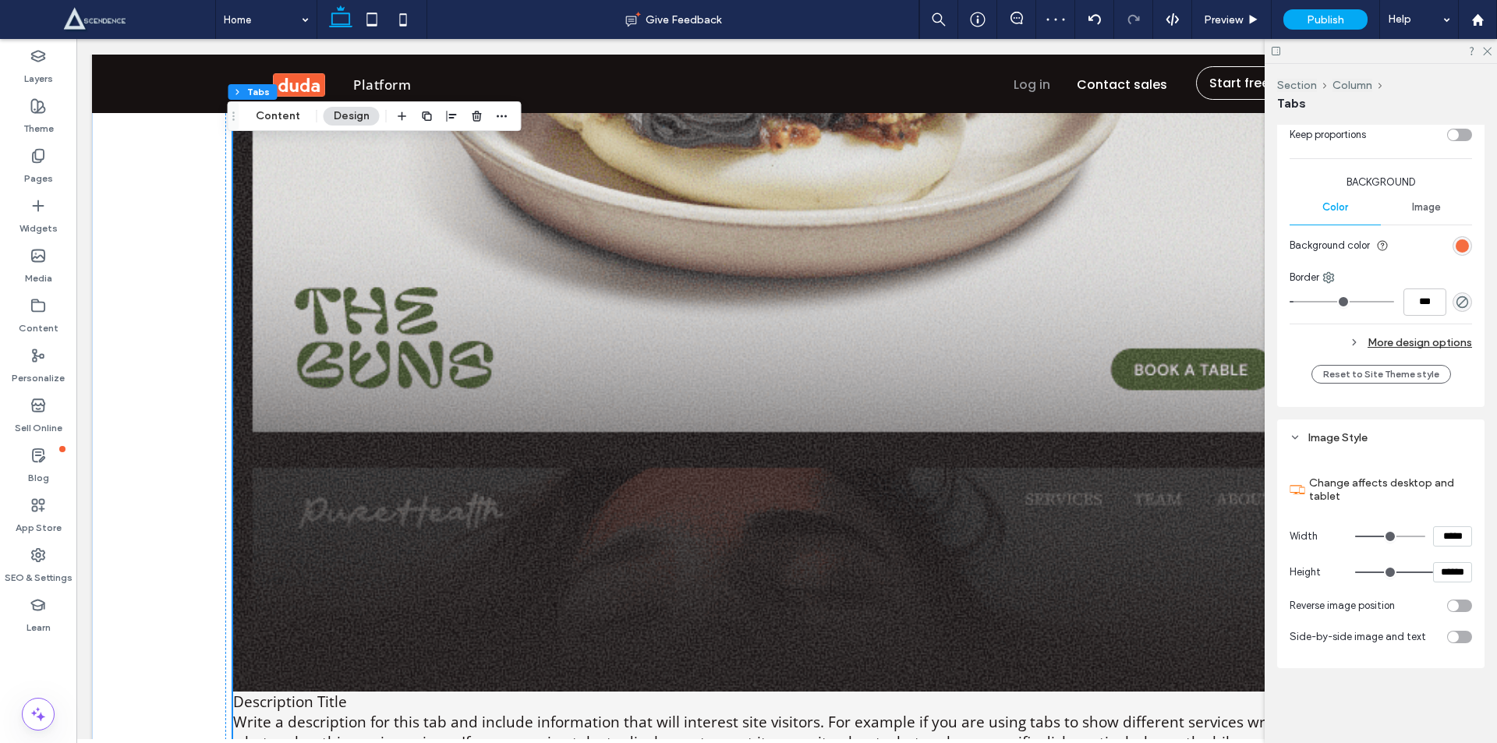
click at [1453, 634] on div "toggle" at bounding box center [1459, 637] width 25 height 12
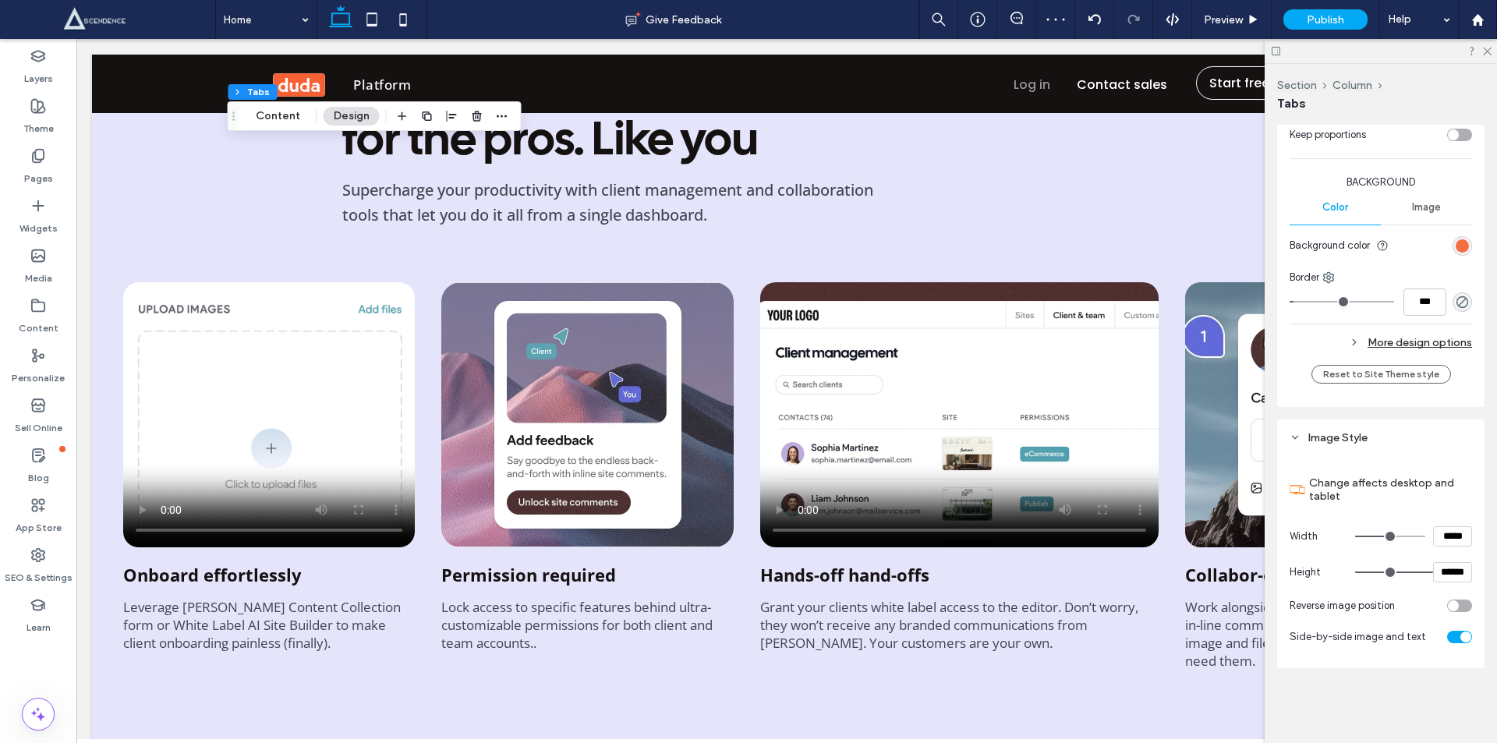
click at [1447, 599] on div "toggle" at bounding box center [1459, 605] width 25 height 12
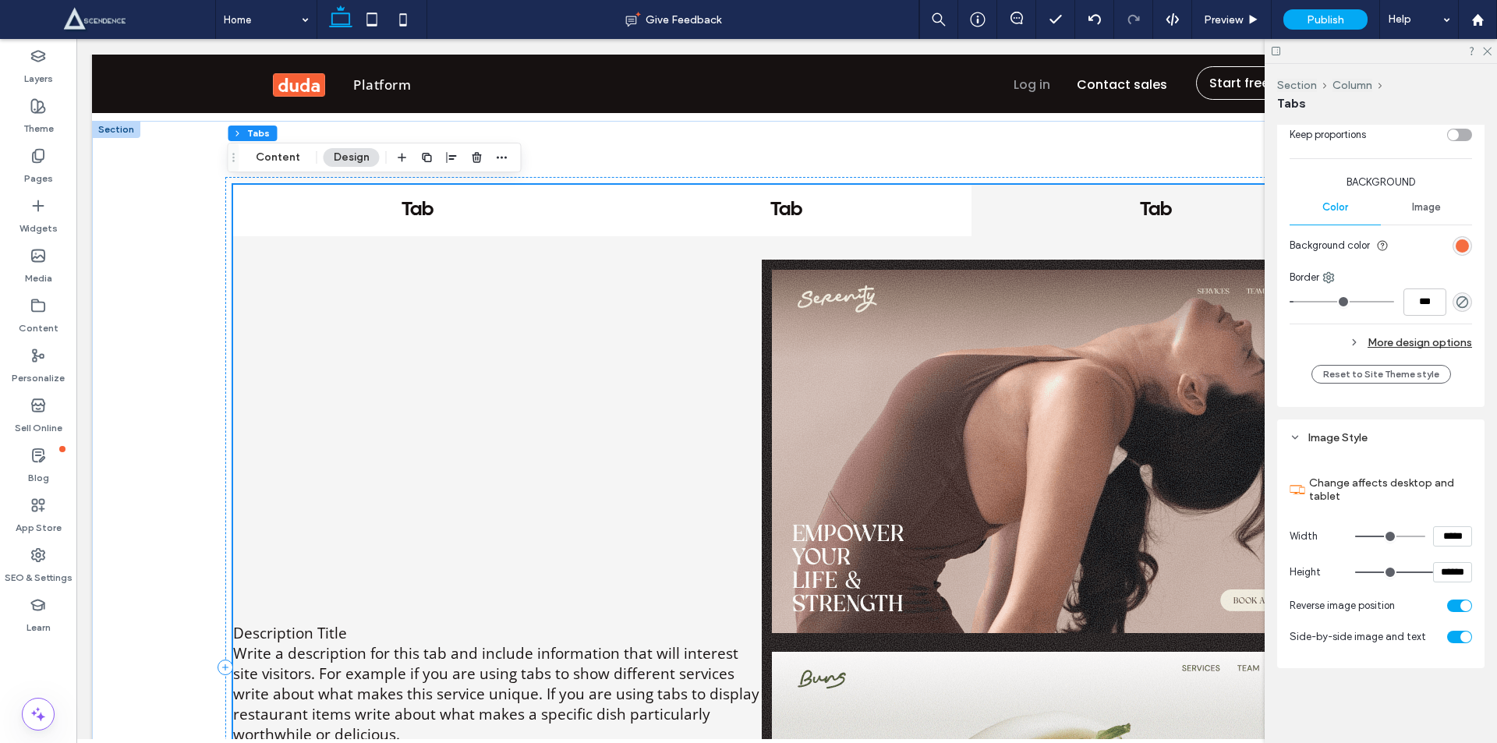
scroll to position [2910, 0]
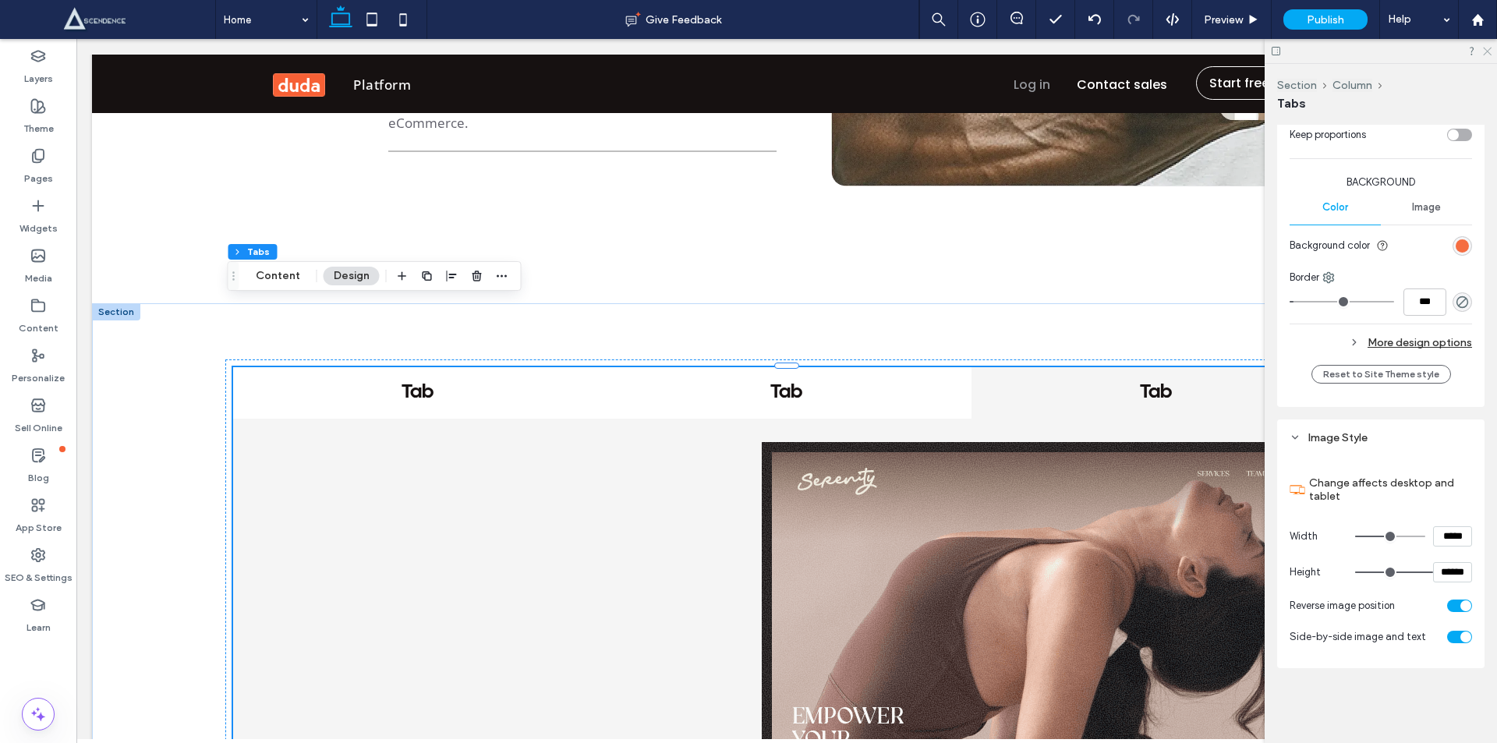
click at [1486, 50] on use at bounding box center [1487, 52] width 9 height 9
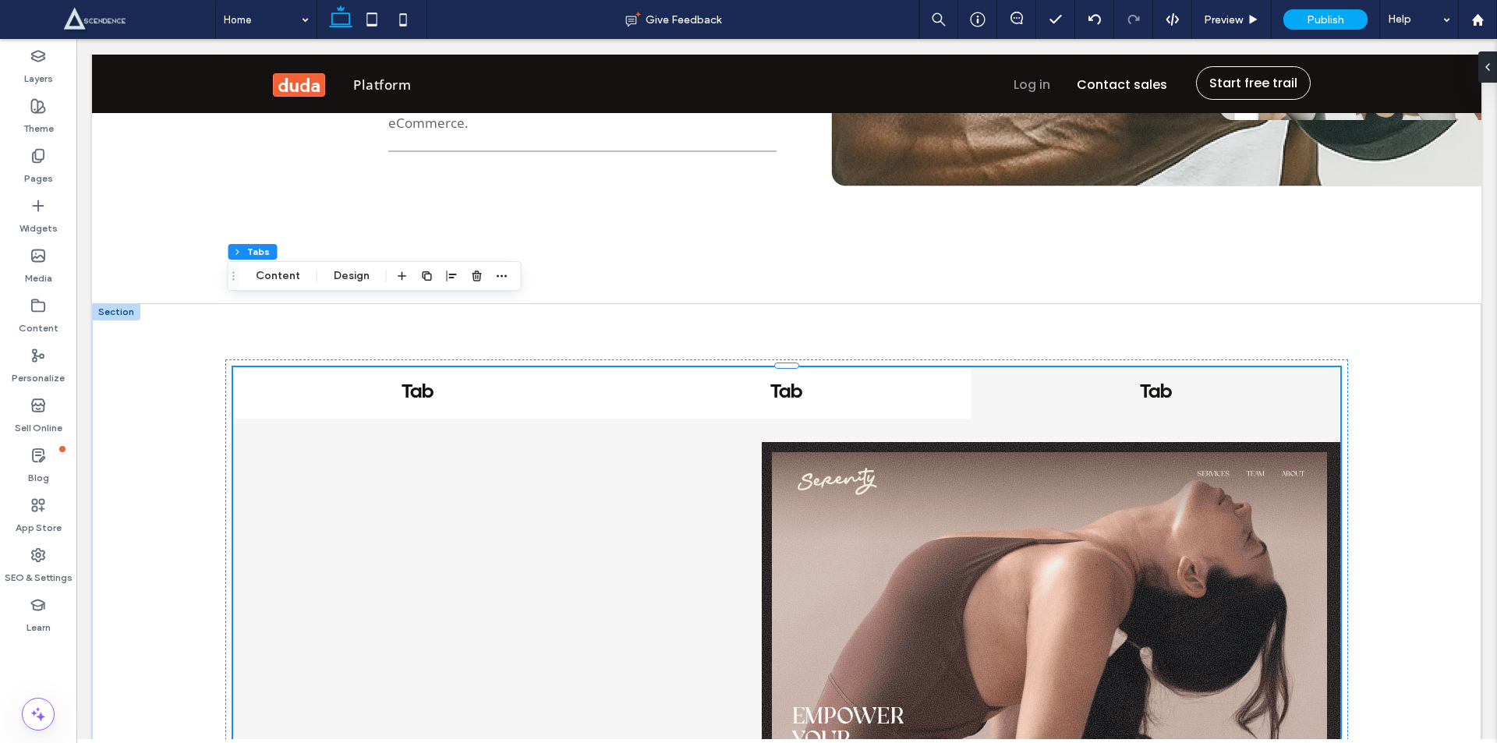
click at [1134, 381] on h4 "Tab" at bounding box center [1155, 392] width 341 height 23
click at [1144, 381] on h4 "Tab" at bounding box center [1155, 392] width 341 height 23
click at [758, 381] on h4 "Tab" at bounding box center [786, 392] width 341 height 23
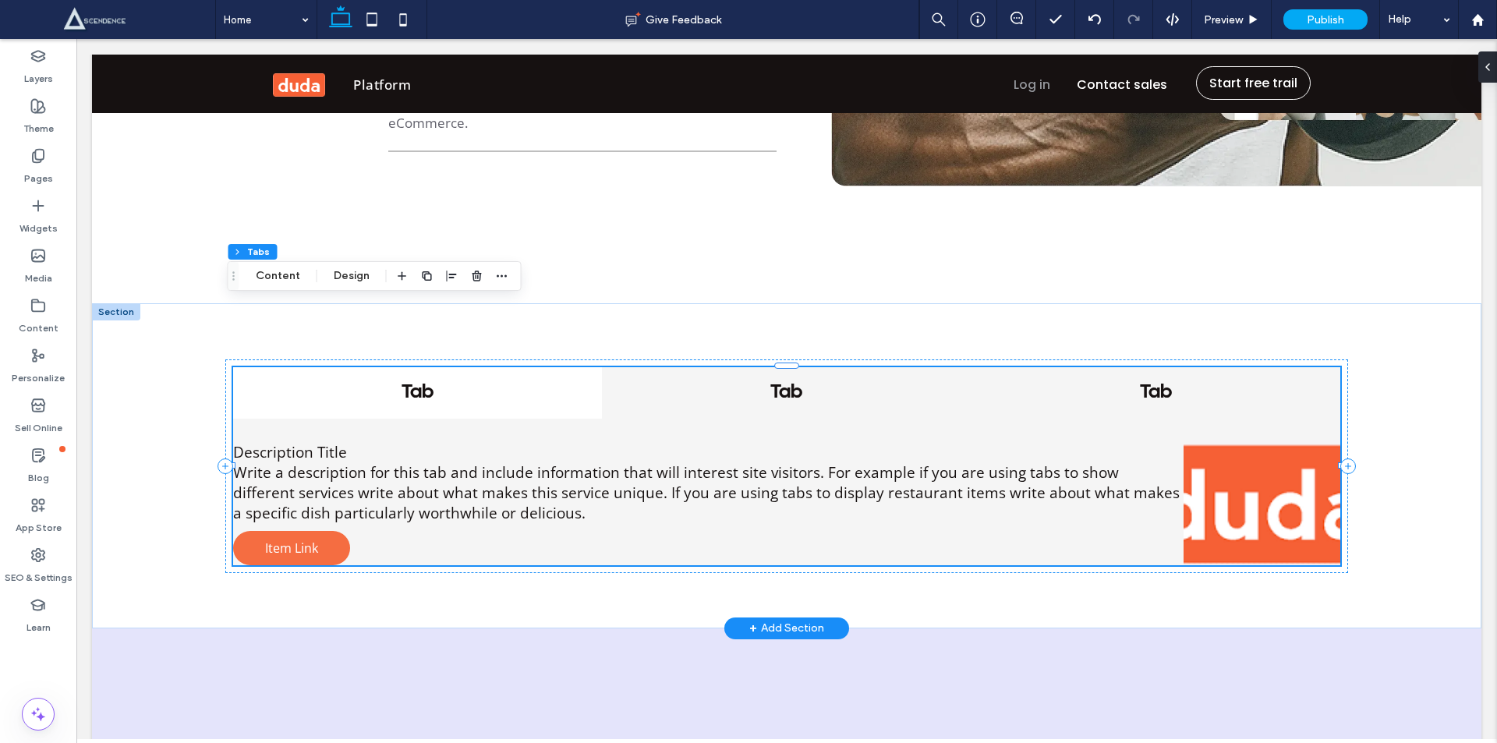
click at [1118, 381] on h4 "Tab" at bounding box center [1155, 392] width 341 height 23
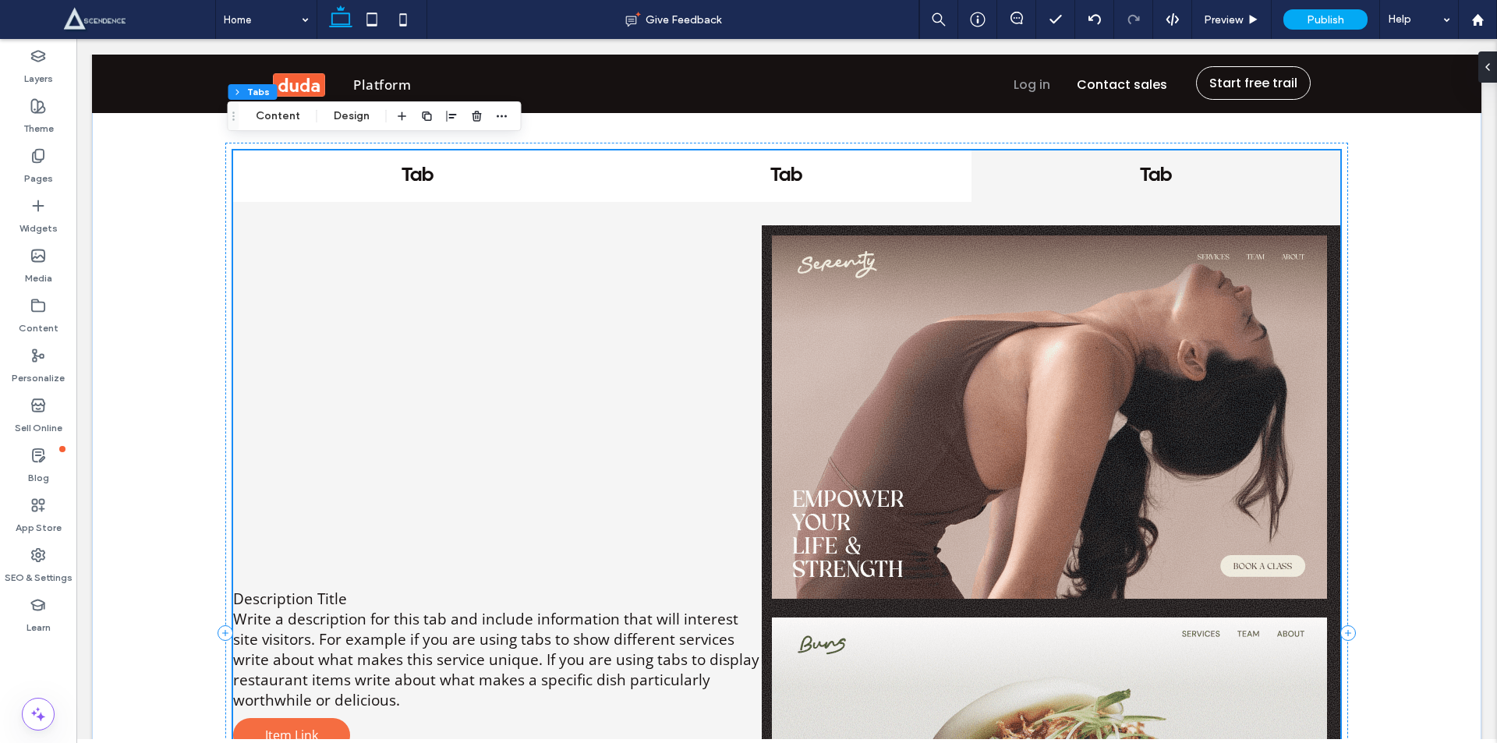
scroll to position [3092, 0]
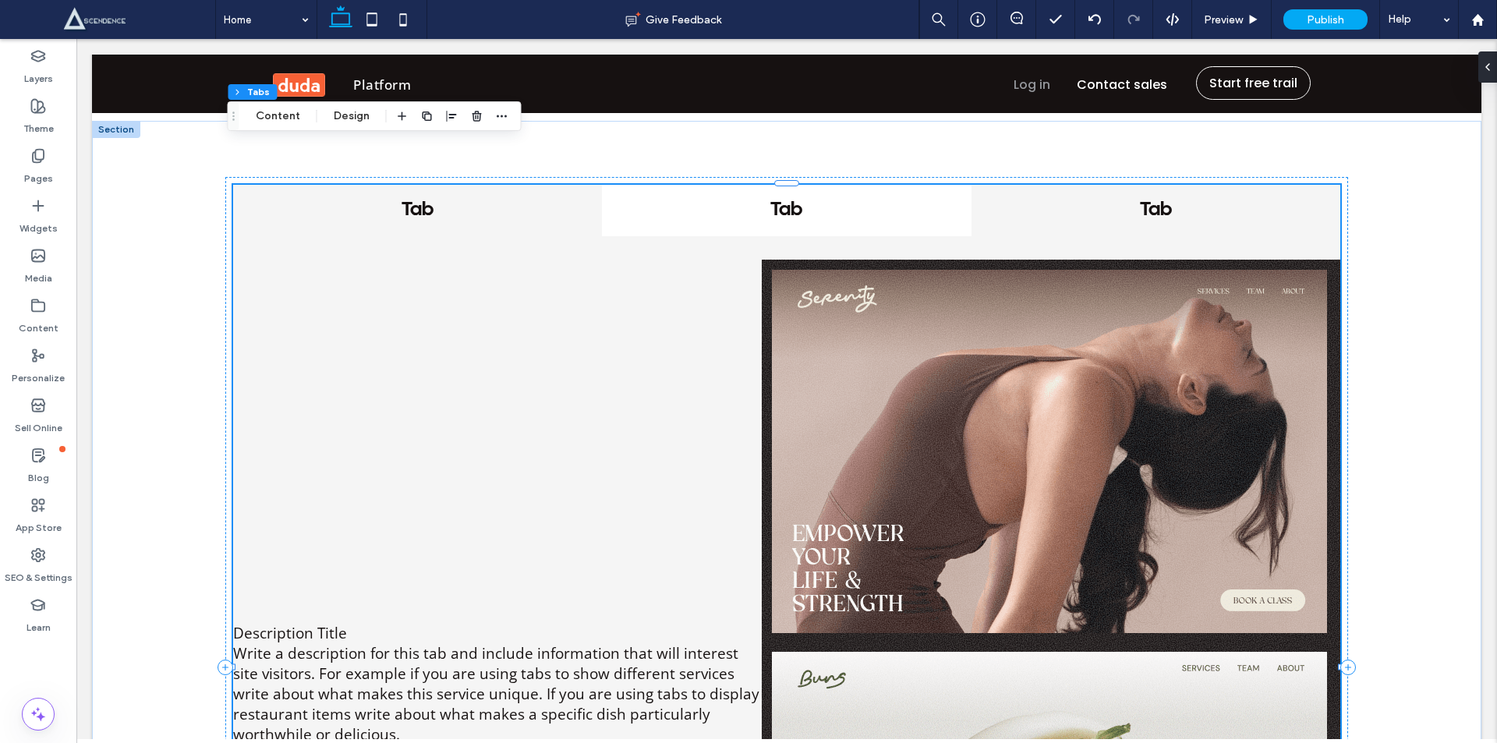
click at [381, 199] on h4 "Tab" at bounding box center [417, 210] width 341 height 23
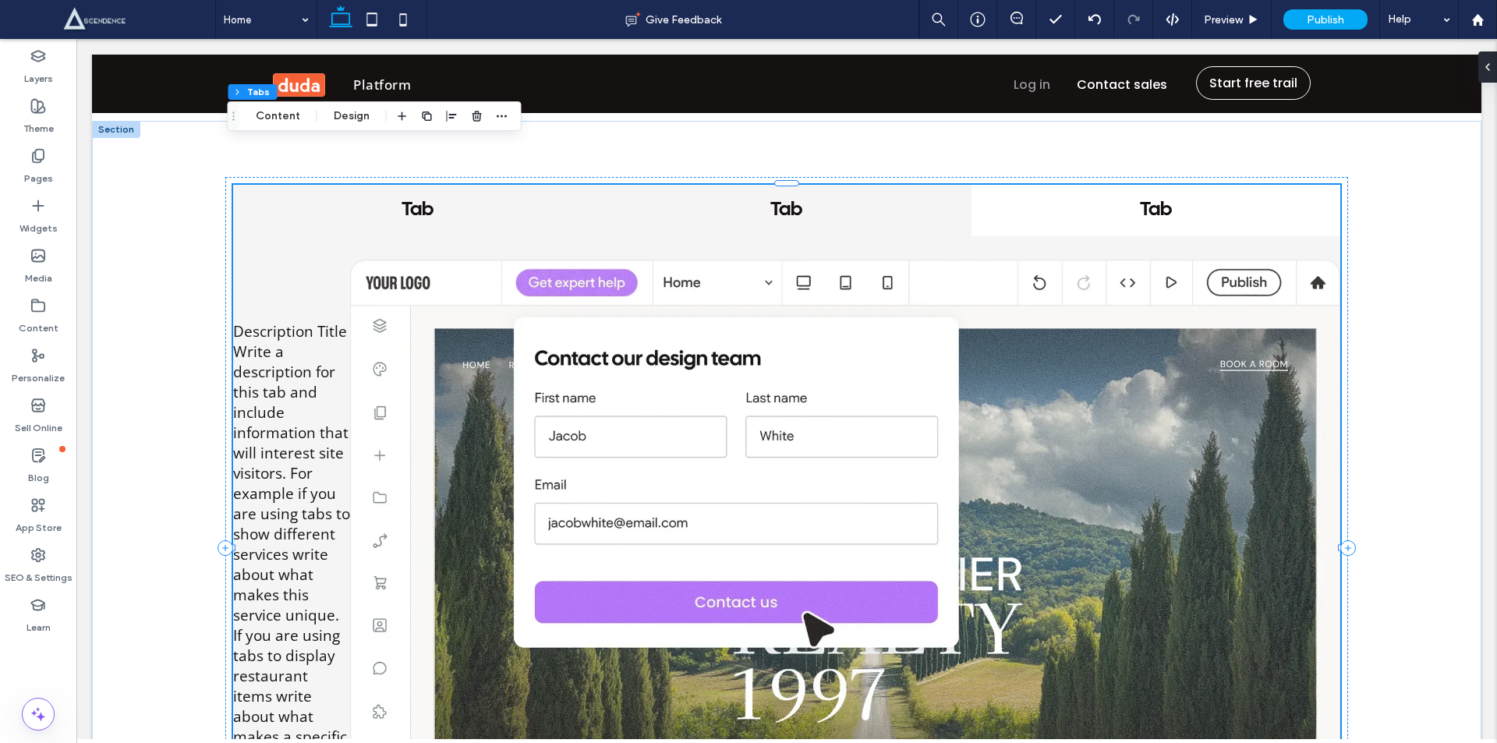
click at [786, 199] on h4 "Tab" at bounding box center [786, 210] width 341 height 23
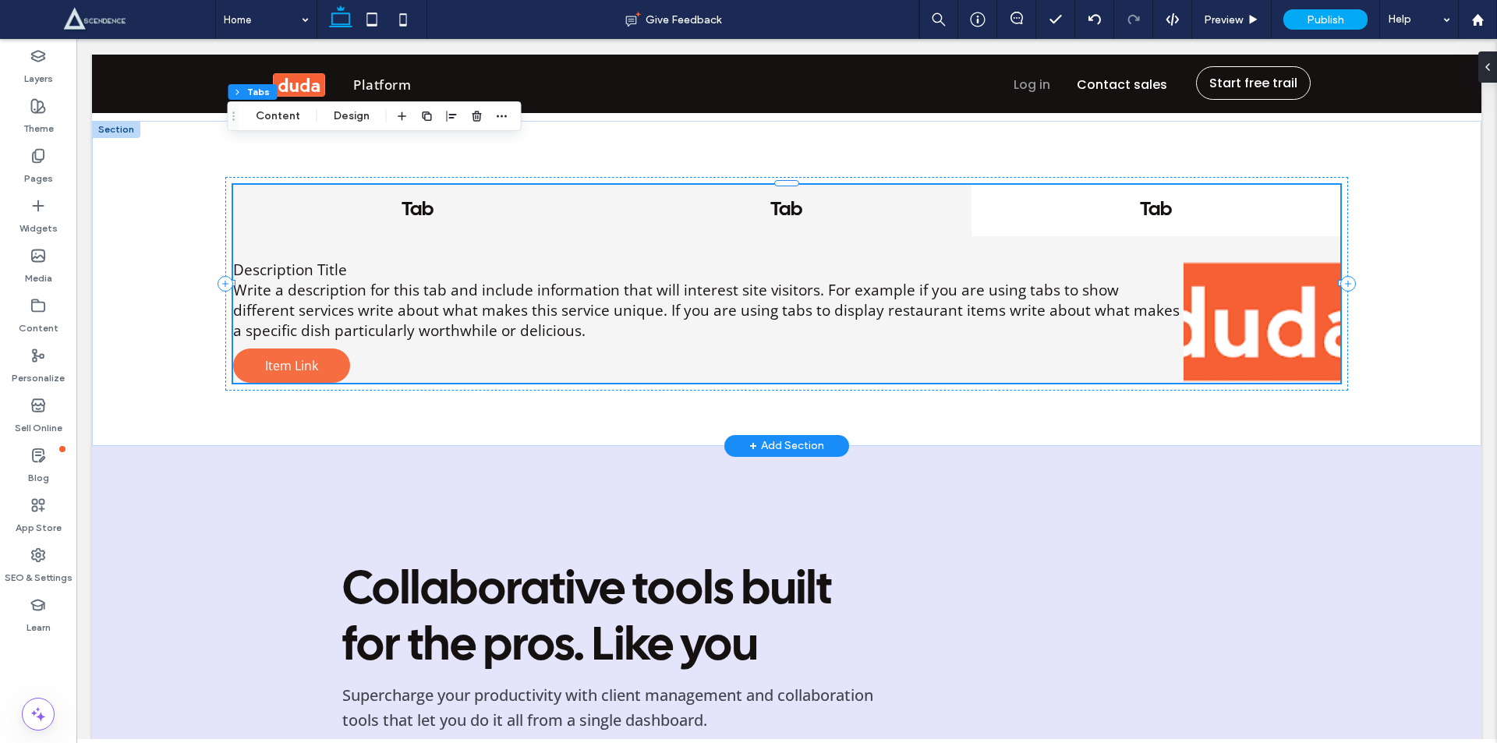
click at [415, 199] on h4 "Tab" at bounding box center [417, 210] width 341 height 23
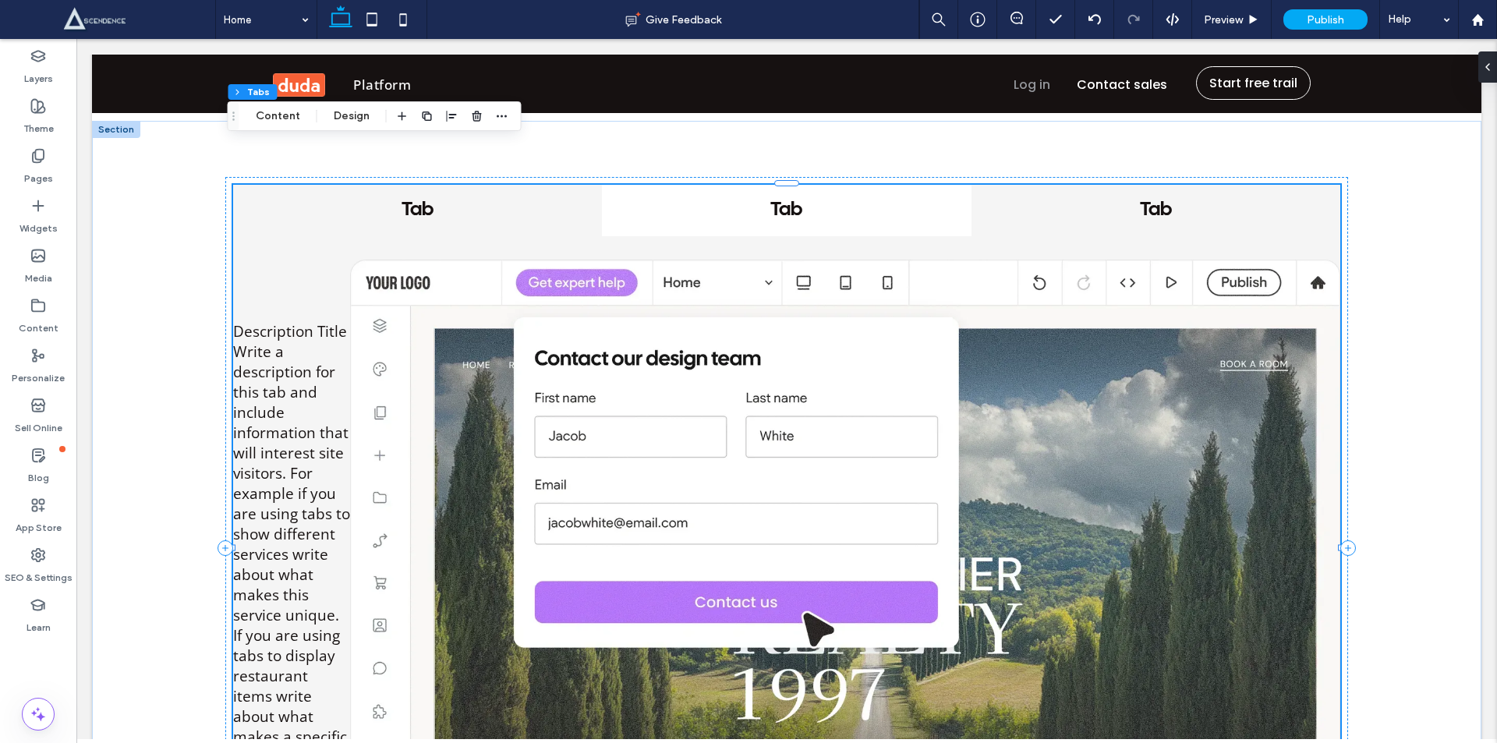
click at [1138, 199] on h4 "Tab" at bounding box center [1155, 210] width 341 height 23
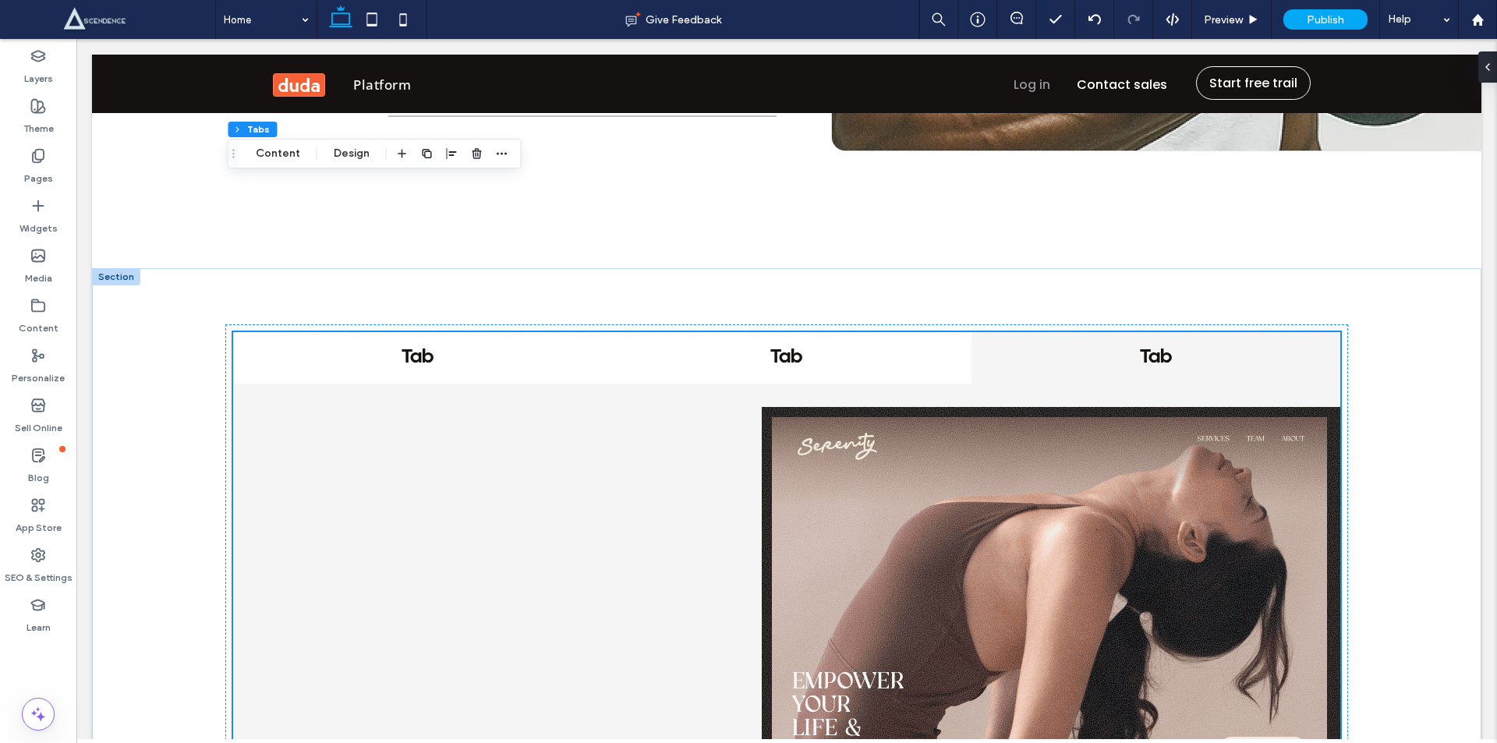
scroll to position [2910, 0]
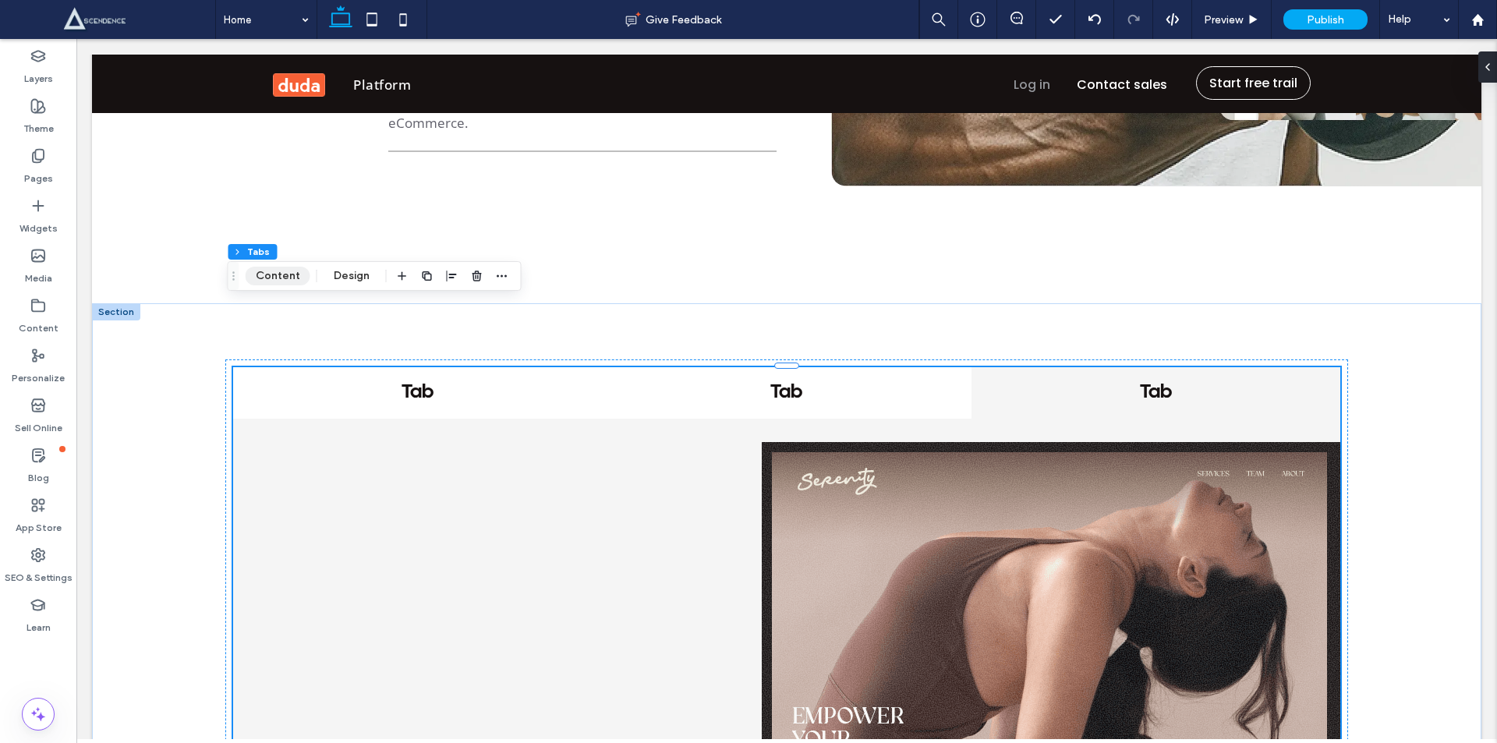
click at [262, 273] on button "Content" at bounding box center [278, 276] width 65 height 19
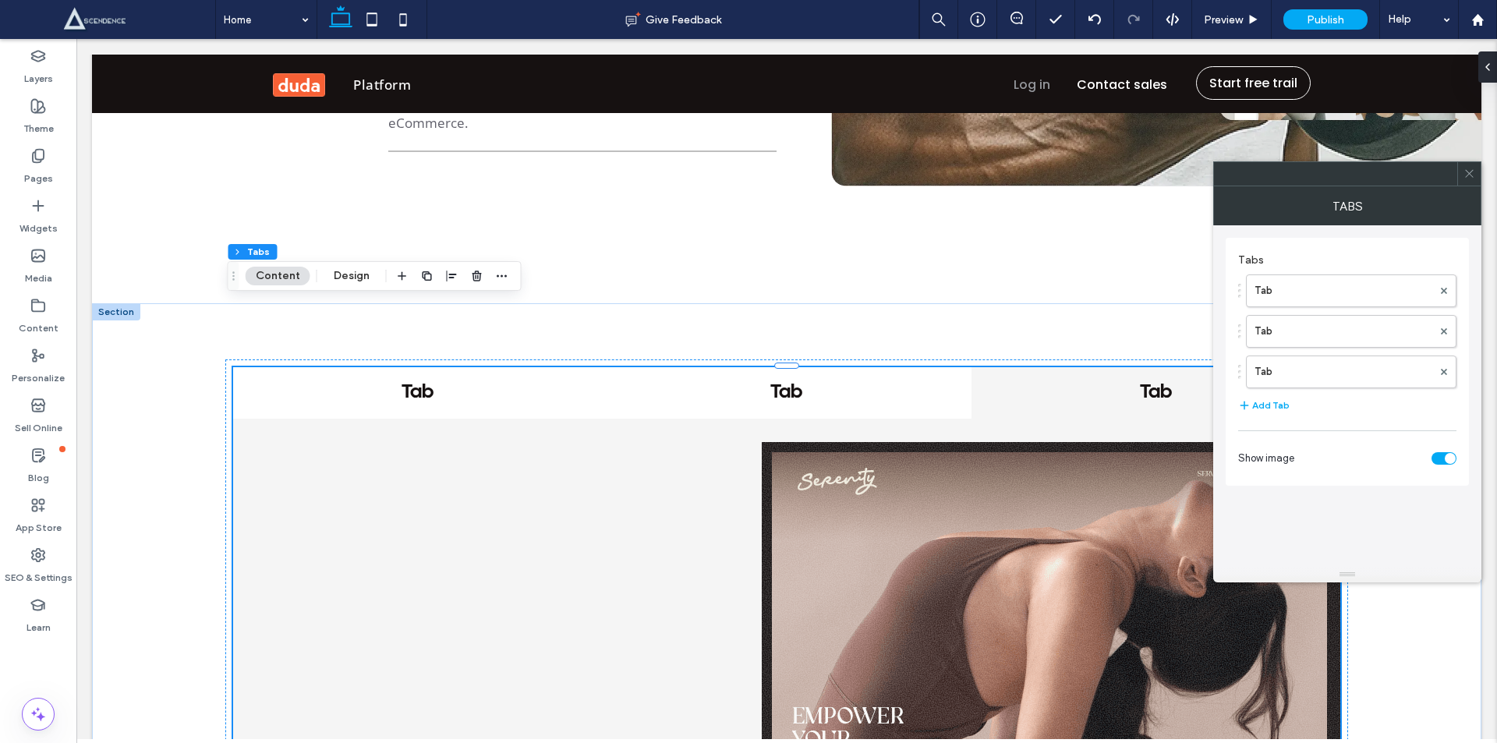
click at [1441, 455] on div "toggle" at bounding box center [1443, 458] width 25 height 12
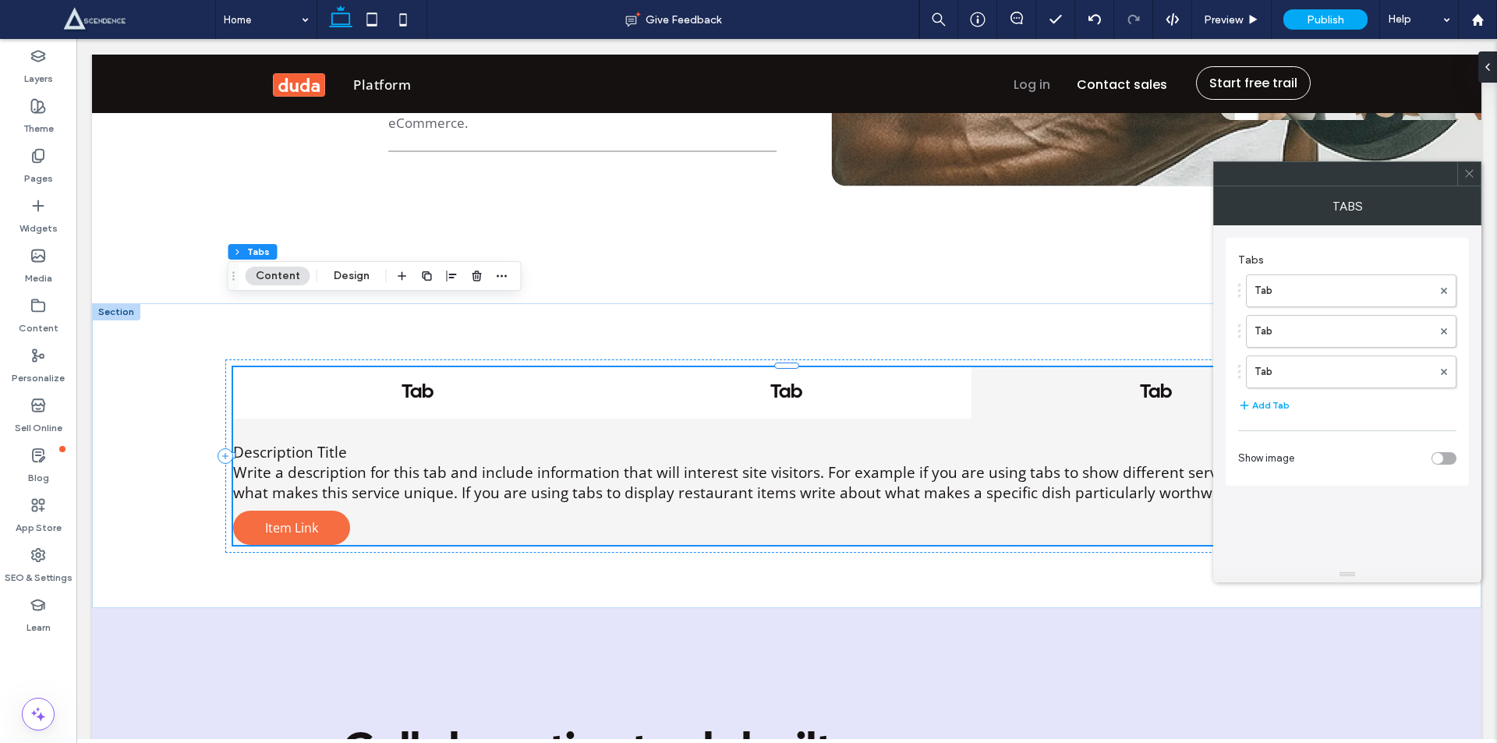
click at [1440, 458] on div "toggle" at bounding box center [1437, 458] width 11 height 11
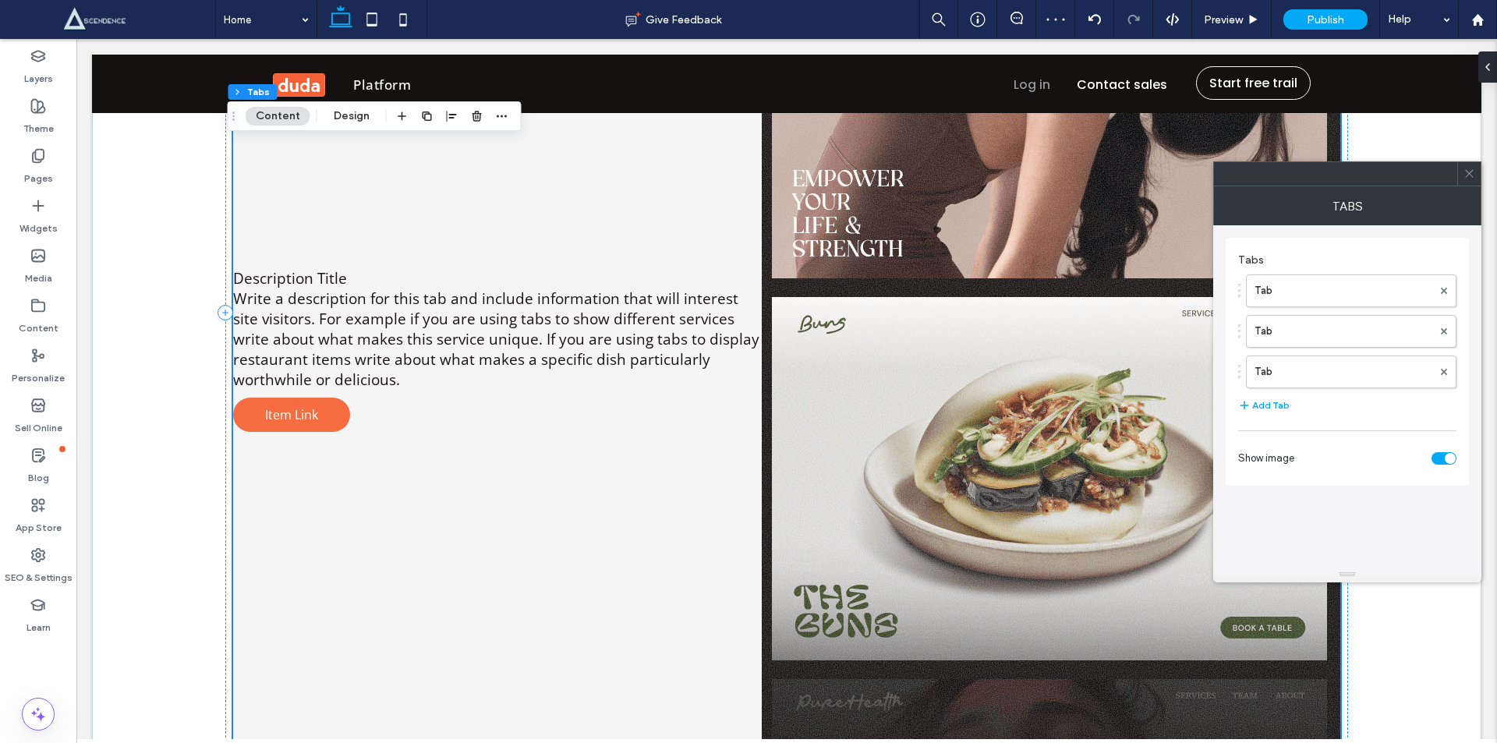
scroll to position [3455, 0]
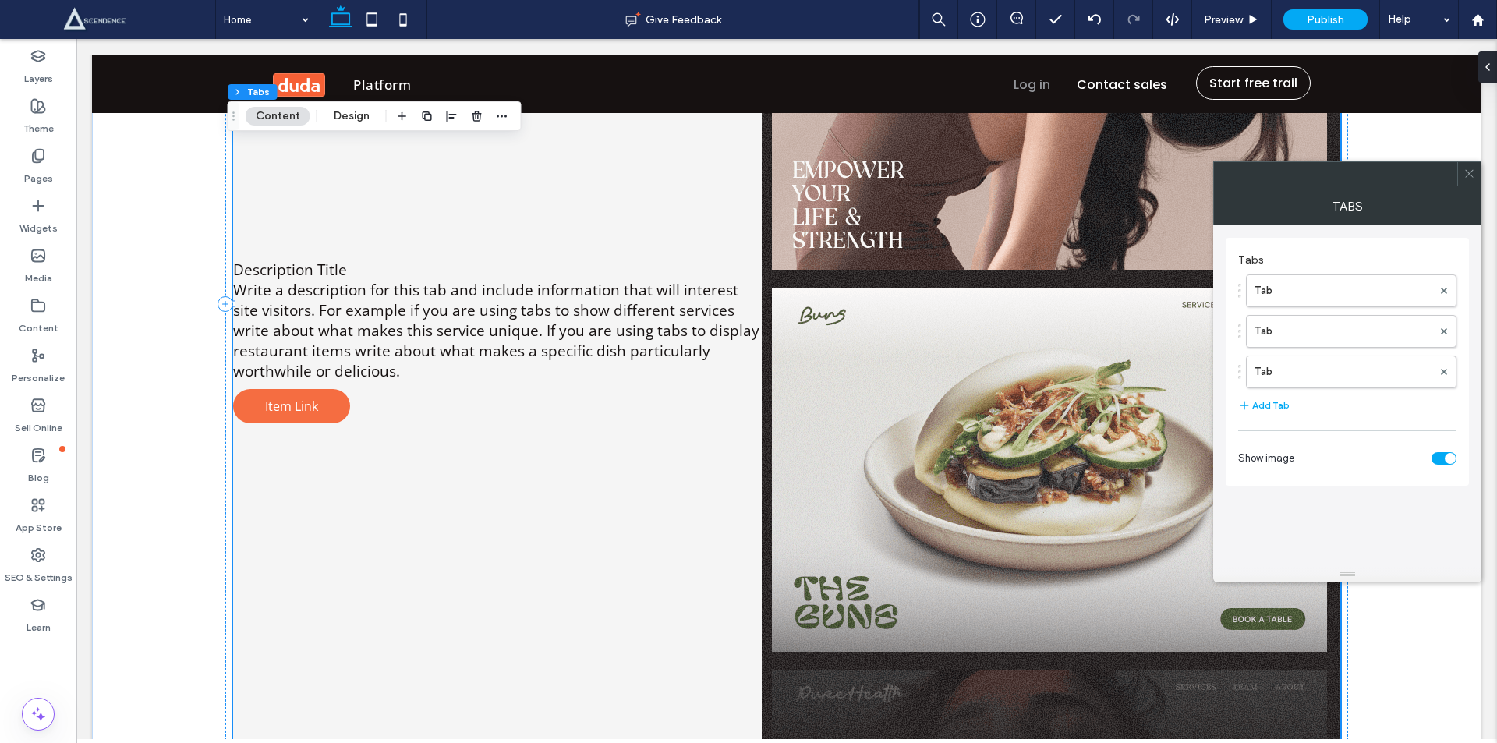
click at [1347, 578] on div at bounding box center [1347, 575] width 268 height 16
drag, startPoint x: 1423, startPoint y: 617, endPoint x: 1358, endPoint y: 621, distance: 65.6
click at [1391, 508] on div "Tabs Tab Tab Tab Add Tab Show image" at bounding box center [1346, 407] width 243 height 365
click at [1465, 171] on icon at bounding box center [1469, 174] width 12 height 12
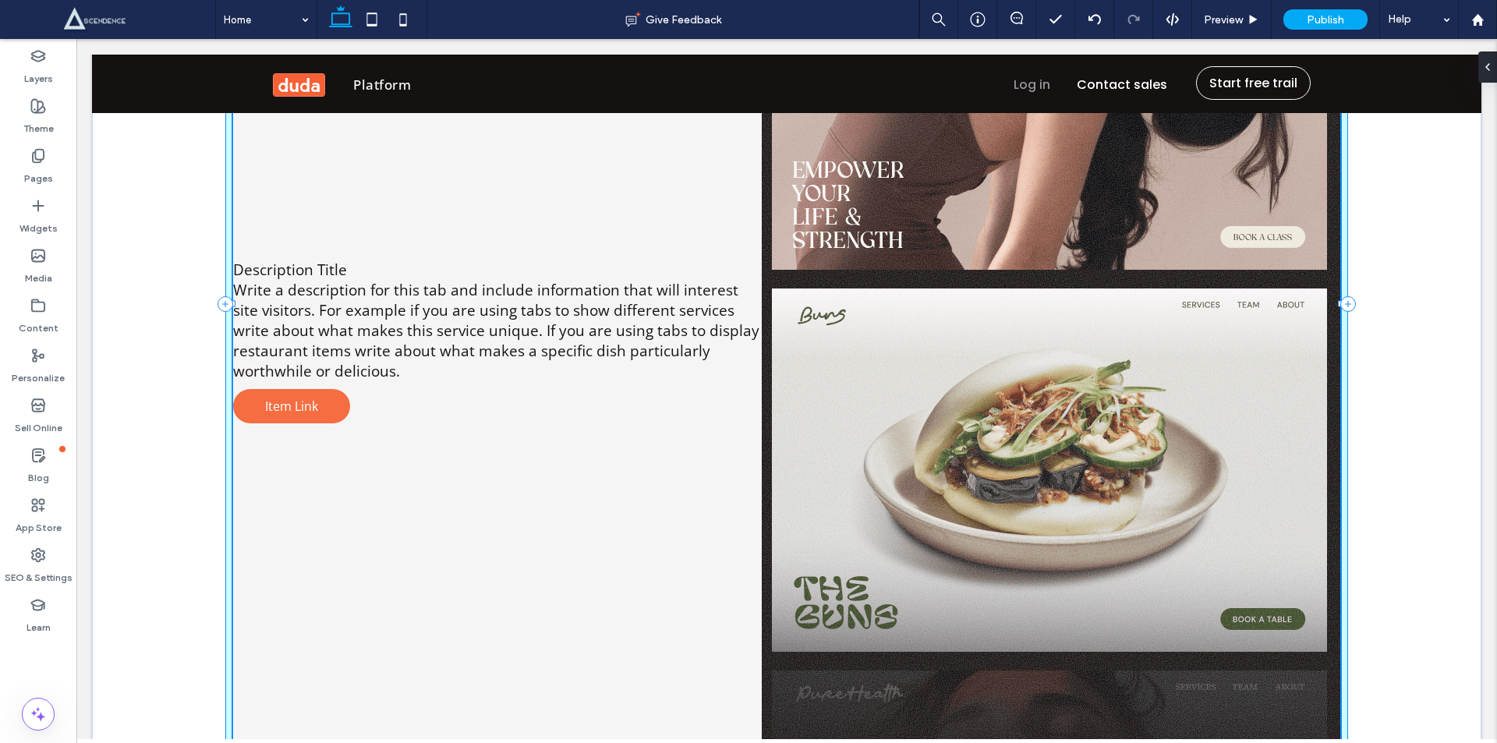
click at [1334, 246] on div "Tab Tab Tab Description Title Write a description for this tab and include info…" at bounding box center [786, 304] width 1122 height 1093
type input "****"
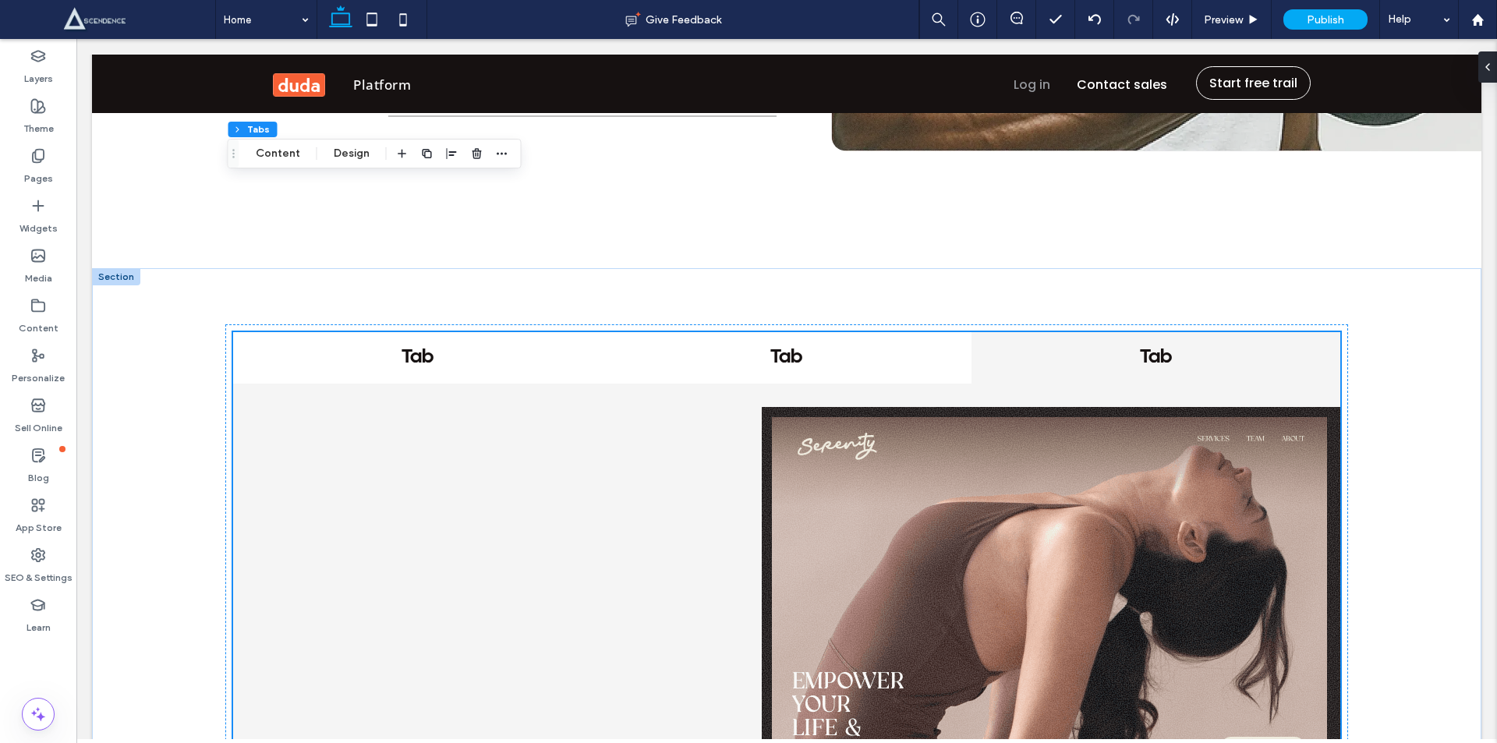
scroll to position [2910, 0]
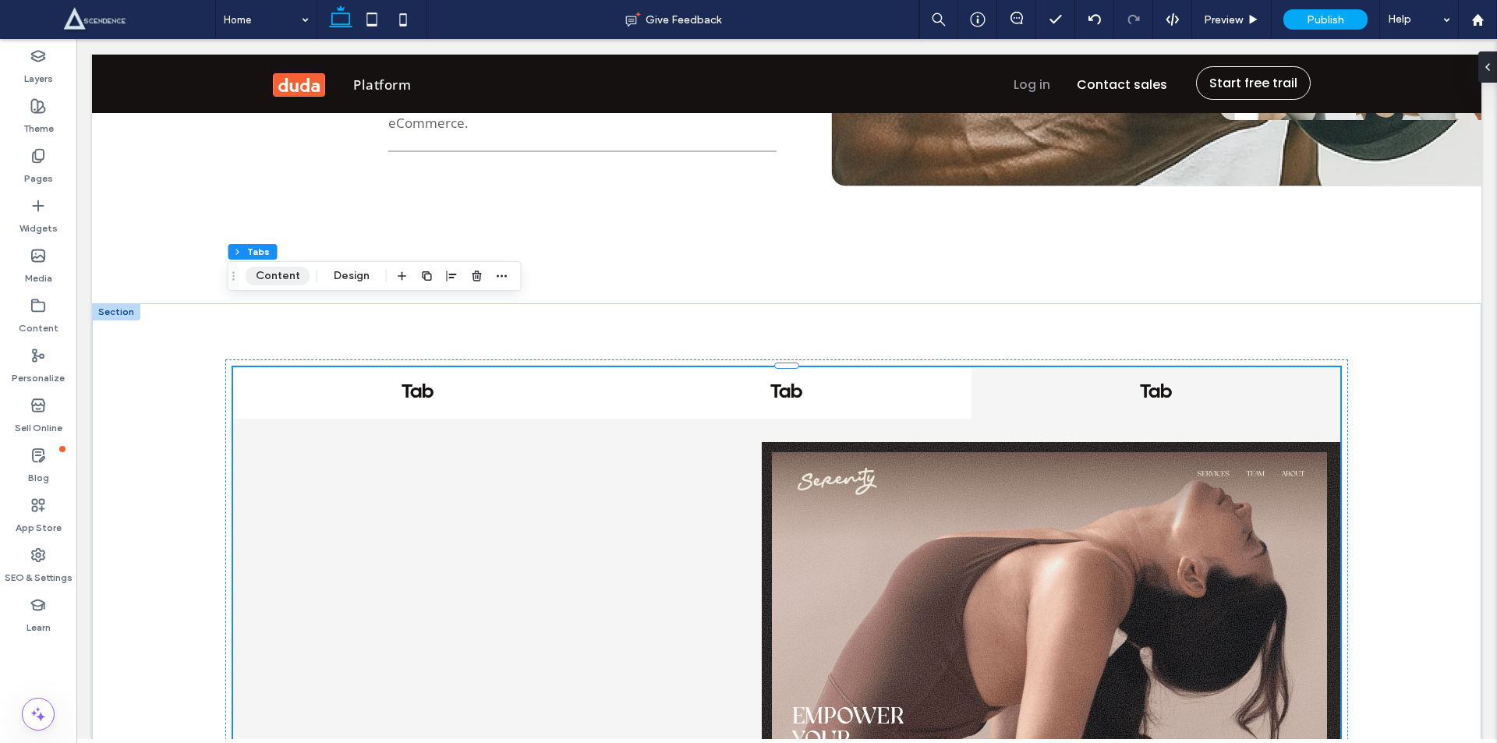
click at [277, 277] on button "Content" at bounding box center [278, 276] width 65 height 19
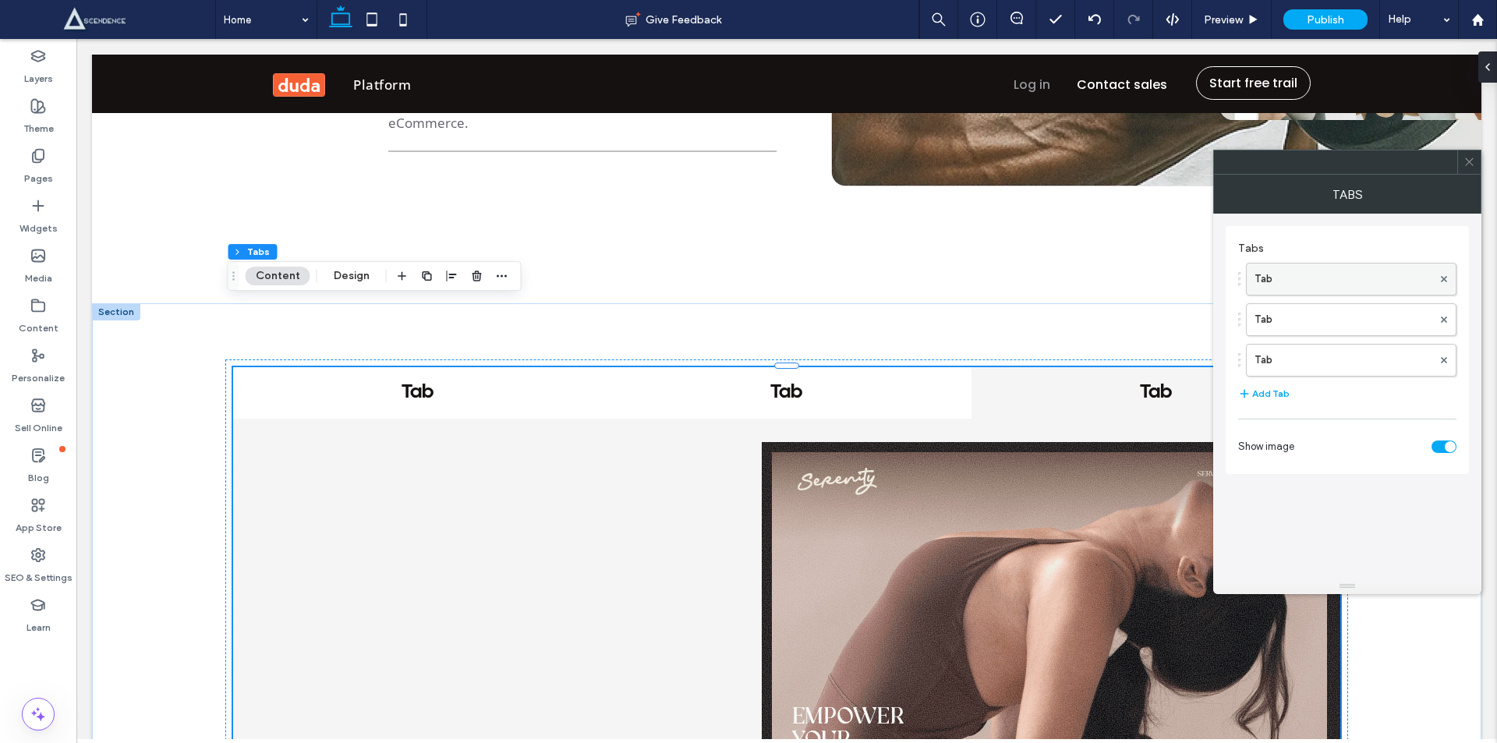
click at [1295, 284] on label "Tab" at bounding box center [1343, 278] width 178 height 31
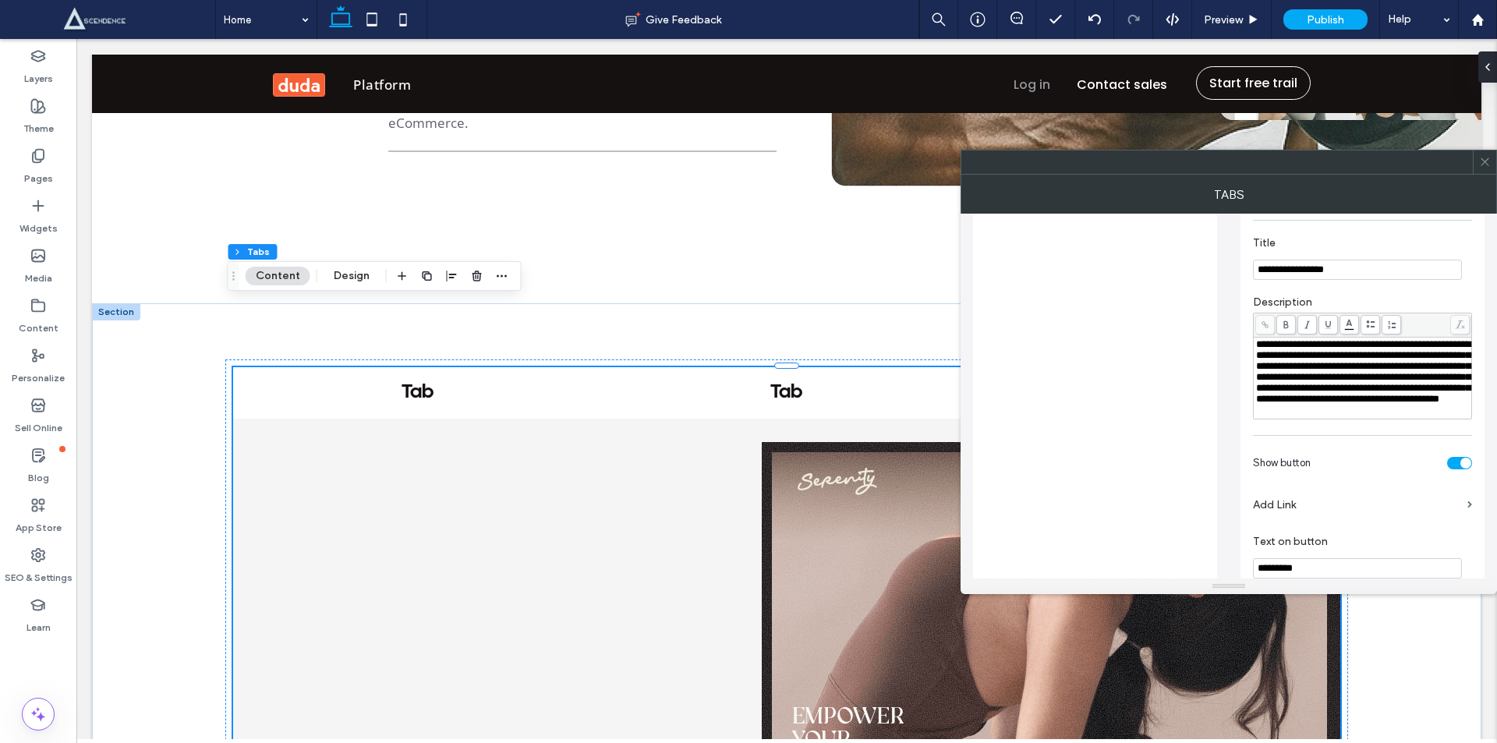
scroll to position [475, 0]
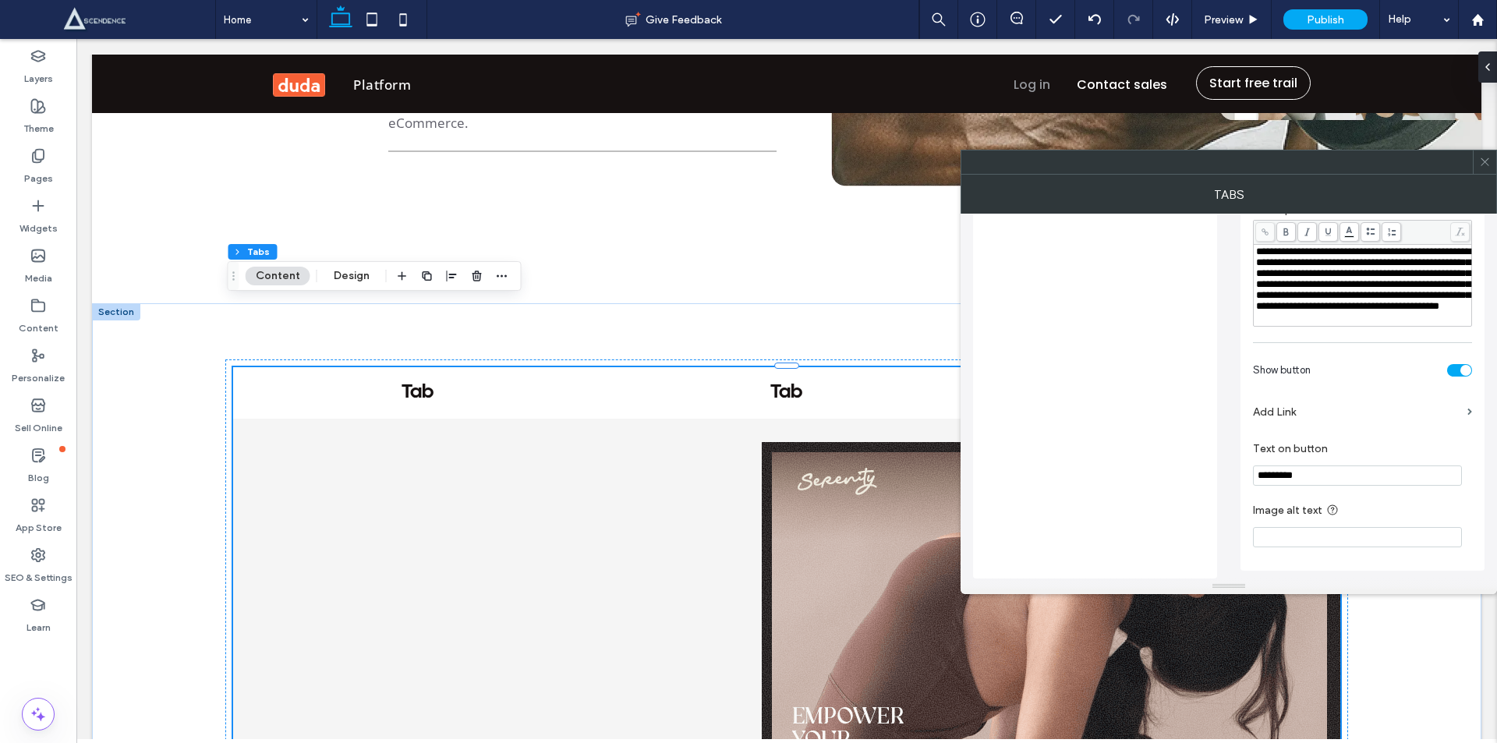
click at [1457, 373] on div "toggle" at bounding box center [1459, 370] width 25 height 12
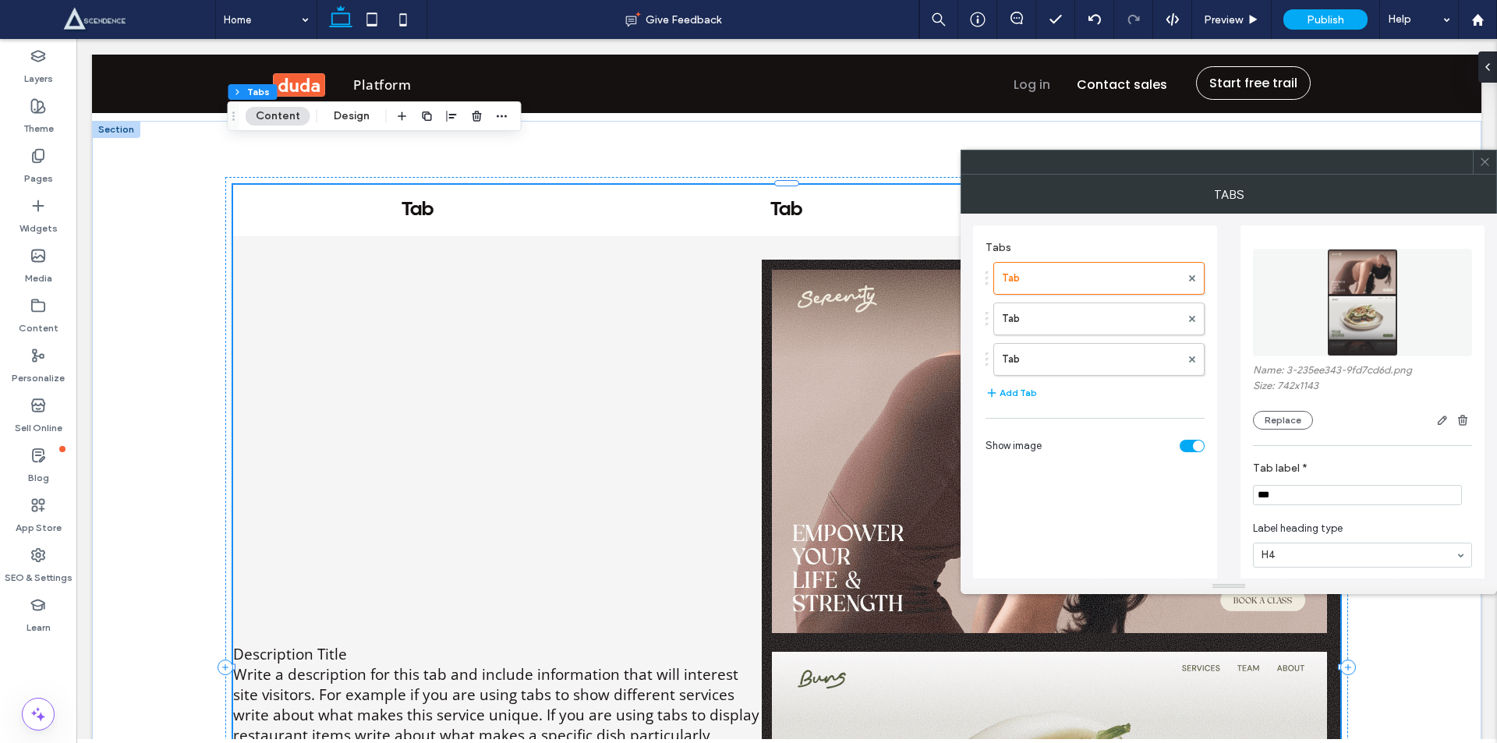
scroll to position [0, 0]
click at [1196, 443] on div "toggle" at bounding box center [1198, 446] width 11 height 11
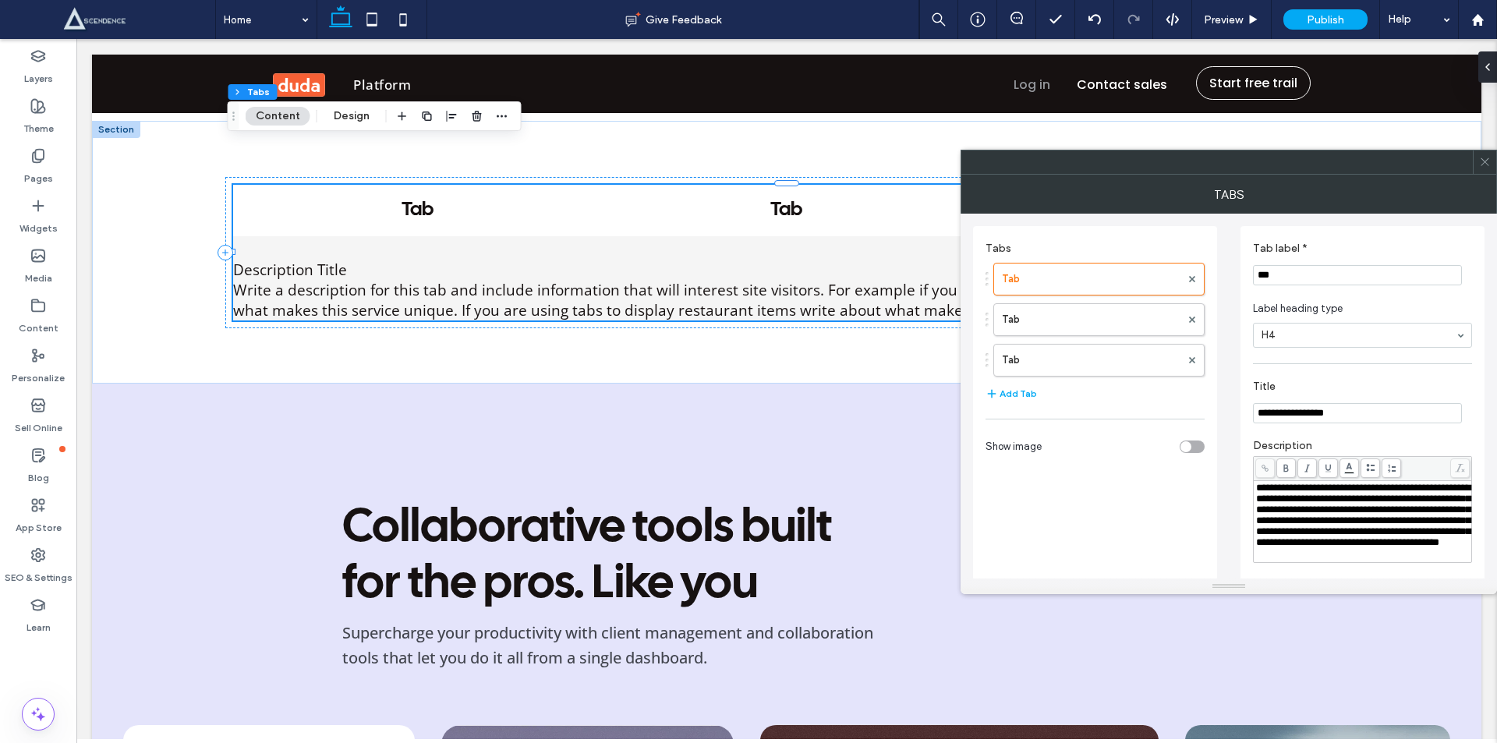
click at [1196, 443] on div "toggle" at bounding box center [1191, 446] width 25 height 12
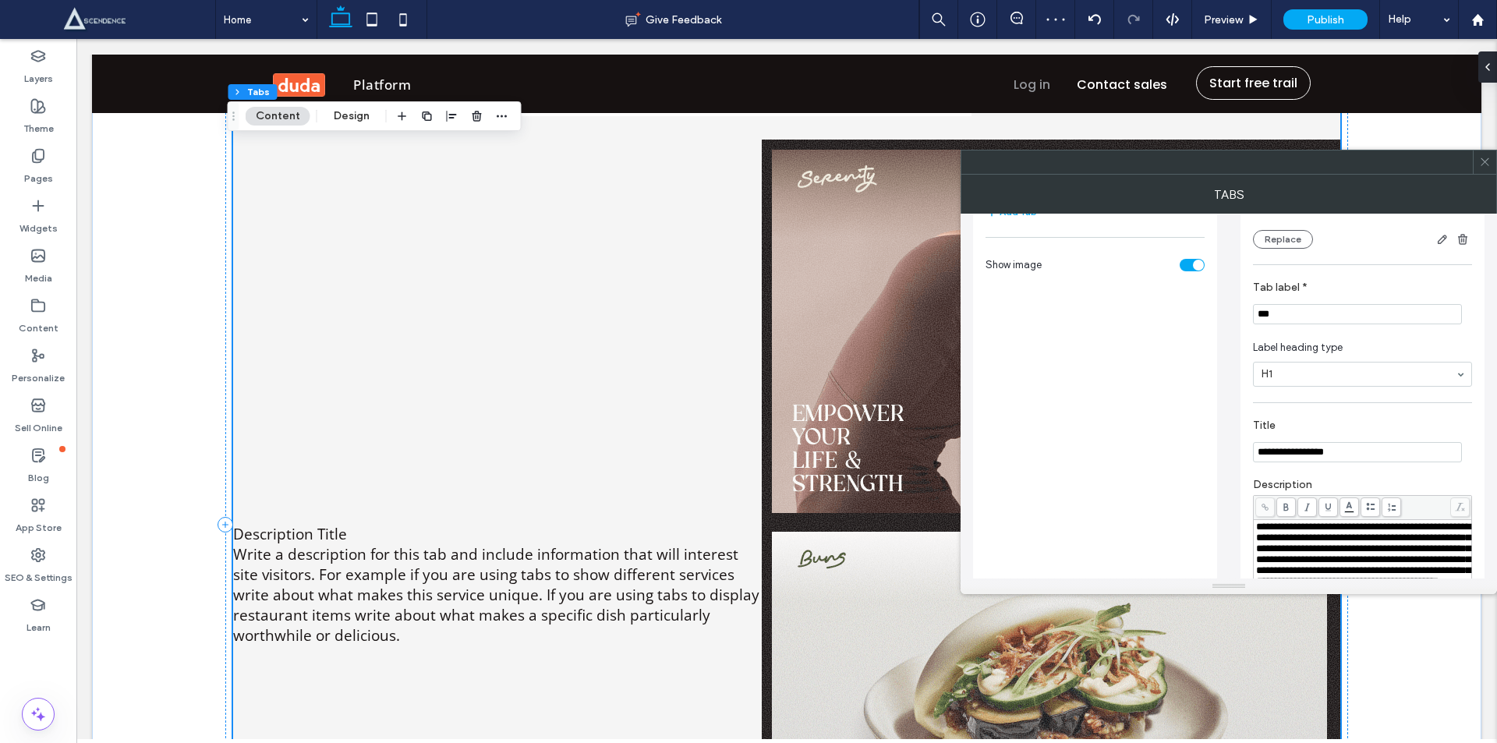
scroll to position [3274, 0]
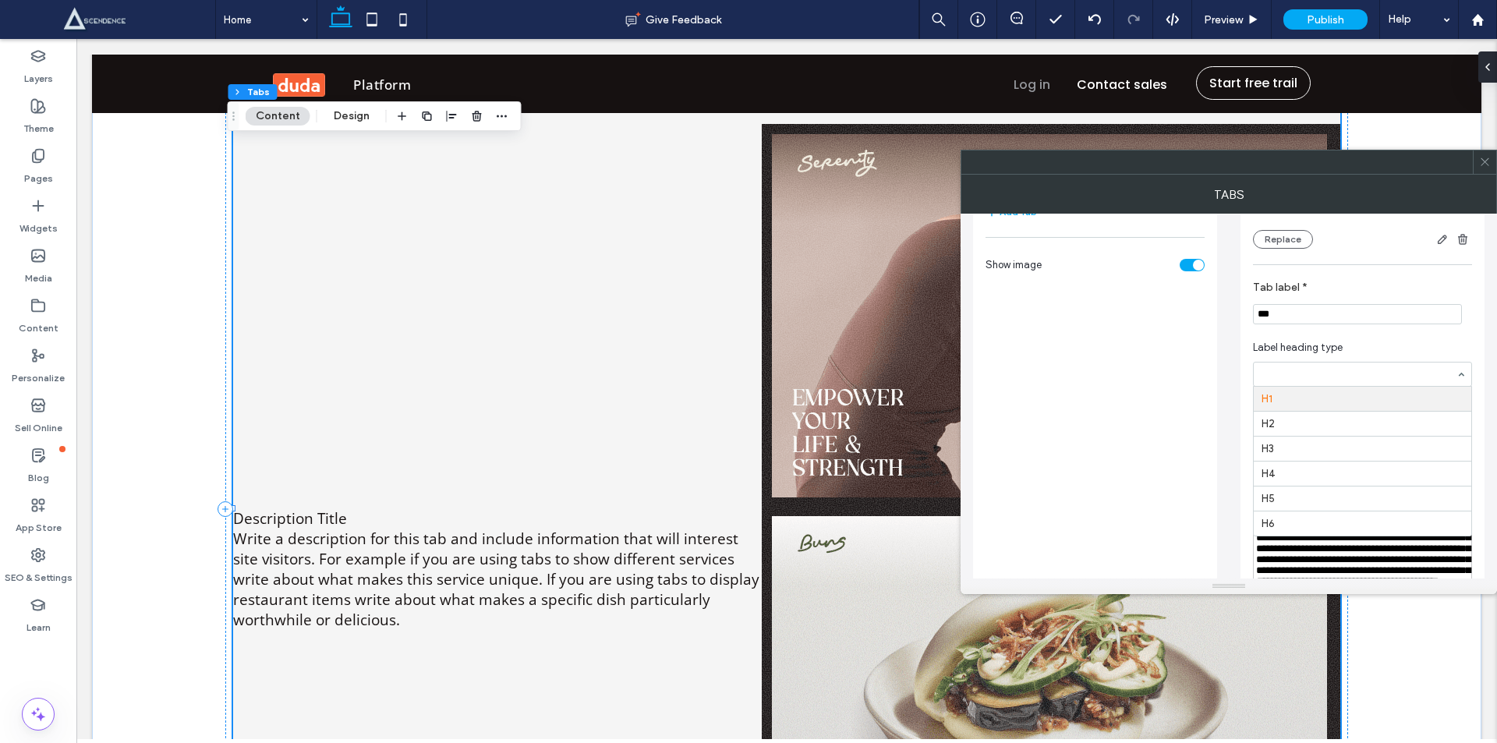
click at [1335, 373] on input at bounding box center [1358, 374] width 194 height 11
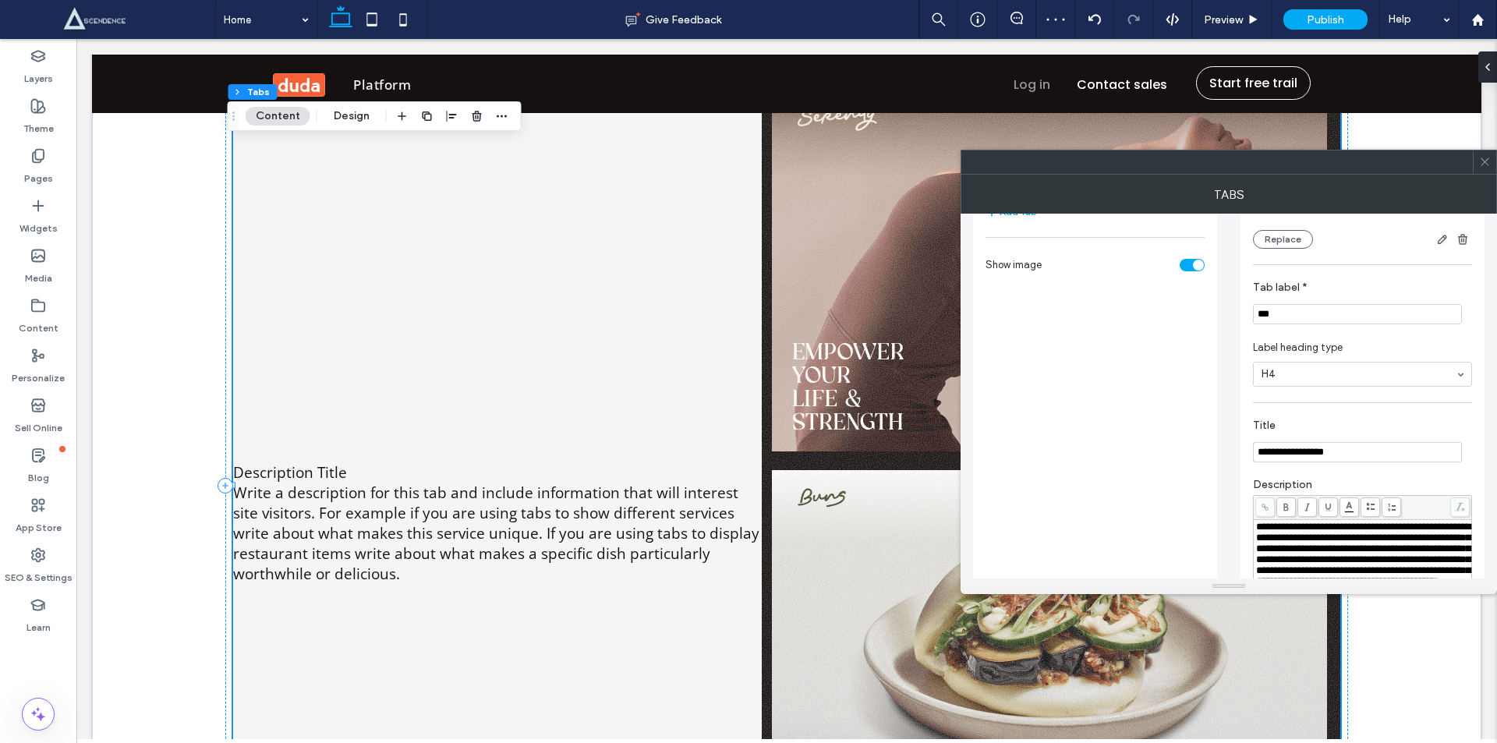
click at [1483, 165] on icon at bounding box center [1485, 162] width 12 height 12
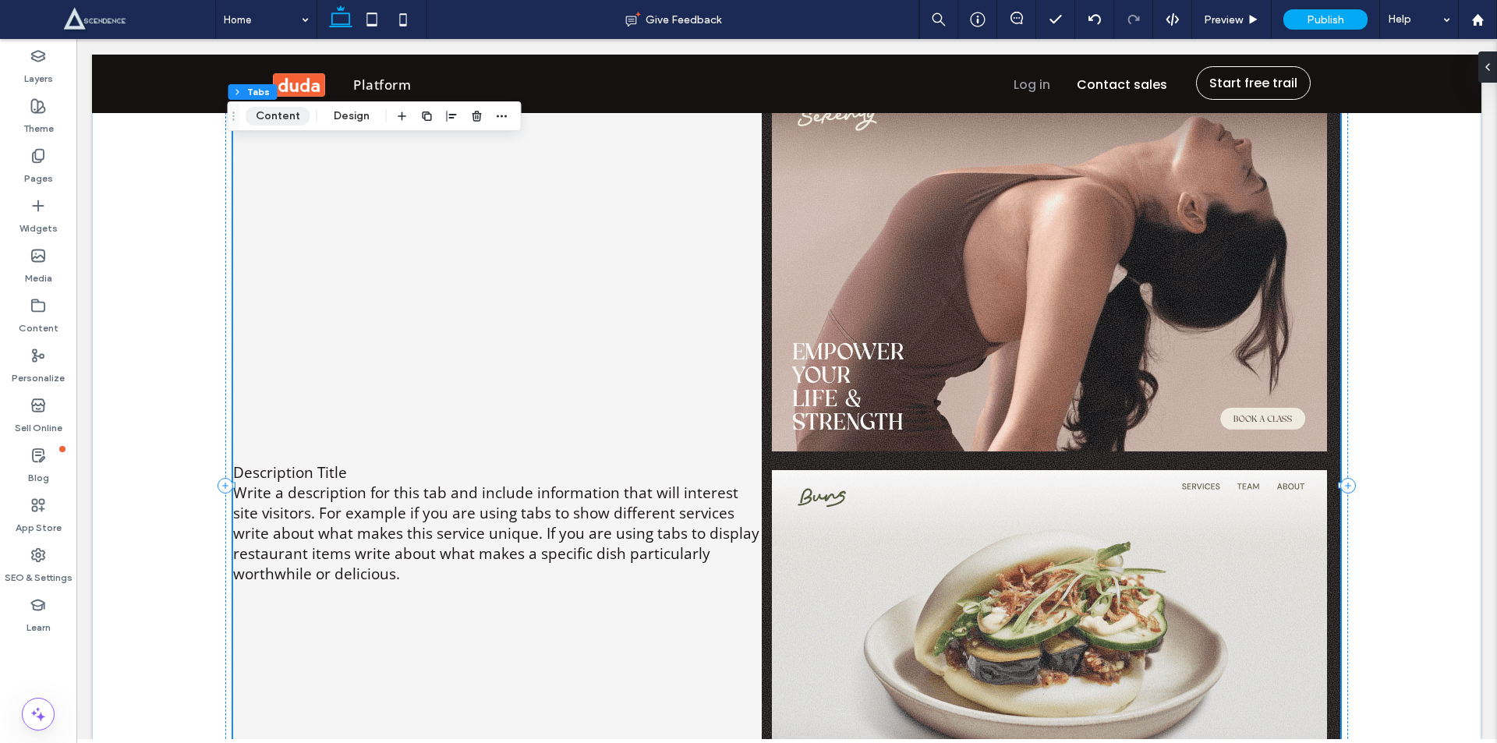
click at [270, 124] on button "Content" at bounding box center [278, 116] width 65 height 19
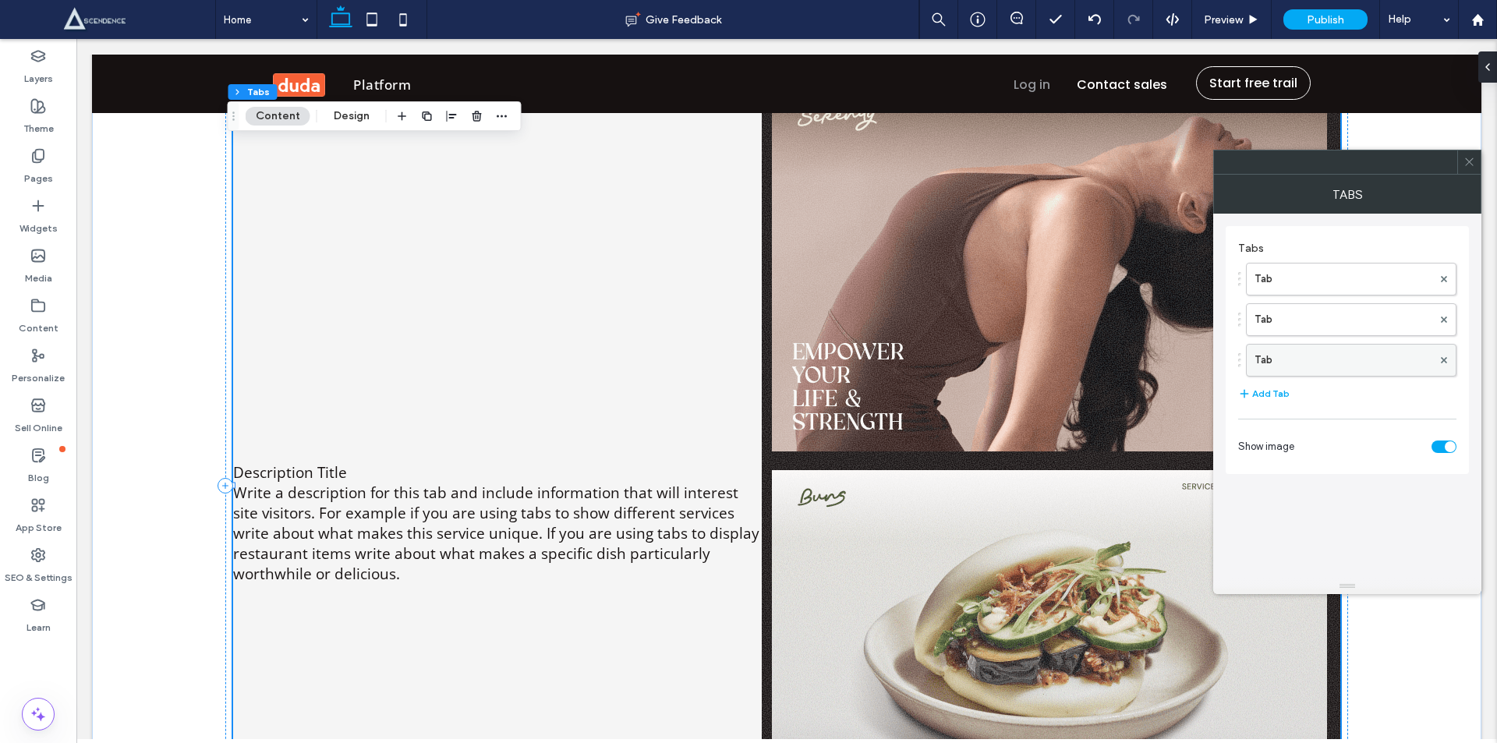
click at [1310, 357] on label "Tab" at bounding box center [1343, 360] width 178 height 31
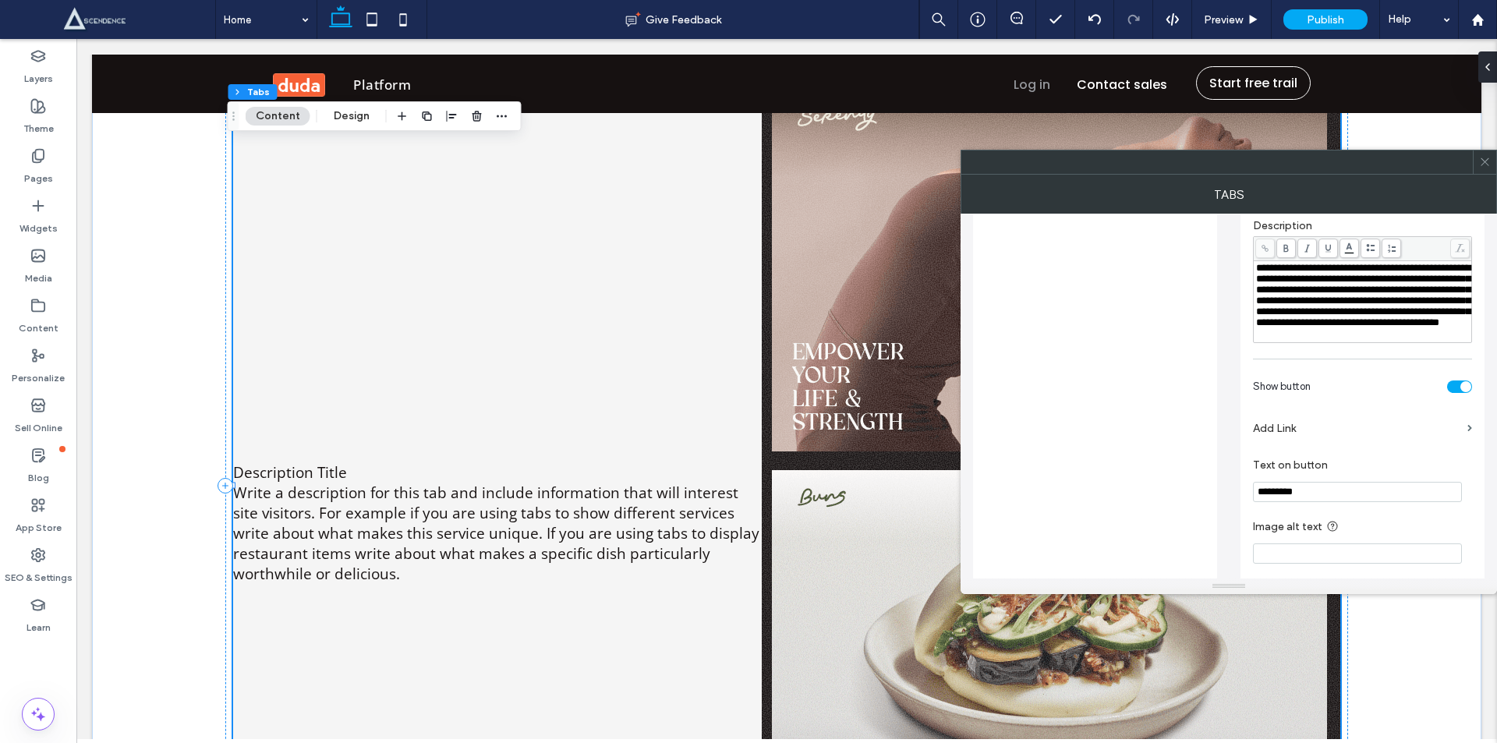
scroll to position [475, 0]
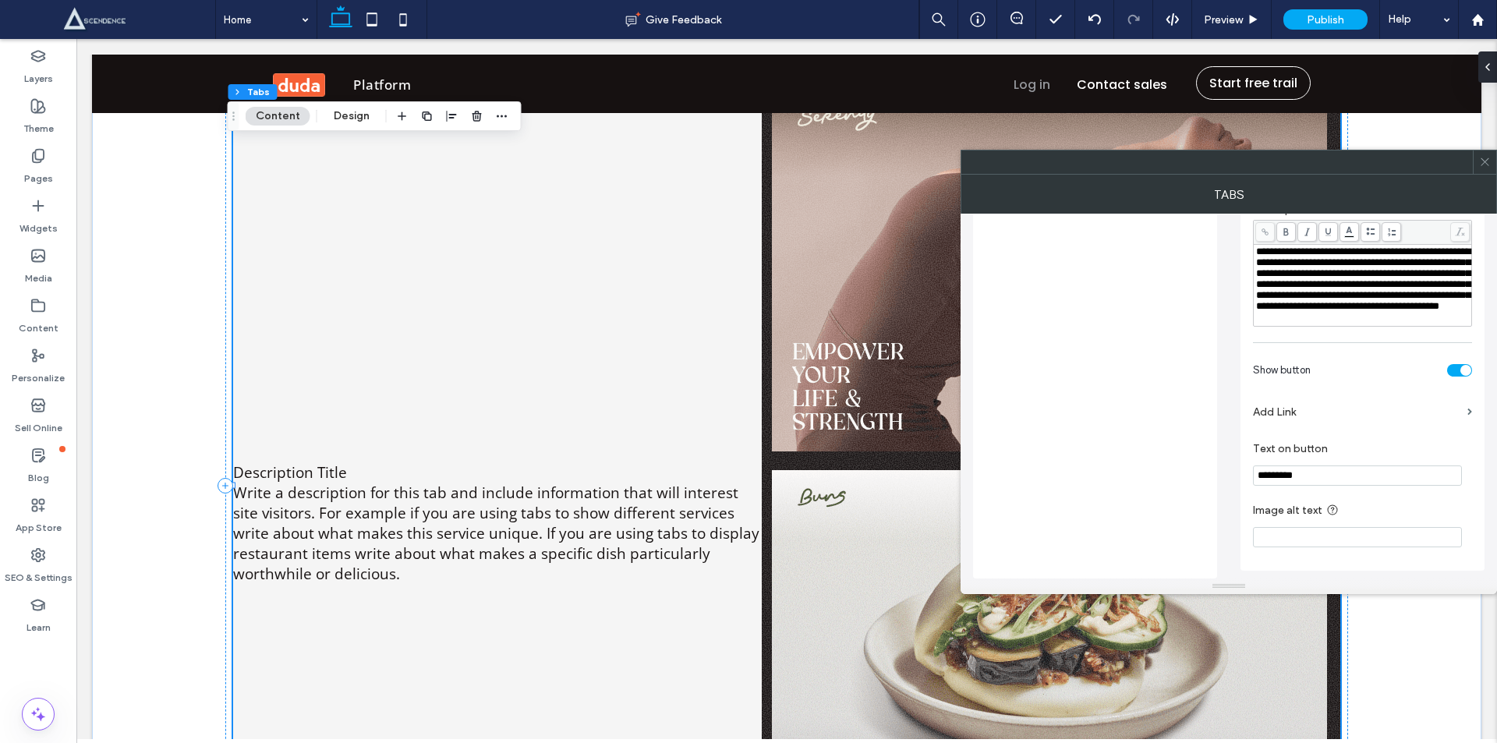
click at [1355, 411] on label "Add Link" at bounding box center [1357, 412] width 208 height 29
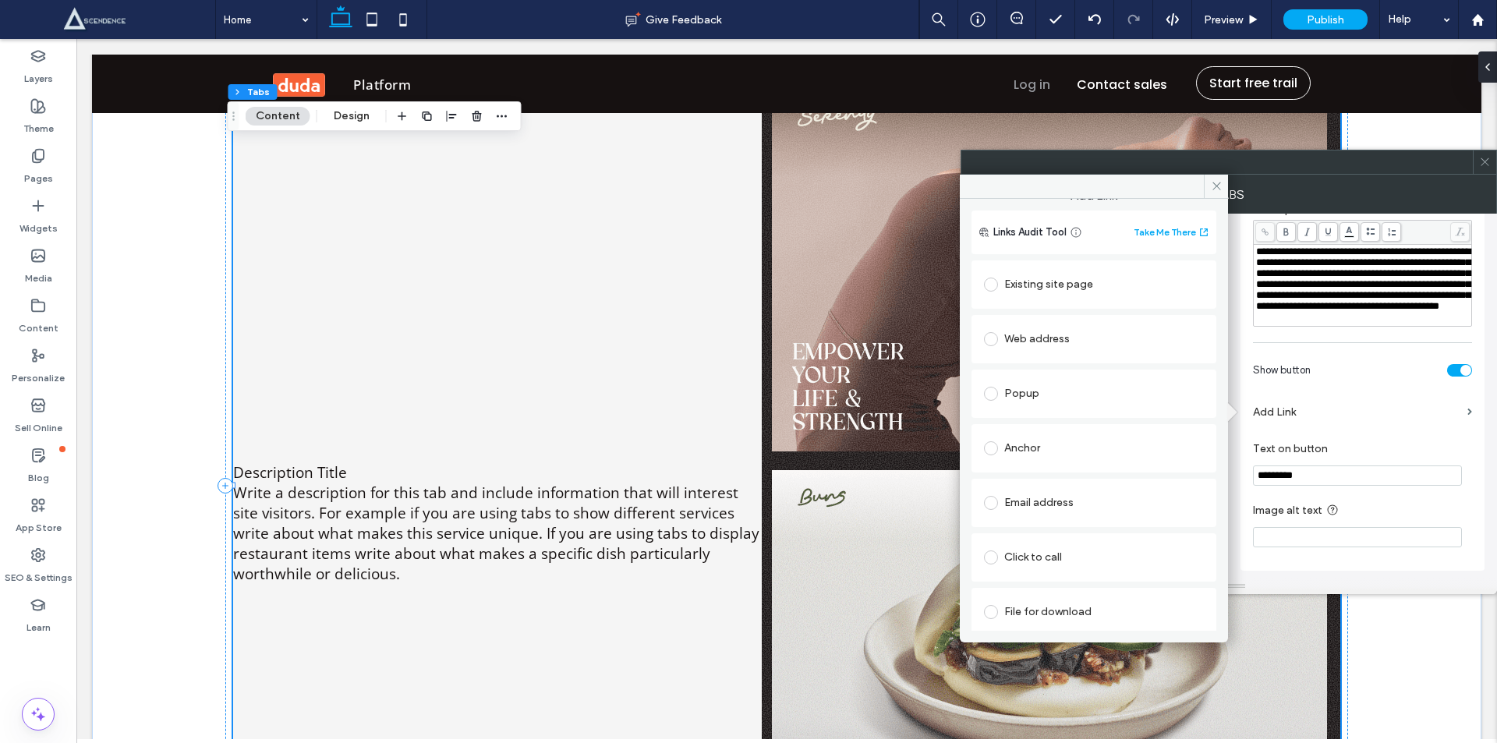
scroll to position [25, 0]
click at [1211, 184] on icon at bounding box center [1216, 186] width 12 height 12
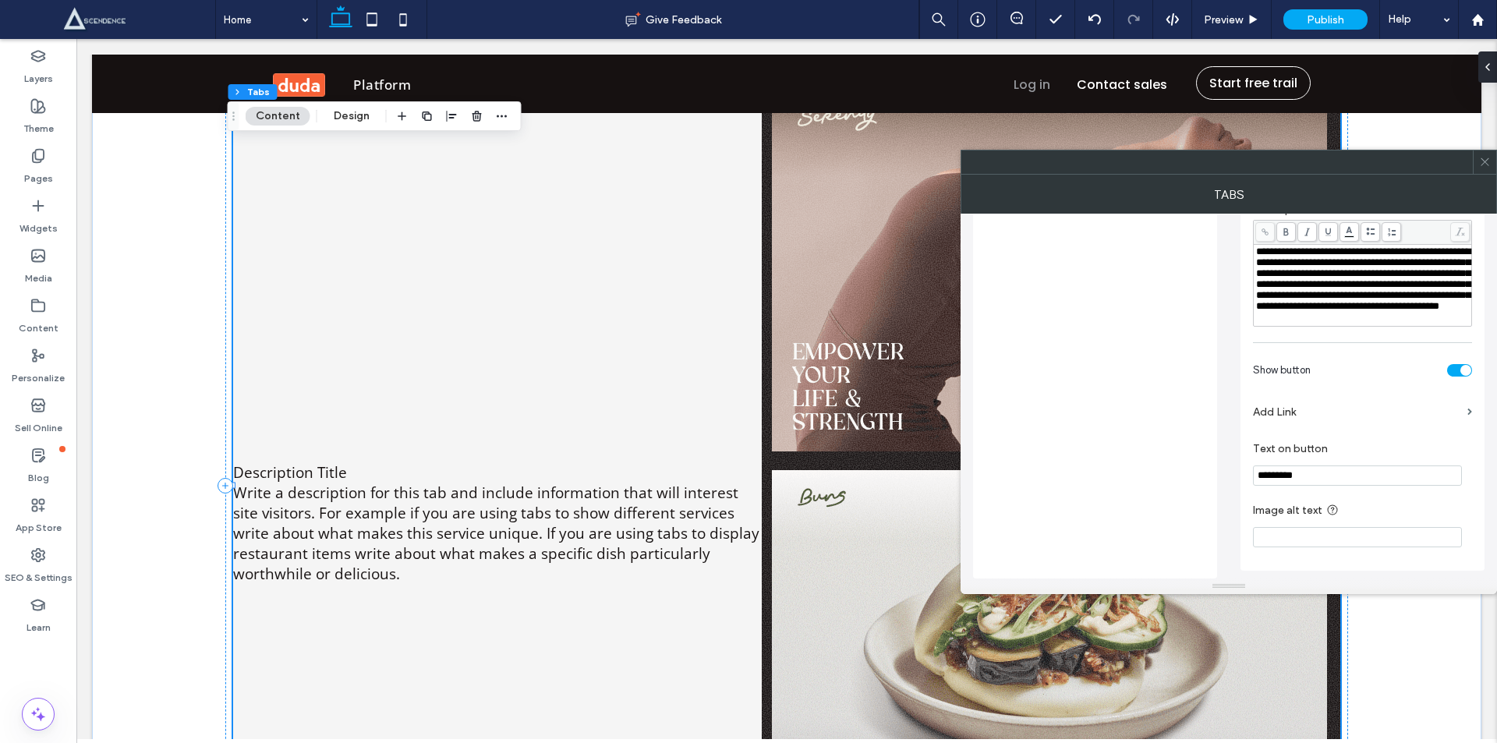
click at [1332, 548] on section "Image alt text" at bounding box center [1362, 524] width 219 height 62
click at [1326, 532] on input "Image alt text" at bounding box center [1357, 537] width 209 height 20
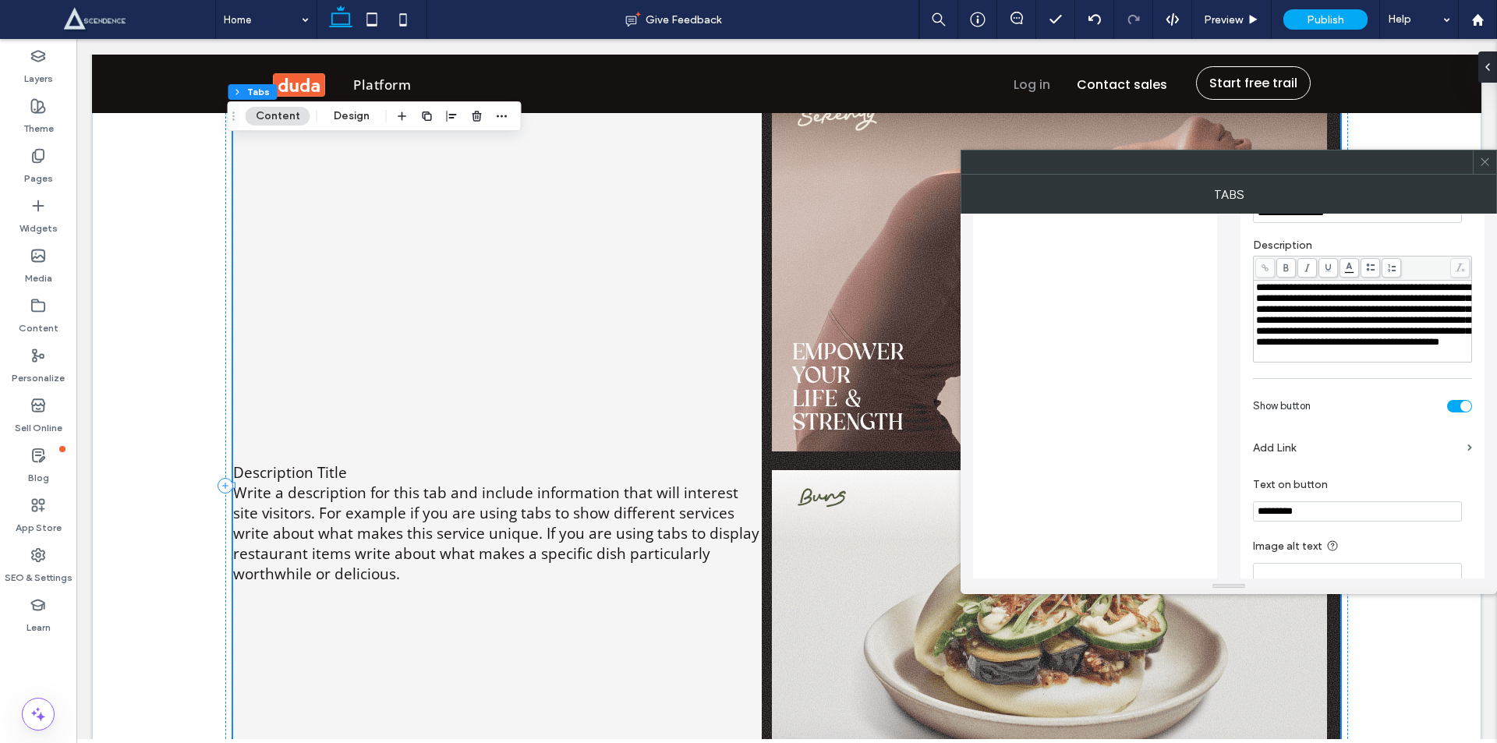
scroll to position [475, 0]
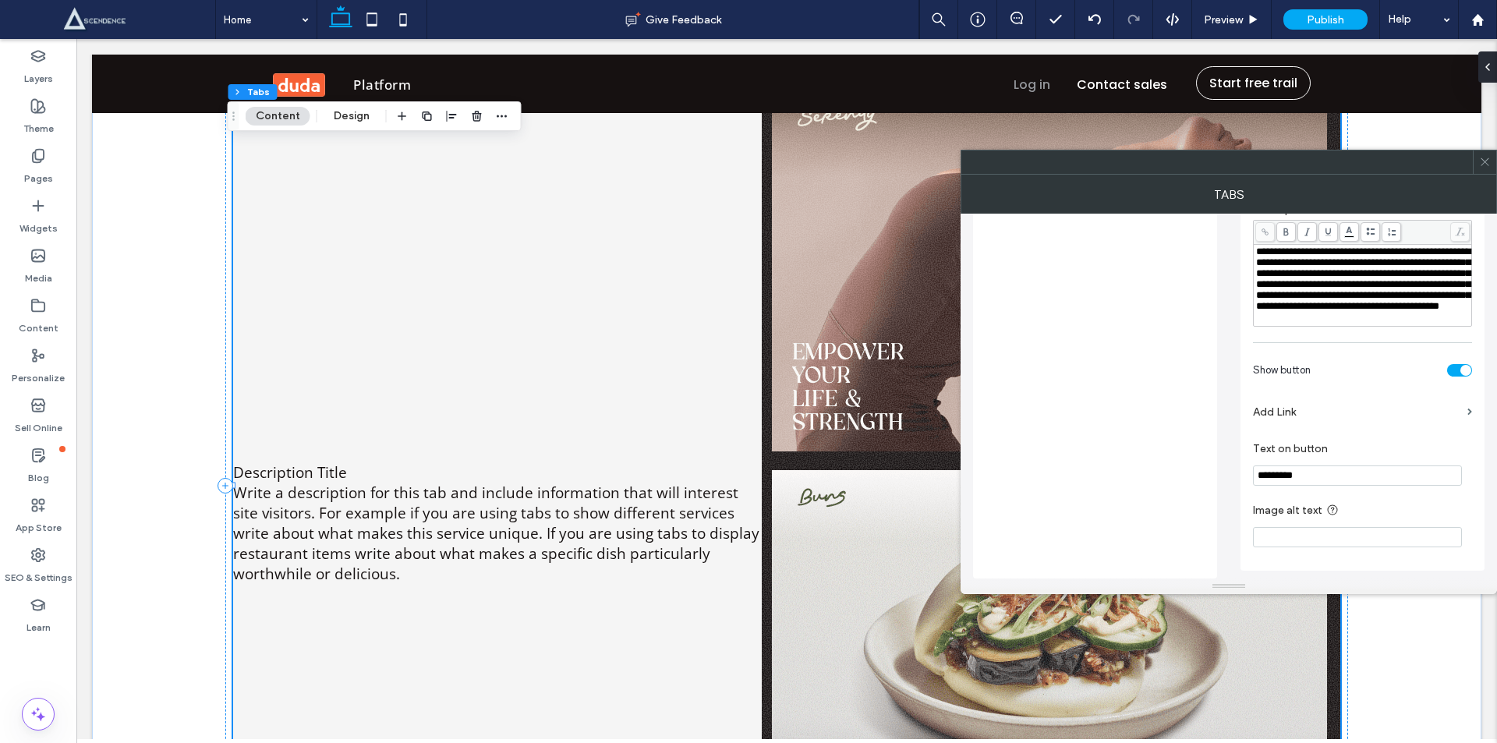
click at [1452, 364] on div "toggle" at bounding box center [1459, 370] width 25 height 12
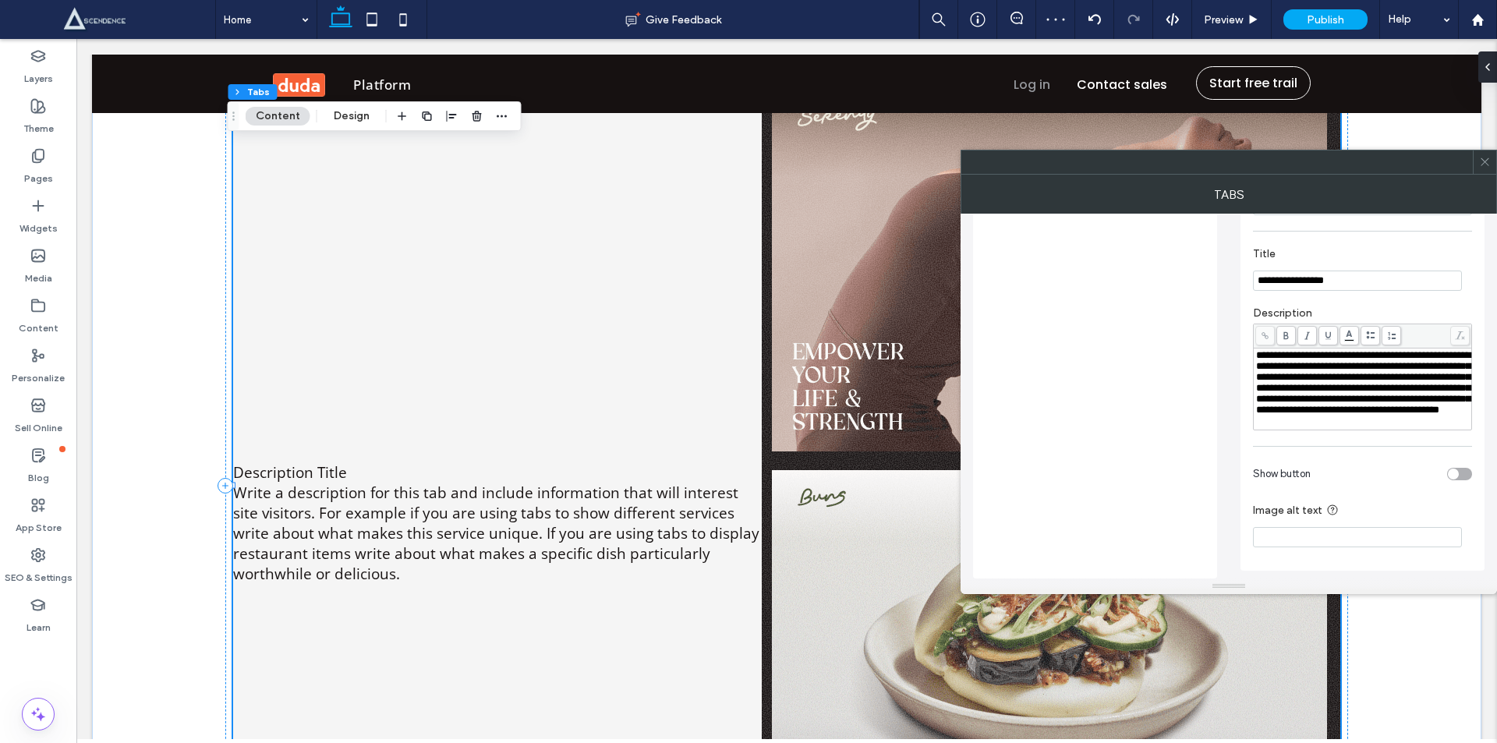
click at [1451, 468] on div "toggle" at bounding box center [1452, 473] width 11 height 11
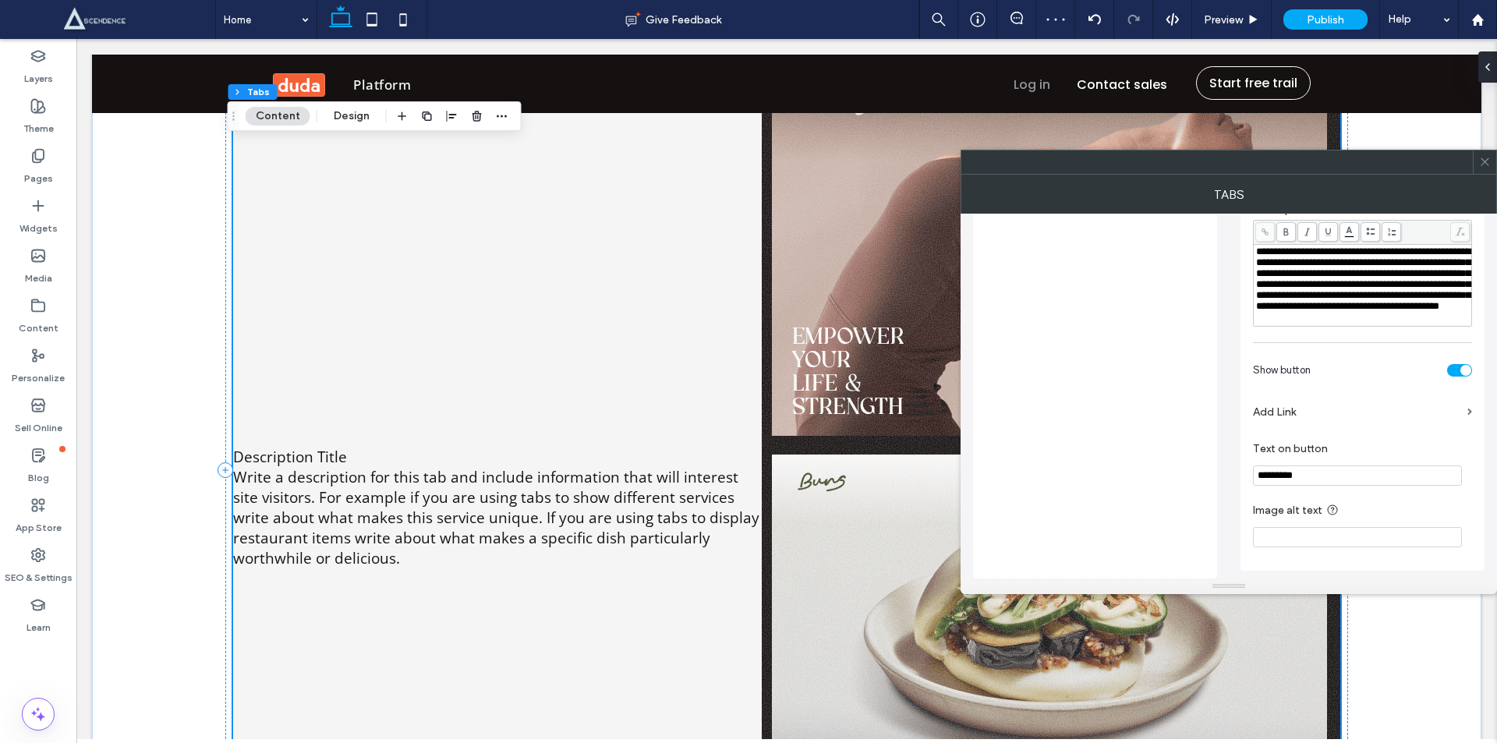
scroll to position [3274, 0]
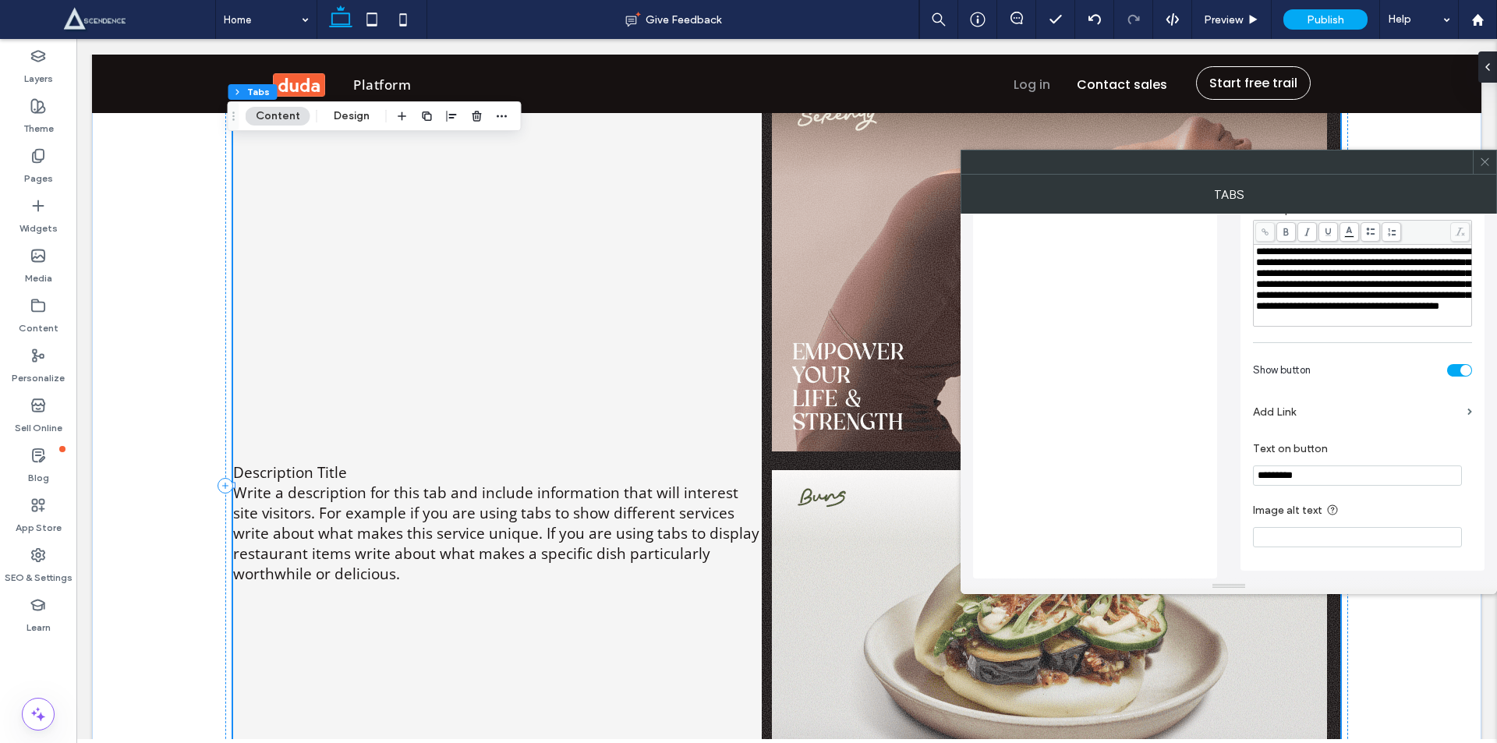
click at [1464, 369] on div "toggle" at bounding box center [1465, 370] width 11 height 11
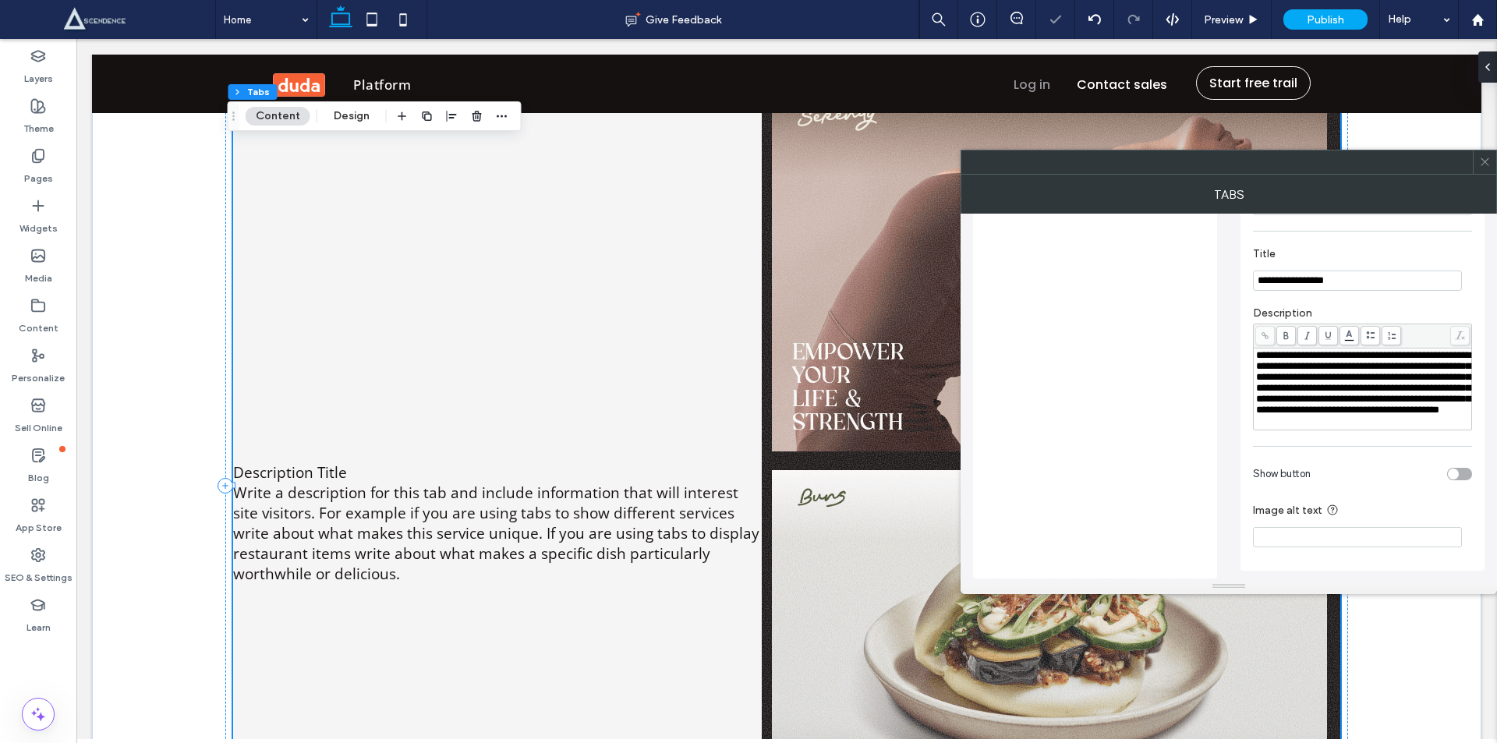
scroll to position [371, 0]
click at [1453, 475] on div "toggle" at bounding box center [1452, 473] width 11 height 11
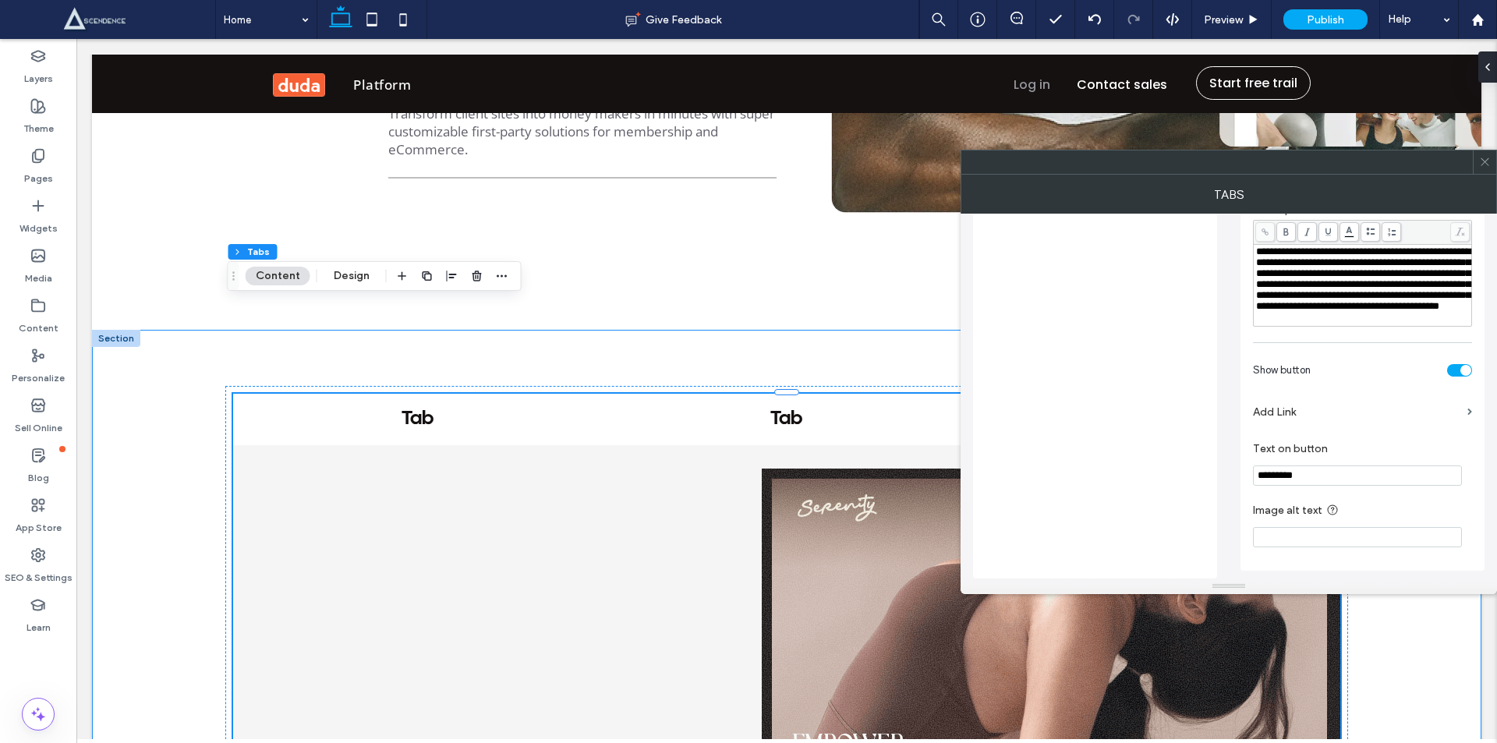
scroll to position [2910, 0]
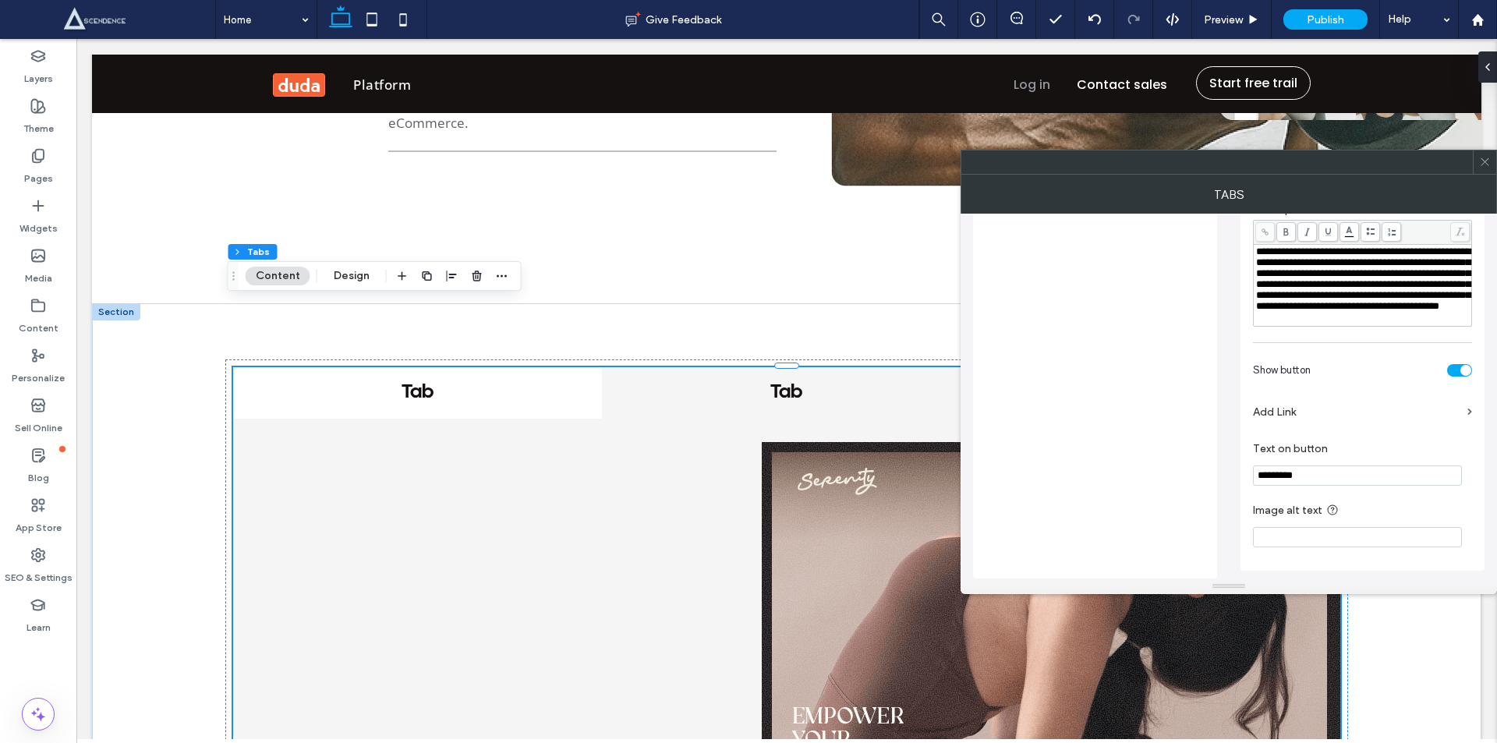
click at [802, 381] on h4 "Tab" at bounding box center [786, 392] width 341 height 23
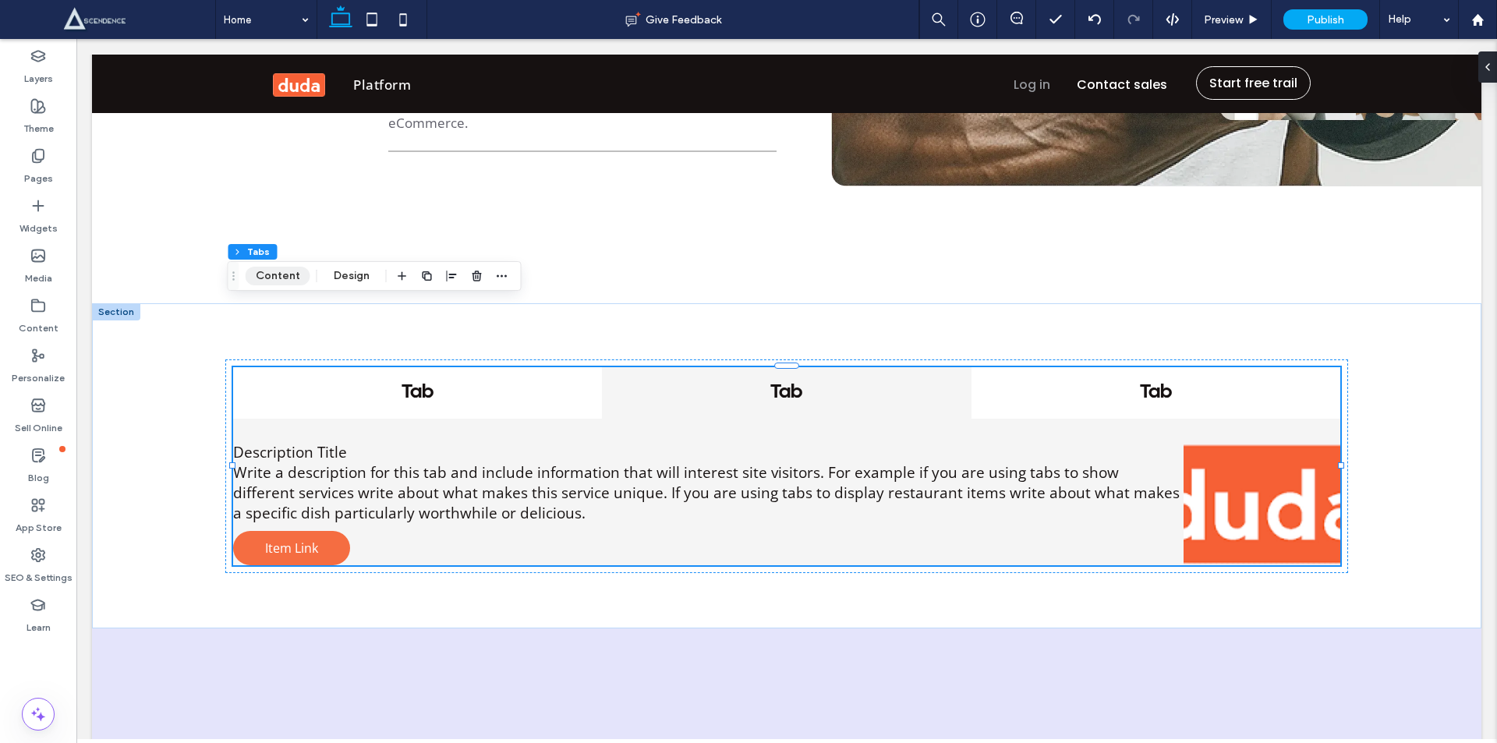
click at [268, 273] on button "Content" at bounding box center [278, 276] width 65 height 19
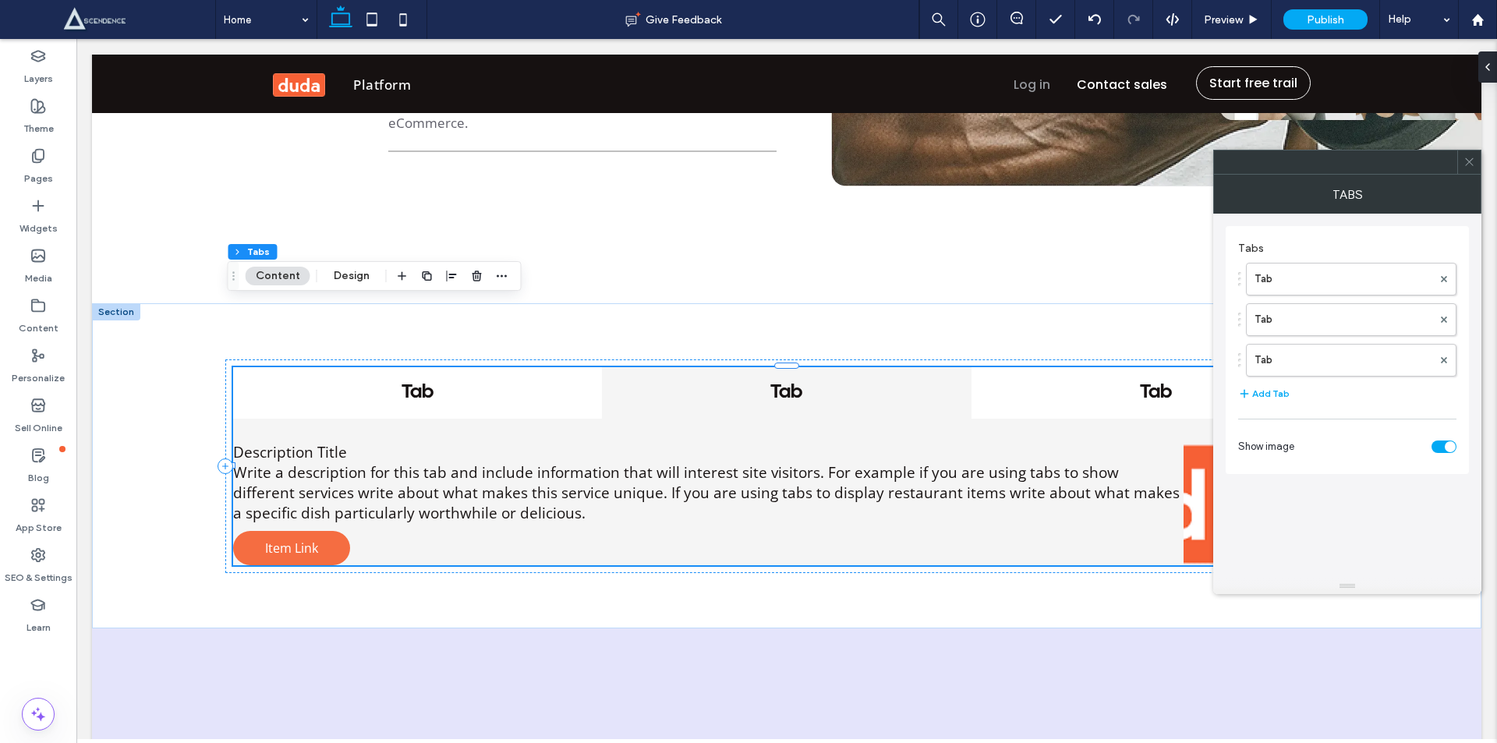
click at [1442, 444] on div "toggle" at bounding box center [1443, 446] width 25 height 12
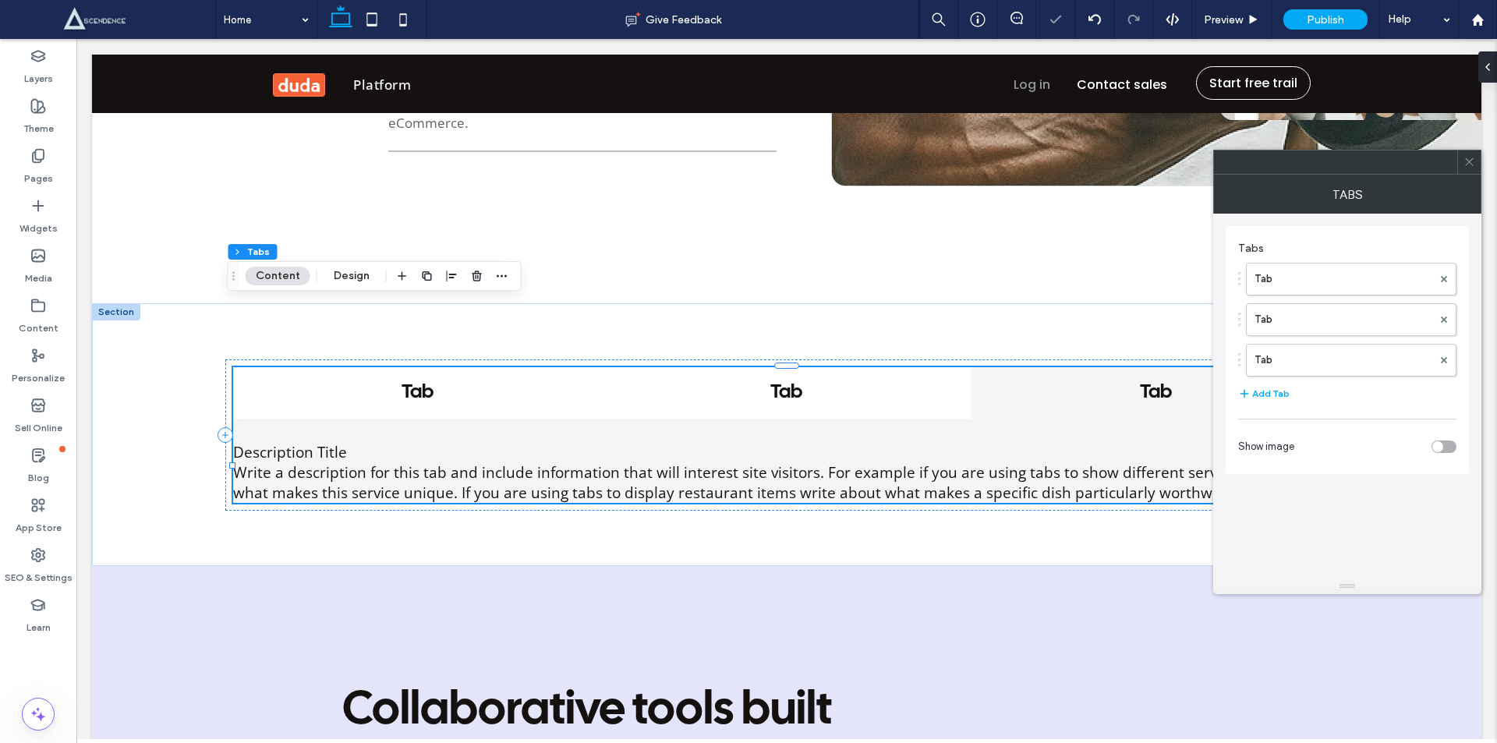
click at [1442, 444] on div "toggle" at bounding box center [1437, 446] width 11 height 11
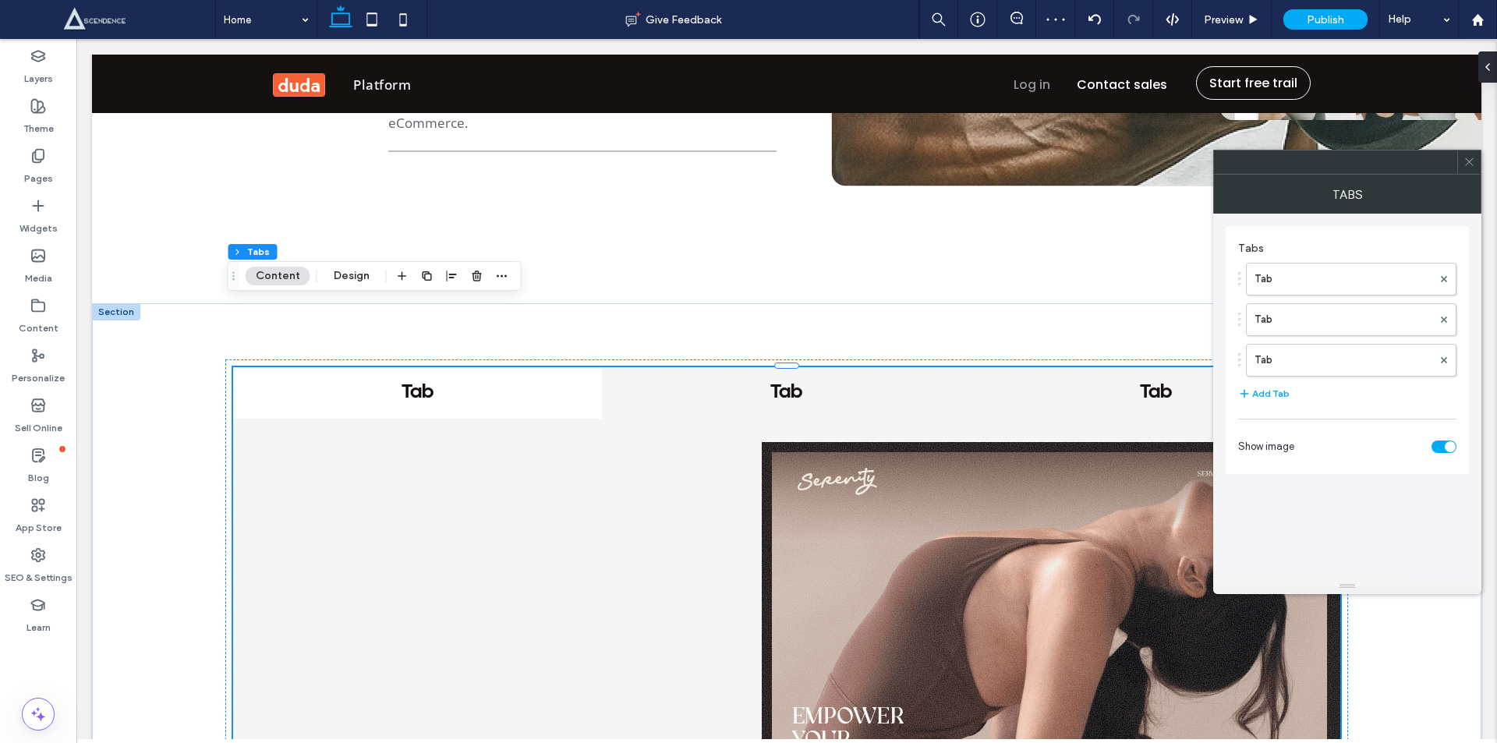
click at [787, 381] on h4 "Tab" at bounding box center [786, 392] width 341 height 23
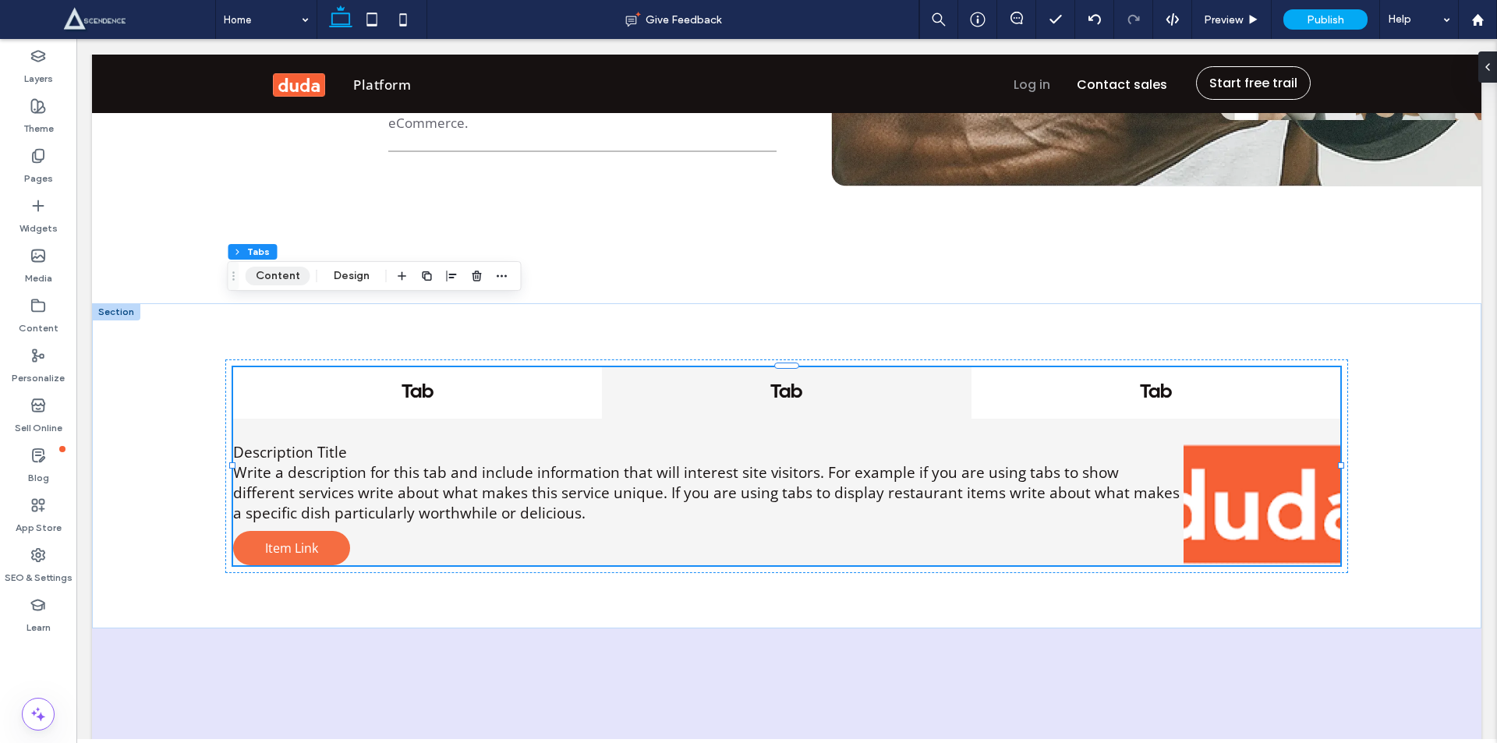
click at [277, 270] on button "Content" at bounding box center [278, 276] width 65 height 19
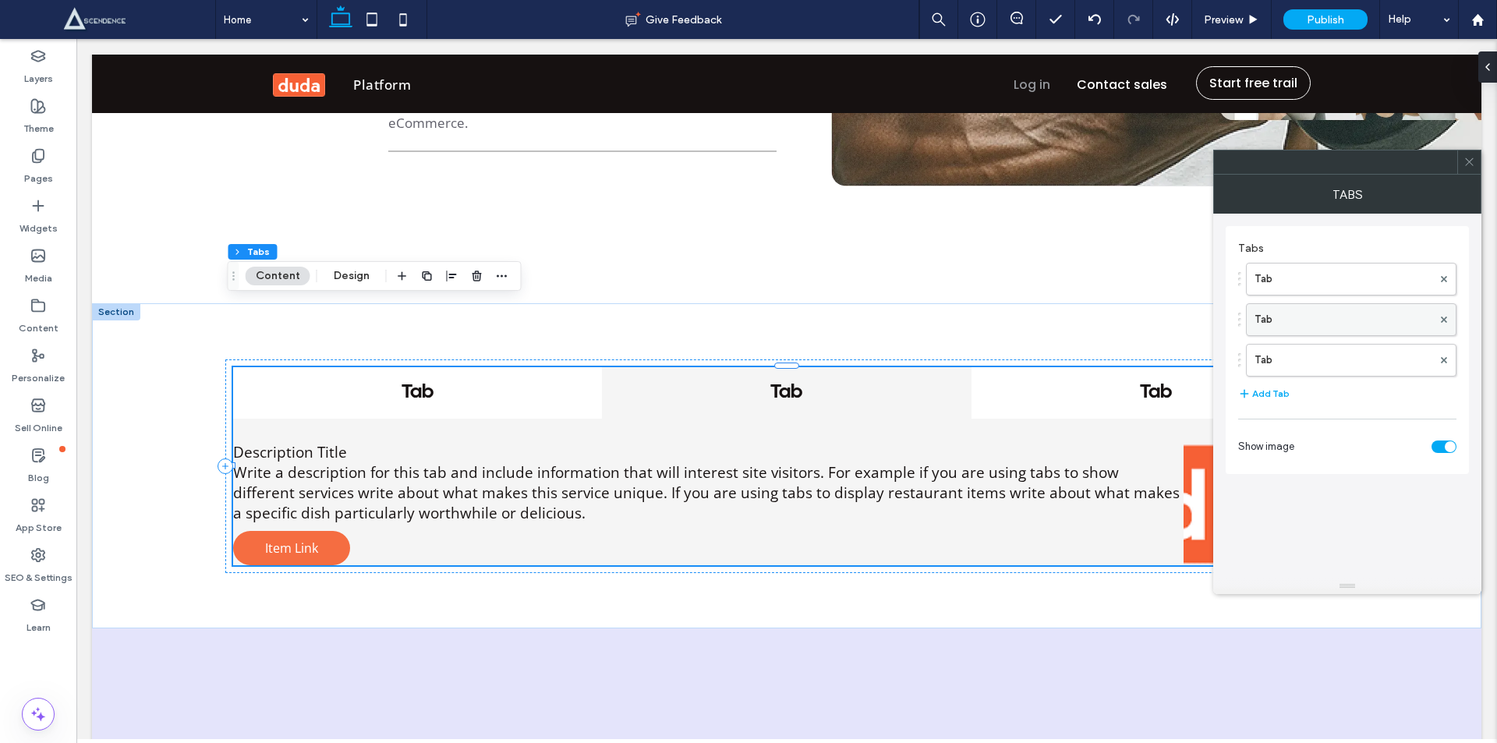
click at [1278, 315] on label "Tab" at bounding box center [1343, 319] width 178 height 31
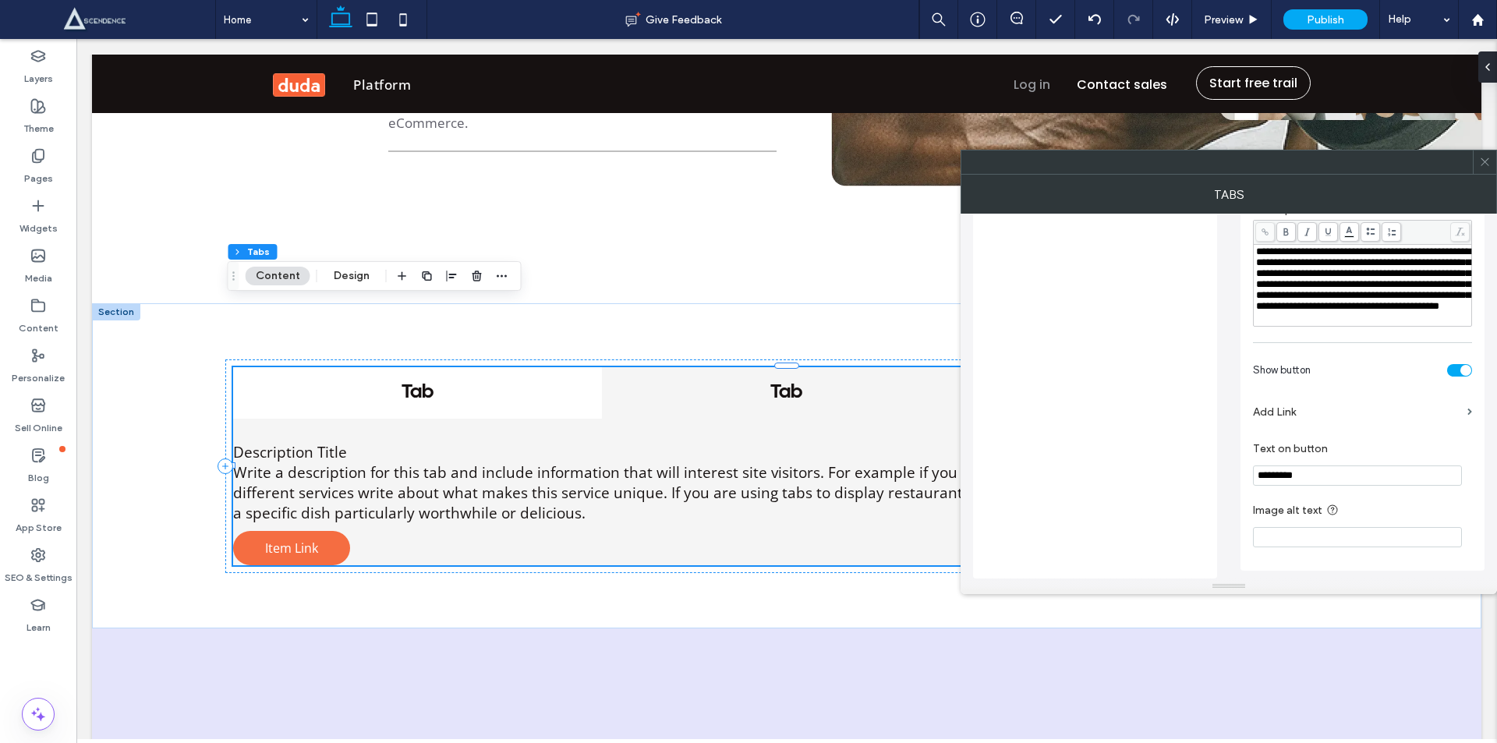
scroll to position [475, 0]
click at [1463, 369] on div "toggle" at bounding box center [1465, 370] width 11 height 11
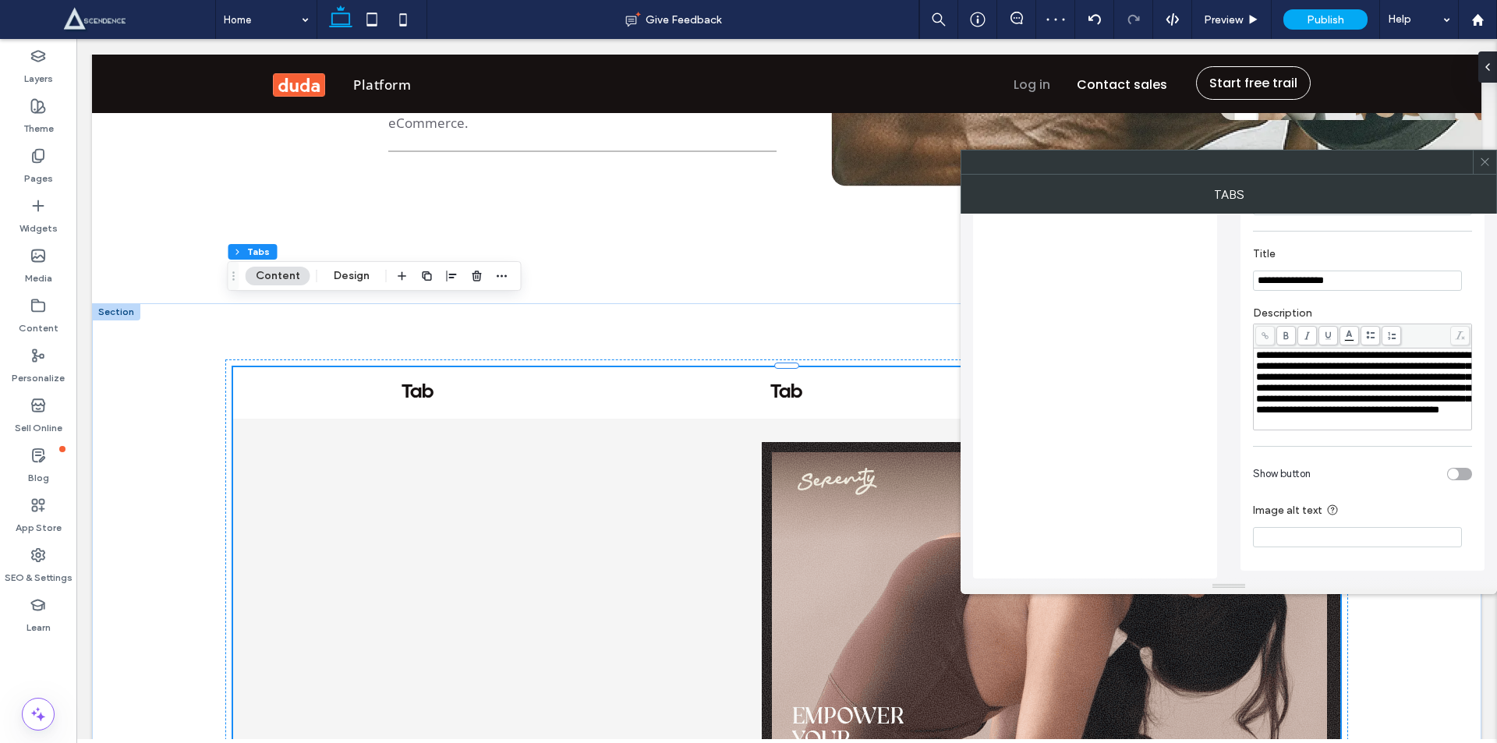
click at [1486, 175] on div "Tabs" at bounding box center [1228, 194] width 536 height 39
click at [1483, 155] on span at bounding box center [1485, 161] width 12 height 23
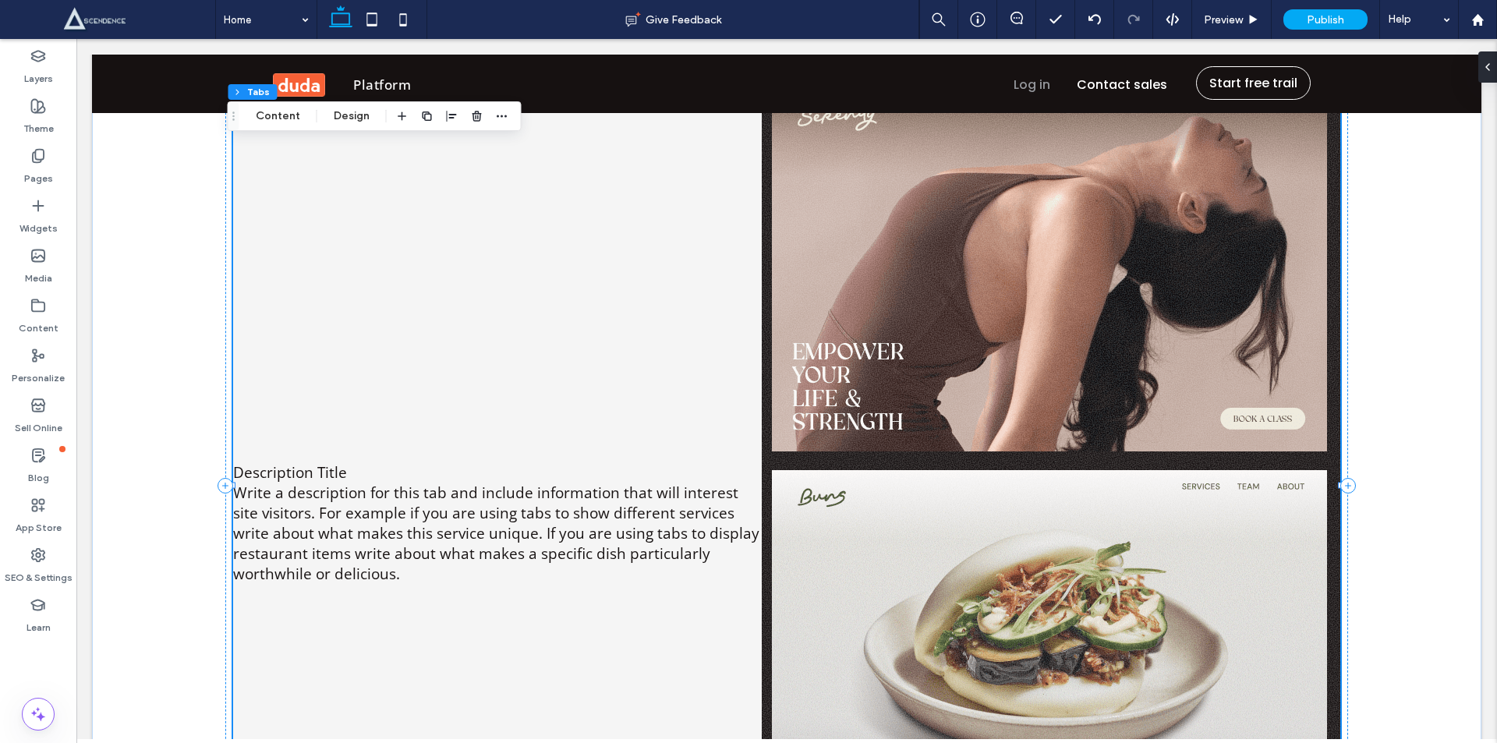
scroll to position [3092, 0]
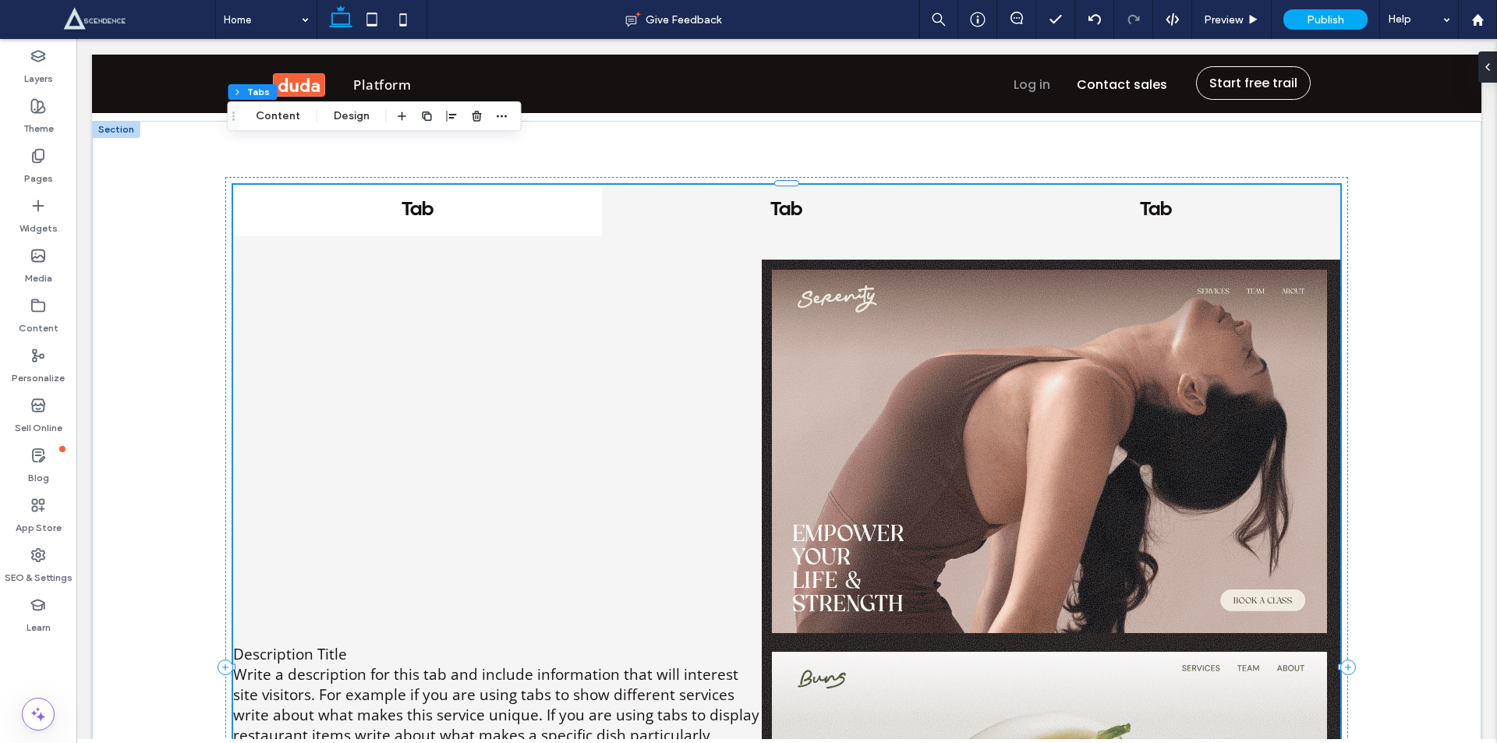
click at [793, 199] on h4 "Tab" at bounding box center [786, 210] width 341 height 23
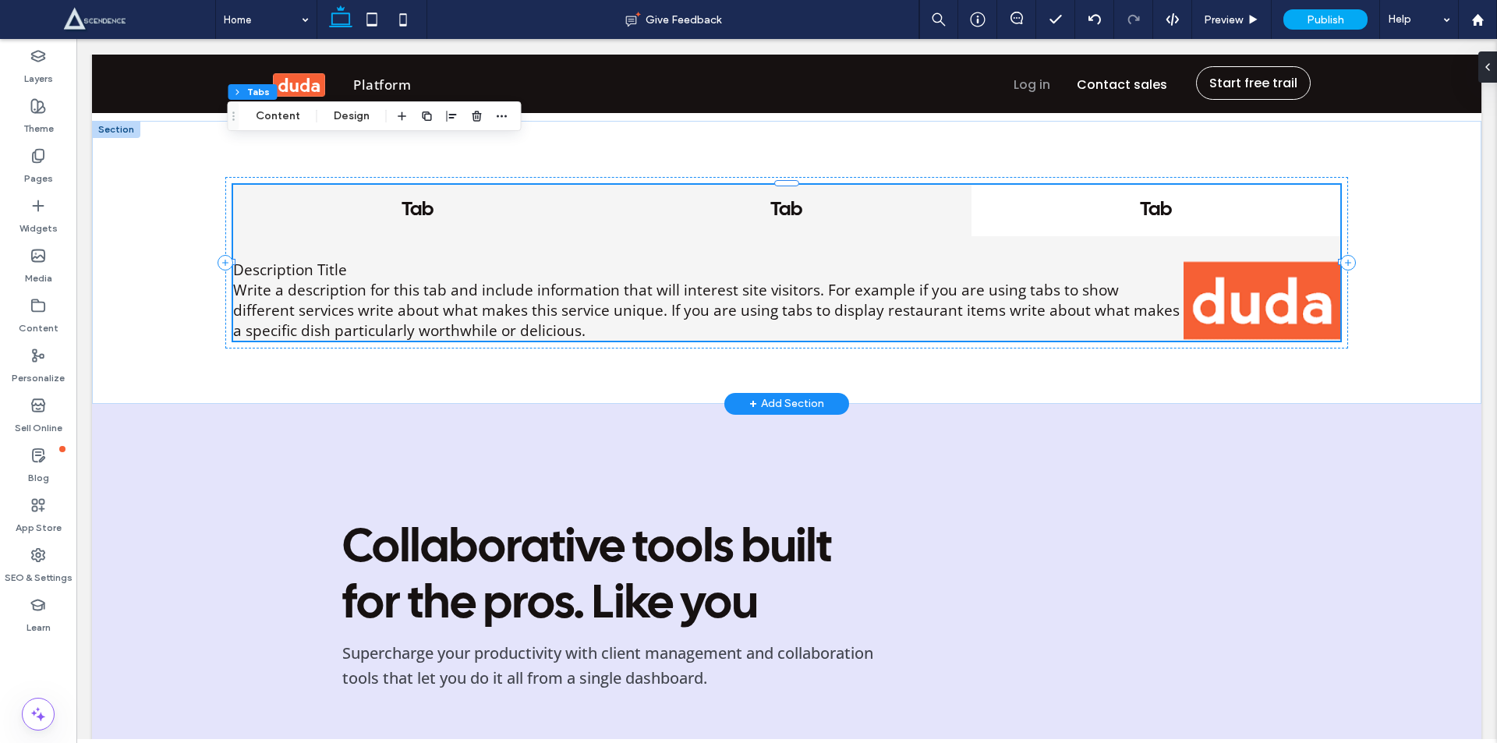
click at [458, 199] on h4 "Tab" at bounding box center [417, 210] width 341 height 23
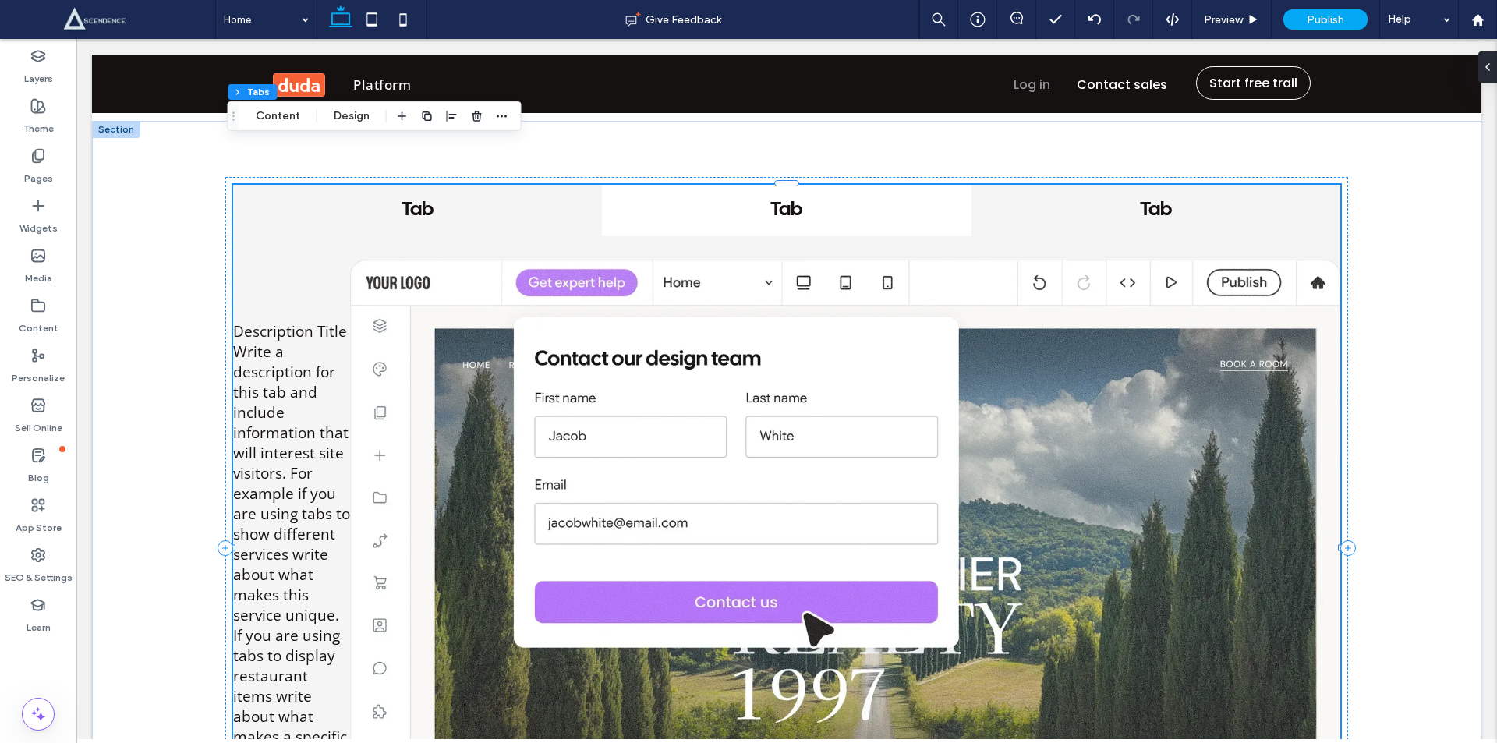
click at [1127, 199] on h4 "Tab" at bounding box center [1155, 210] width 341 height 23
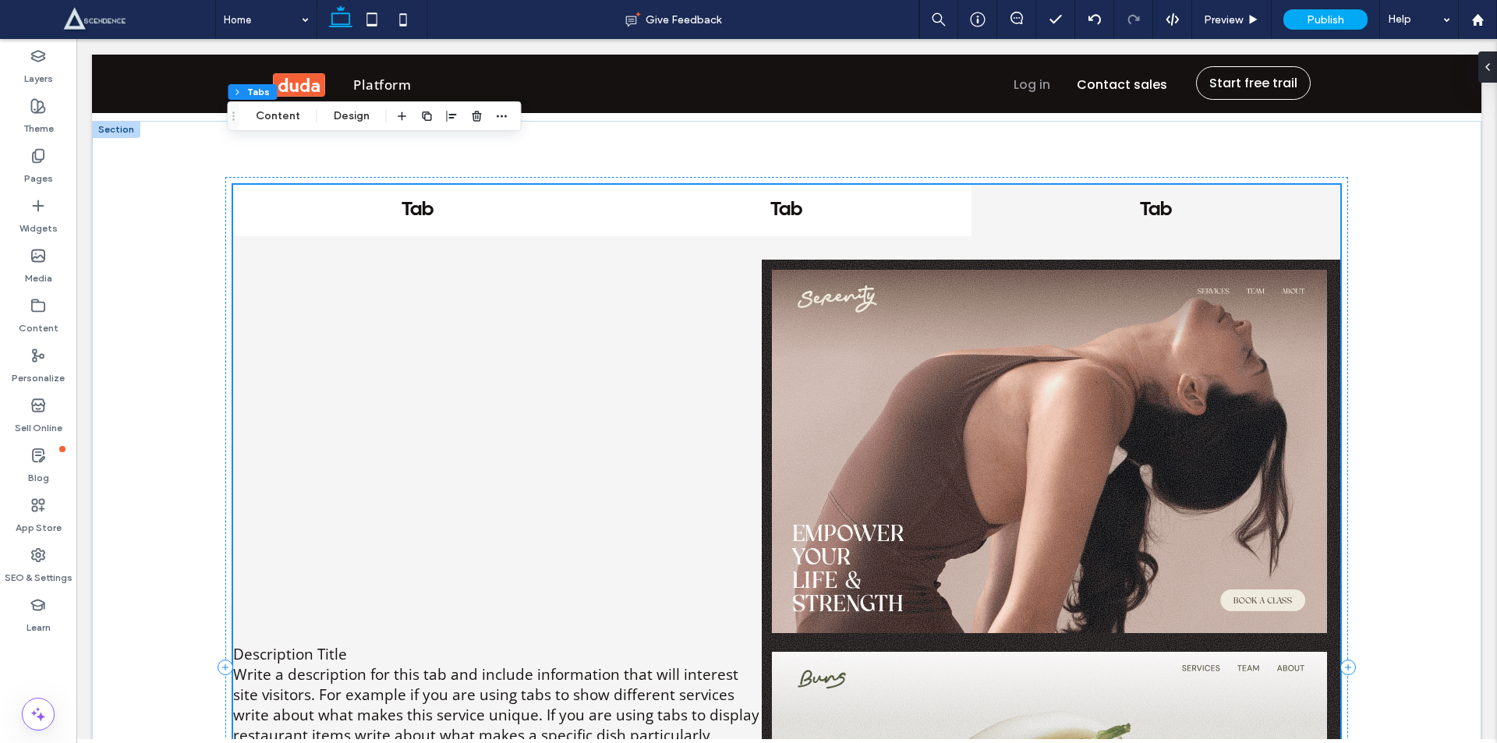
scroll to position [3274, 0]
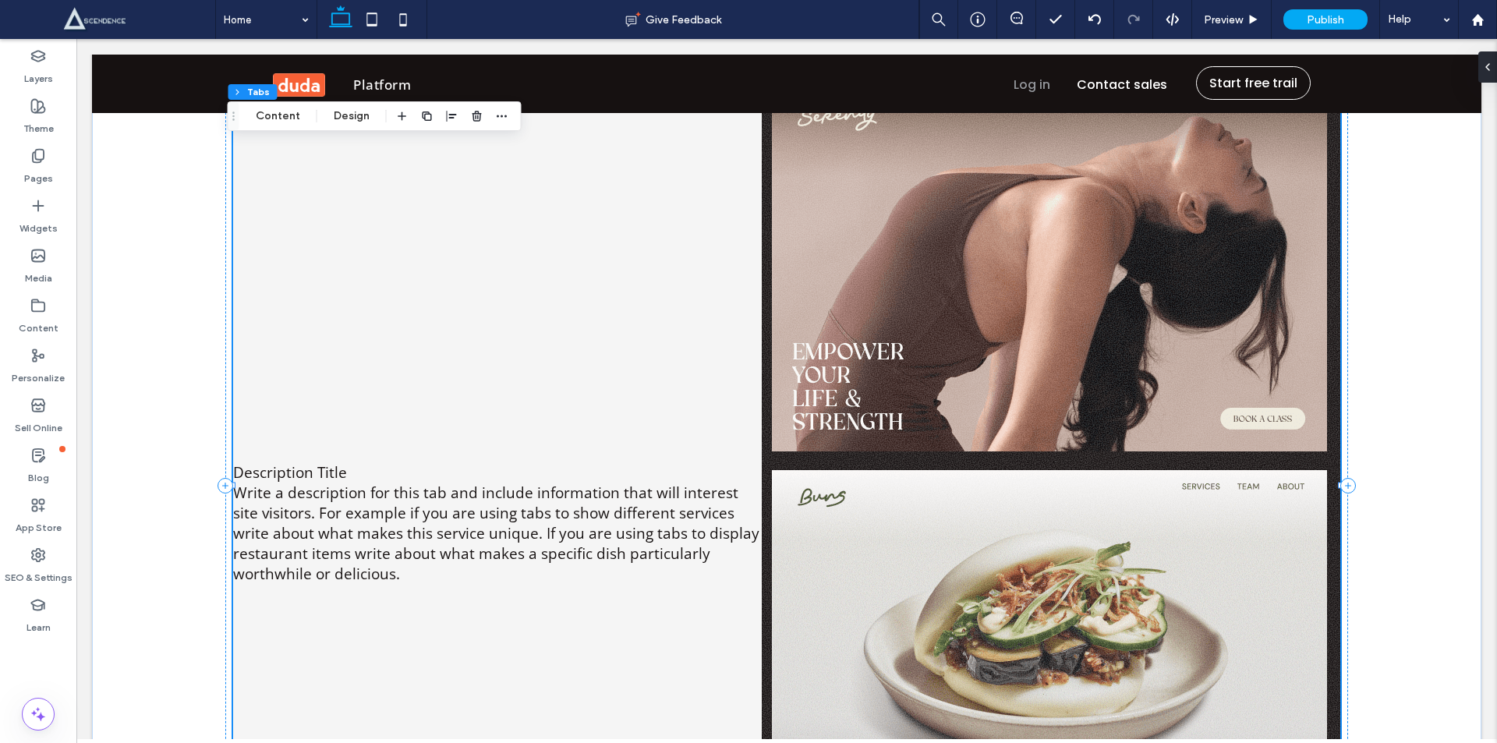
click at [394, 482] on p "Write a description for this tab and include information that will interest sit…" at bounding box center [497, 532] width 528 height 101
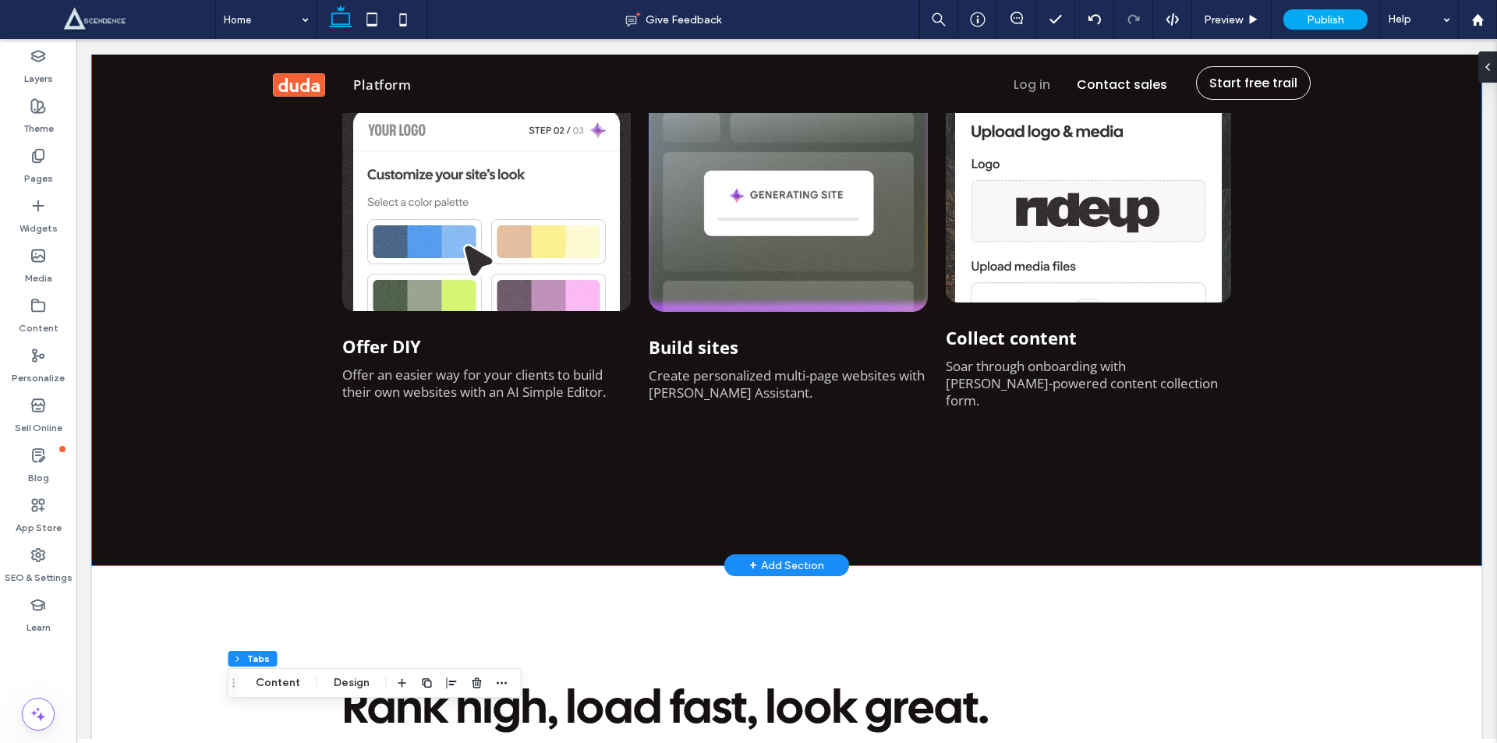
scroll to position [1273, 0]
